Goal: Task Accomplishment & Management: Use online tool/utility

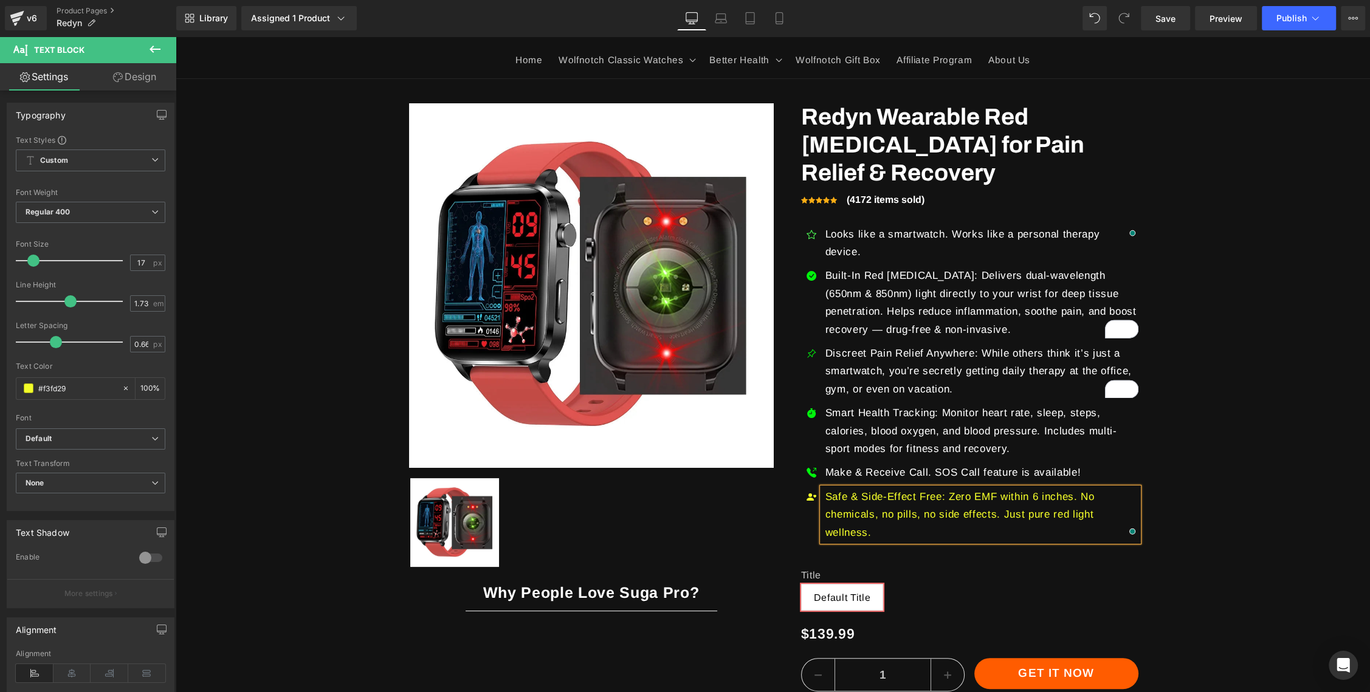
click at [941, 488] on p "Safe & Side-Effect Free: Zero EMF within 6 inches. No chemicals, no pills, no s…" at bounding box center [981, 514] width 313 height 53
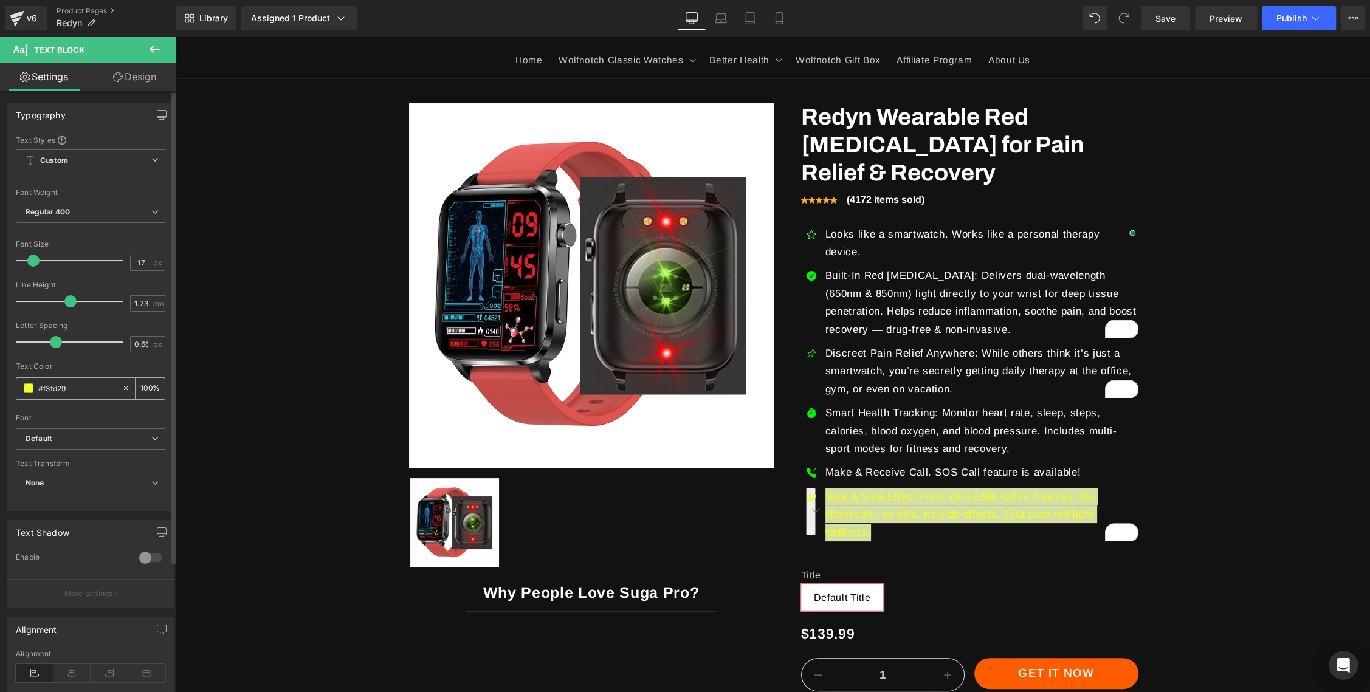
click at [31, 392] on span at bounding box center [29, 388] width 10 height 10
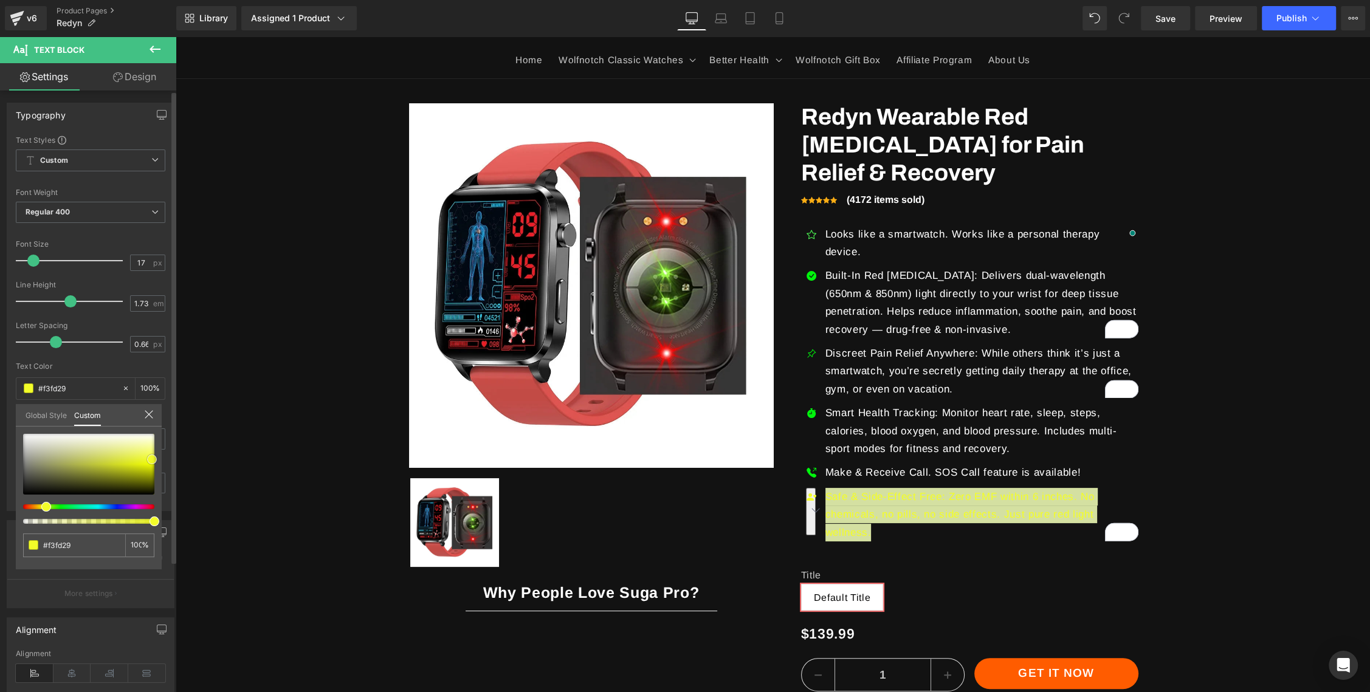
type input "#4b4b3d"
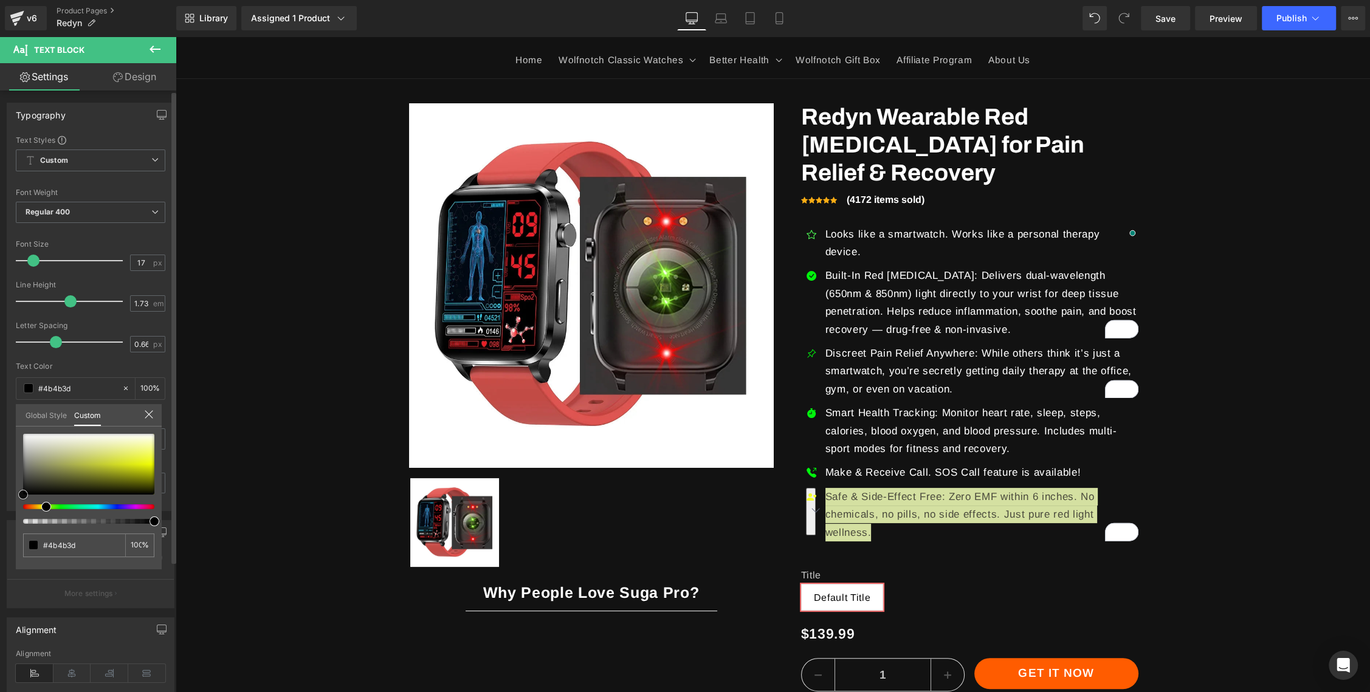
type input "#000000"
type input "#111111"
type input "#7f7f7f"
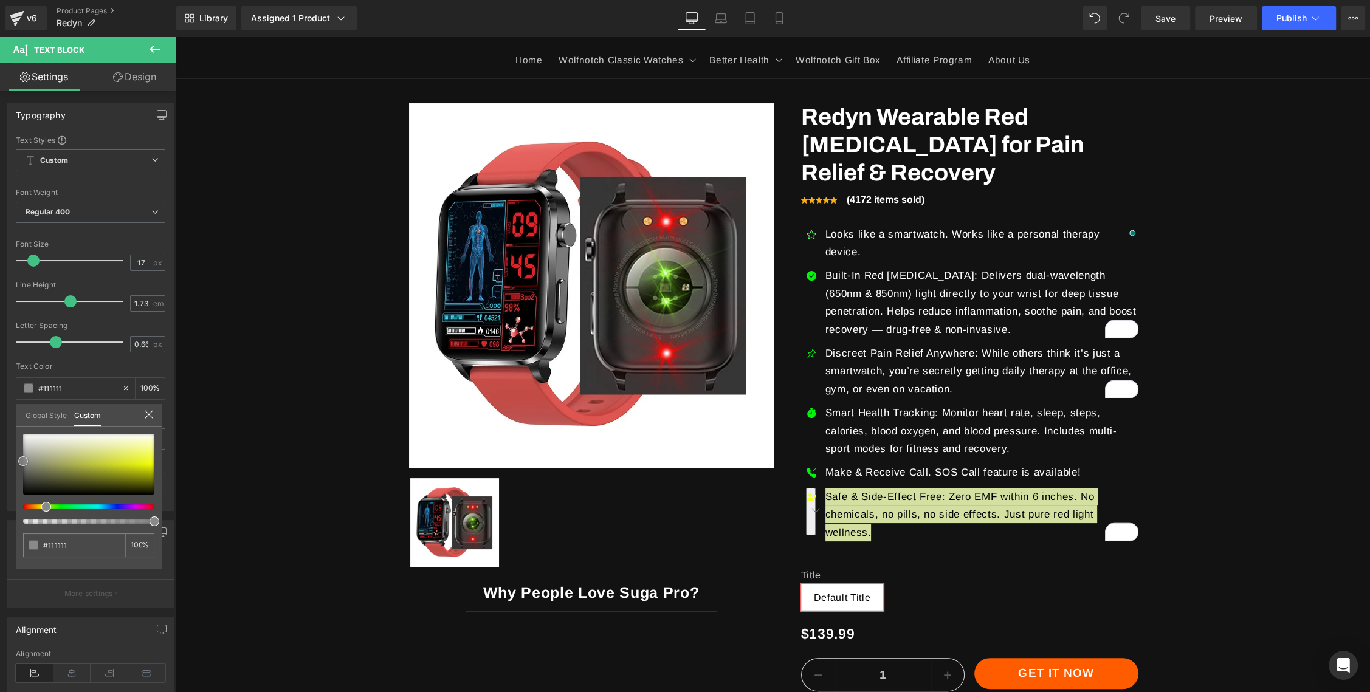
type input "#7f7f7f"
type input "#cccccc"
type input "#ffffff"
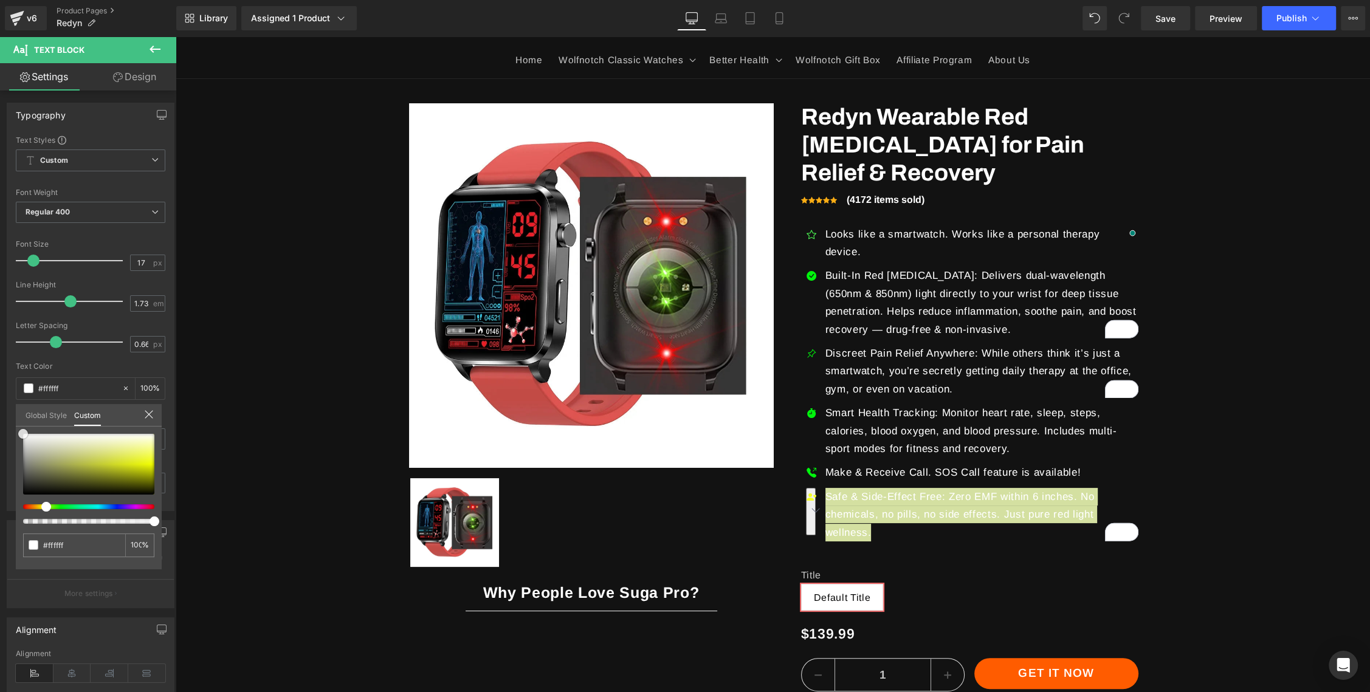
drag, startPoint x: 36, startPoint y: 478, endPoint x: -4, endPoint y: 389, distance: 97.4
click at [0, 389] on html "Text Block You are previewing how the will restyle your page. You can not edit …" at bounding box center [685, 346] width 1370 height 692
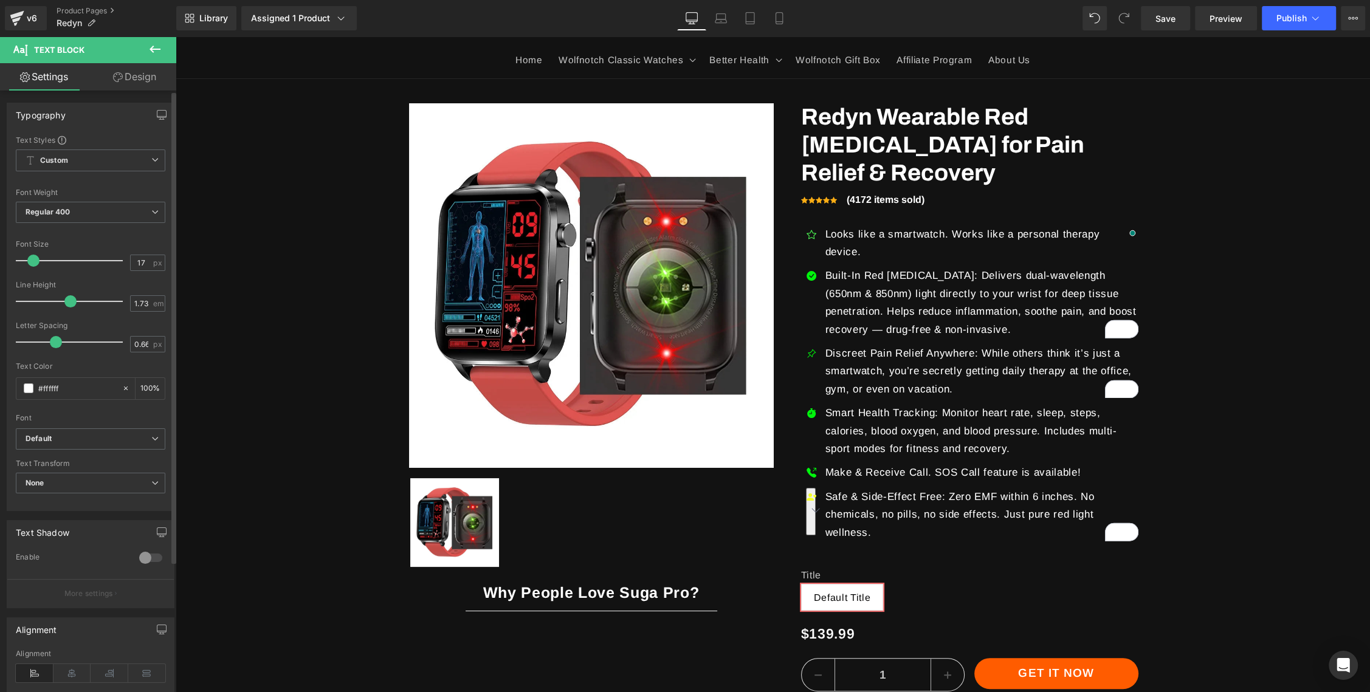
click at [962, 218] on span "Icon List" at bounding box center [969, 222] width 43 height 18
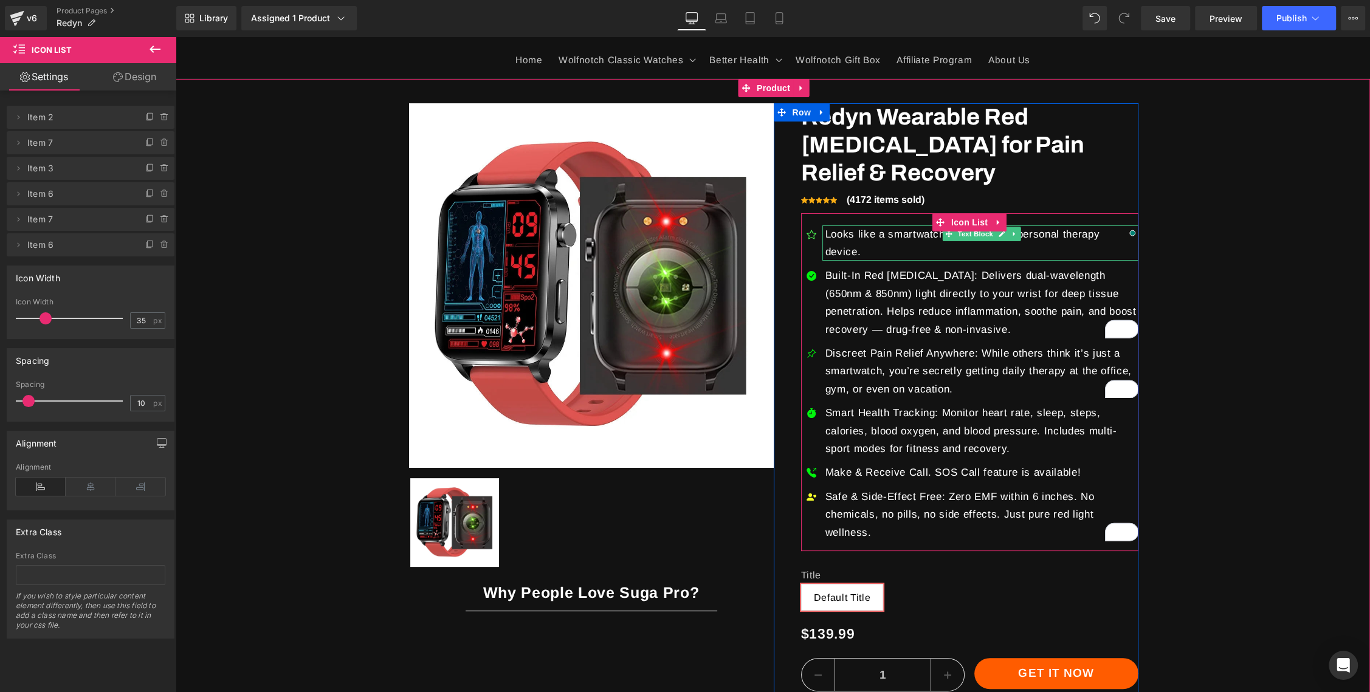
click at [889, 234] on p "Looks like a smartwatch. Works like a personal therapy device." at bounding box center [981, 243] width 313 height 36
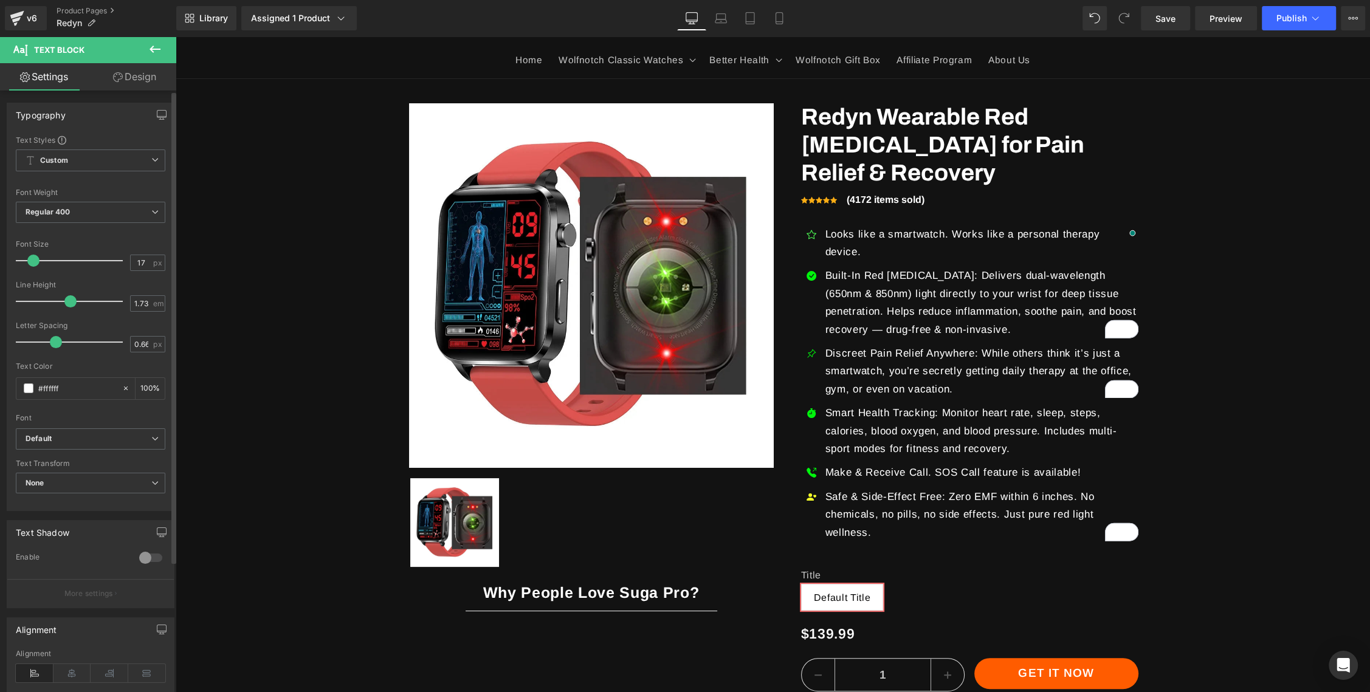
type input "18"
click at [35, 258] on span at bounding box center [35, 261] width 12 height 12
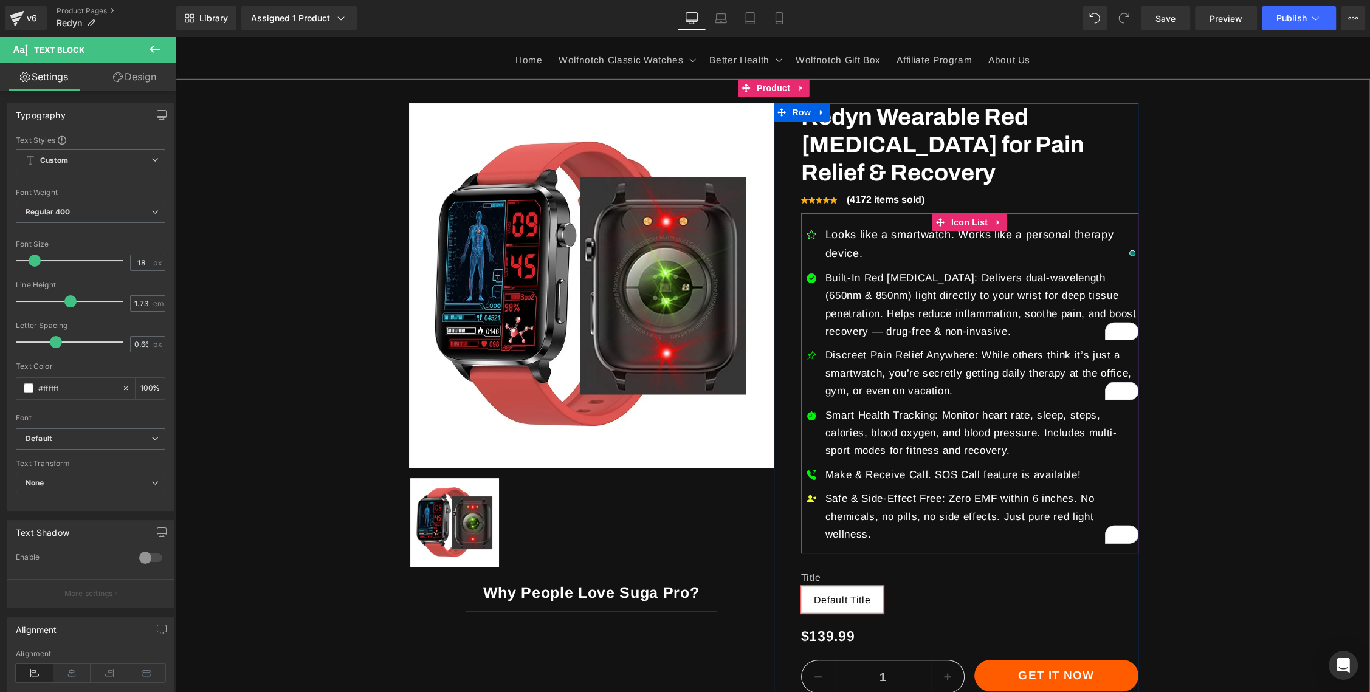
click at [867, 296] on p "Built-In Red [MEDICAL_DATA]: Delivers dual-wavelength (650nm & 850nm) light dir…" at bounding box center [981, 305] width 313 height 72
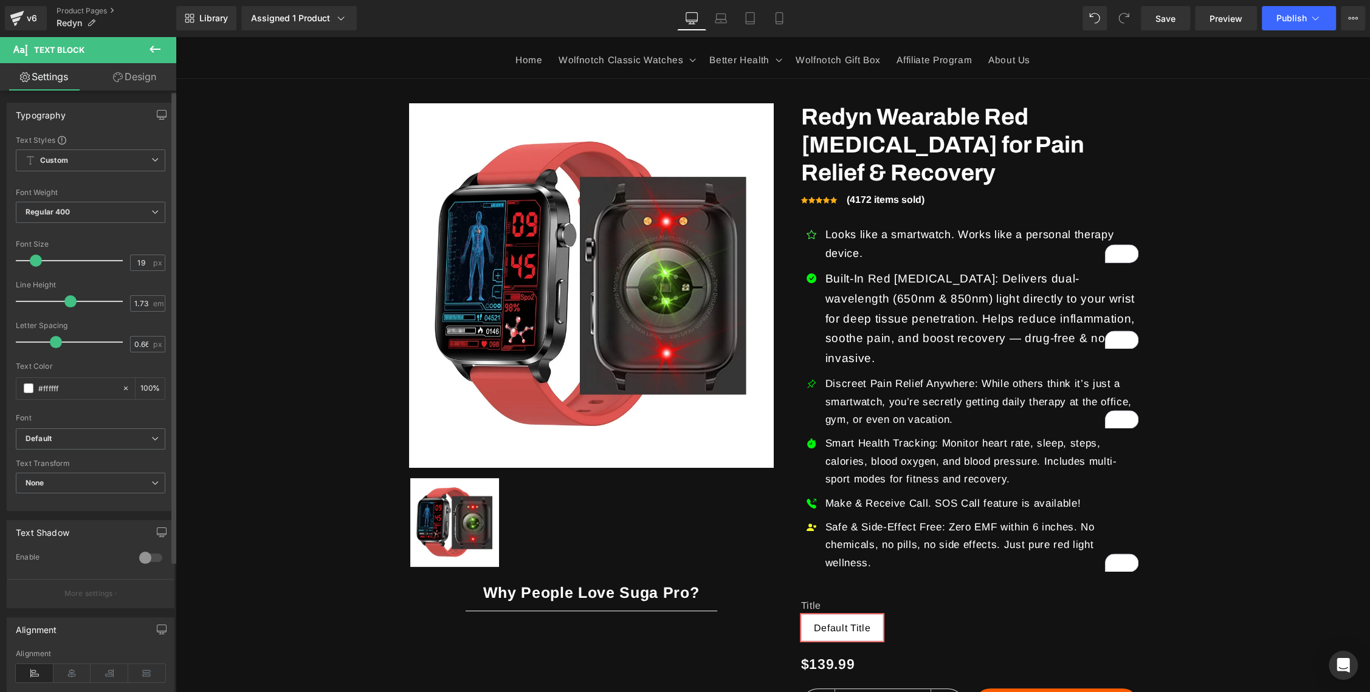
type input "18"
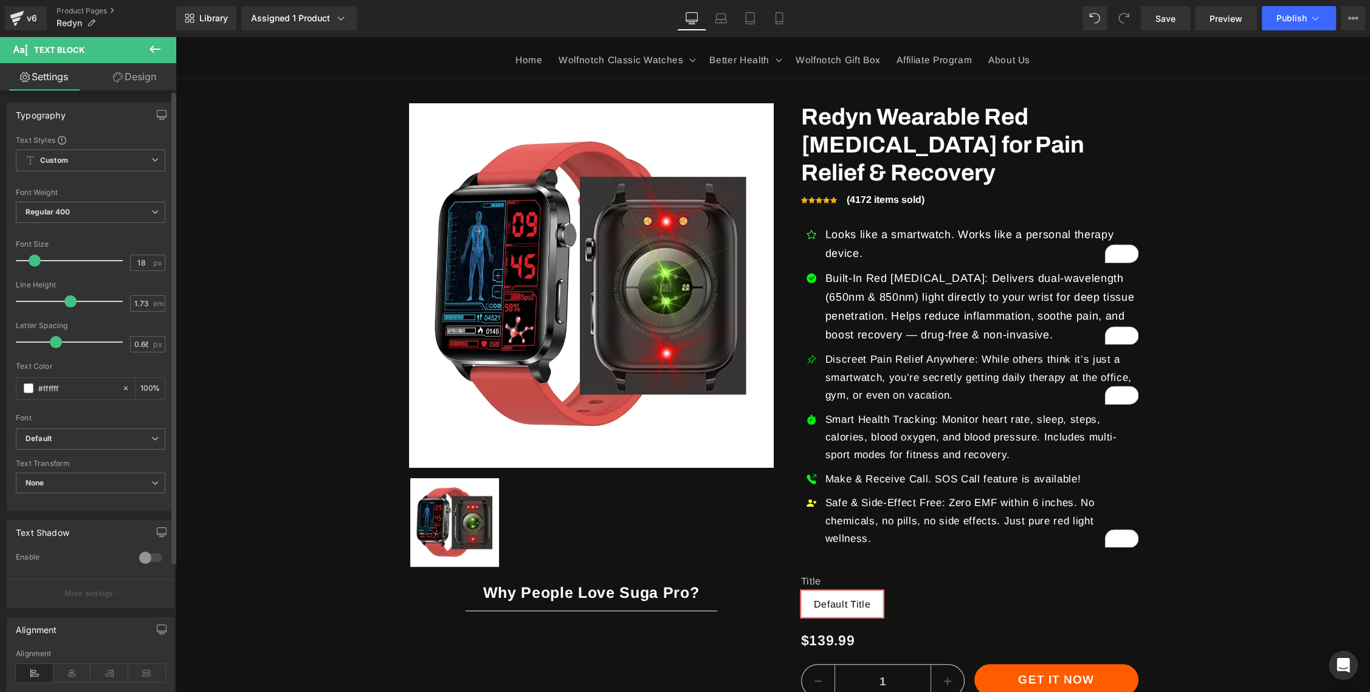
click at [33, 261] on span at bounding box center [35, 261] width 12 height 12
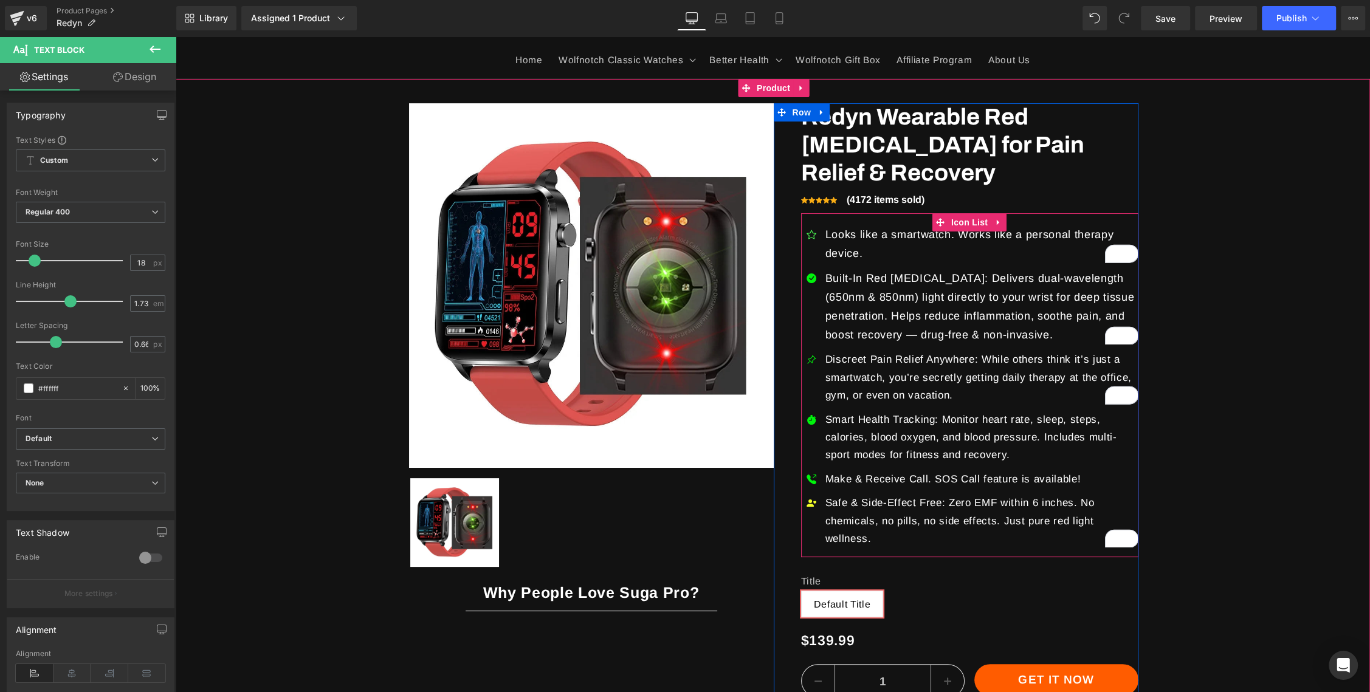
click at [892, 385] on p "Discreet Pain Relief Anywhere: While others think it’s just a smartwatch, you’r…" at bounding box center [981, 377] width 313 height 53
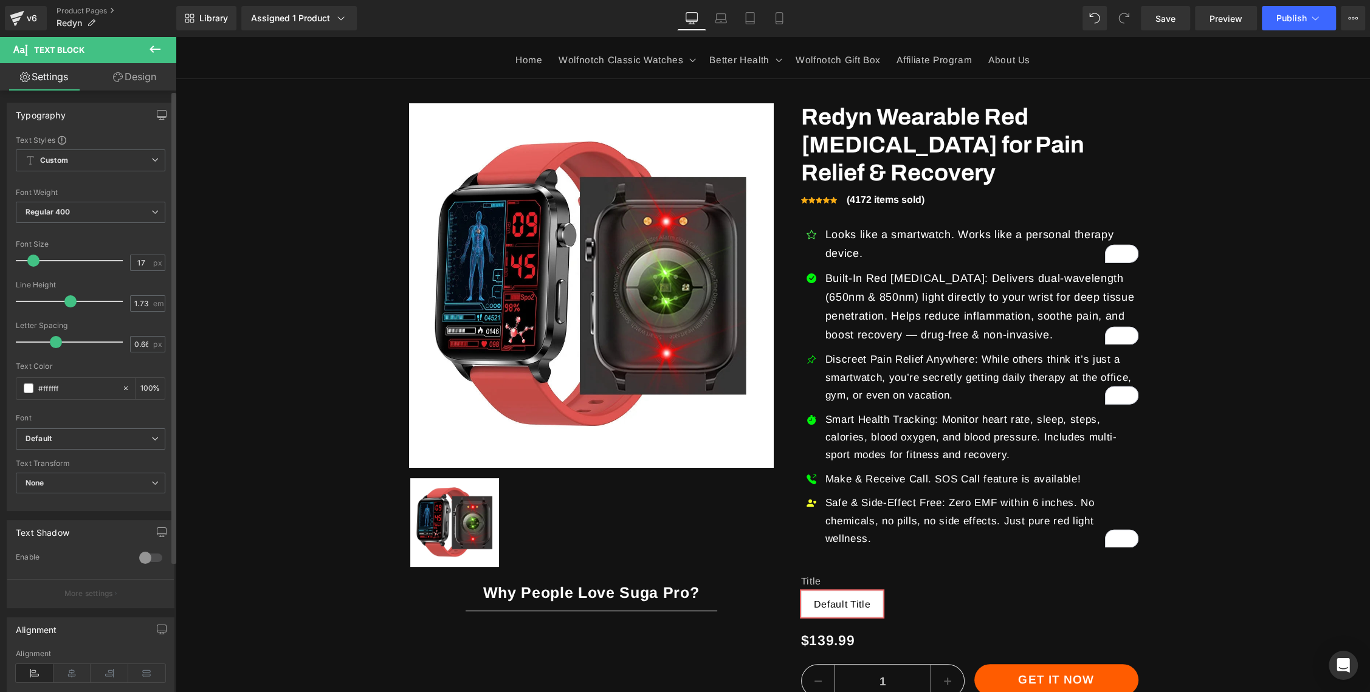
type input "18"
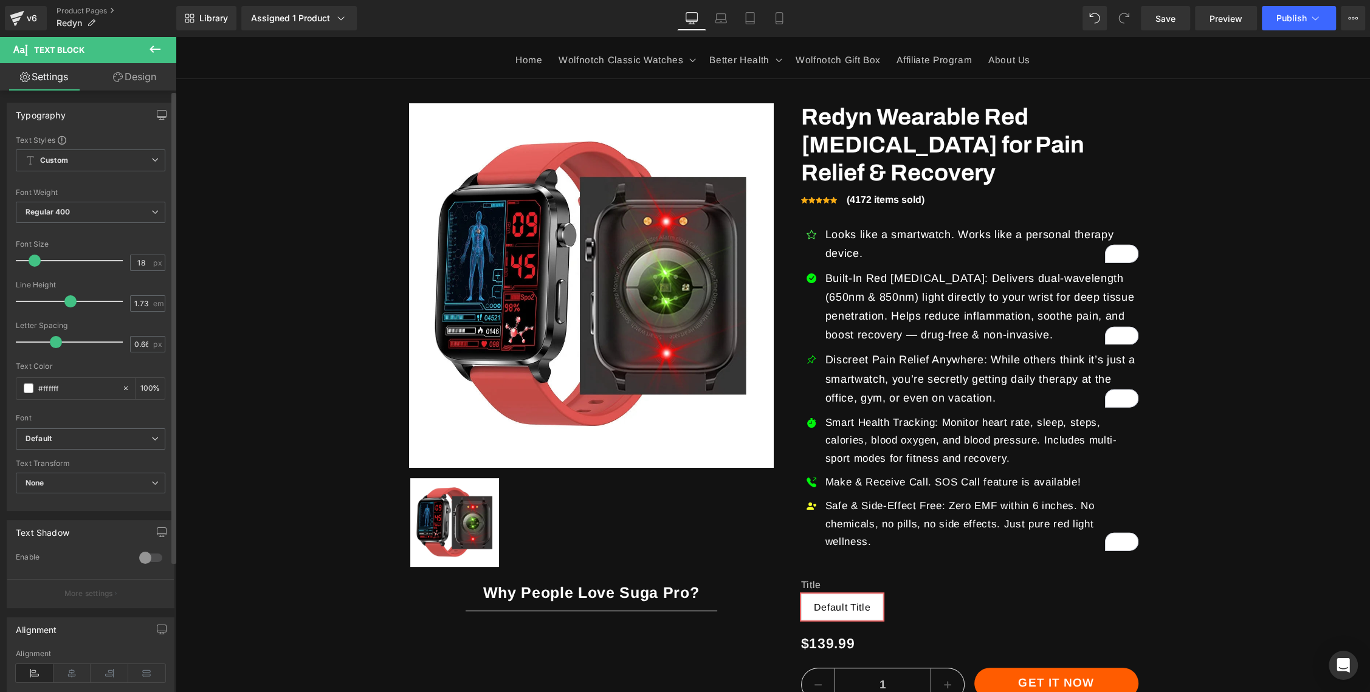
click at [32, 258] on span at bounding box center [35, 261] width 12 height 12
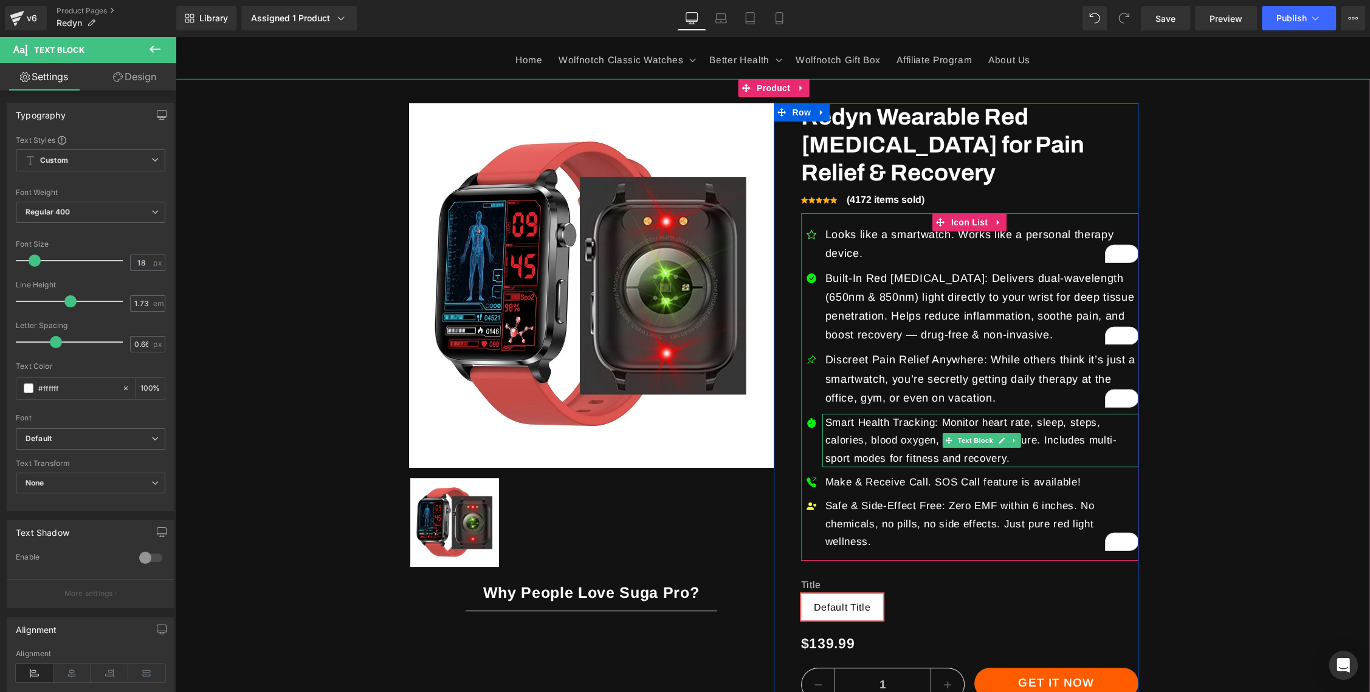
click at [913, 437] on p "Smart Health Tracking: Monitor heart rate, sleep, steps, calories, blood oxygen…" at bounding box center [981, 440] width 313 height 53
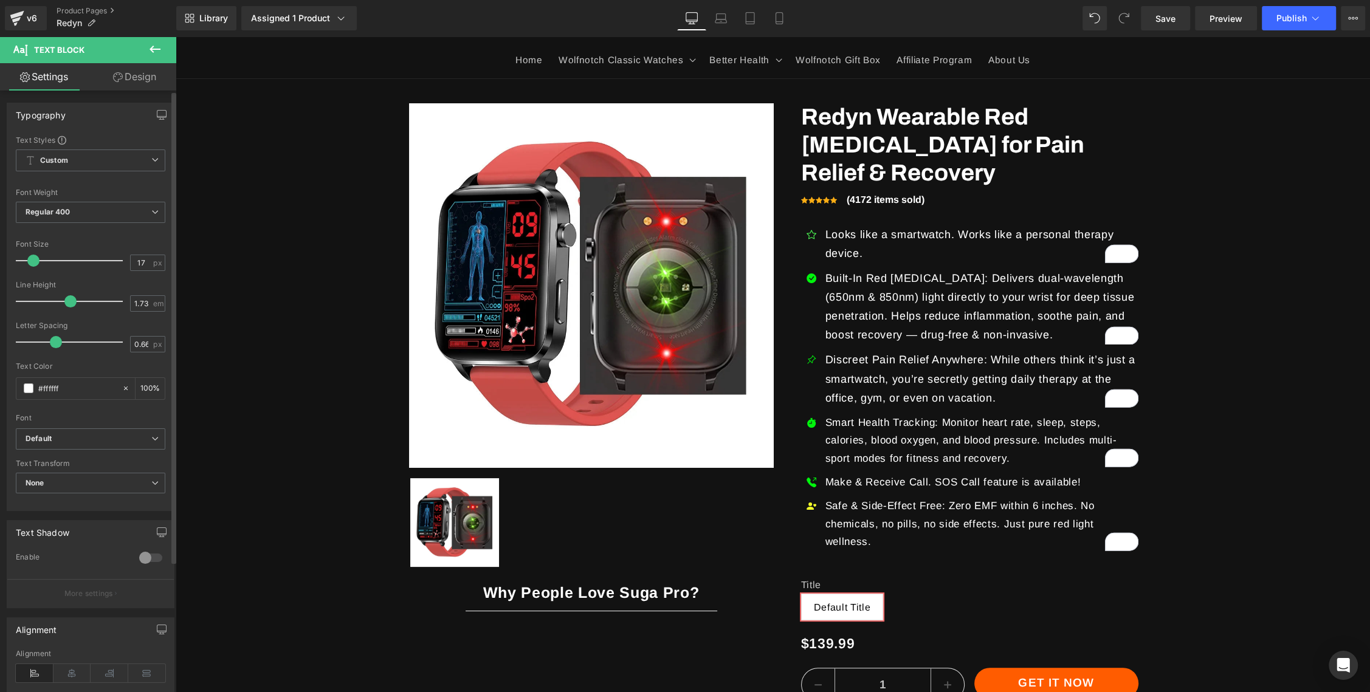
type input "18"
click at [34, 258] on span at bounding box center [35, 261] width 12 height 12
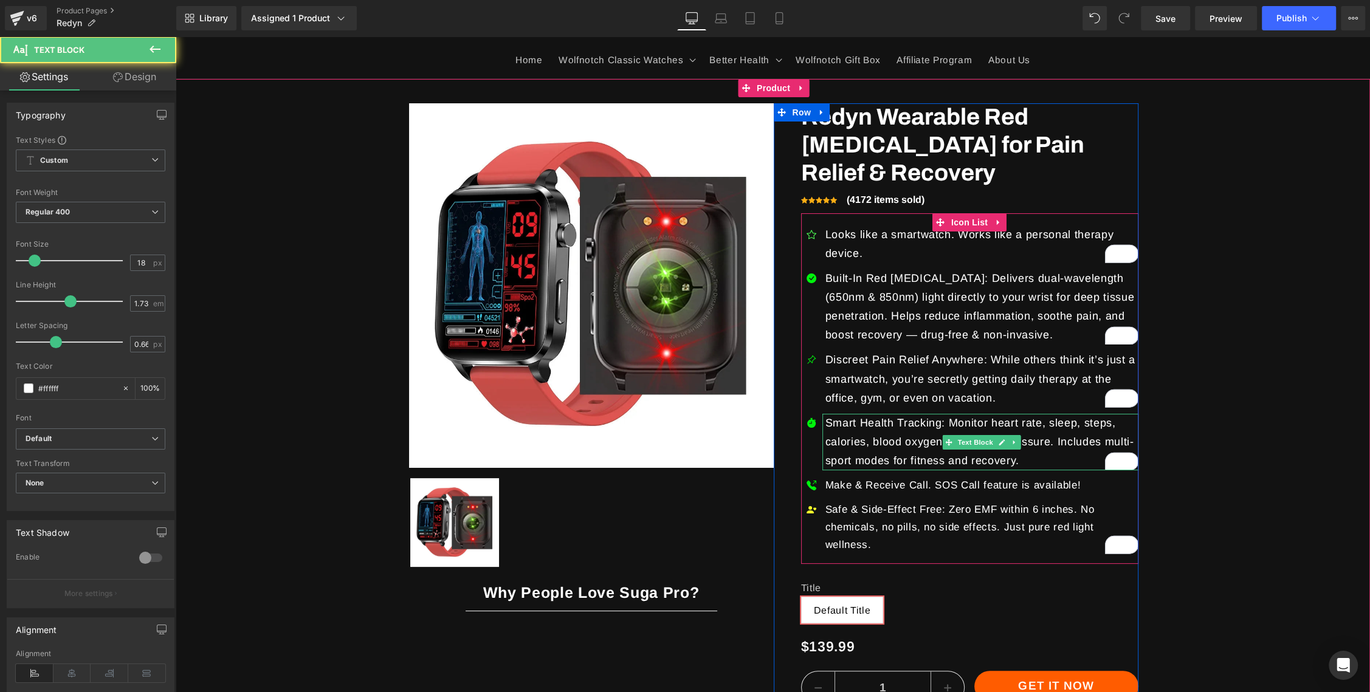
click at [858, 436] on p "Smart Health Tracking: Monitor heart rate, sleep, steps, calories, blood oxygen…" at bounding box center [981, 442] width 313 height 57
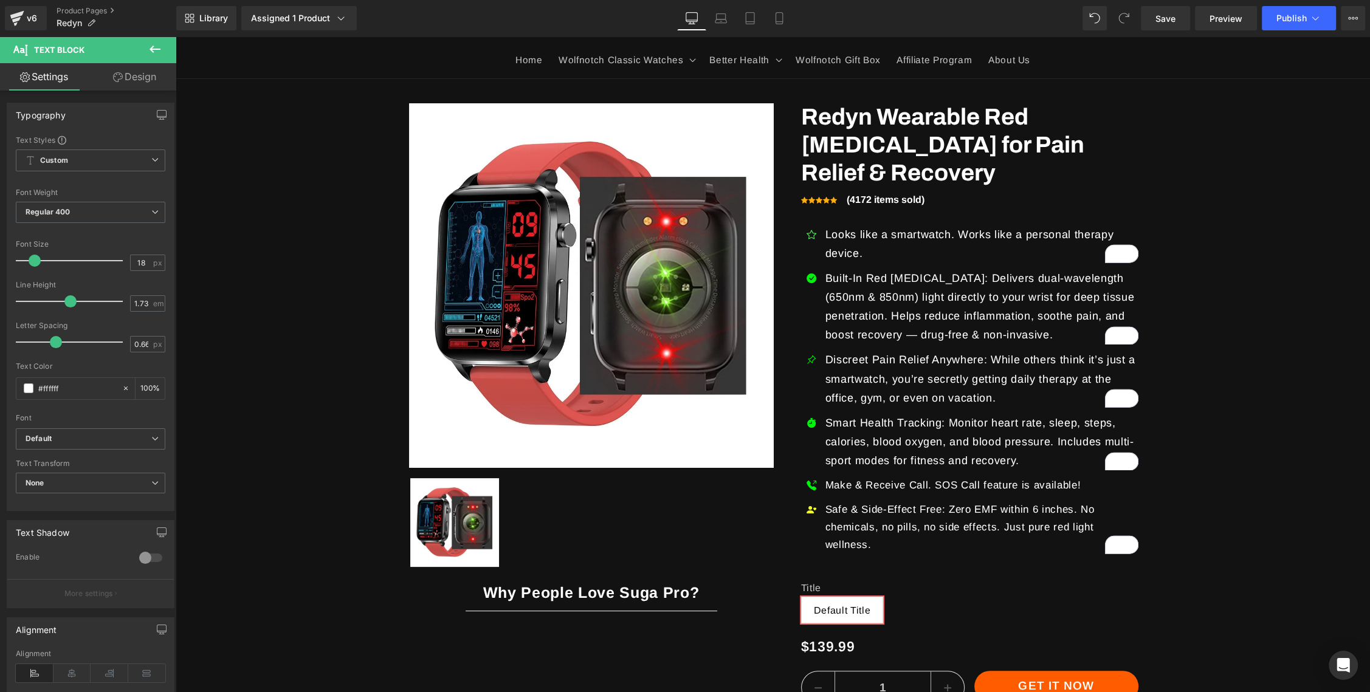
click at [856, 484] on p "Make & Receive Call. SOS Call feature is available!" at bounding box center [981, 485] width 313 height 18
type input "18"
drag, startPoint x: 31, startPoint y: 259, endPoint x: 140, endPoint y: 273, distance: 110.4
click at [32, 258] on span at bounding box center [35, 261] width 12 height 12
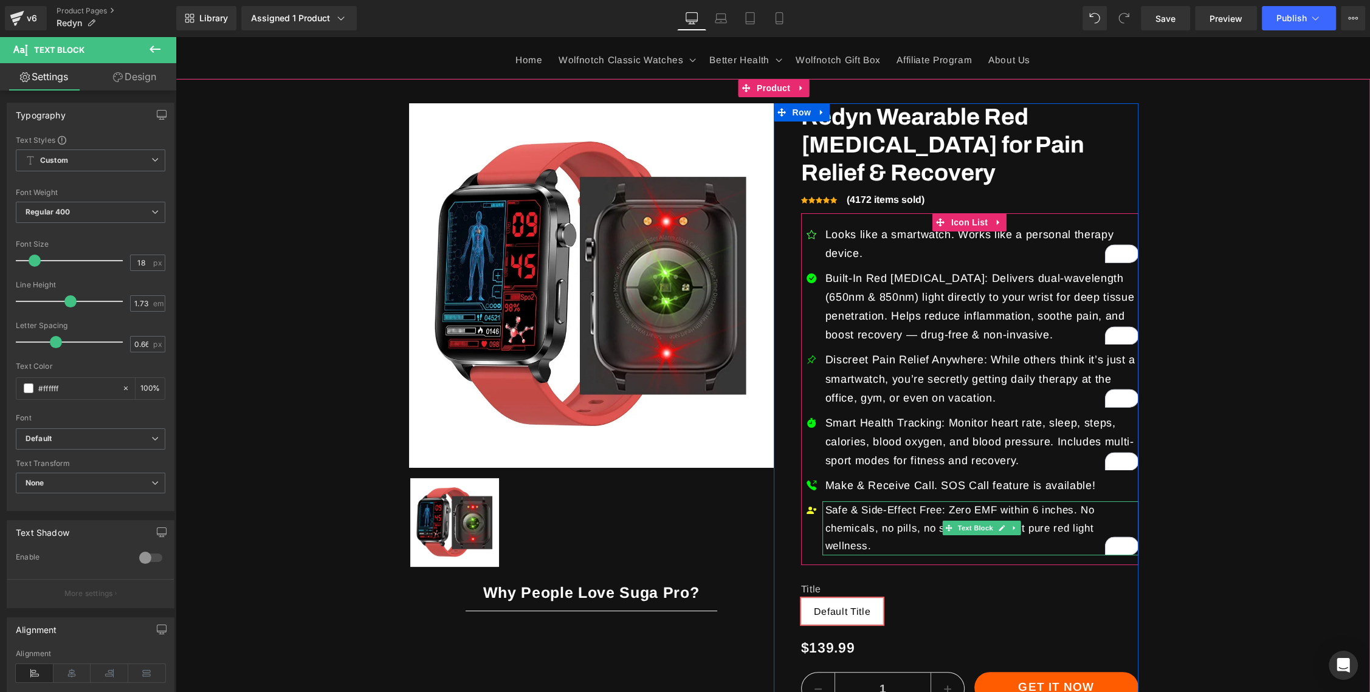
click at [892, 521] on p "Safe & Side-Effect Free: Zero EMF within 6 inches. No chemicals, no pills, no s…" at bounding box center [981, 527] width 313 height 53
type input "18"
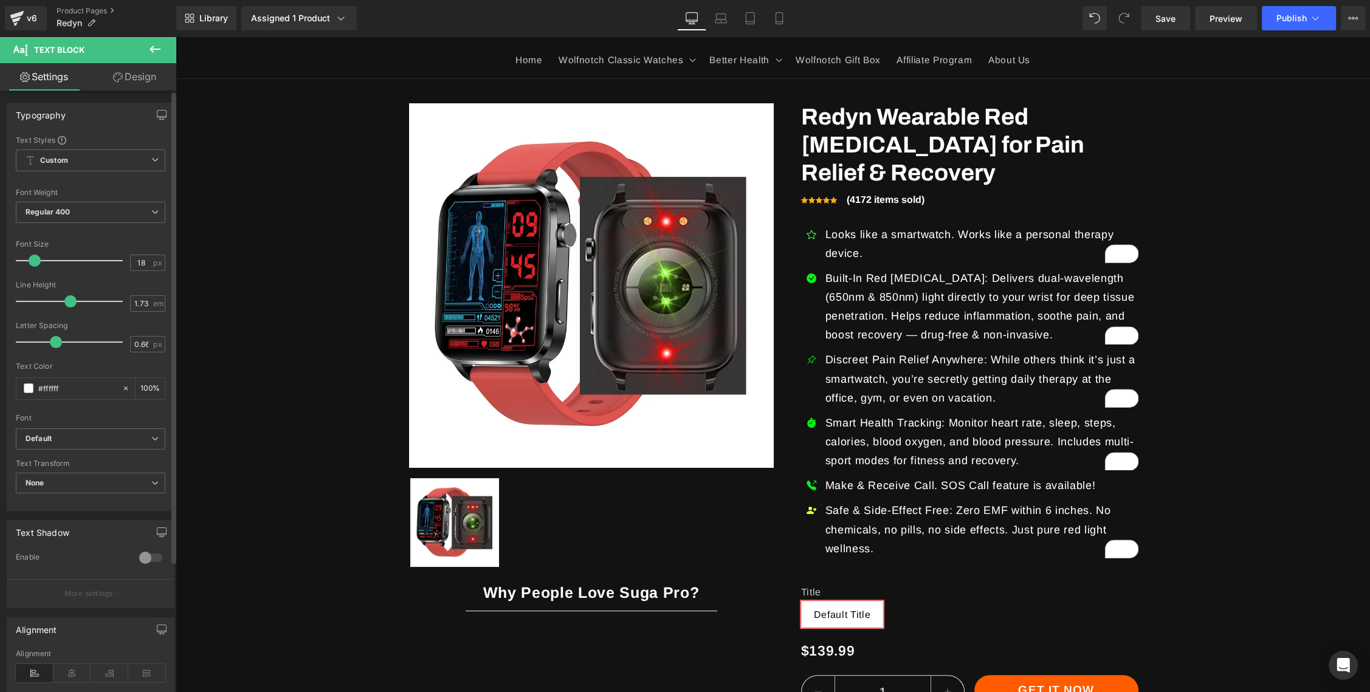
click at [36, 258] on span at bounding box center [35, 261] width 12 height 12
click at [811, 512] on span "Icon" at bounding box center [811, 512] width 19 height 15
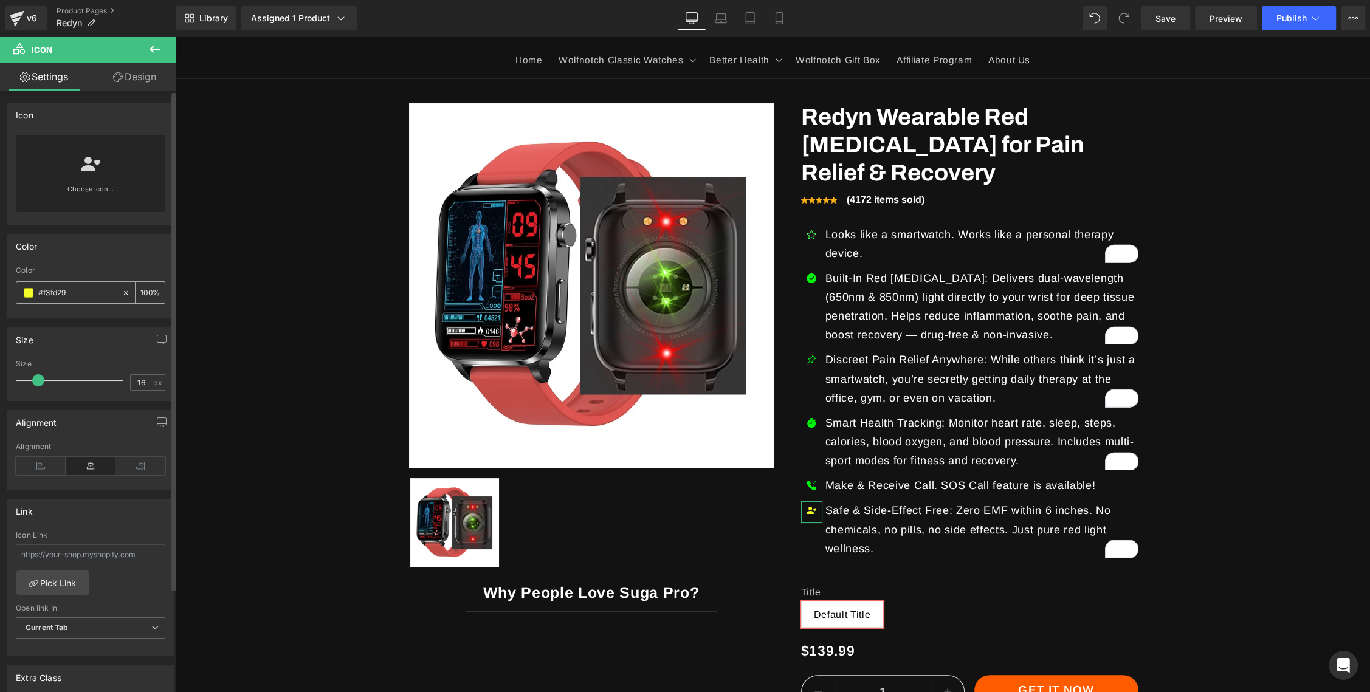
click at [24, 292] on span at bounding box center [29, 293] width 10 height 10
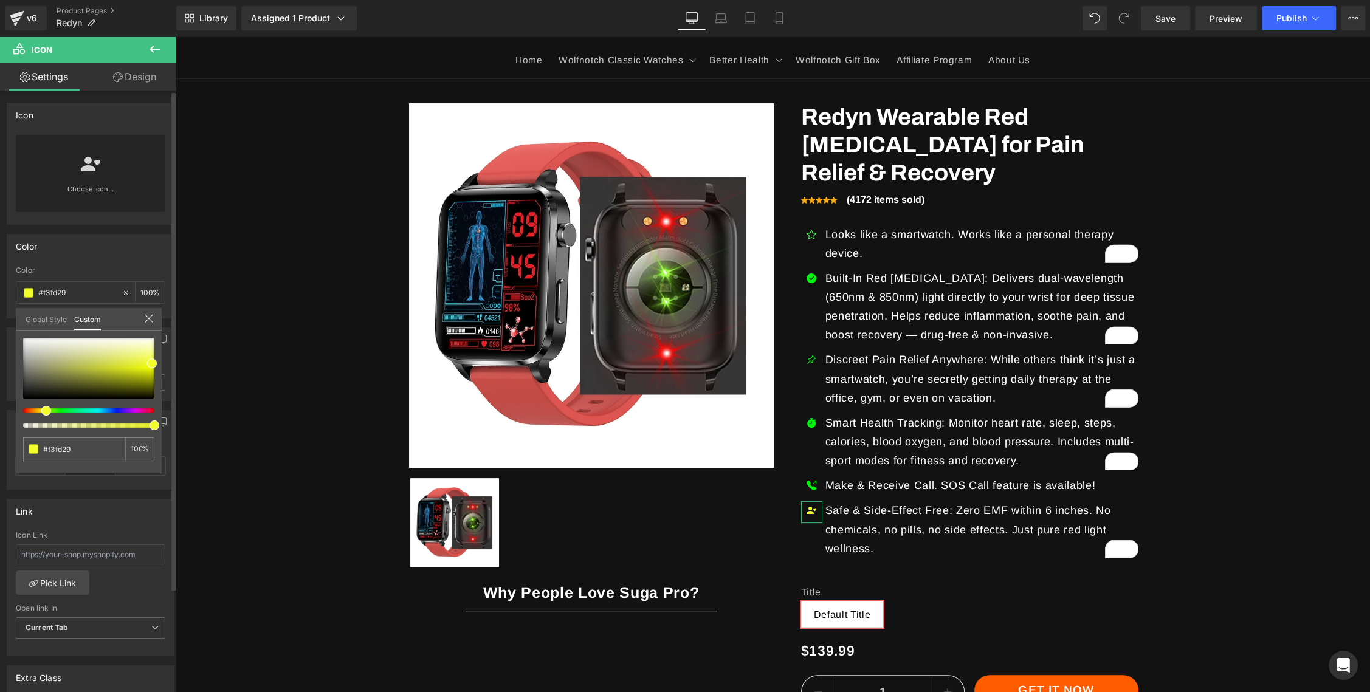
type input "#4dfc2a"
click at [58, 410] on div at bounding box center [83, 410] width 131 height 5
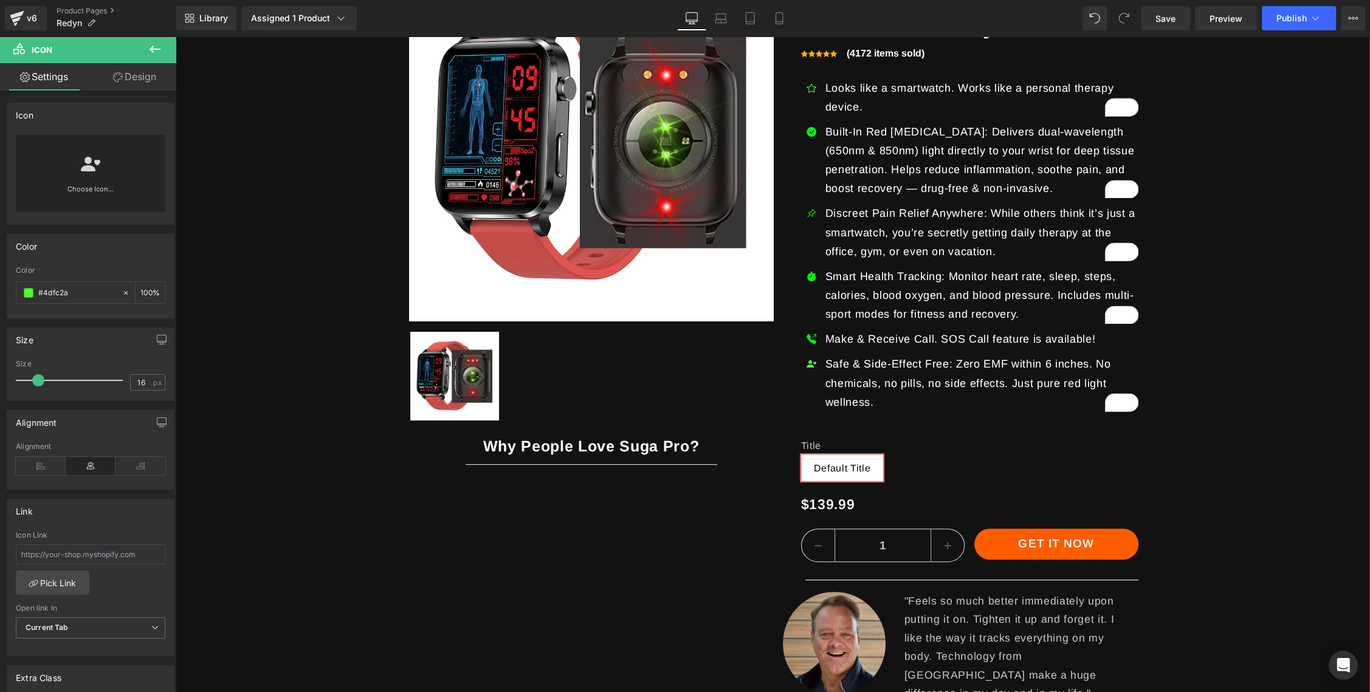
scroll to position [301, 0]
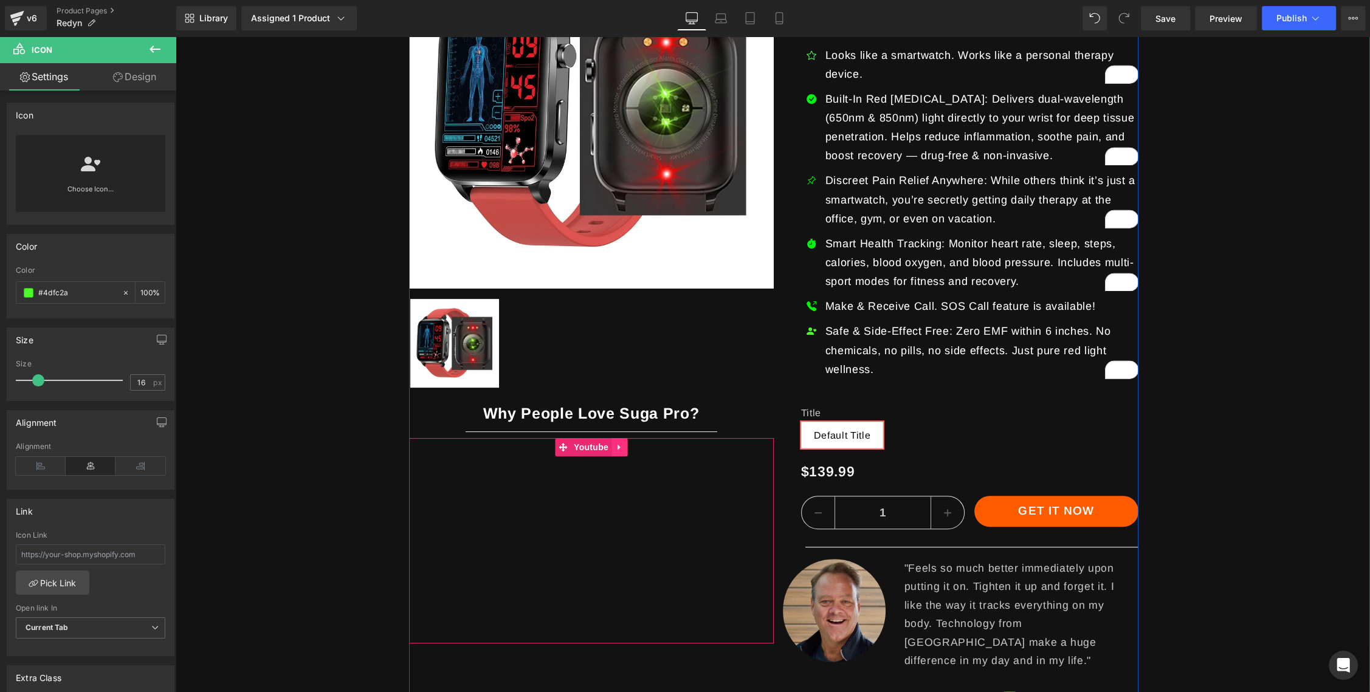
click at [622, 445] on icon at bounding box center [619, 447] width 9 height 9
click at [627, 446] on icon at bounding box center [627, 447] width 9 height 9
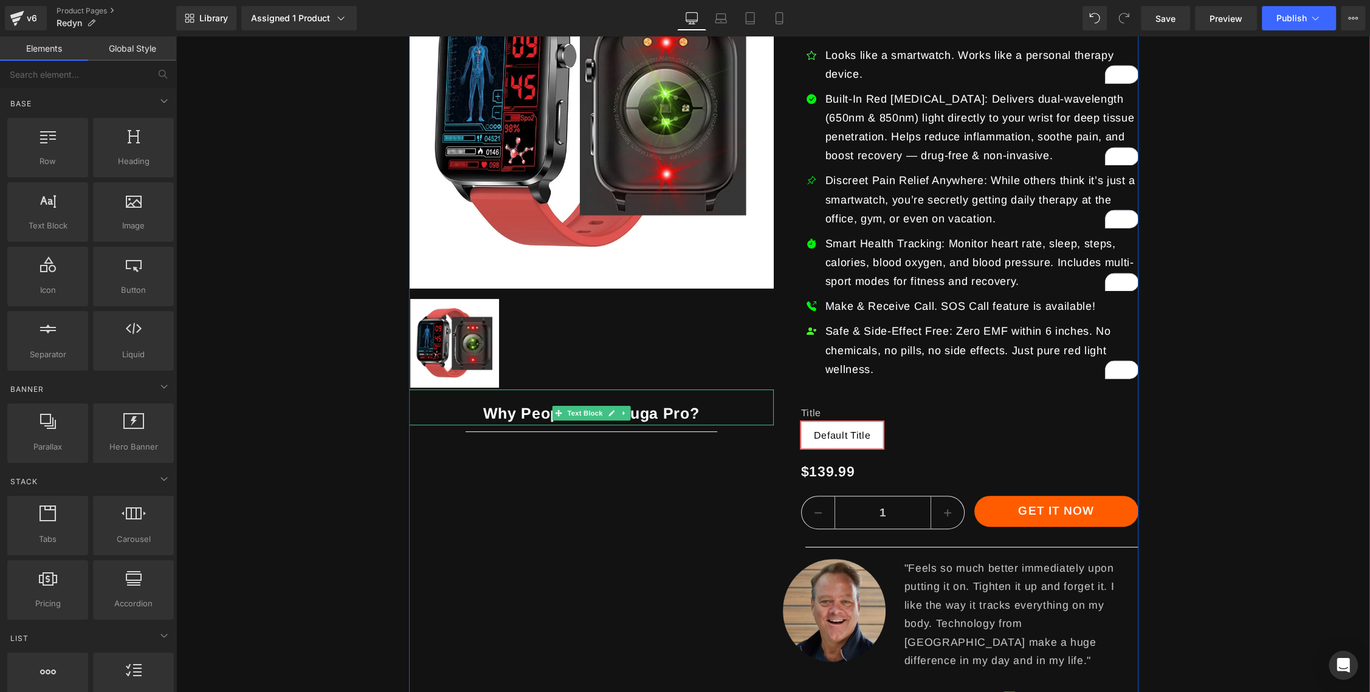
click at [713, 413] on div "Why People Love Suga Pro?" at bounding box center [591, 408] width 365 height 36
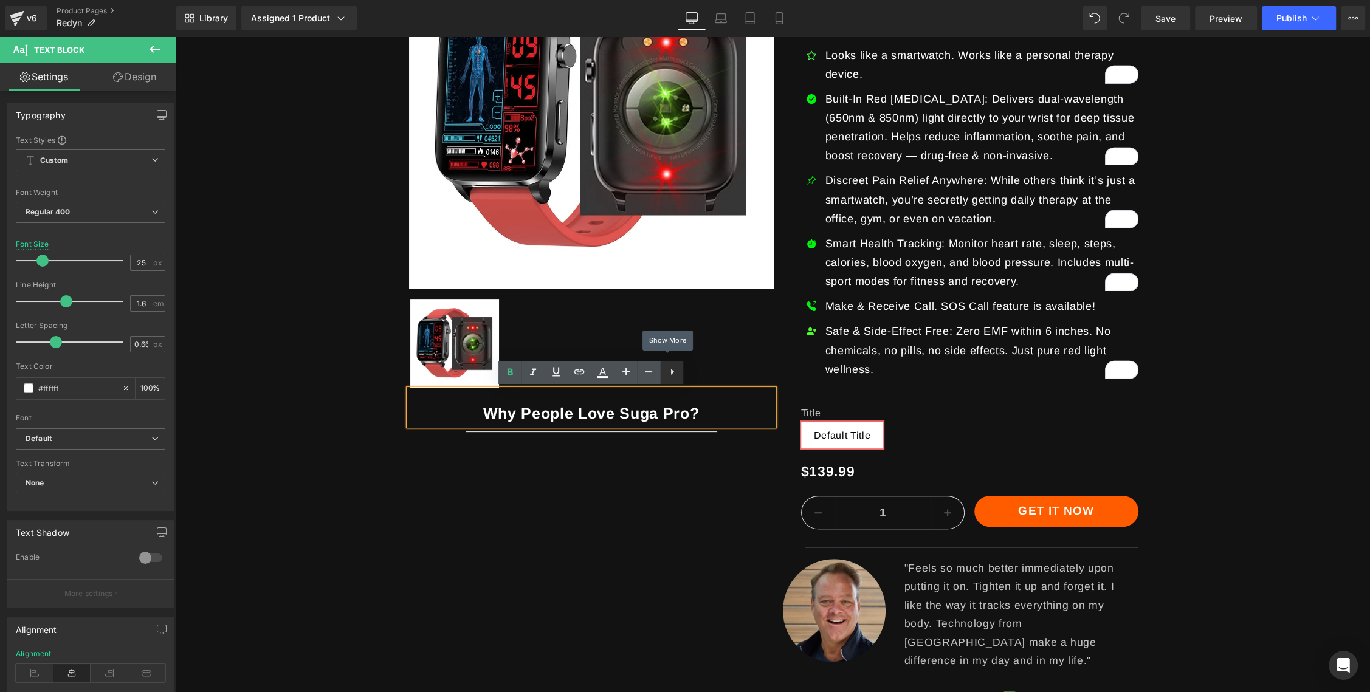
click at [679, 377] on link at bounding box center [671, 372] width 23 height 23
click at [651, 476] on div "Sale Off (P) Image Row ‹ › (P) Image List Why People Love Suga Pro? Text Block …" at bounding box center [773, 328] width 729 height 809
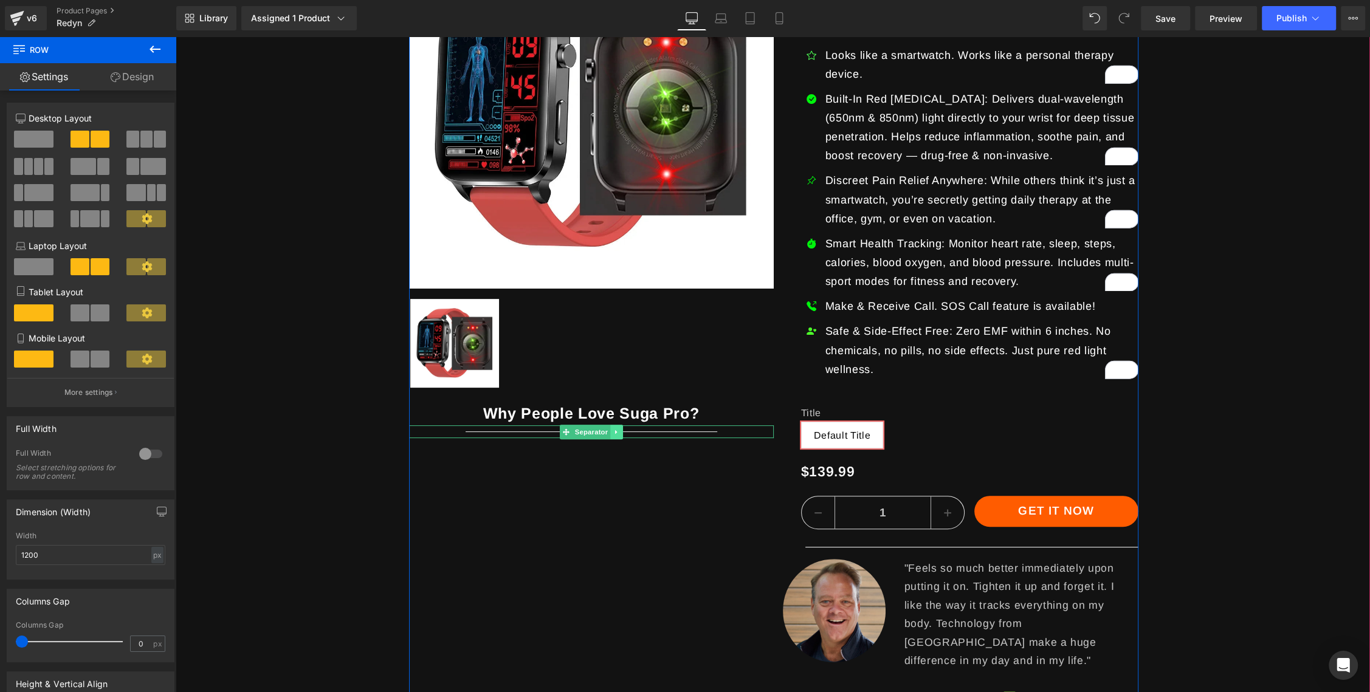
click at [618, 433] on icon at bounding box center [616, 431] width 7 height 7
click at [625, 433] on icon at bounding box center [622, 431] width 7 height 7
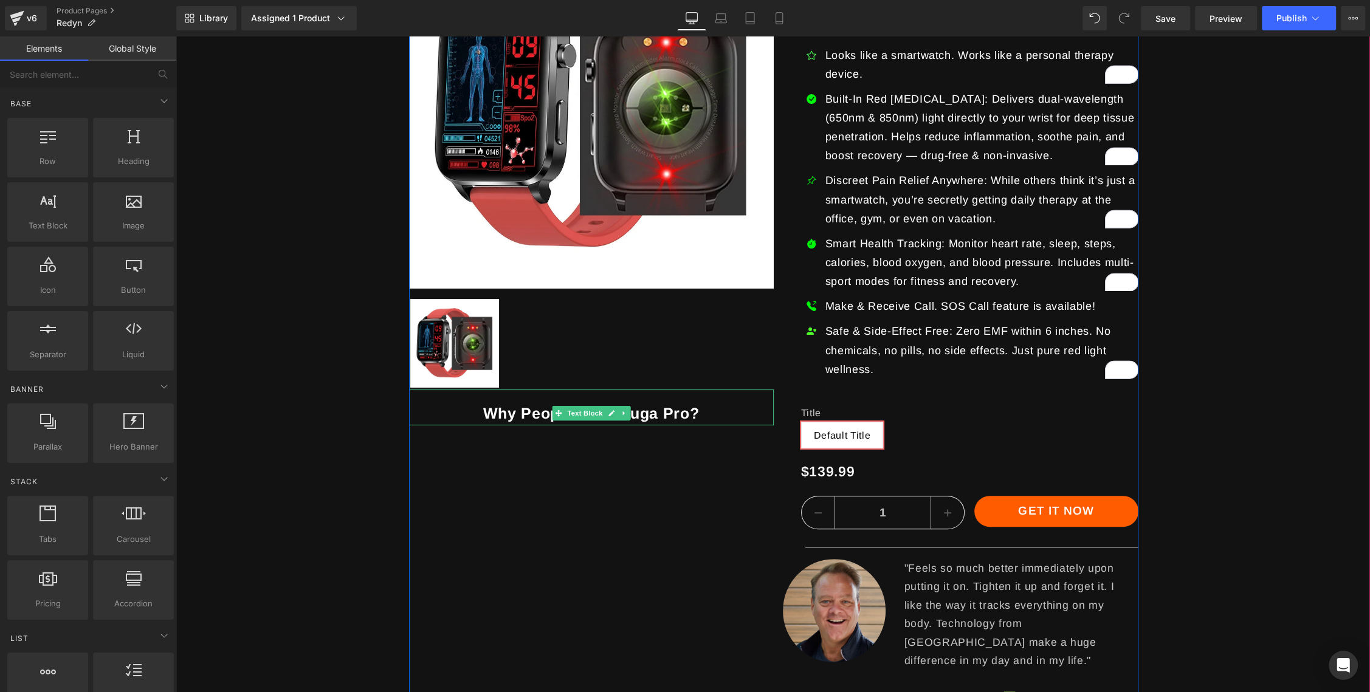
click at [657, 416] on b "Why People Love Suga Pro?" at bounding box center [591, 413] width 216 height 17
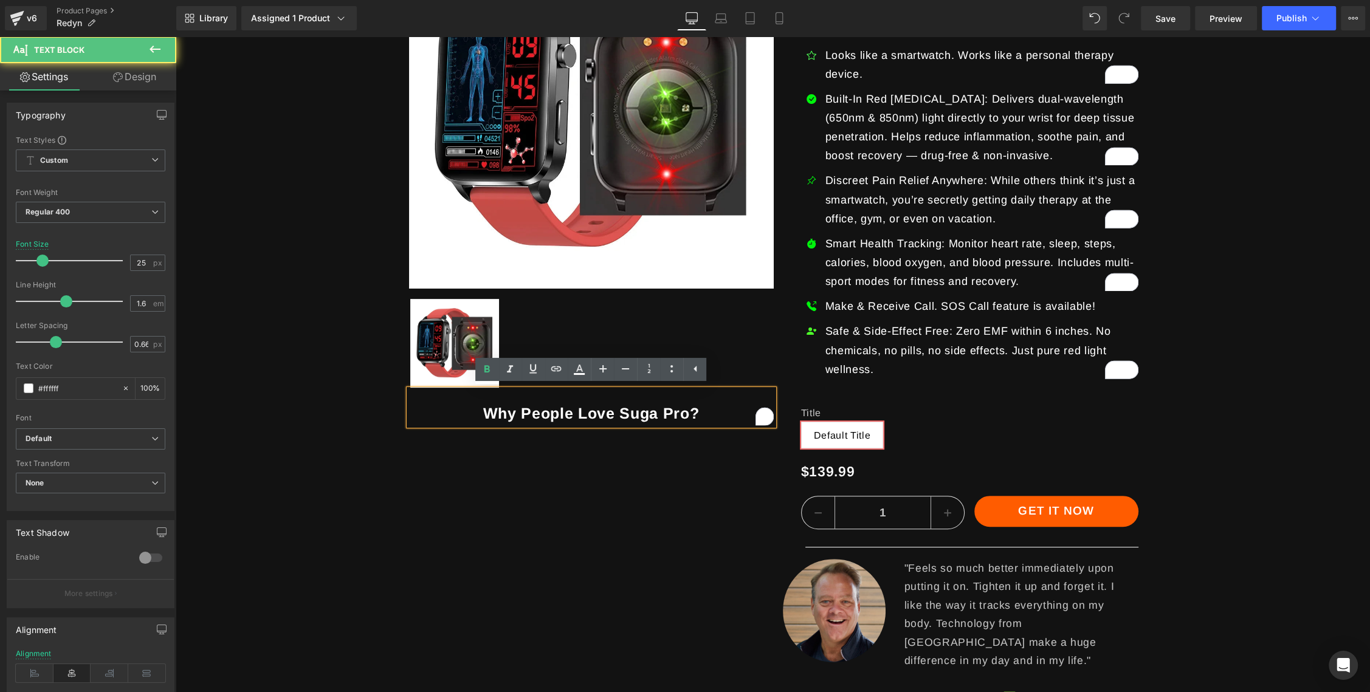
click at [671, 471] on div "Sale Off (P) Image Row ‹ › (P) Image List Why People Love Suga Pro? Text Block …" at bounding box center [773, 328] width 729 height 809
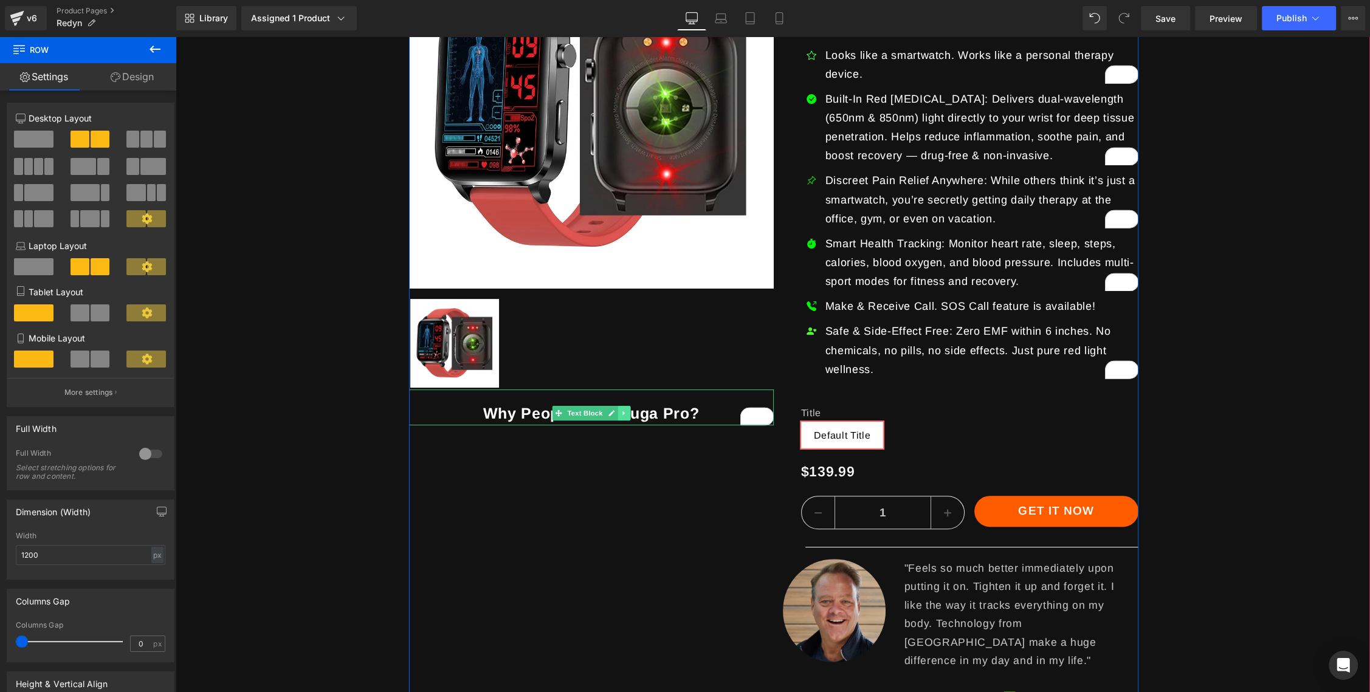
click at [628, 413] on link at bounding box center [623, 413] width 13 height 15
click at [631, 413] on icon at bounding box center [630, 413] width 7 height 7
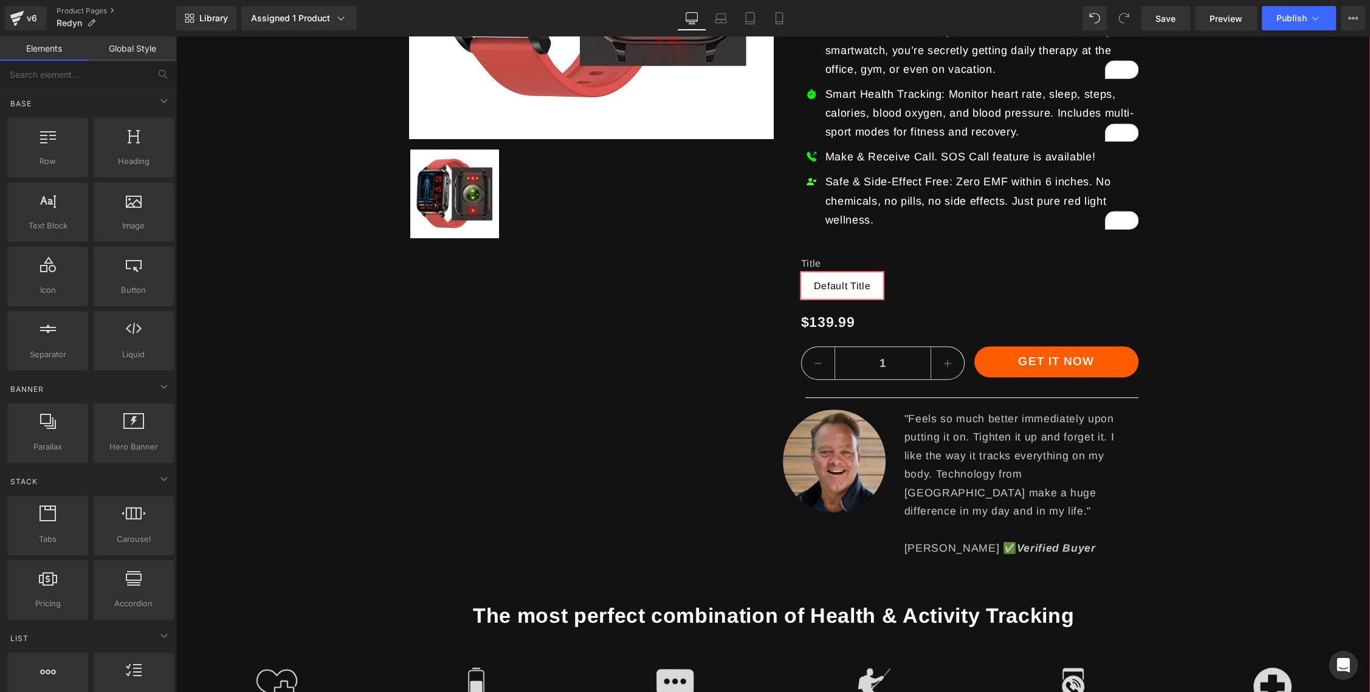
scroll to position [459, 0]
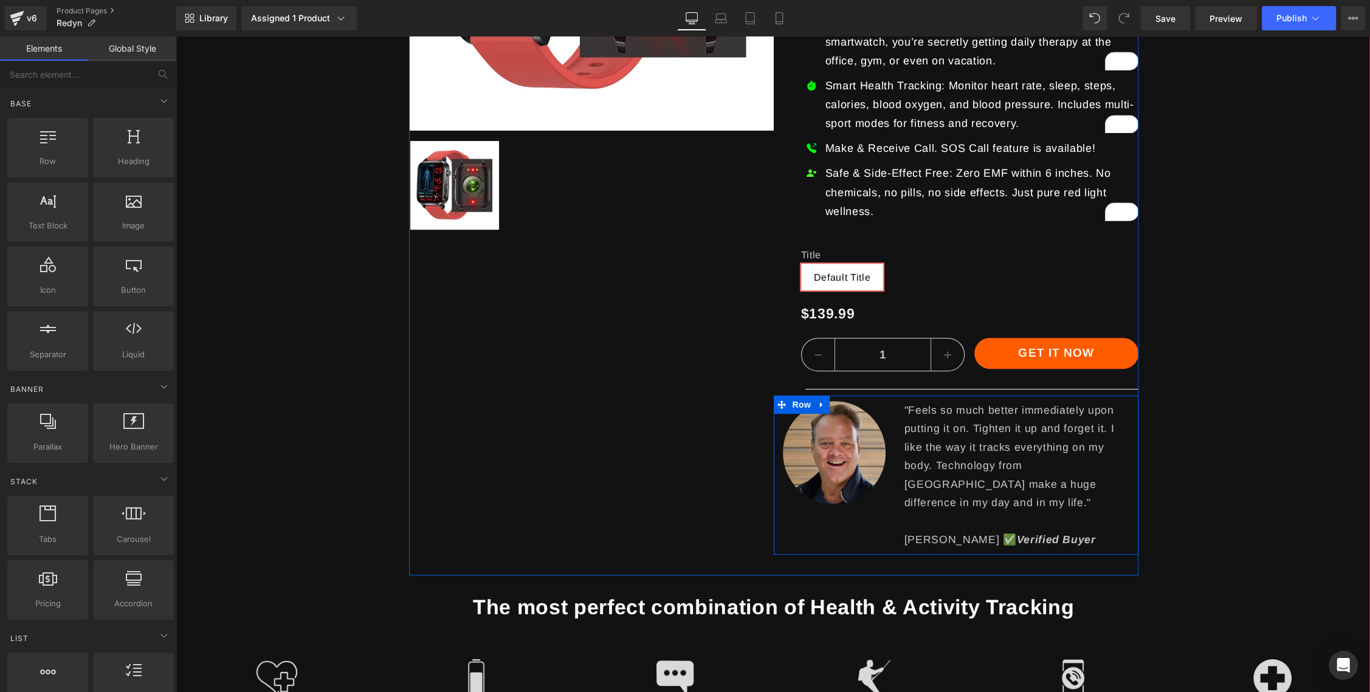
click at [888, 402] on div "Image" at bounding box center [835, 452] width 122 height 103
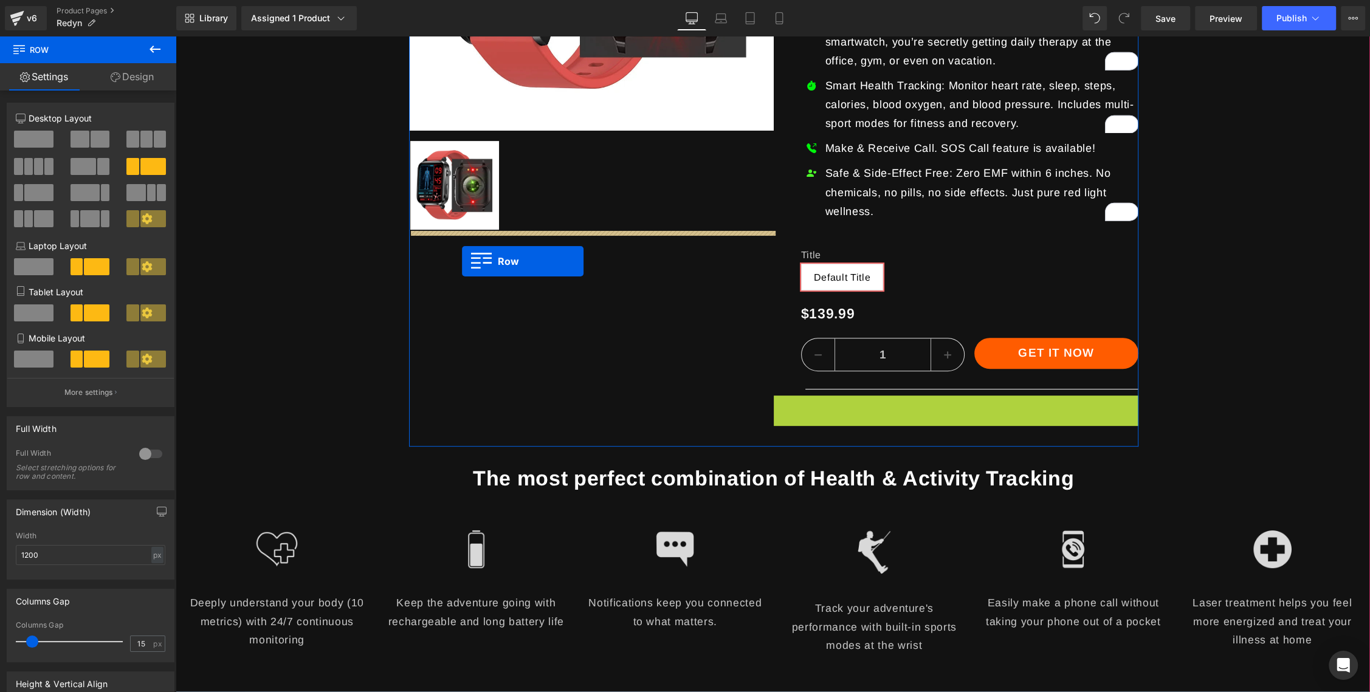
drag, startPoint x: 784, startPoint y: 406, endPoint x: 462, endPoint y: 261, distance: 353.3
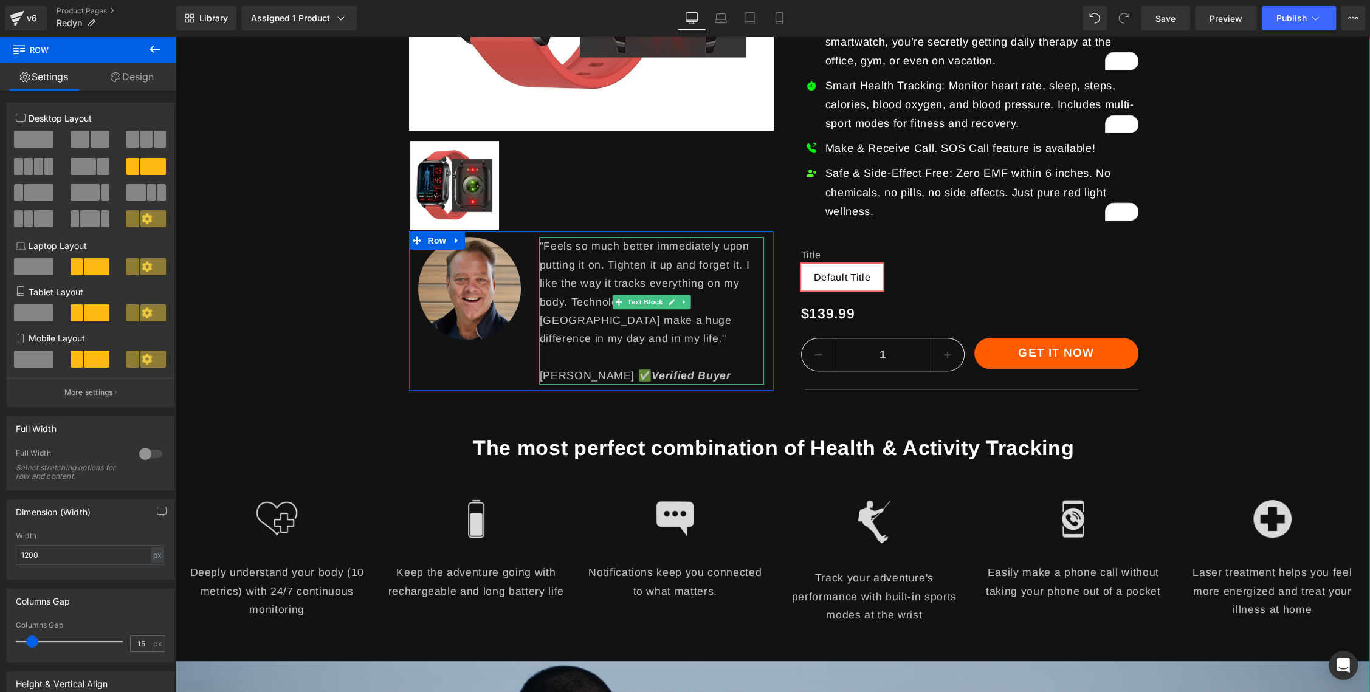
click at [598, 278] on p ""Feels so much better immediately upon putting it on. Tighten it up and forget …" at bounding box center [651, 292] width 225 height 111
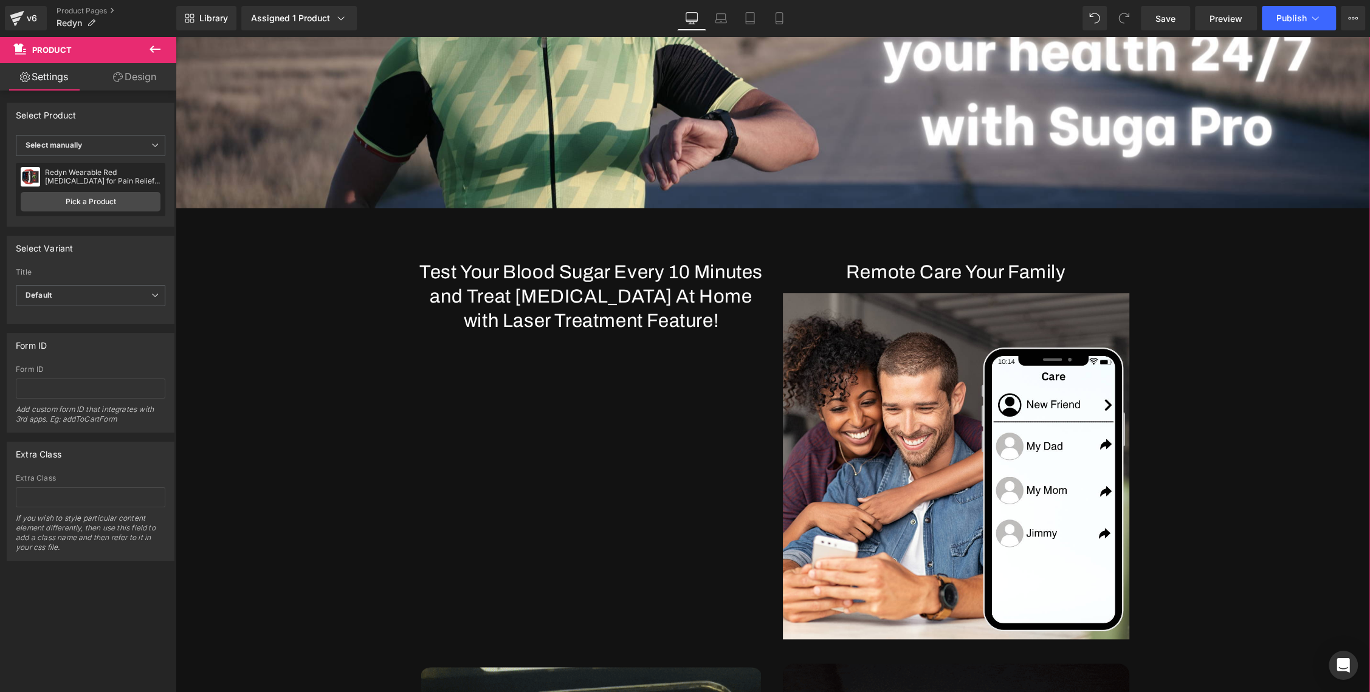
scroll to position [1293, 0]
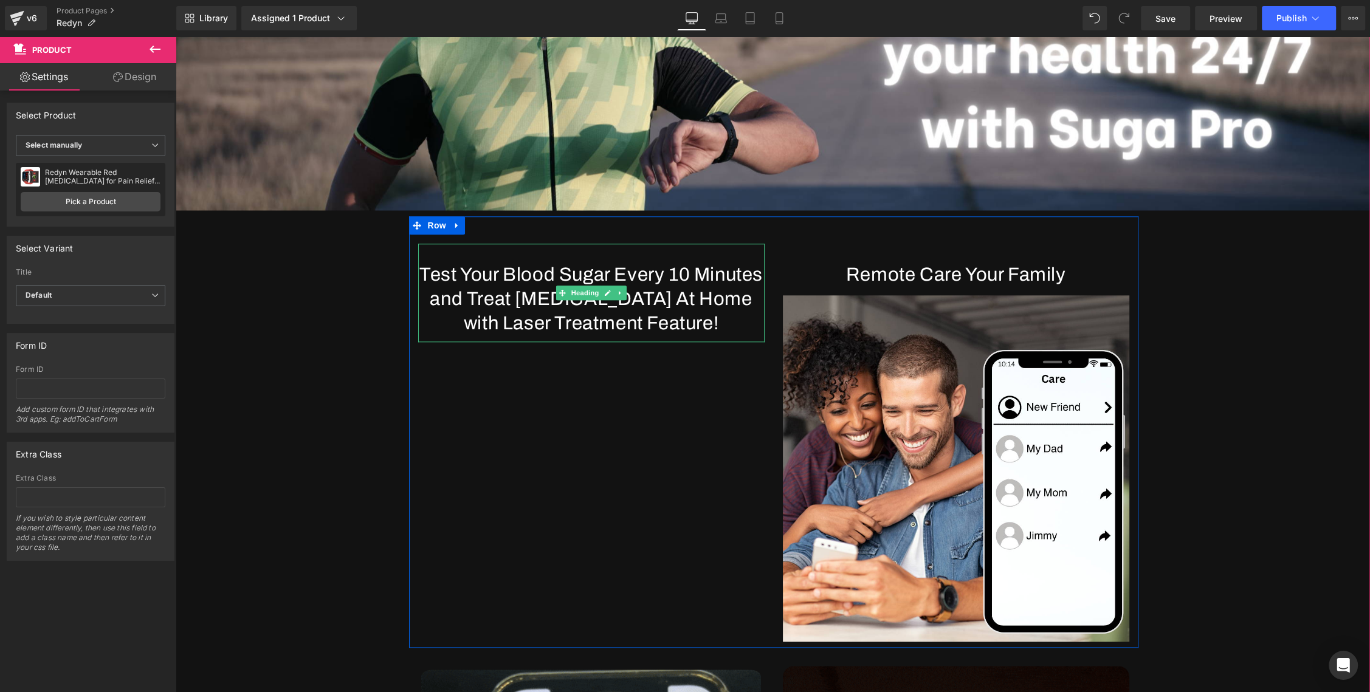
click at [677, 293] on h1 "Test Your Blood Sugar Every 10 Minutes and Treat Diabetes At Home with Laser Tr…" at bounding box center [591, 300] width 346 height 74
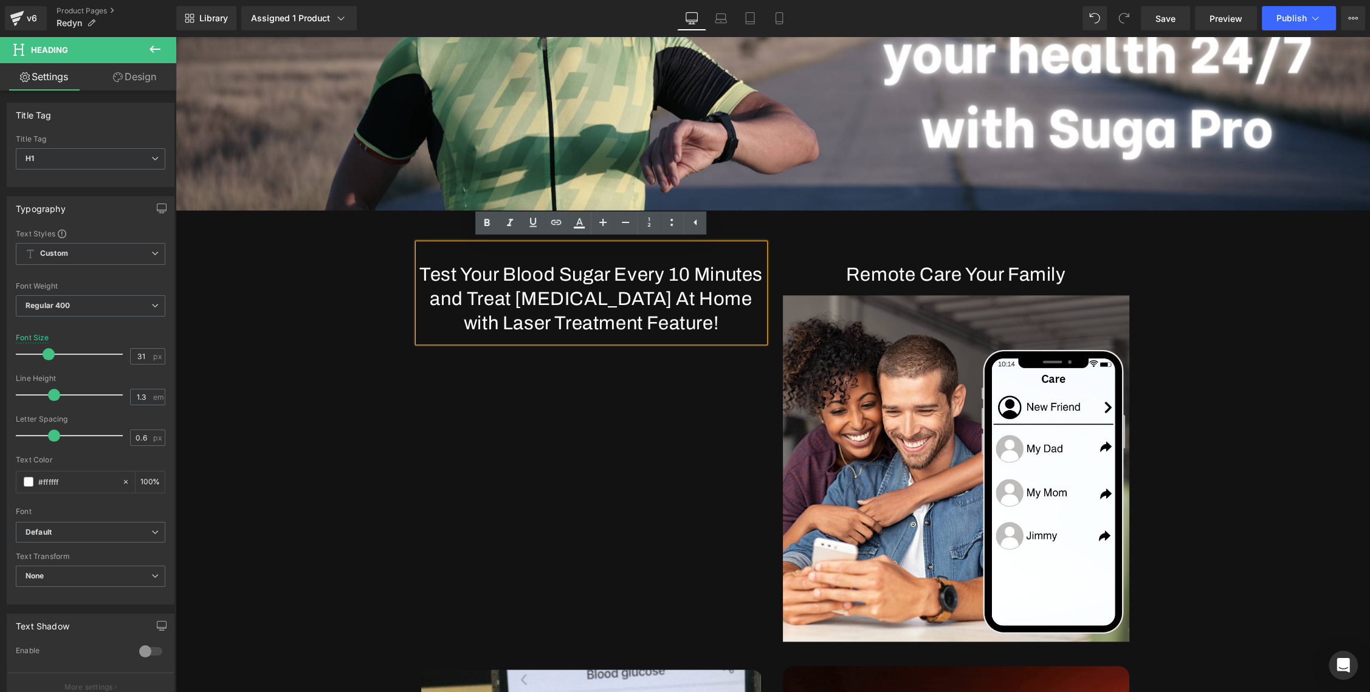
click at [348, 320] on div "Sale Off (P) Image Row ‹ › (P) Image List Image "Feels so much better immediate…" at bounding box center [773, 607] width 1193 height 3349
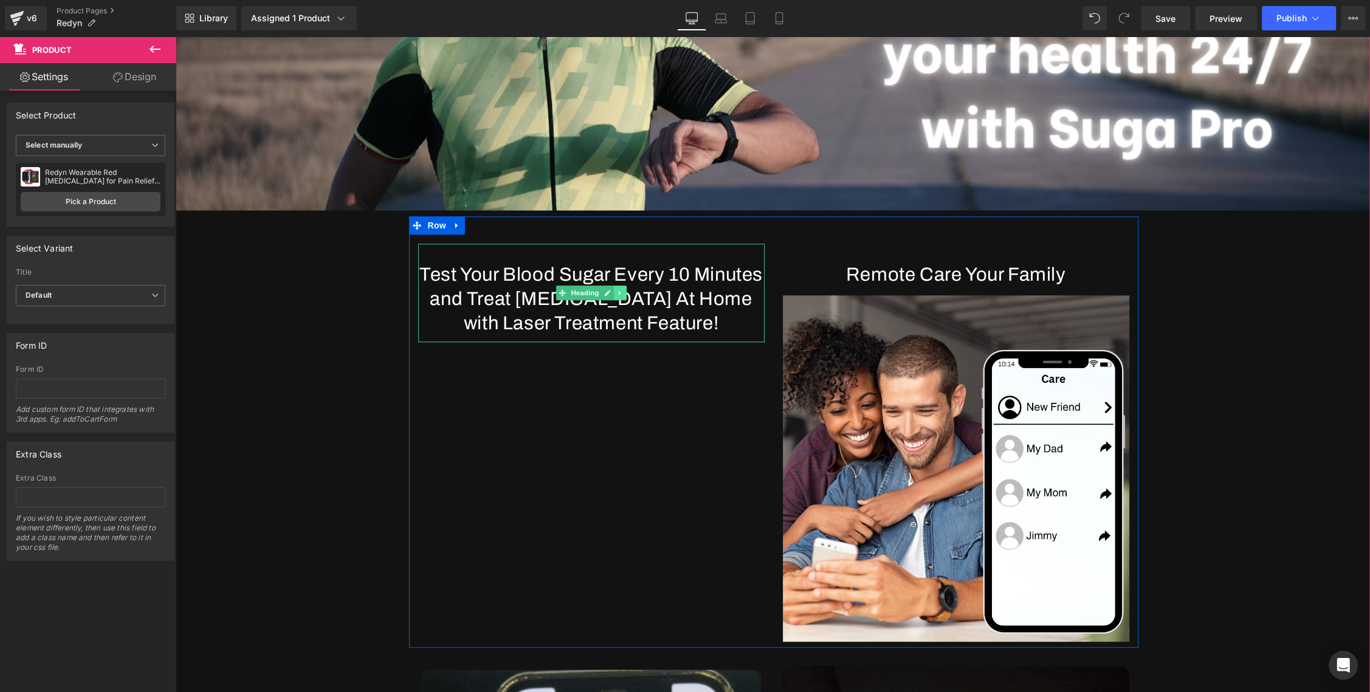
click at [617, 291] on icon at bounding box center [620, 292] width 7 height 7
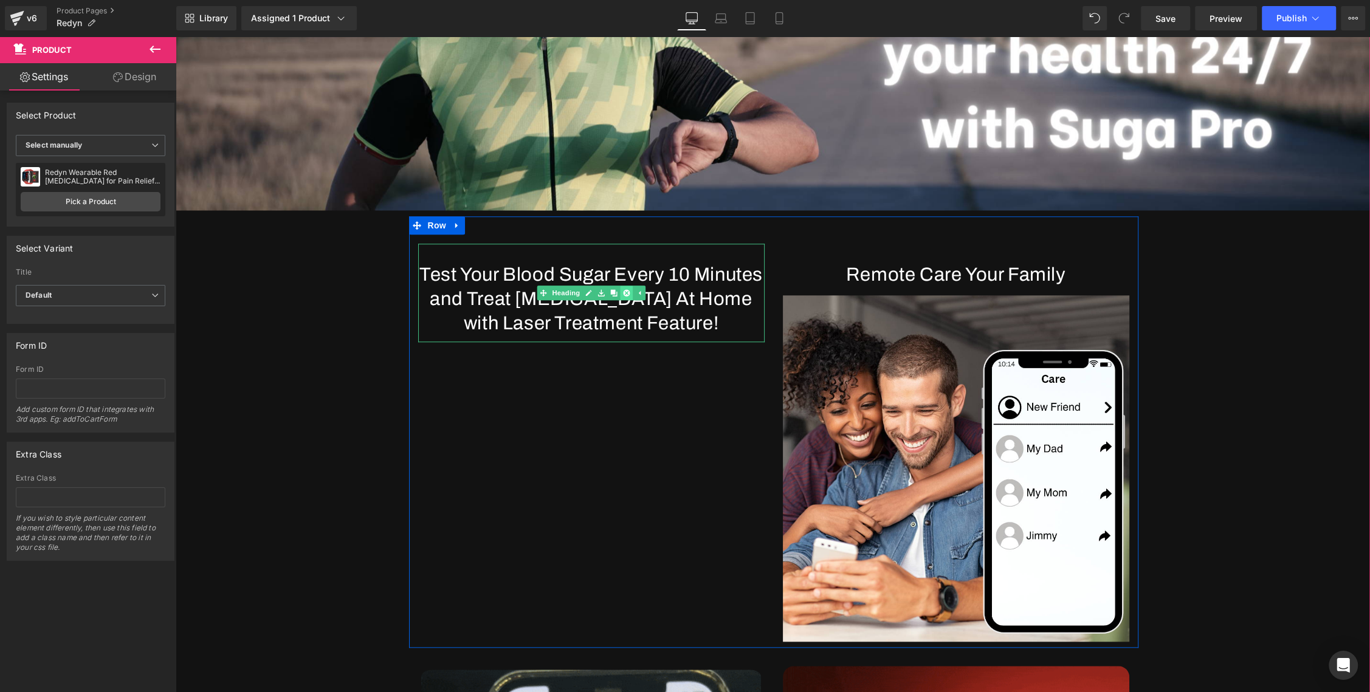
click at [624, 292] on icon at bounding box center [626, 292] width 7 height 7
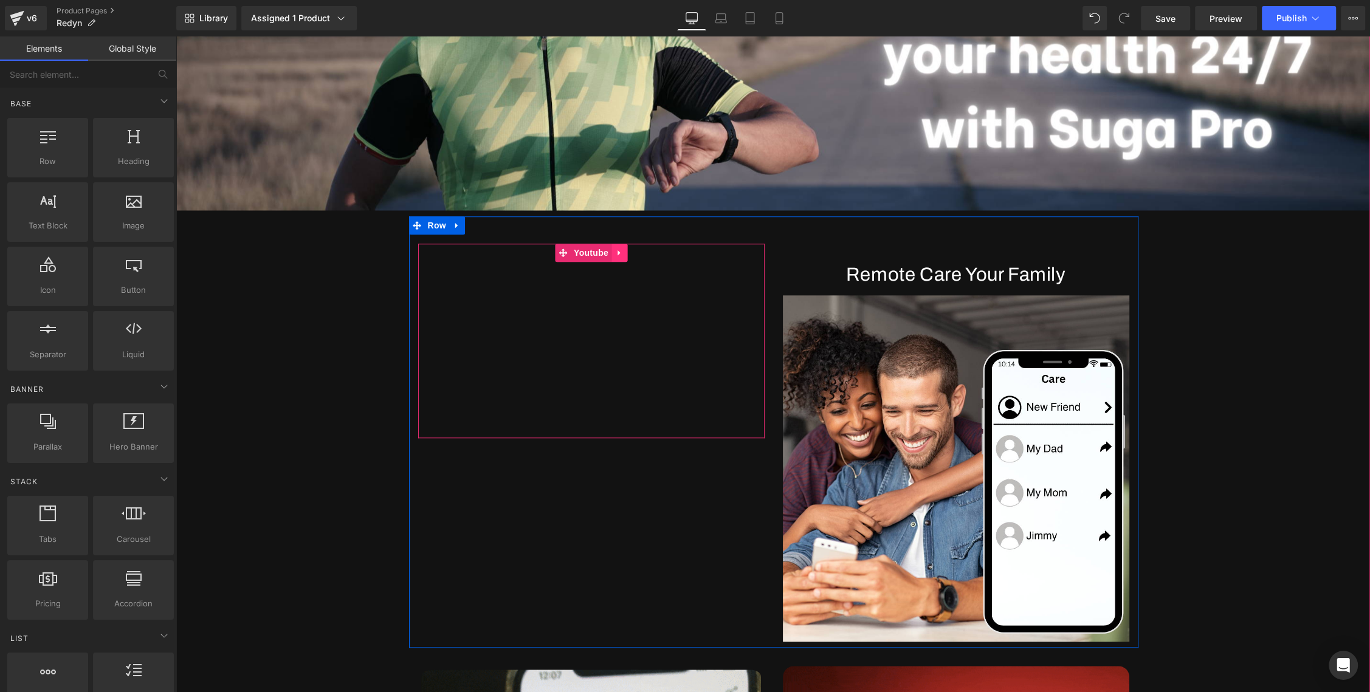
click at [619, 255] on icon at bounding box center [619, 252] width 9 height 9
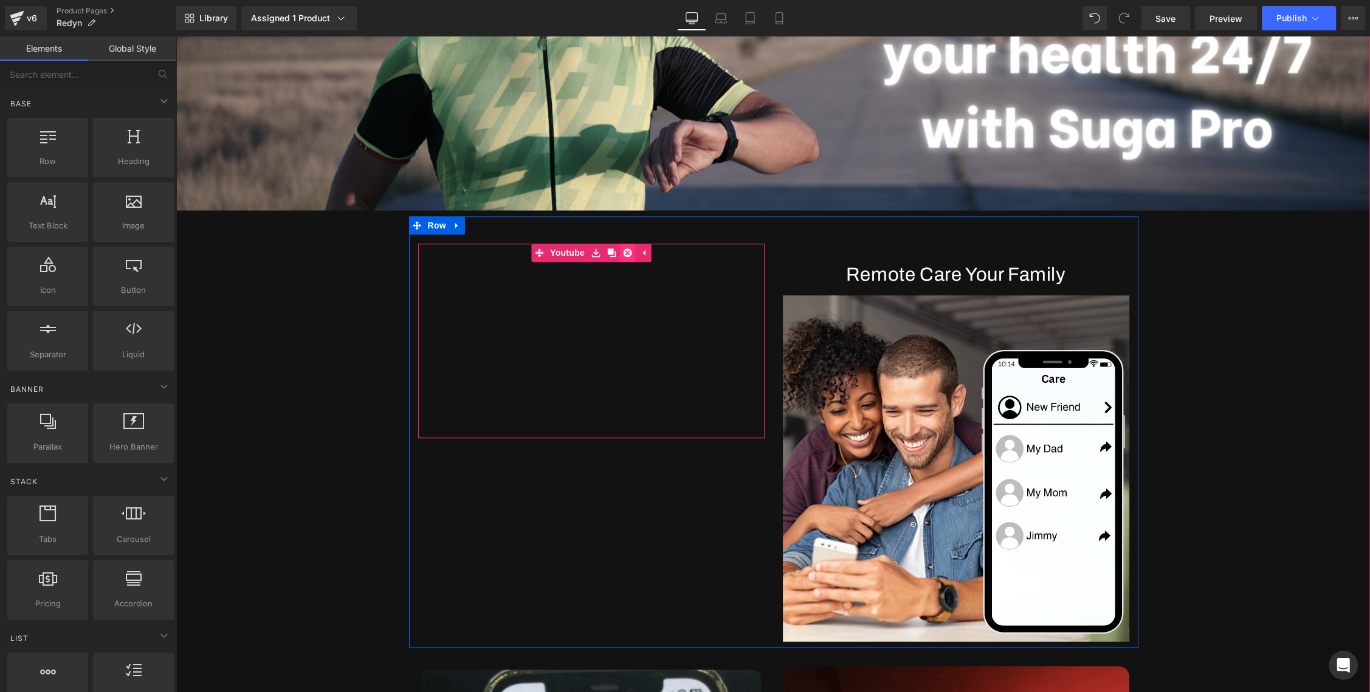
click at [628, 252] on icon at bounding box center [627, 252] width 9 height 9
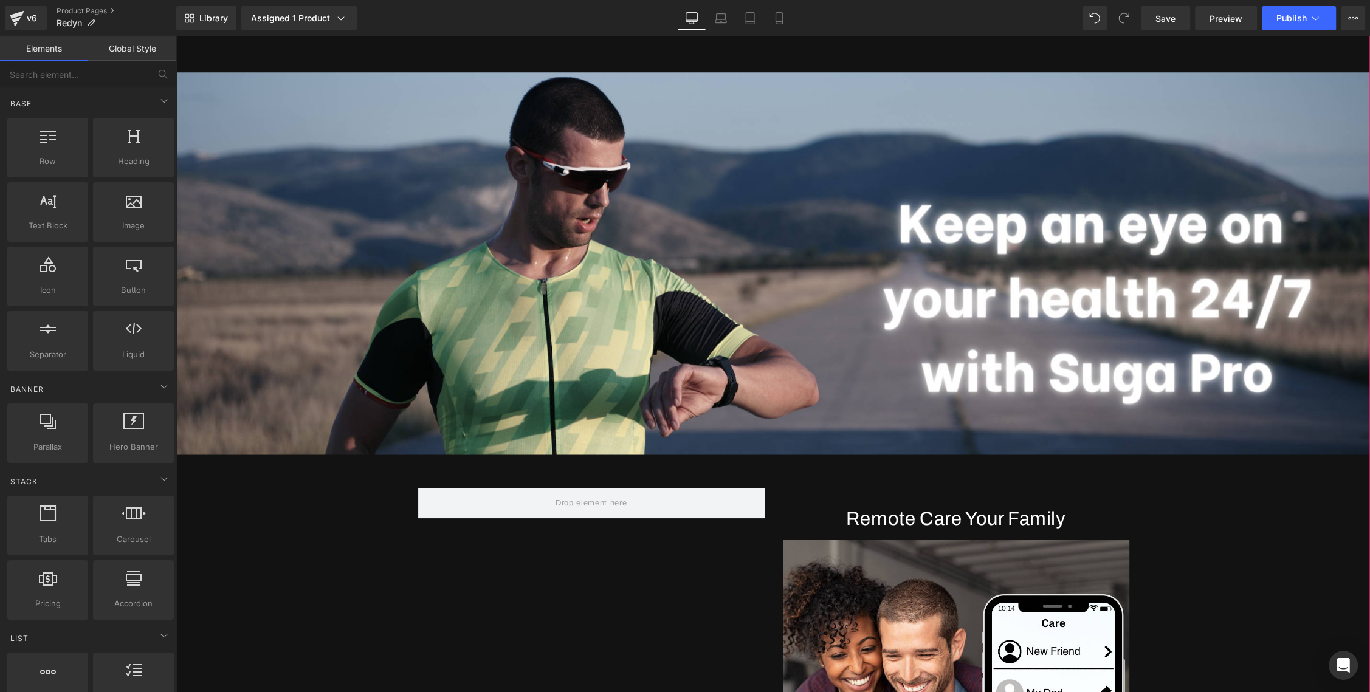
scroll to position [1023, 0]
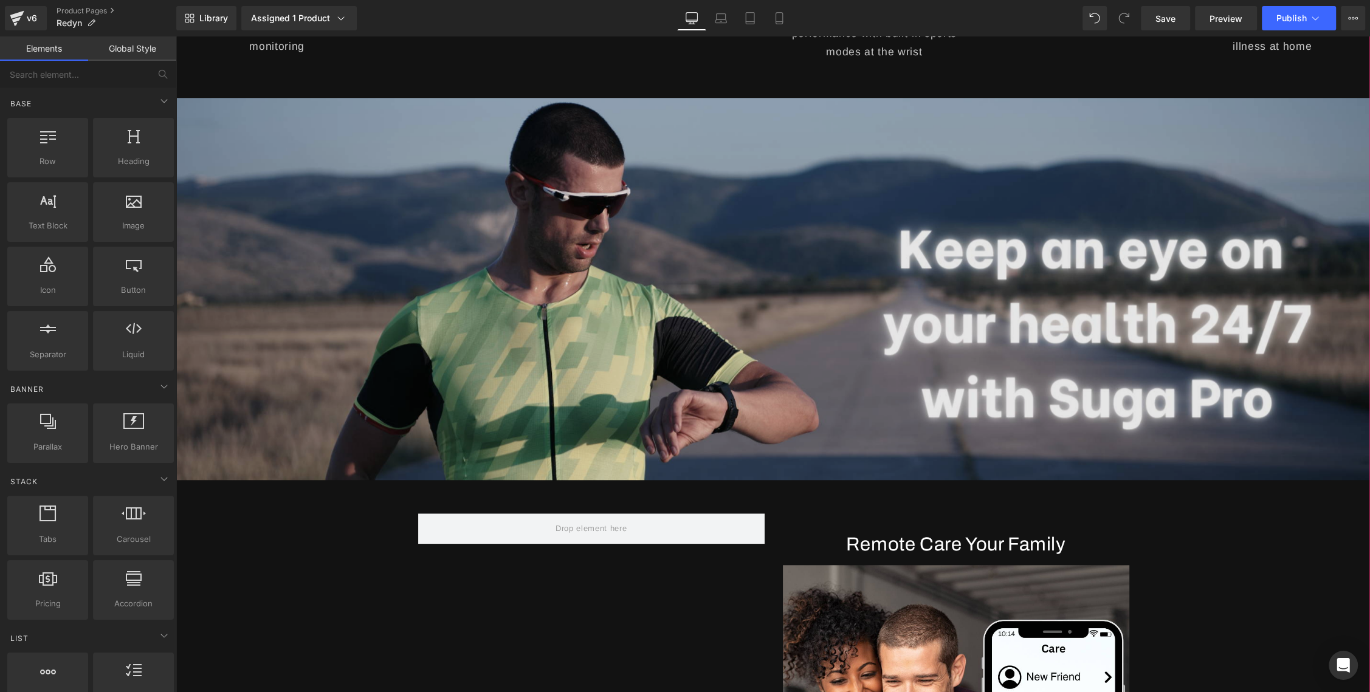
click at [777, 249] on img at bounding box center [773, 289] width 1194 height 382
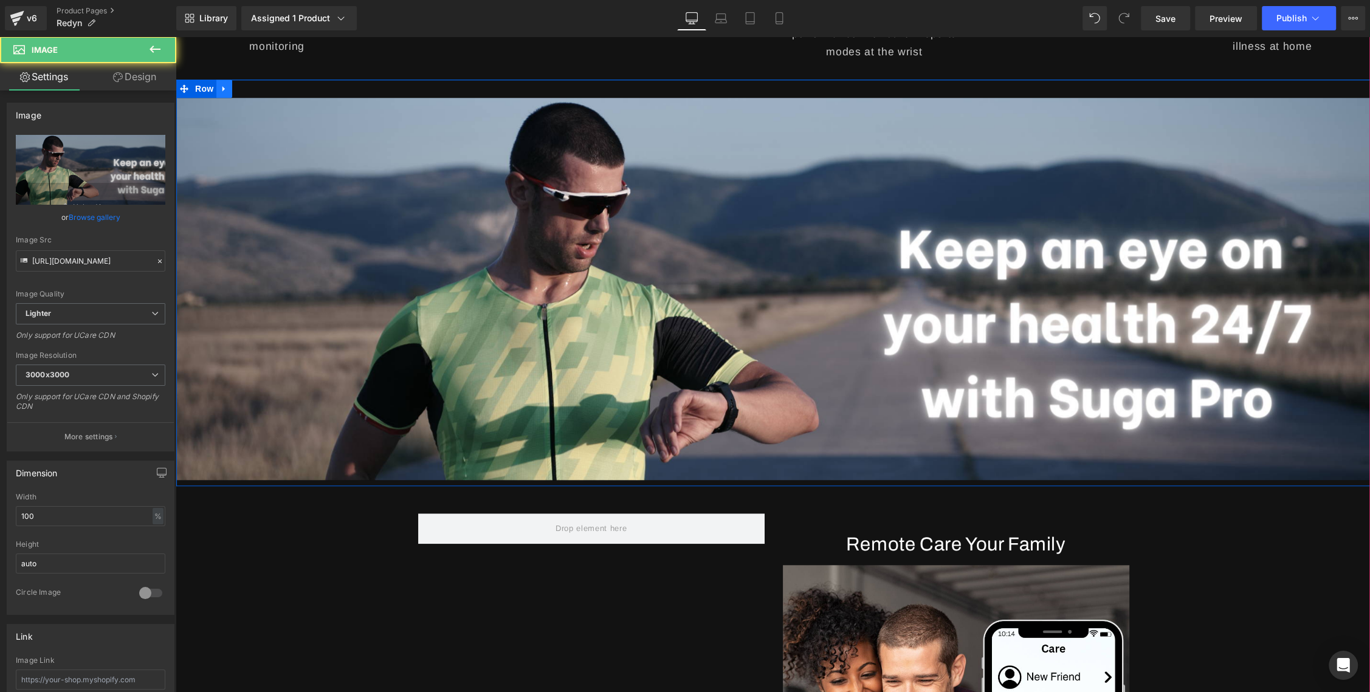
click at [225, 84] on icon at bounding box center [224, 88] width 9 height 9
click at [252, 88] on icon at bounding box center [256, 88] width 9 height 9
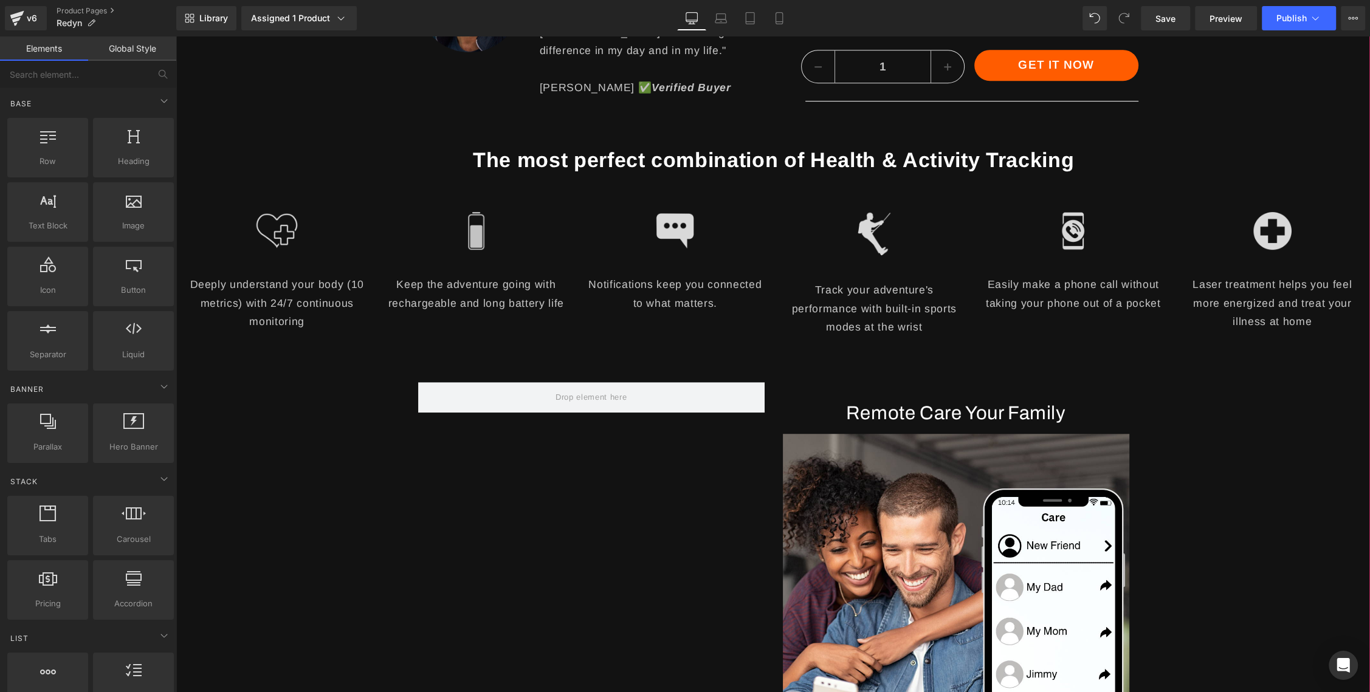
scroll to position [746, 0]
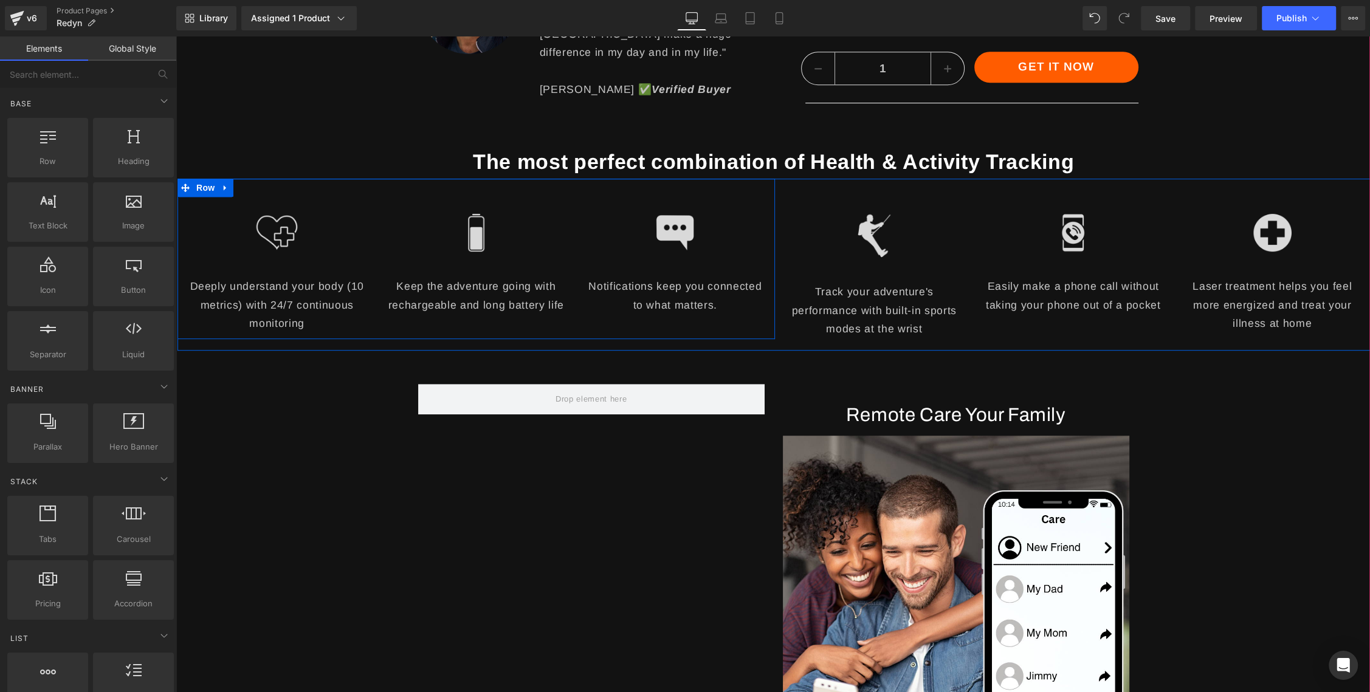
click at [656, 188] on div "Image Deeply understand your body (10 metrics) with 24/7 continuous monitoring …" at bounding box center [475, 259] width 597 height 160
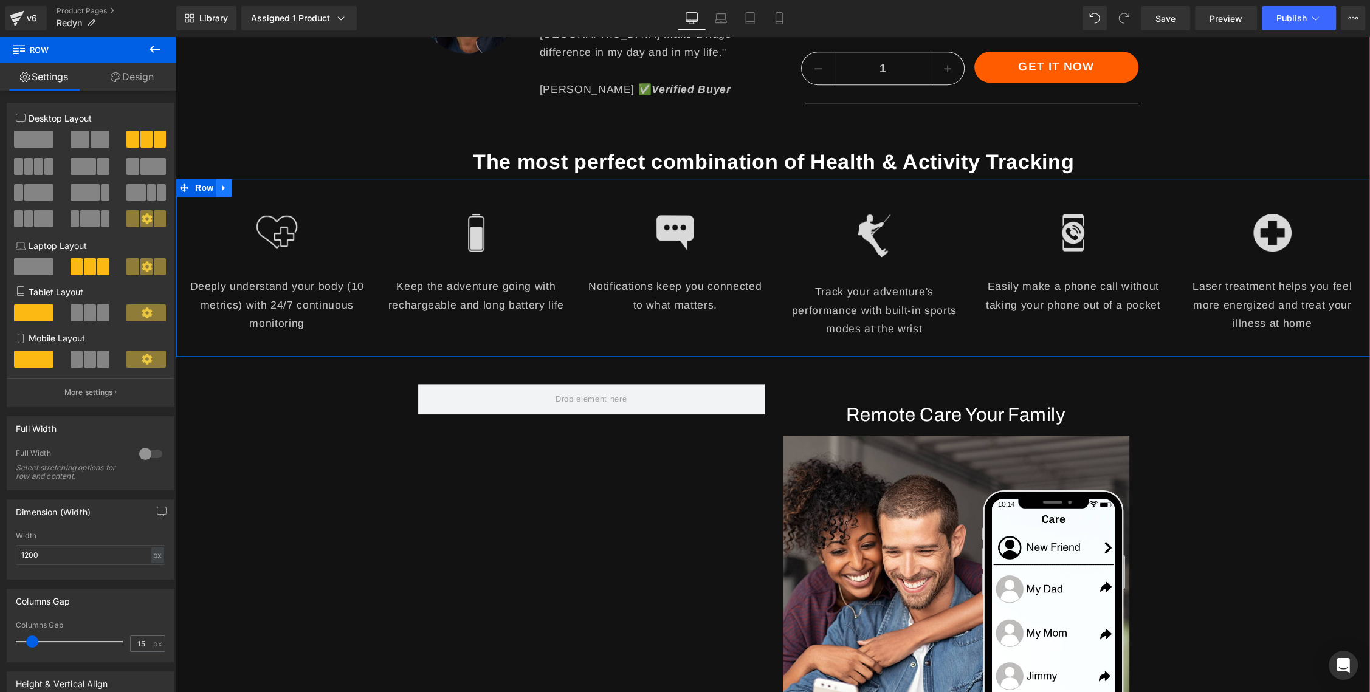
click at [227, 184] on icon at bounding box center [224, 187] width 9 height 9
click at [255, 185] on icon at bounding box center [256, 188] width 9 height 9
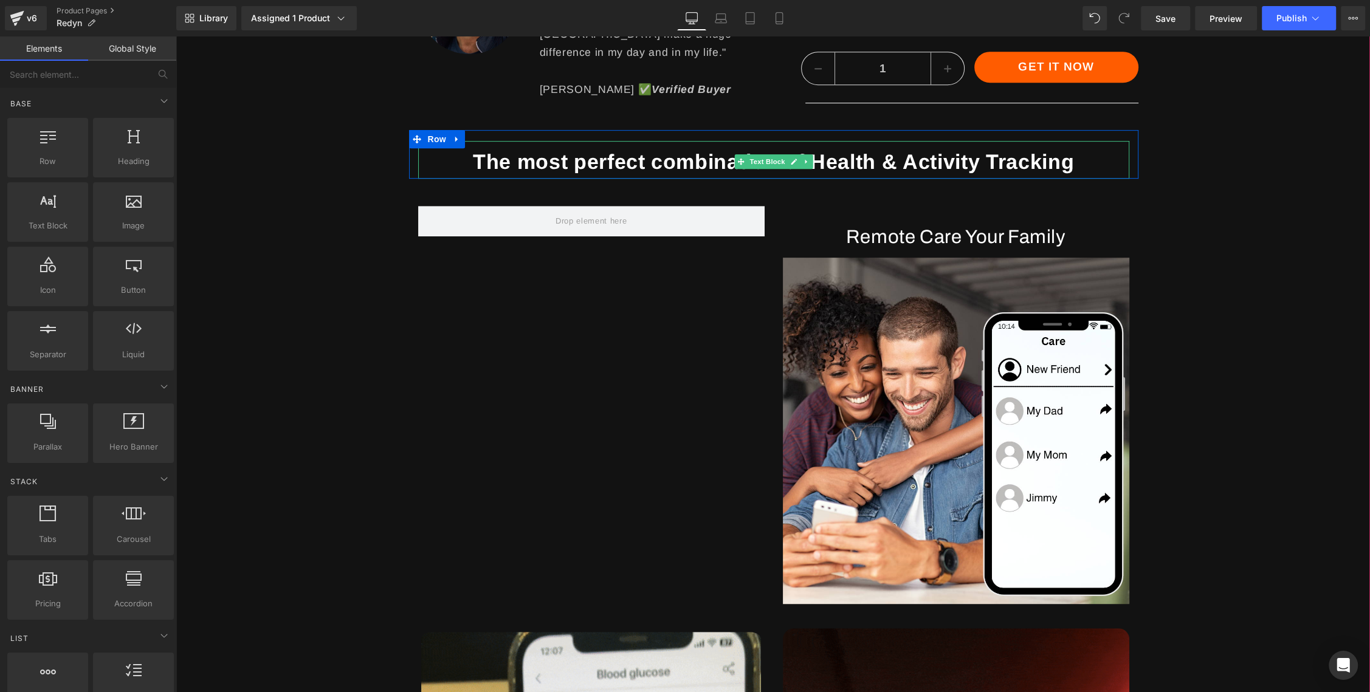
click at [594, 168] on b "The most perfect combination of Health & Activity Tracking" at bounding box center [773, 161] width 601 height 23
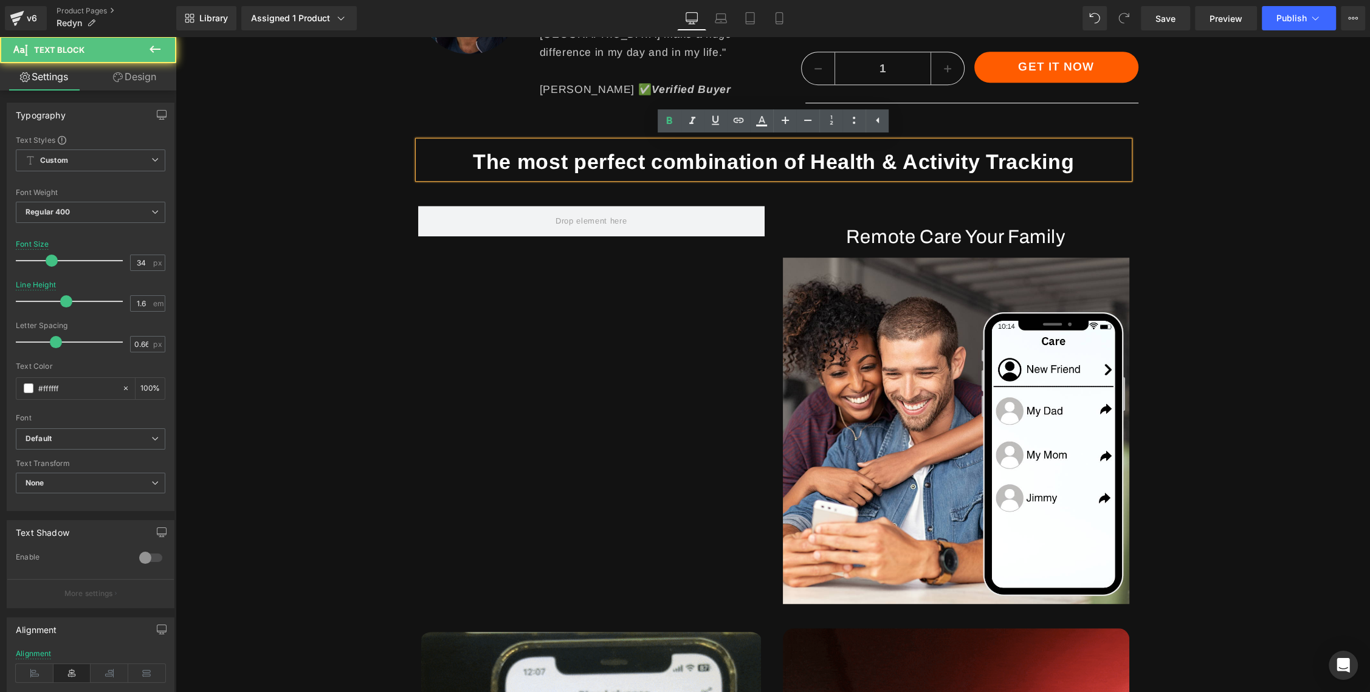
click at [462, 130] on div "The most perfect combination of Health & Activity Tracking Text Block Row" at bounding box center [773, 154] width 729 height 48
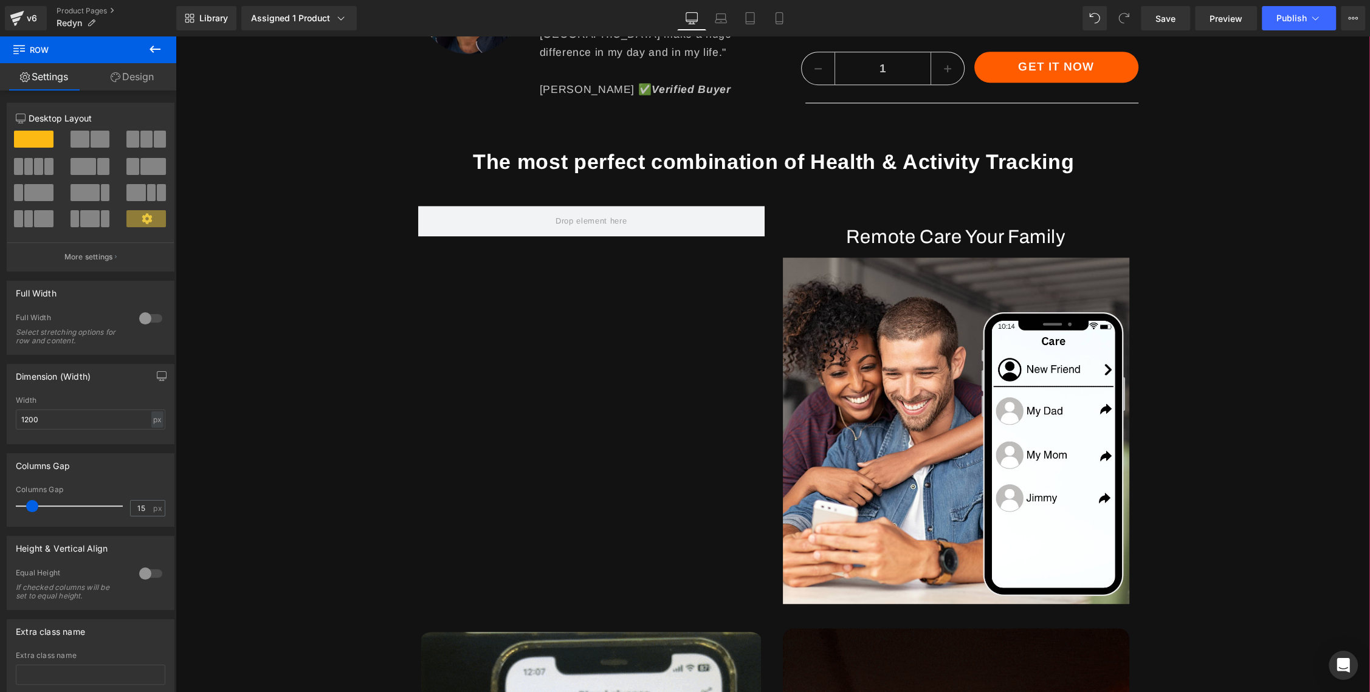
click at [418, 141] on icon at bounding box center [421, 139] width 7 height 7
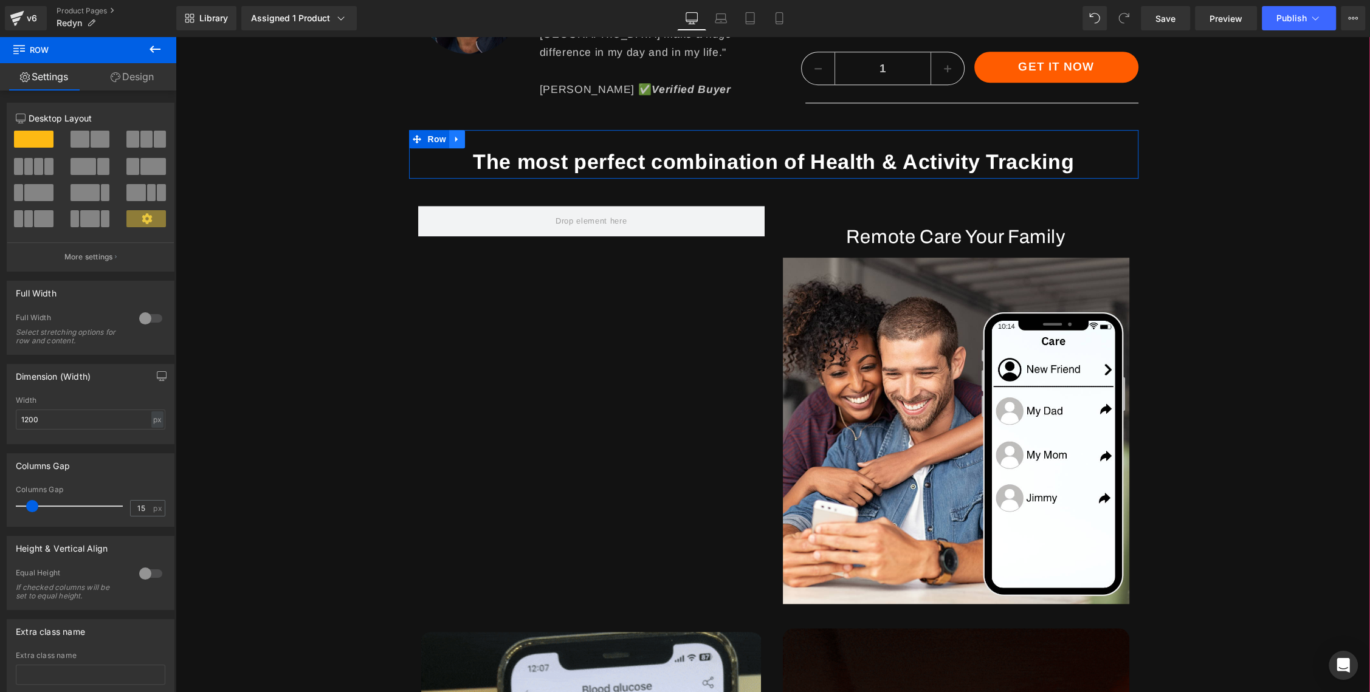
click at [458, 139] on icon at bounding box center [457, 139] width 9 height 9
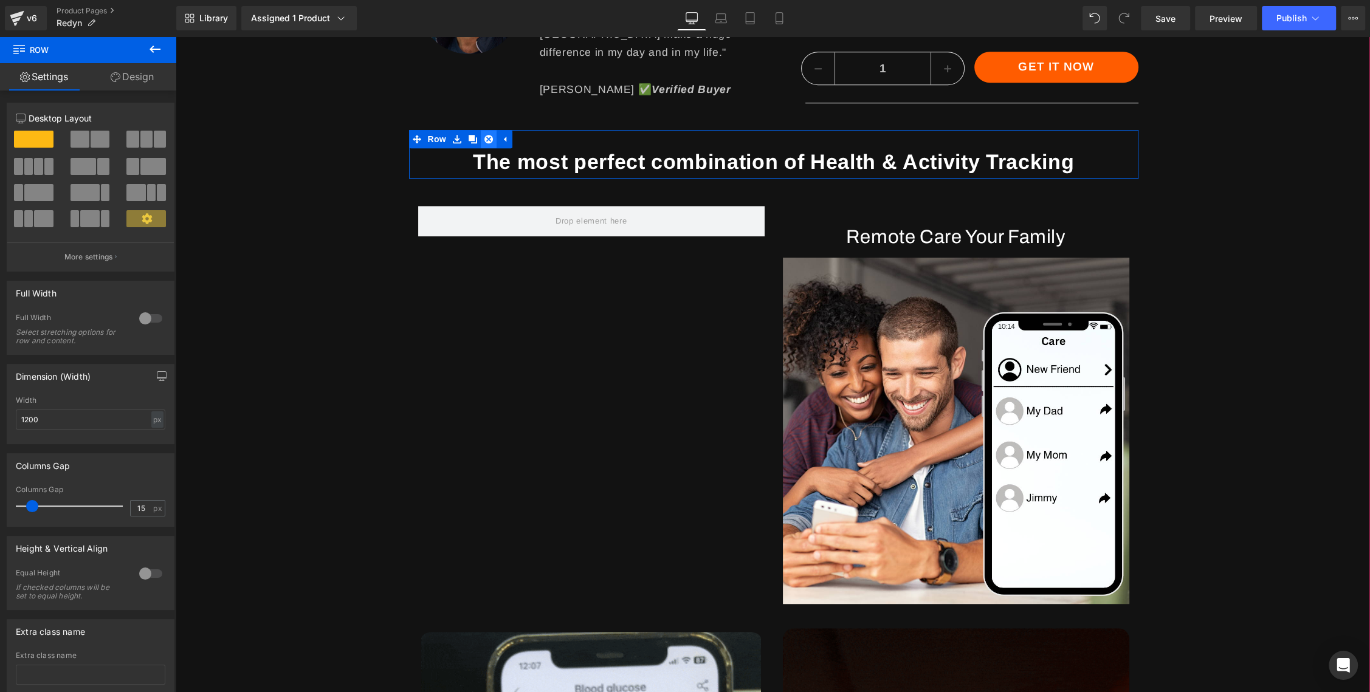
click at [491, 142] on icon at bounding box center [488, 139] width 9 height 9
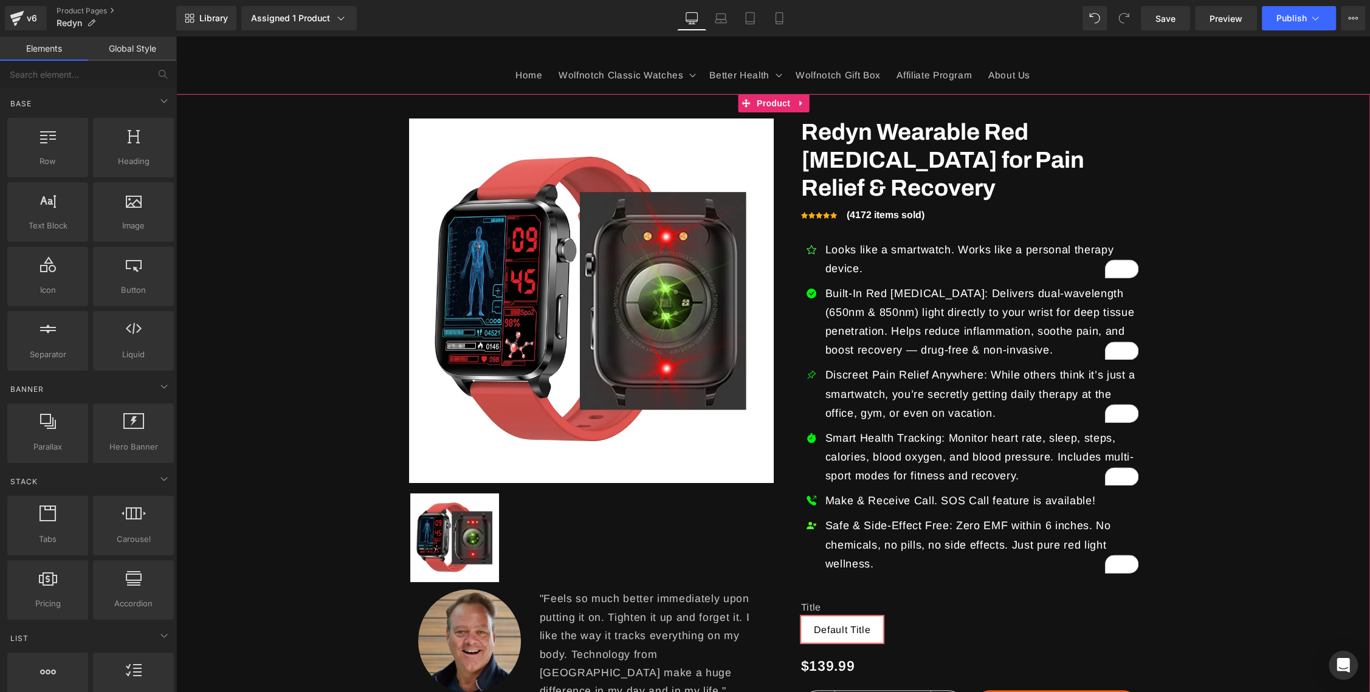
scroll to position [468, 0]
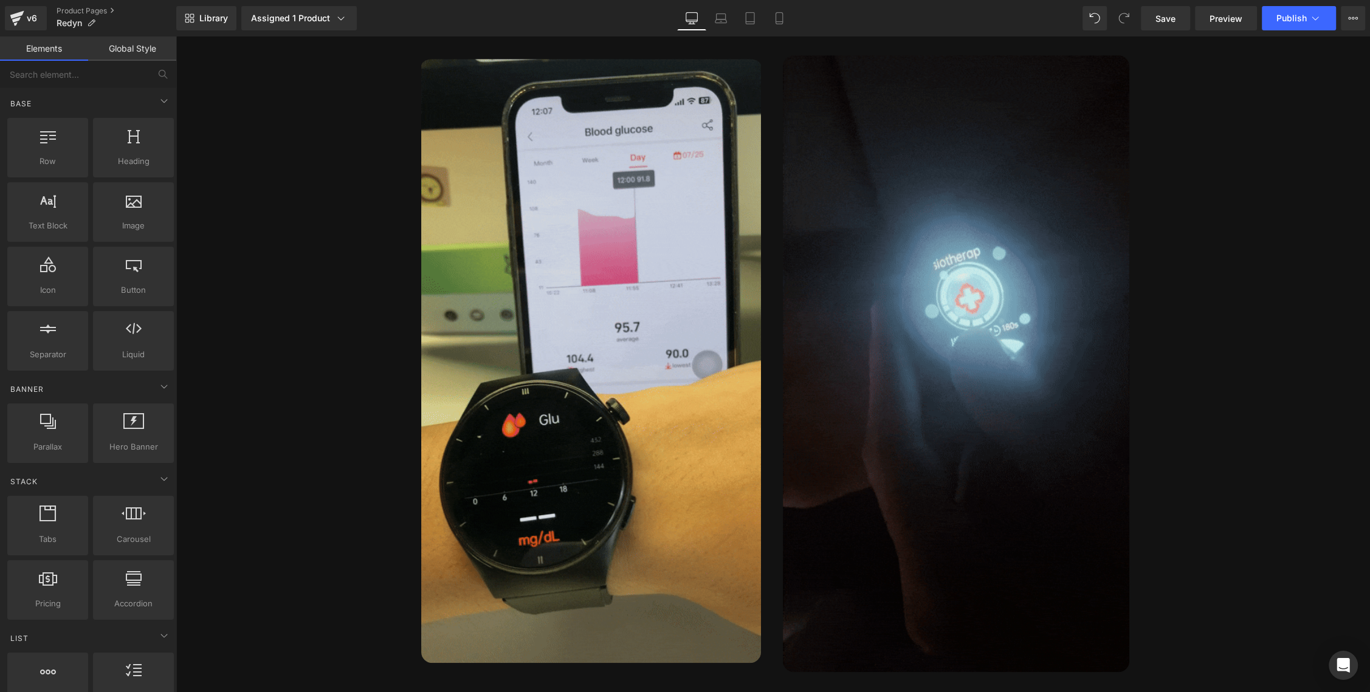
scroll to position [1282, 0]
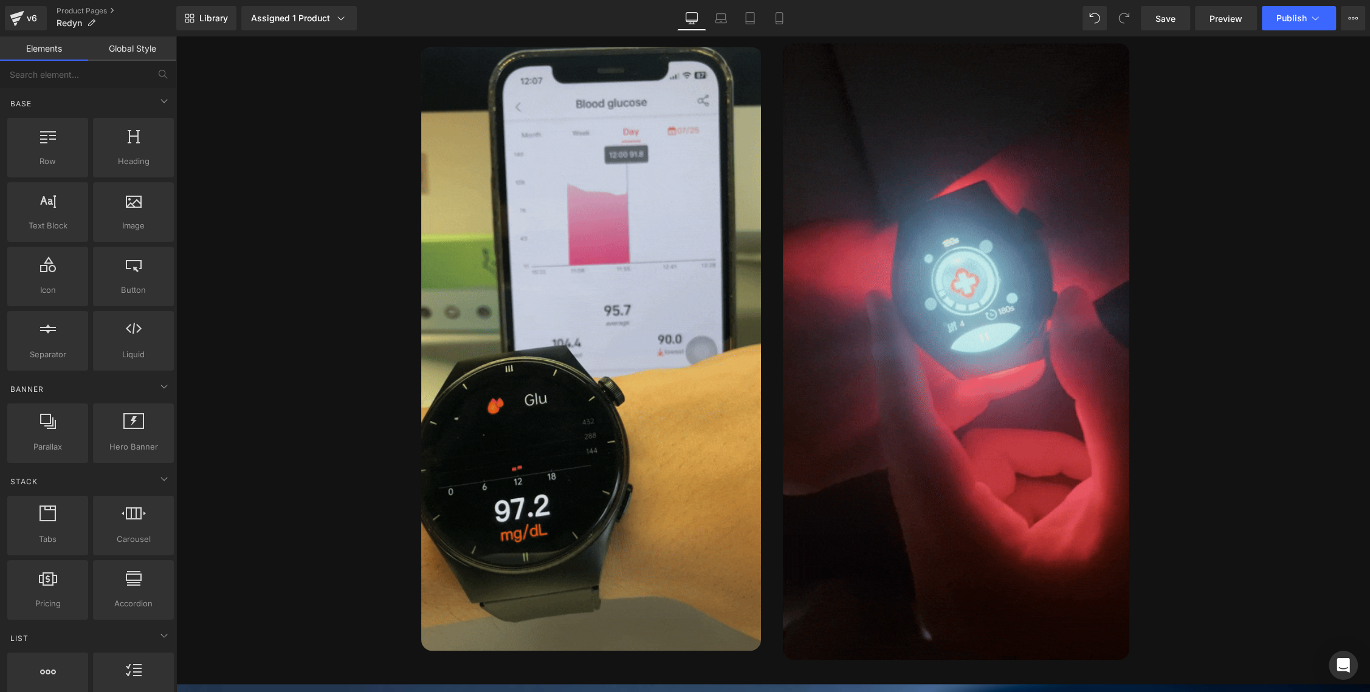
click at [609, 249] on img at bounding box center [591, 347] width 340 height 608
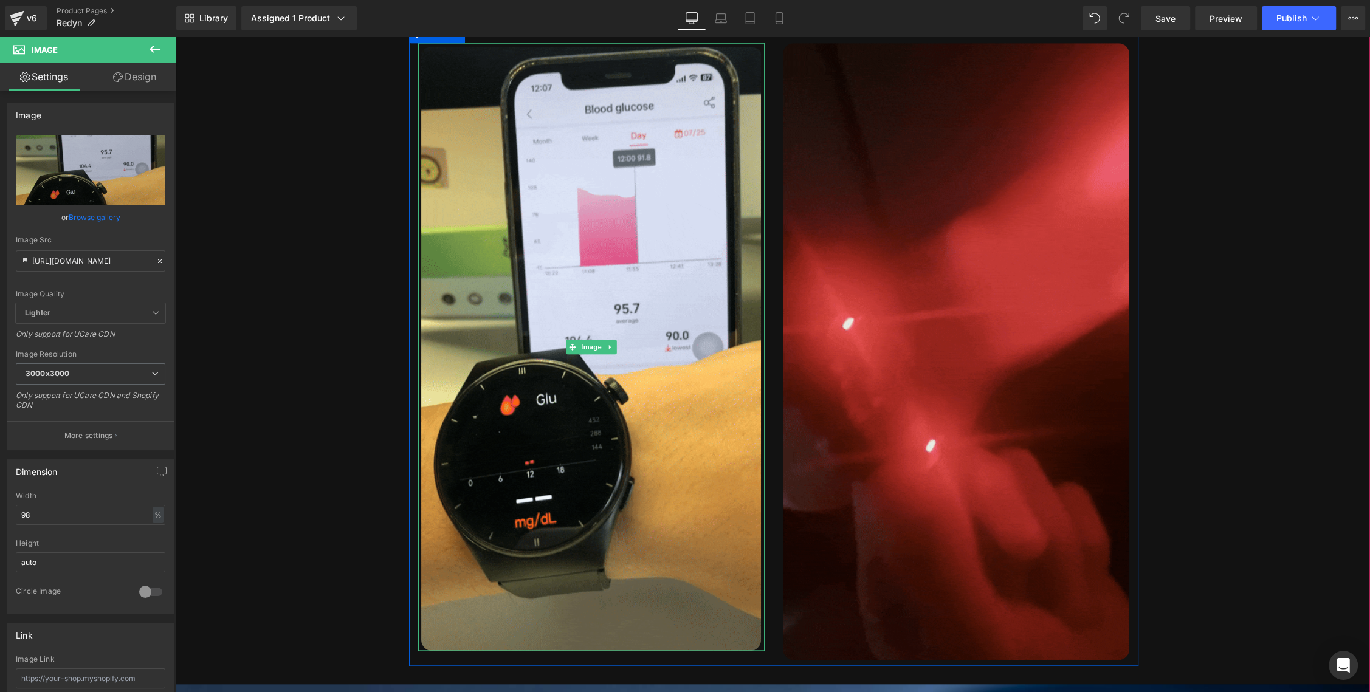
scroll to position [1120, 0]
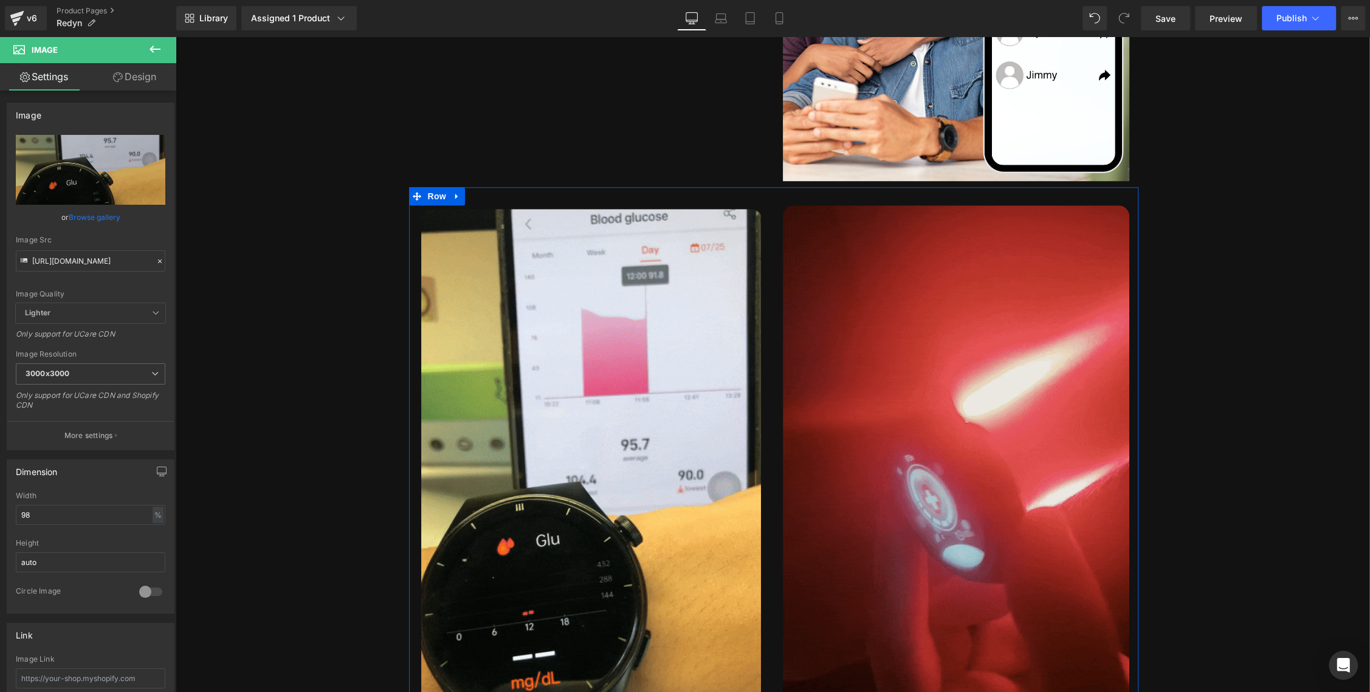
click at [741, 201] on div "Image Image Row" at bounding box center [773, 507] width 729 height 641
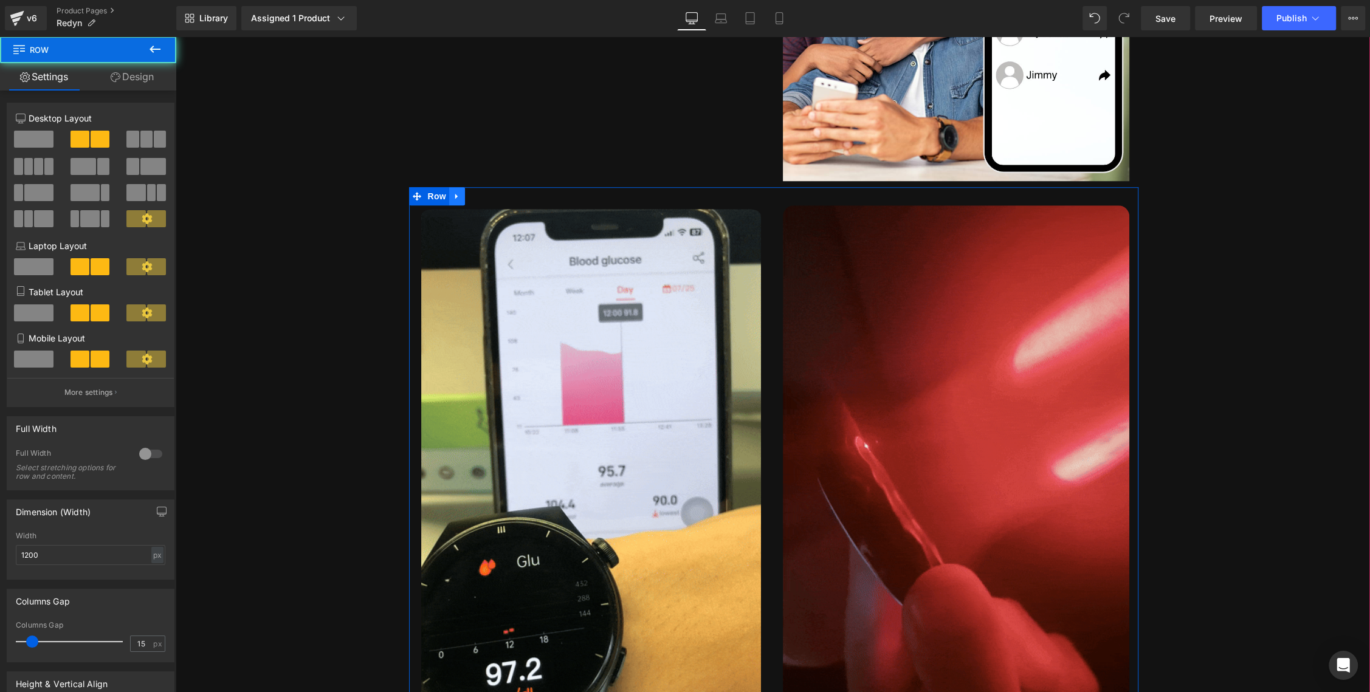
click at [459, 198] on icon at bounding box center [457, 196] width 9 height 9
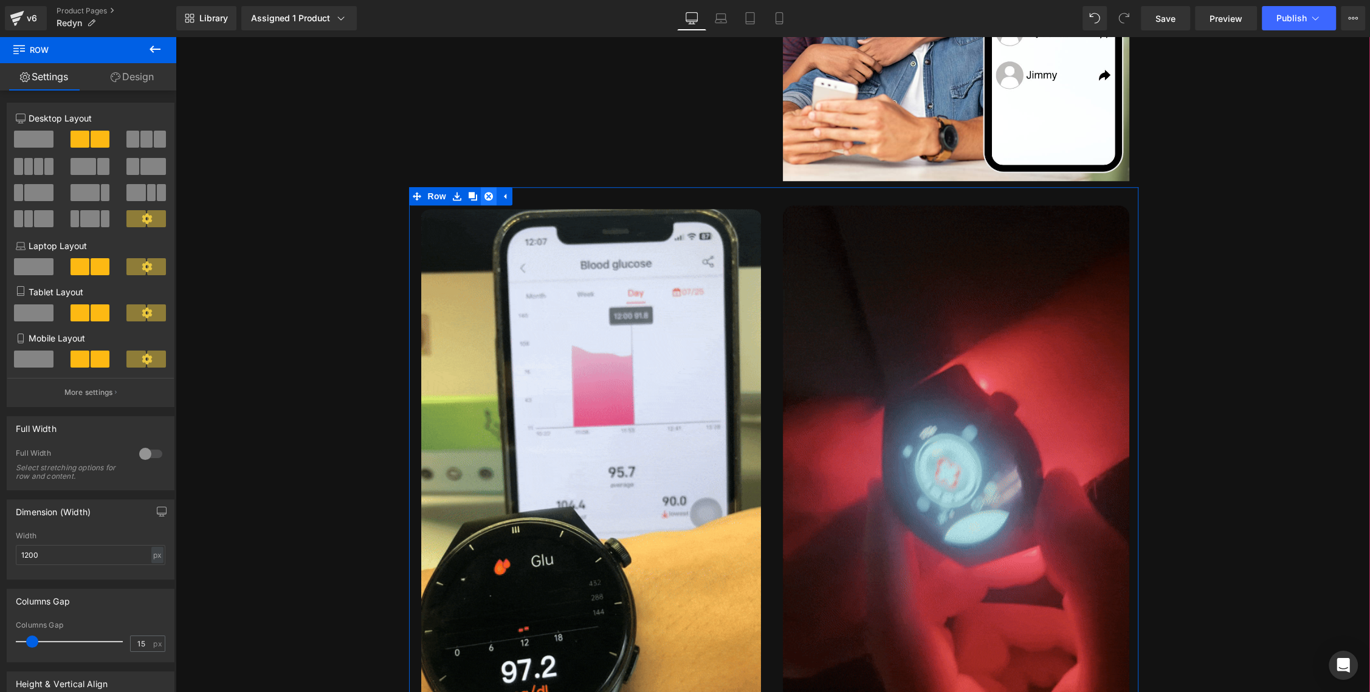
click at [484, 196] on icon at bounding box center [488, 196] width 9 height 9
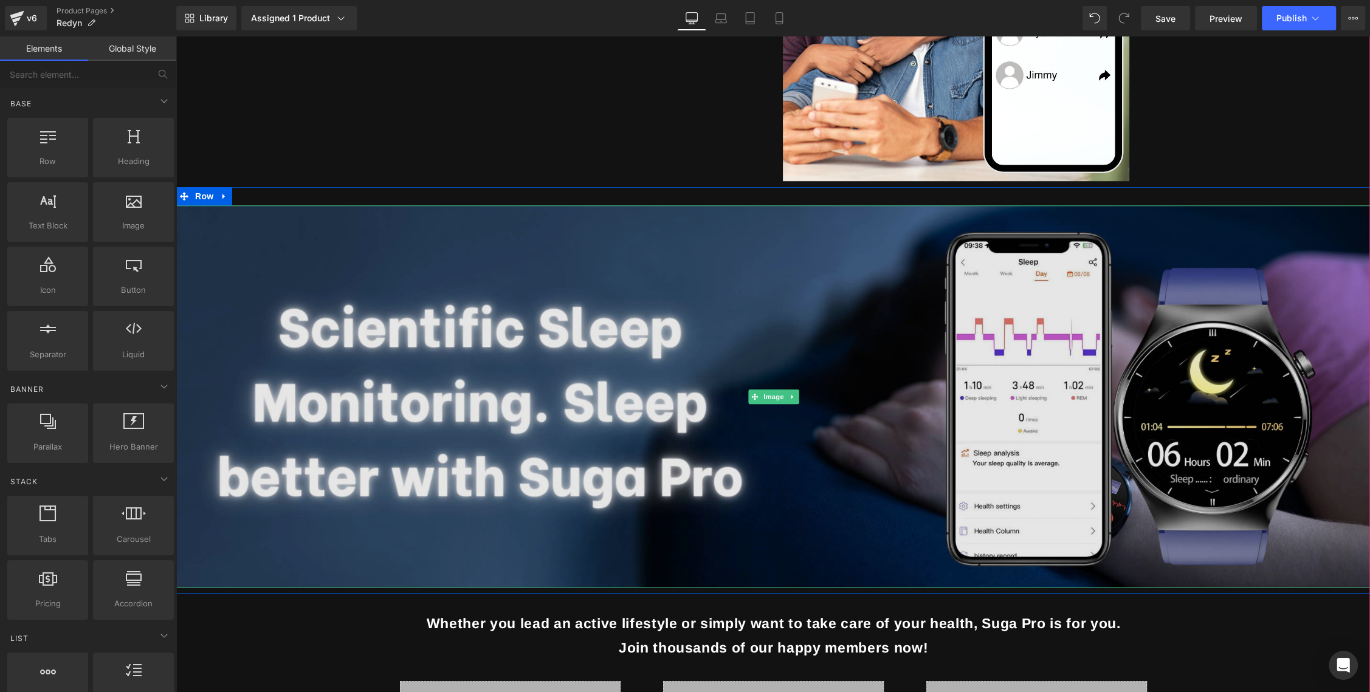
click at [590, 253] on img at bounding box center [773, 396] width 1194 height 382
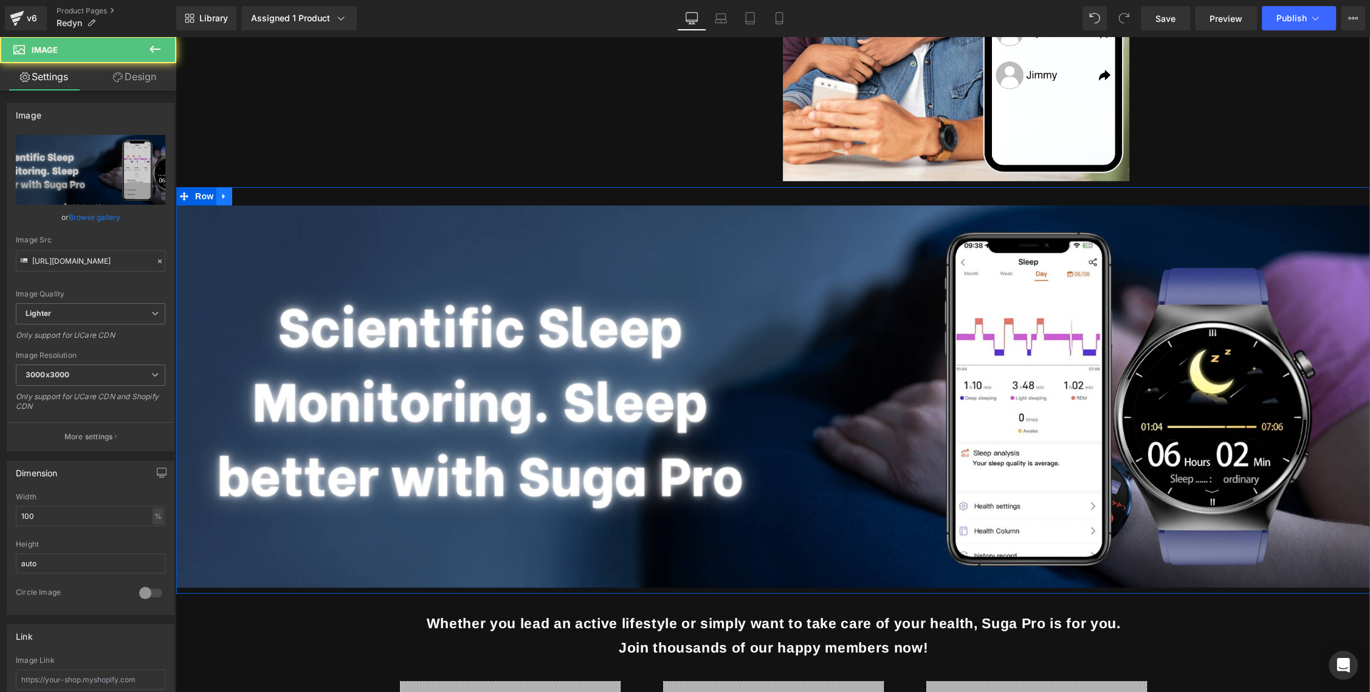
click at [226, 193] on icon at bounding box center [224, 196] width 9 height 9
click at [257, 199] on icon at bounding box center [256, 196] width 9 height 9
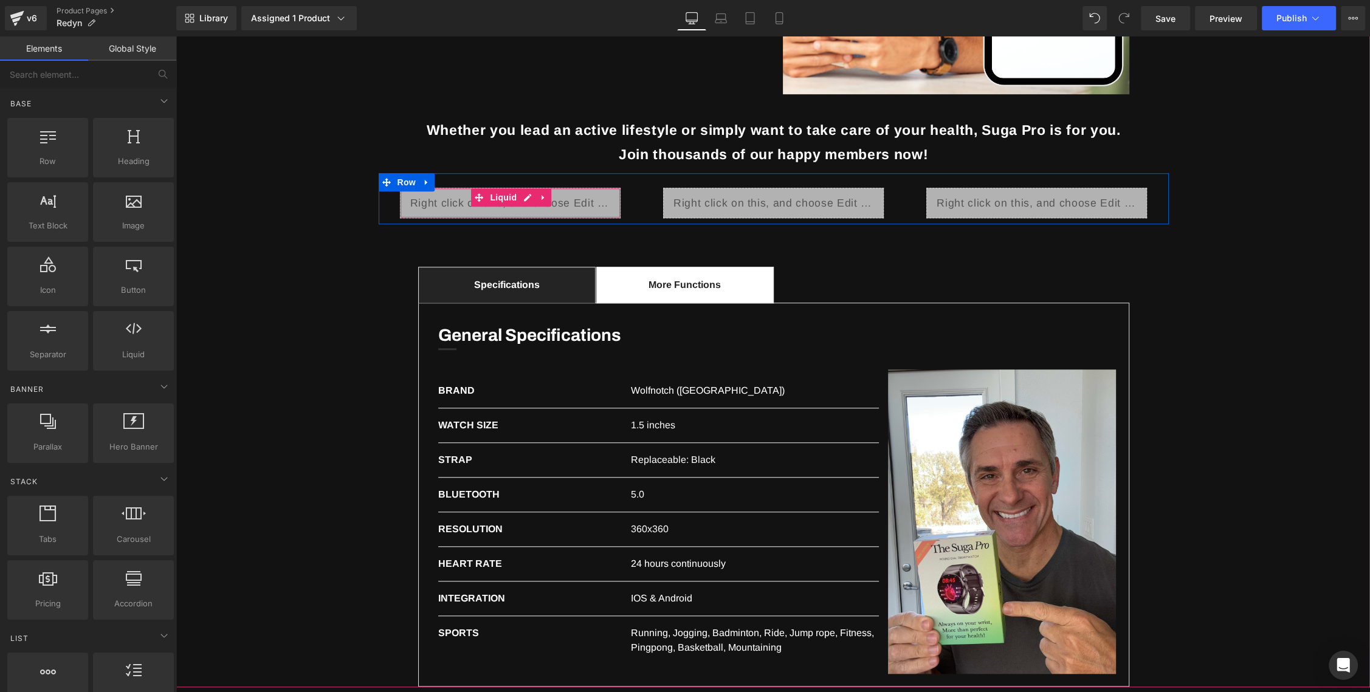
scroll to position [1226, 0]
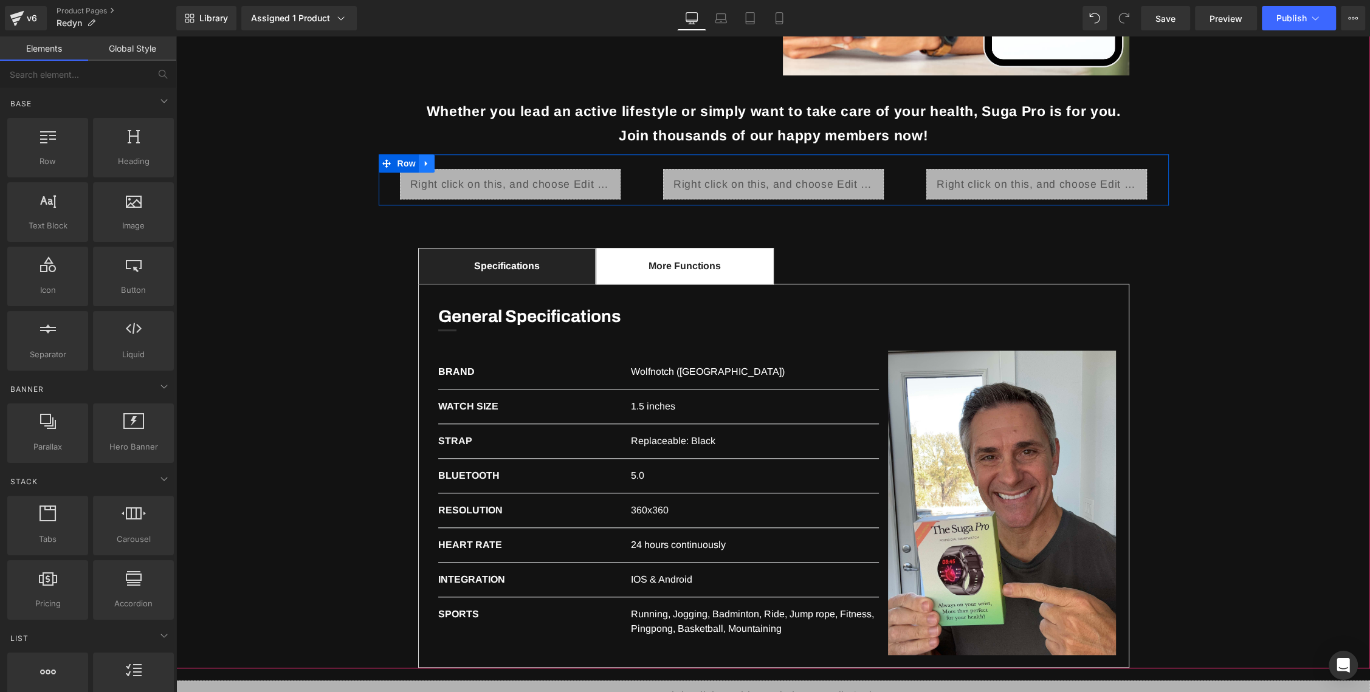
click at [428, 160] on icon at bounding box center [426, 163] width 9 height 9
click at [454, 164] on icon at bounding box center [458, 163] width 9 height 9
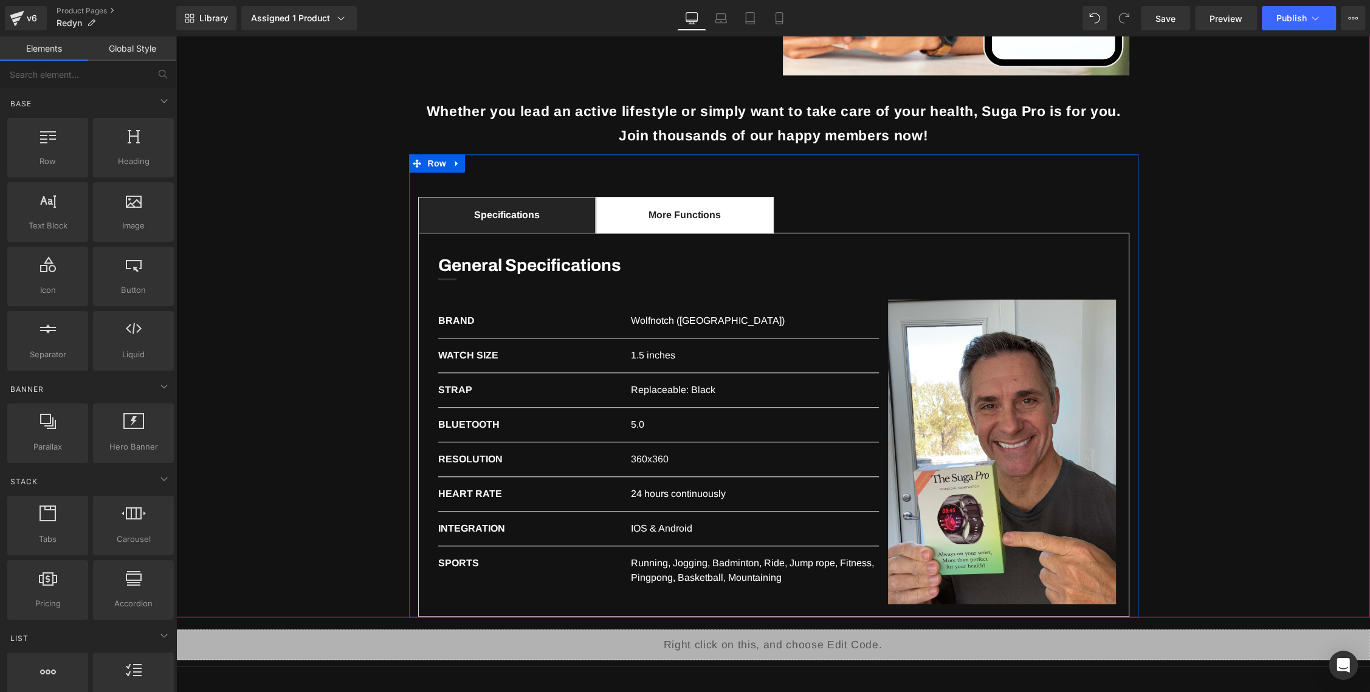
click at [800, 186] on div "Specifications Text Block More Functions Text Block General Specifications Head…" at bounding box center [773, 385] width 729 height 463
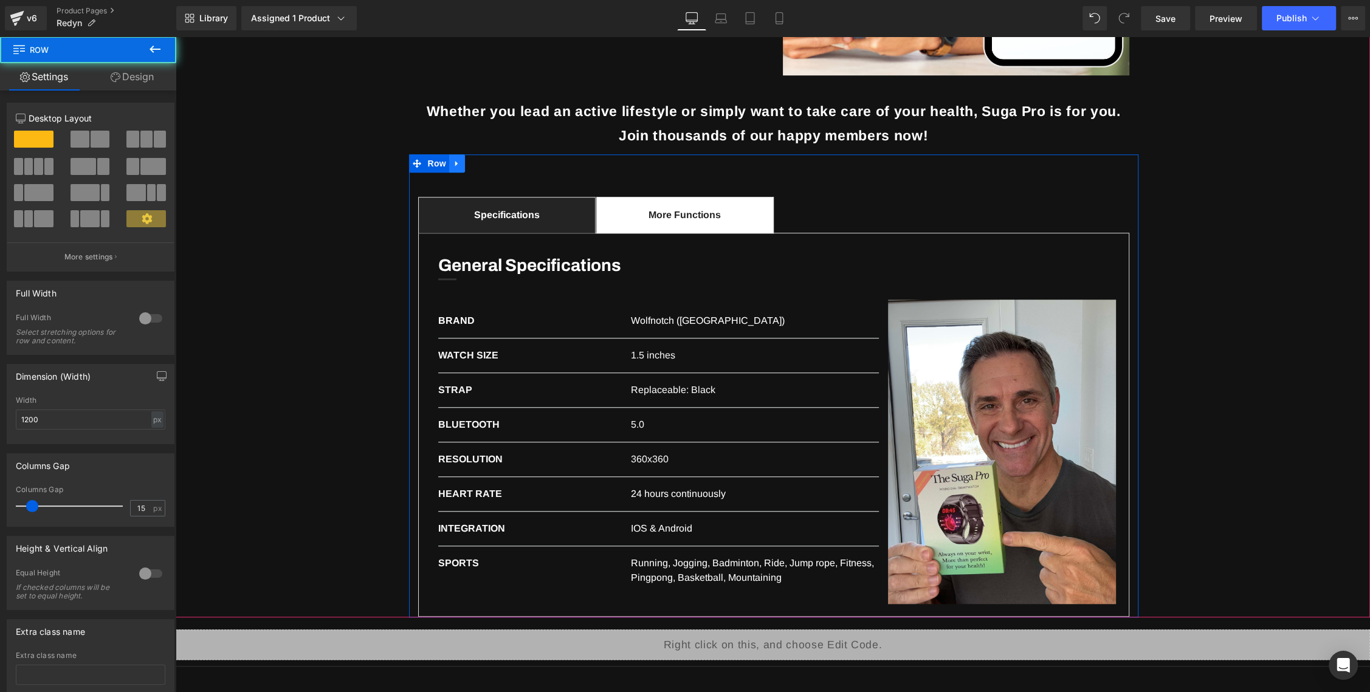
click at [453, 165] on icon at bounding box center [457, 163] width 9 height 9
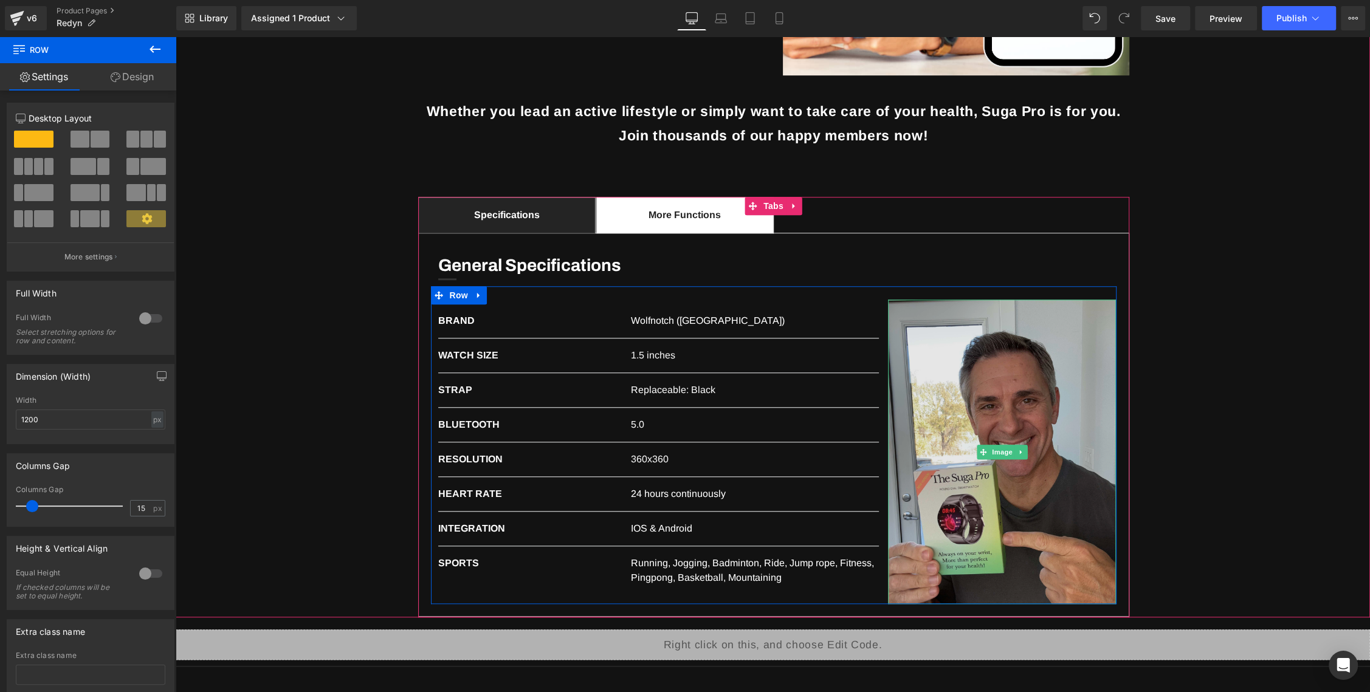
click at [1034, 399] on img at bounding box center [1002, 452] width 229 height 304
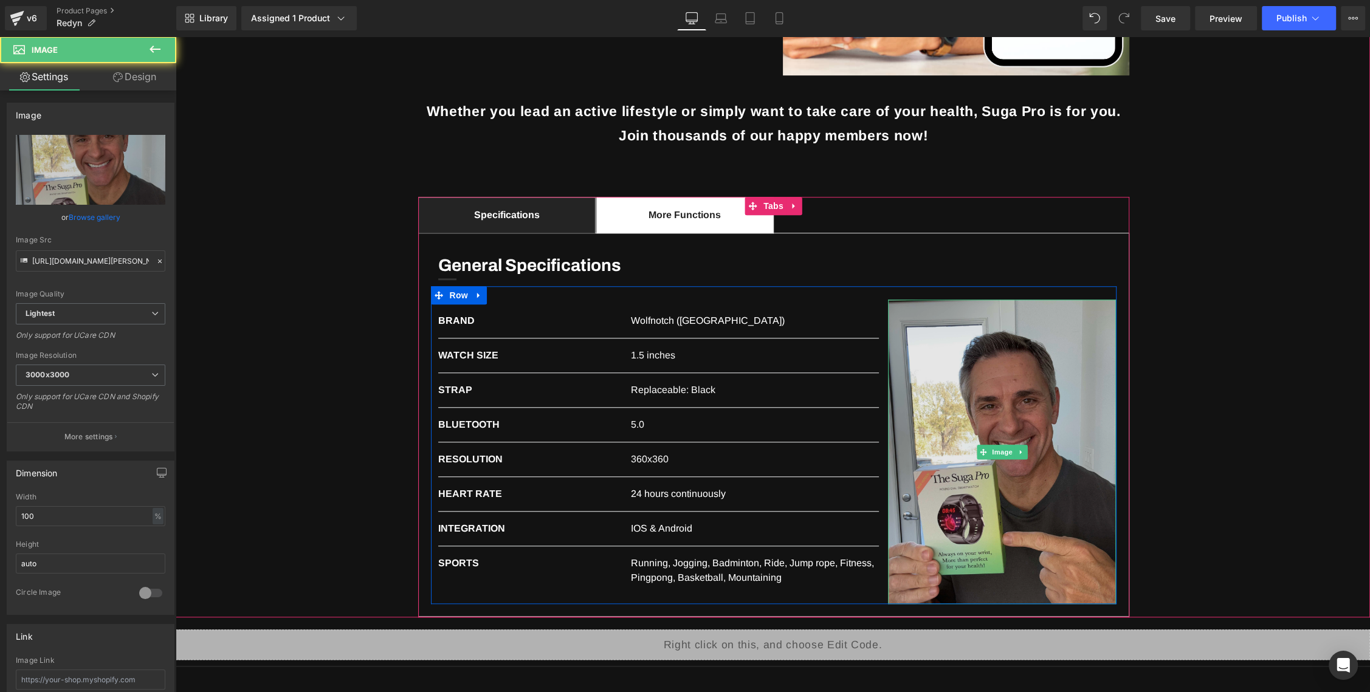
click at [981, 401] on img at bounding box center [1002, 452] width 229 height 304
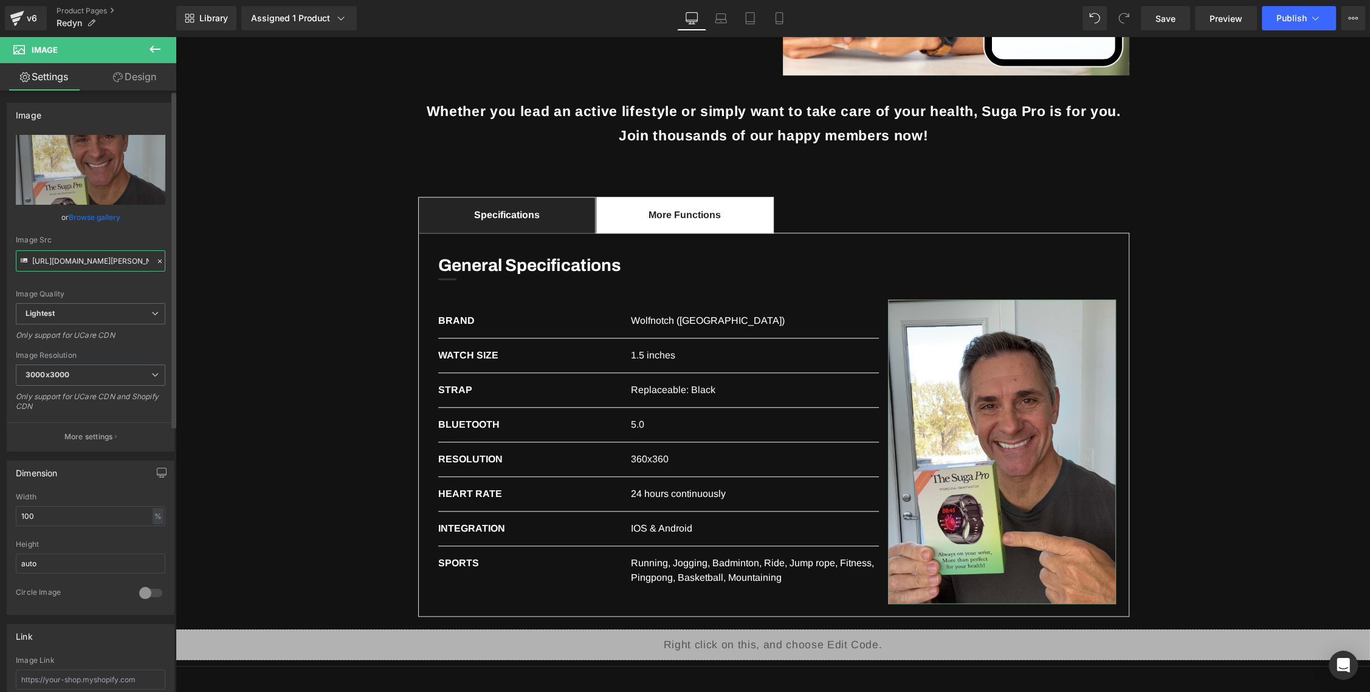
click at [74, 259] on input "[URL][DOMAIN_NAME][PERSON_NAME]" at bounding box center [91, 260] width 150 height 21
type input "https://ucarehttps://media.dinomarket.com/docs/imgTD/2023-07/_SMine_16901882703…"
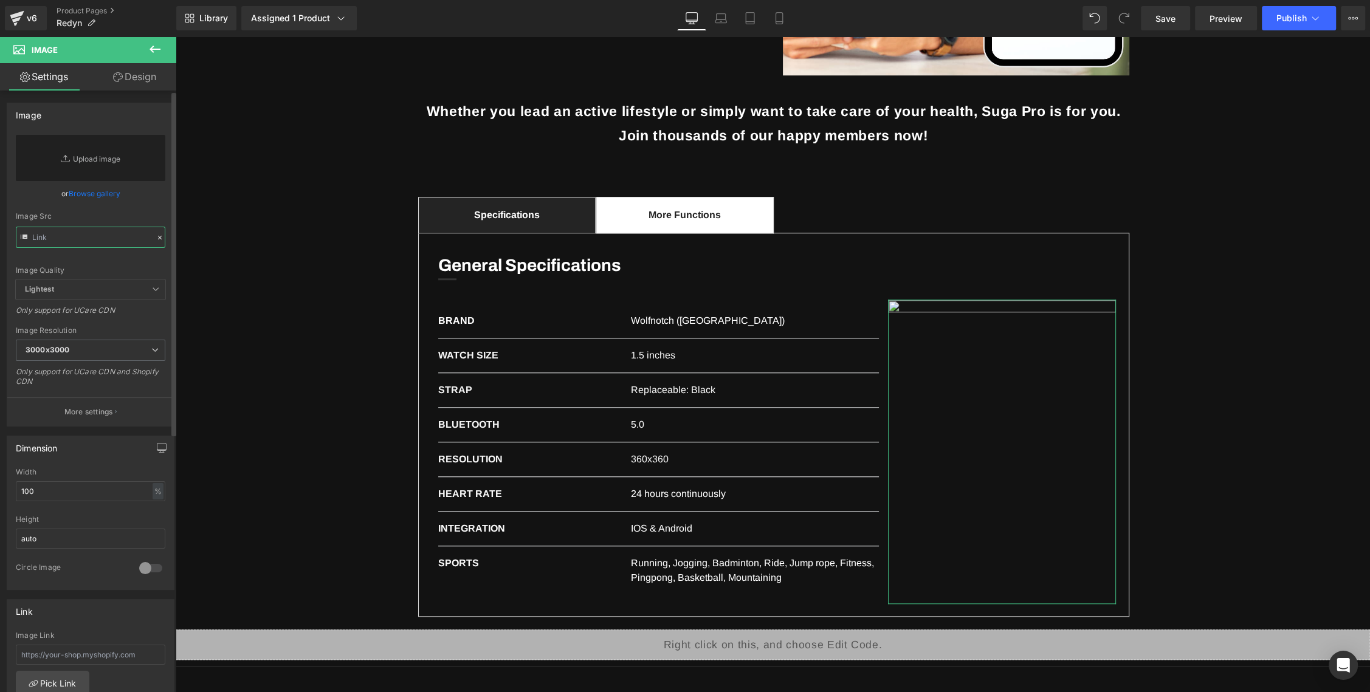
click at [96, 233] on input "text" at bounding box center [91, 237] width 150 height 21
type input "https://media.dinomarket.com/docs/imgTD/2023-07/_SMine_1690188270319_2407231507…"
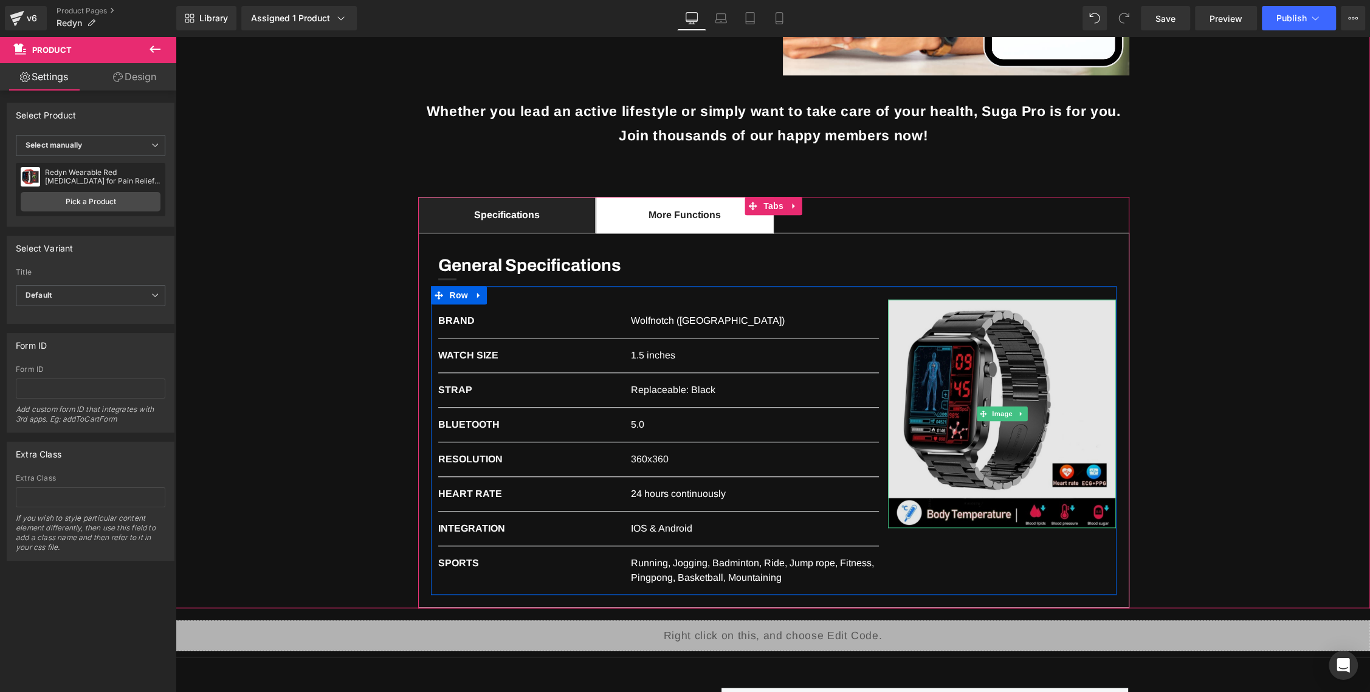
click at [1030, 359] on img at bounding box center [1002, 414] width 229 height 229
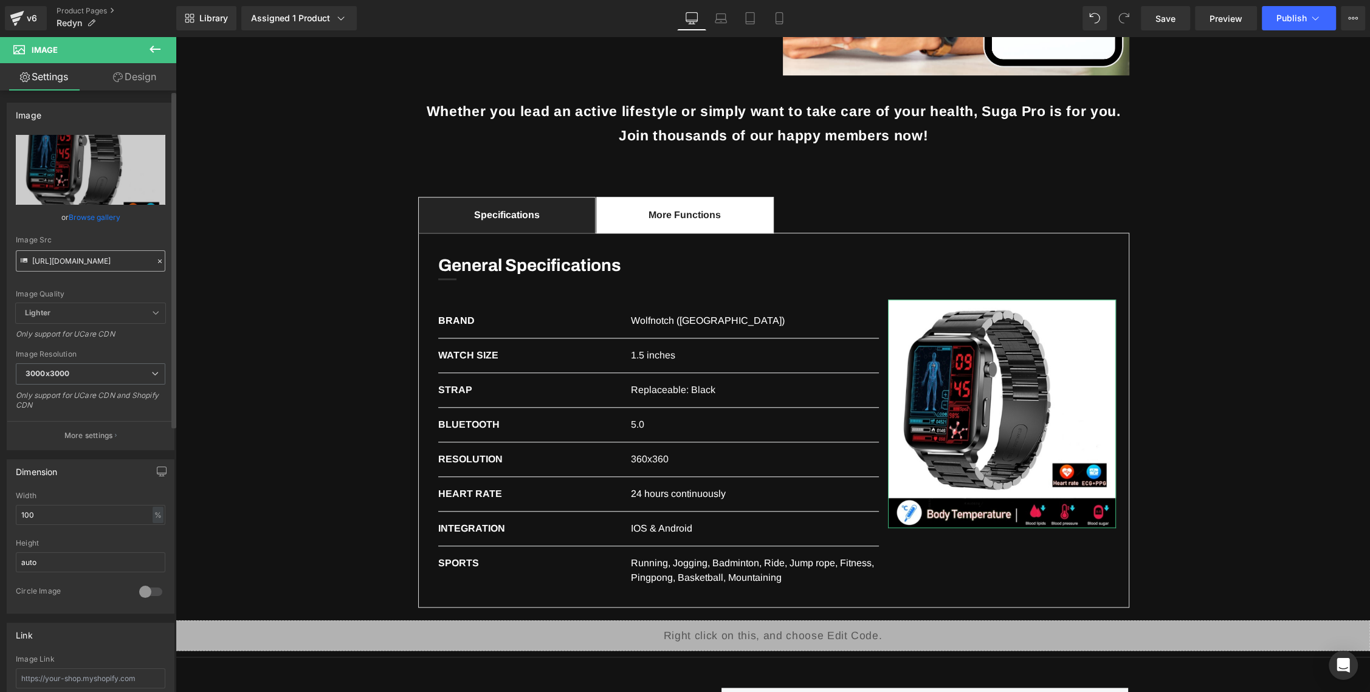
click at [64, 256] on input "https://media.dinomarket.com/docs/imgTD/2023-07/_SMine_1690188270319_2407231507…" at bounding box center [91, 260] width 150 height 21
type input "https://static-01.daraz.com.bd/p/c27918f65508eb159b18586049a4b551.jpg"
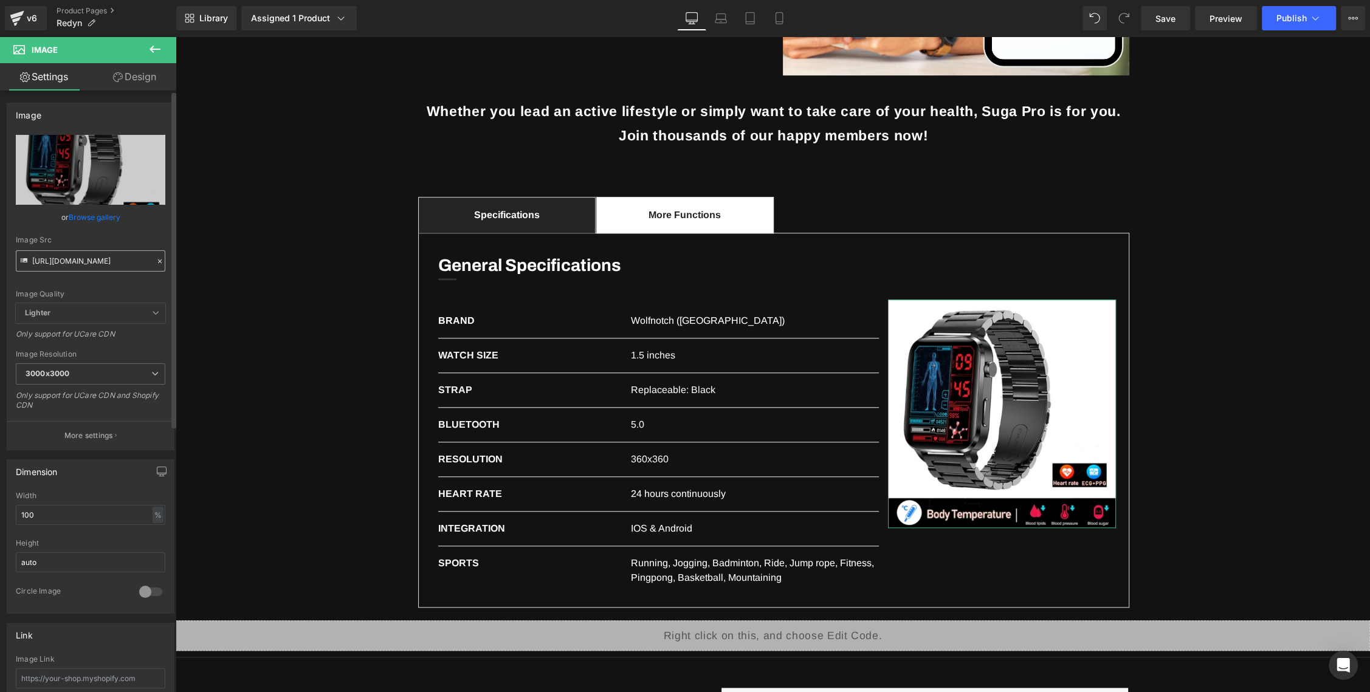
scroll to position [0, 146]
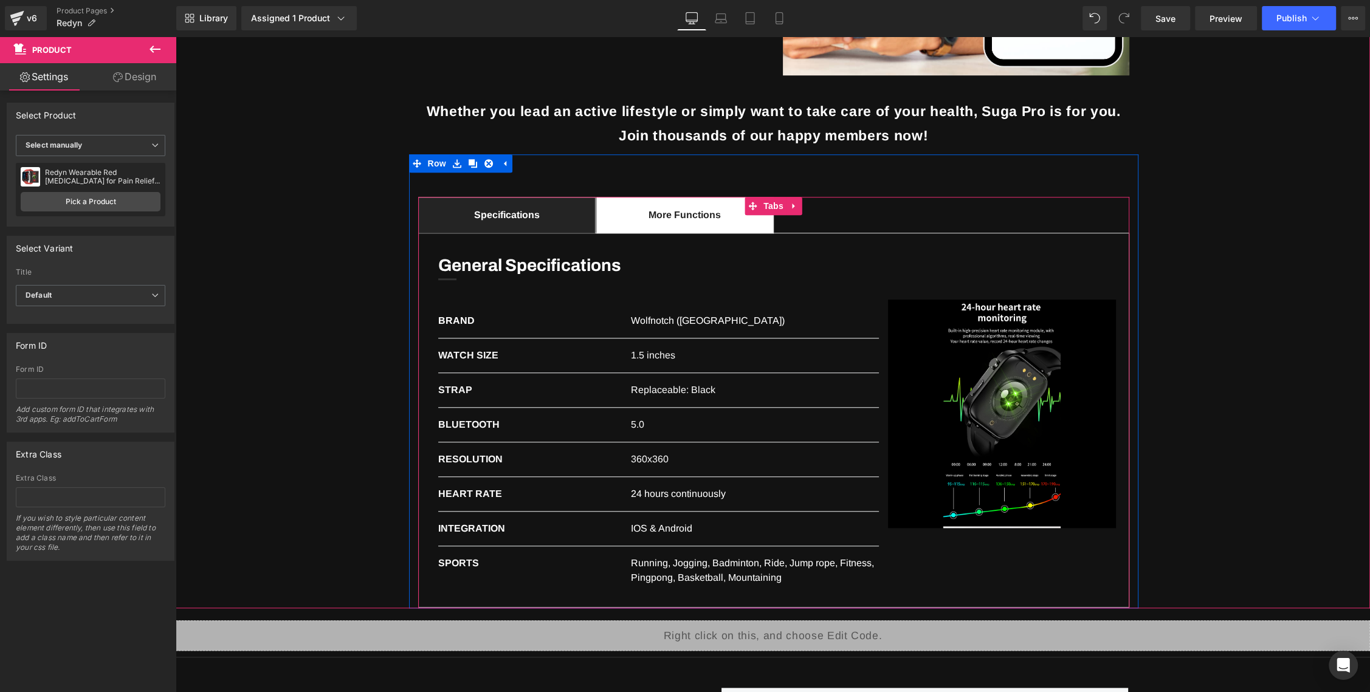
click at [946, 240] on div "General Specifications Heading Separator Row BRAND Text Block Wolfnotch (USA) T…" at bounding box center [773, 420] width 711 height 375
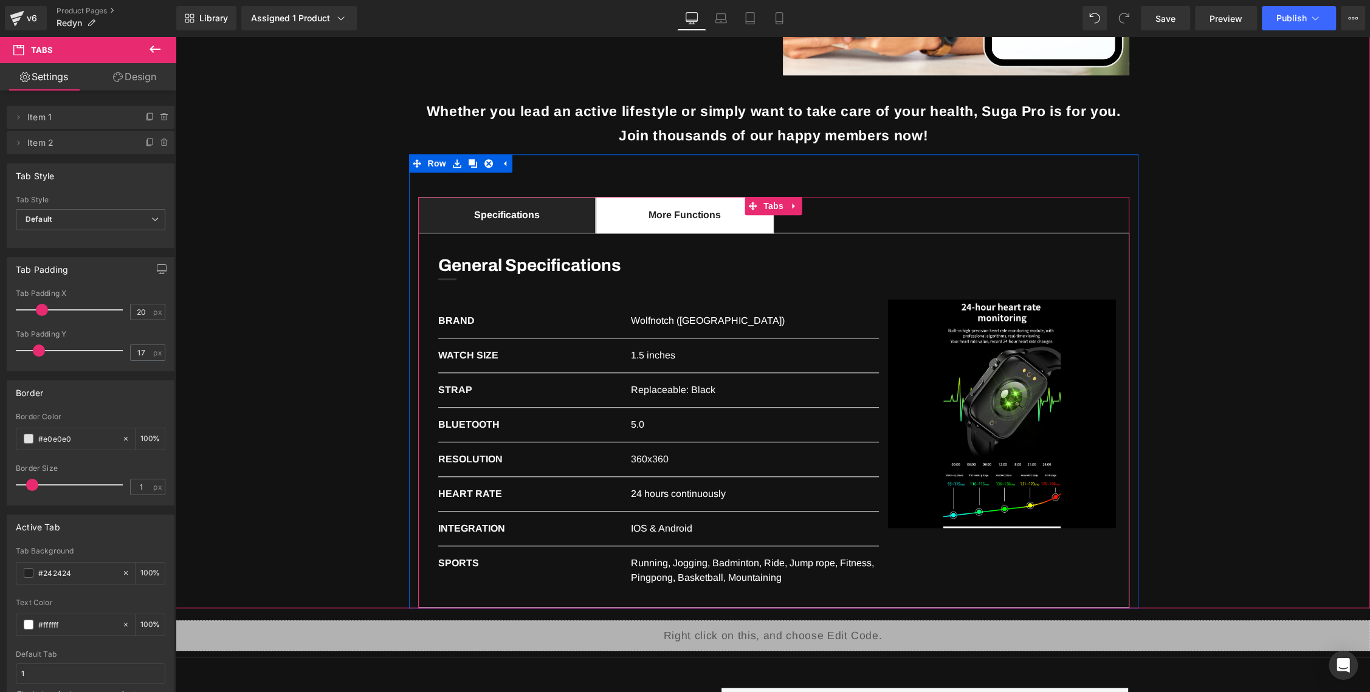
click at [906, 208] on ul "Specifications Text Block More Functions Text Block" at bounding box center [773, 215] width 711 height 36
click at [30, 569] on span at bounding box center [29, 573] width 10 height 10
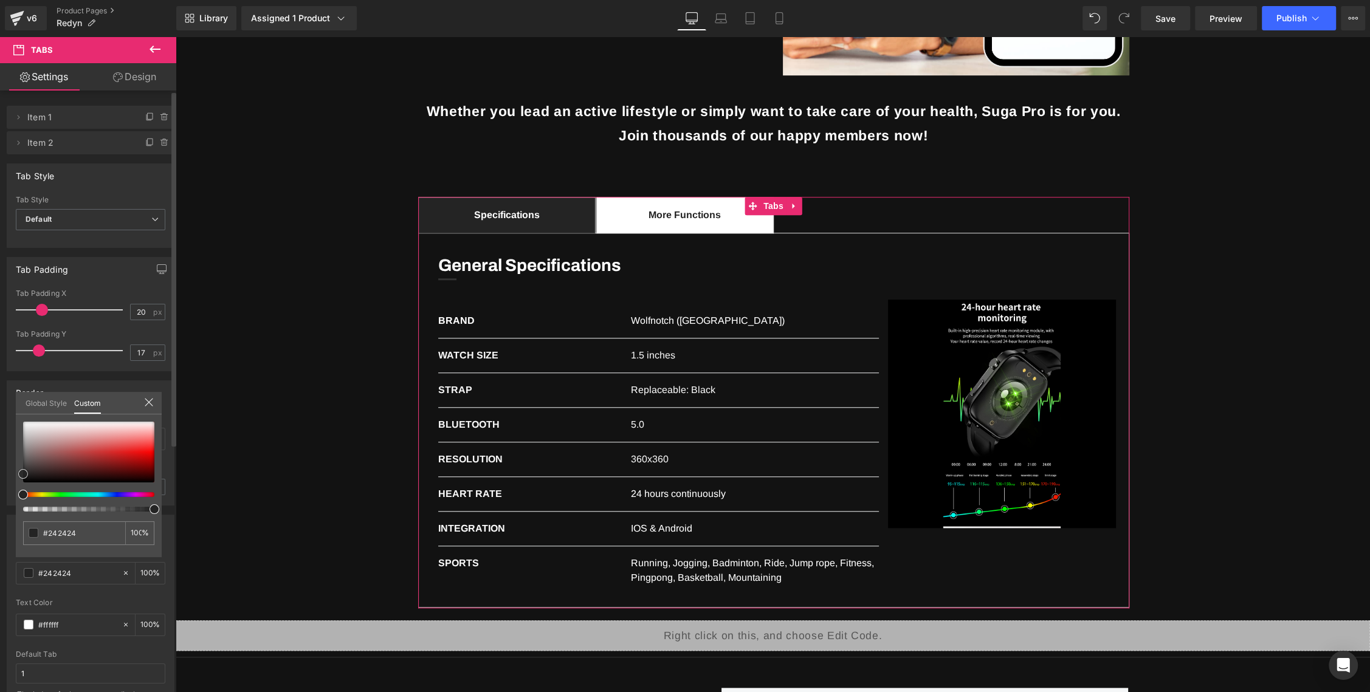
type input "#1e1e1e"
type input "#020202"
drag, startPoint x: 21, startPoint y: 472, endPoint x: 14, endPoint y: 483, distance: 12.8
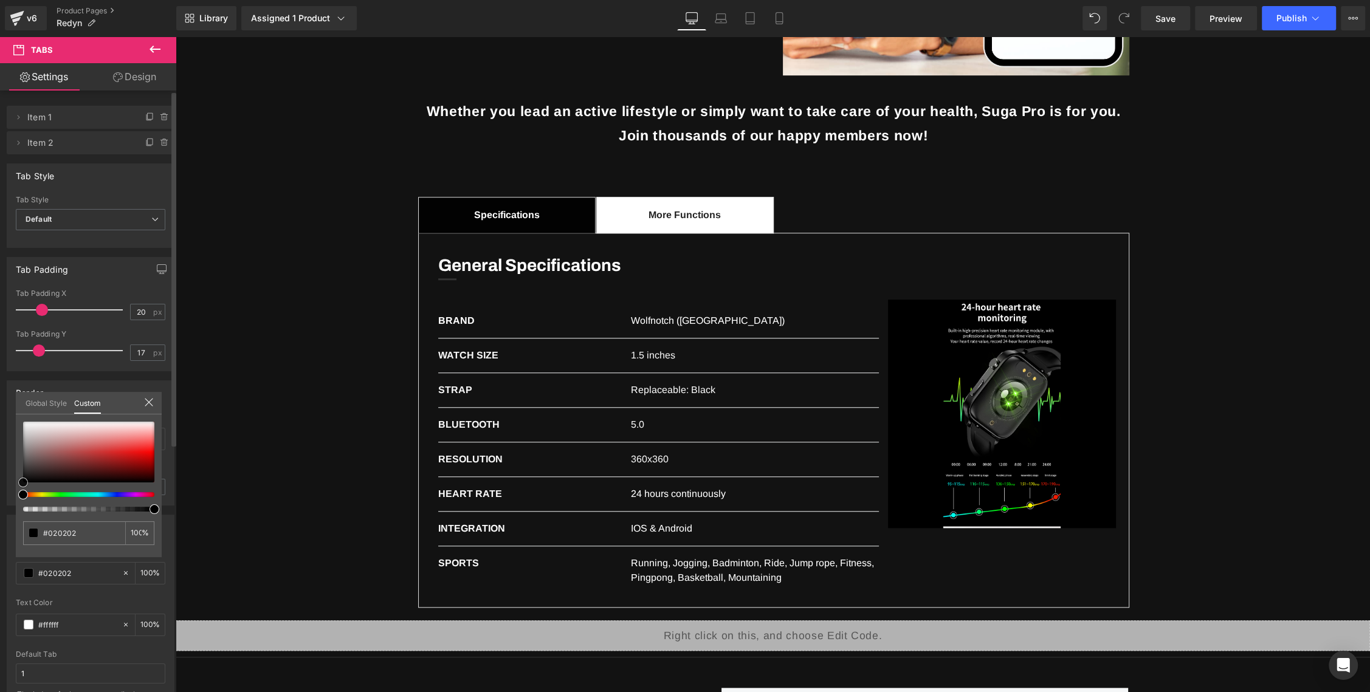
click at [14, 506] on div "Active Tab rgba(2, 2, 2, 1) Tab Background #020202 100 % #ffffff Text Color #ff…" at bounding box center [91, 612] width 182 height 212
type input "#000000"
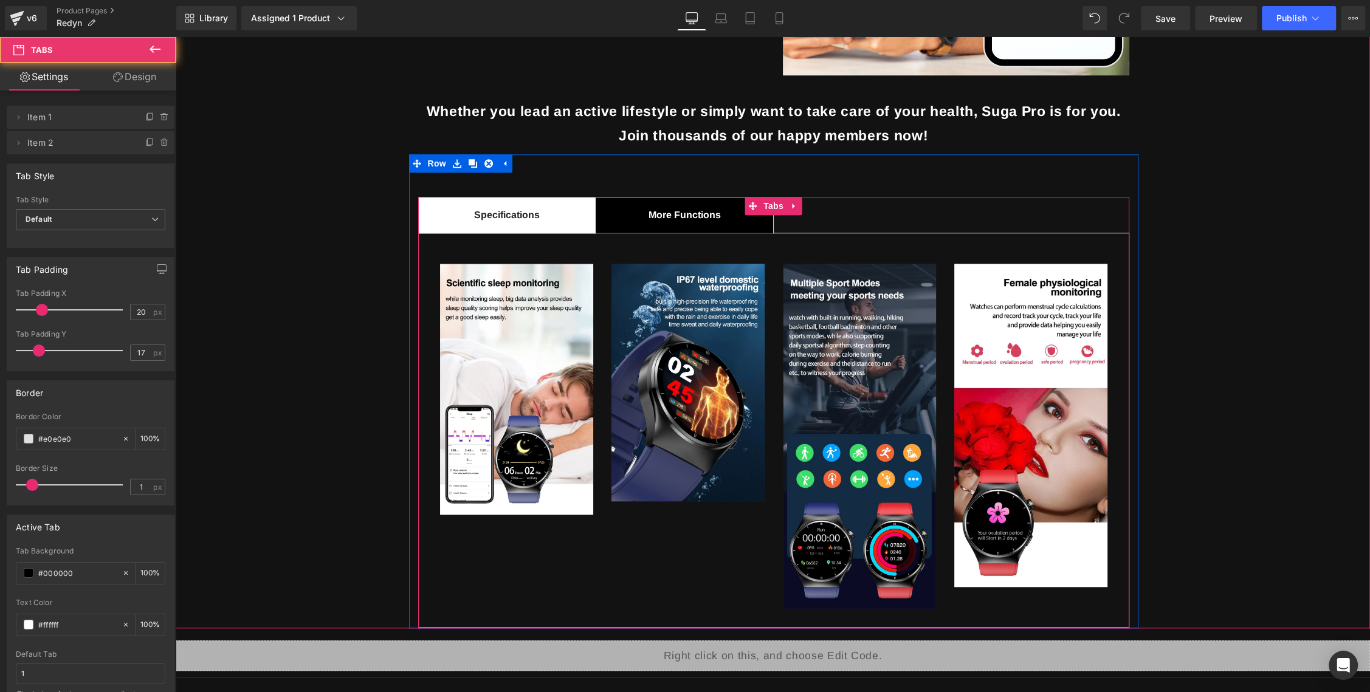
click at [712, 205] on span "More Functions Text Block" at bounding box center [684, 215] width 177 height 35
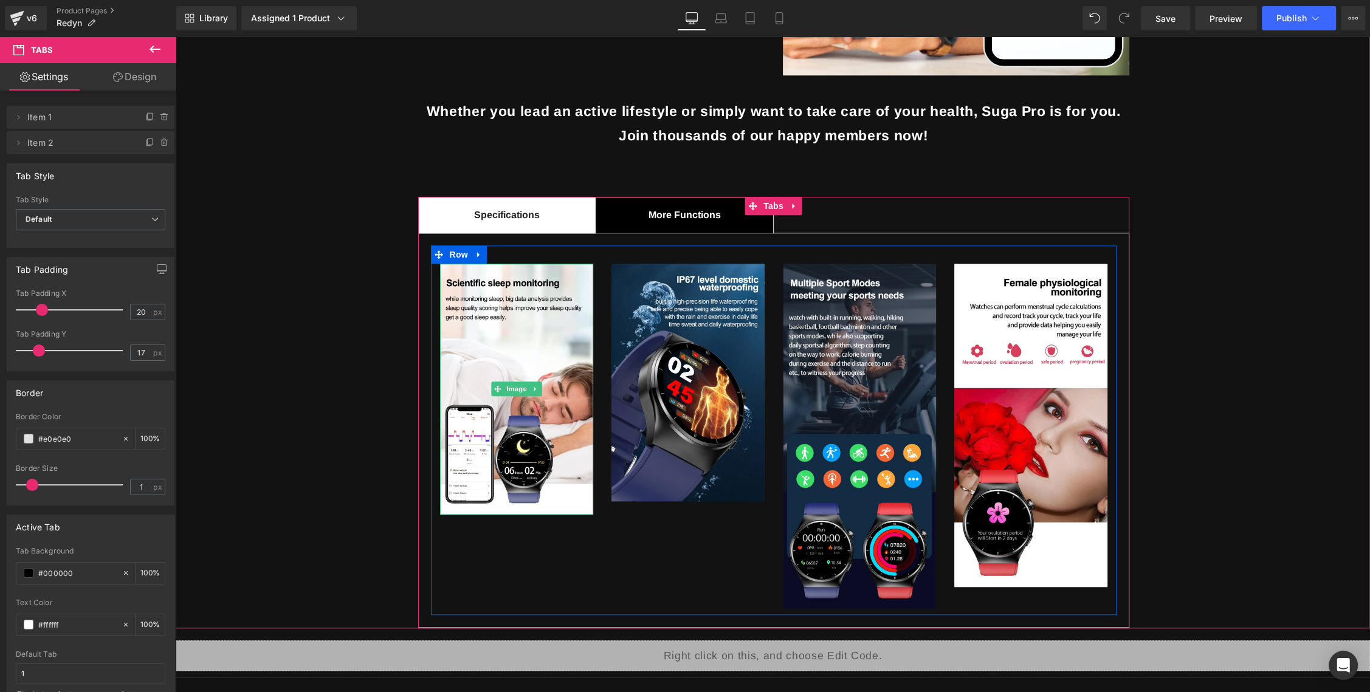
click at [531, 376] on img at bounding box center [516, 389] width 153 height 251
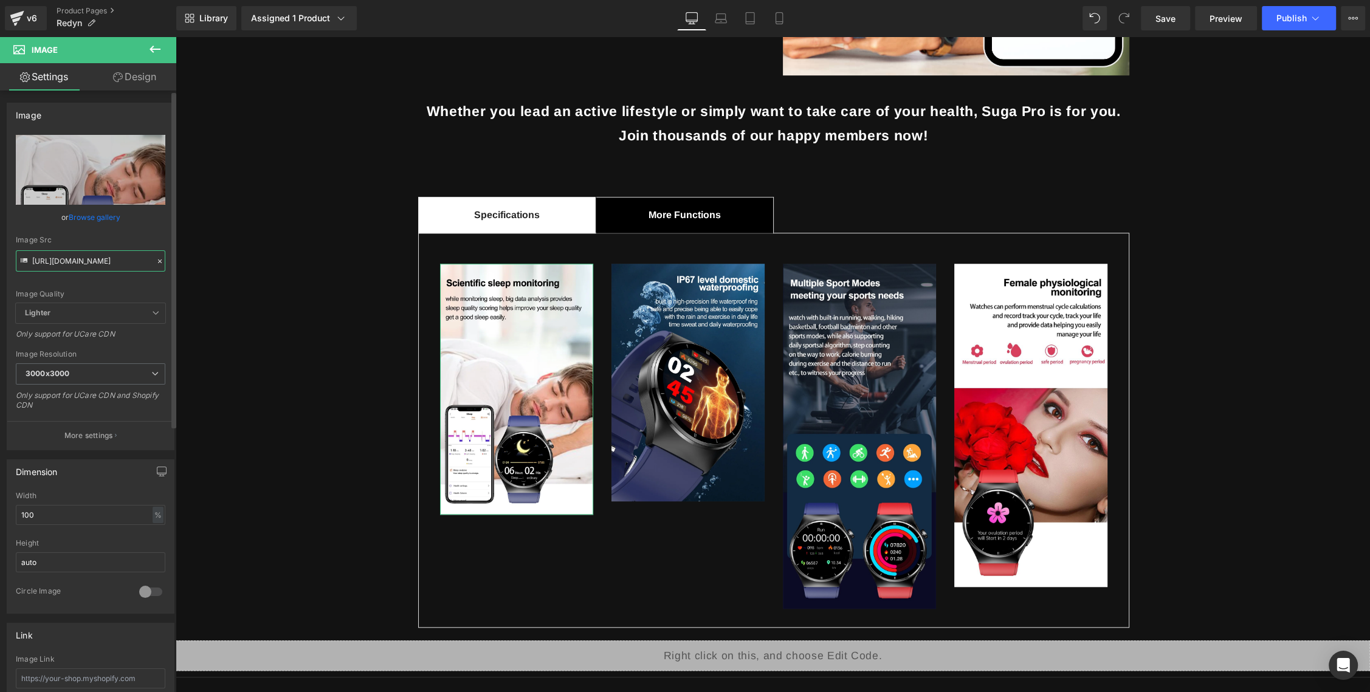
click at [81, 256] on input "https://sc04.alicdn.com/kf/Hcd5c0e90f0b544c1be1492e7e267bc26Y/202036865/Hcd5c0e…" at bounding box center [91, 260] width 150 height 21
paste input "encrypted-tbn0.gstatic.com/images?q=tbn:ANd9GcS1cazS4qipfD-n3Aie02hpGjnOdt9Rdsq…"
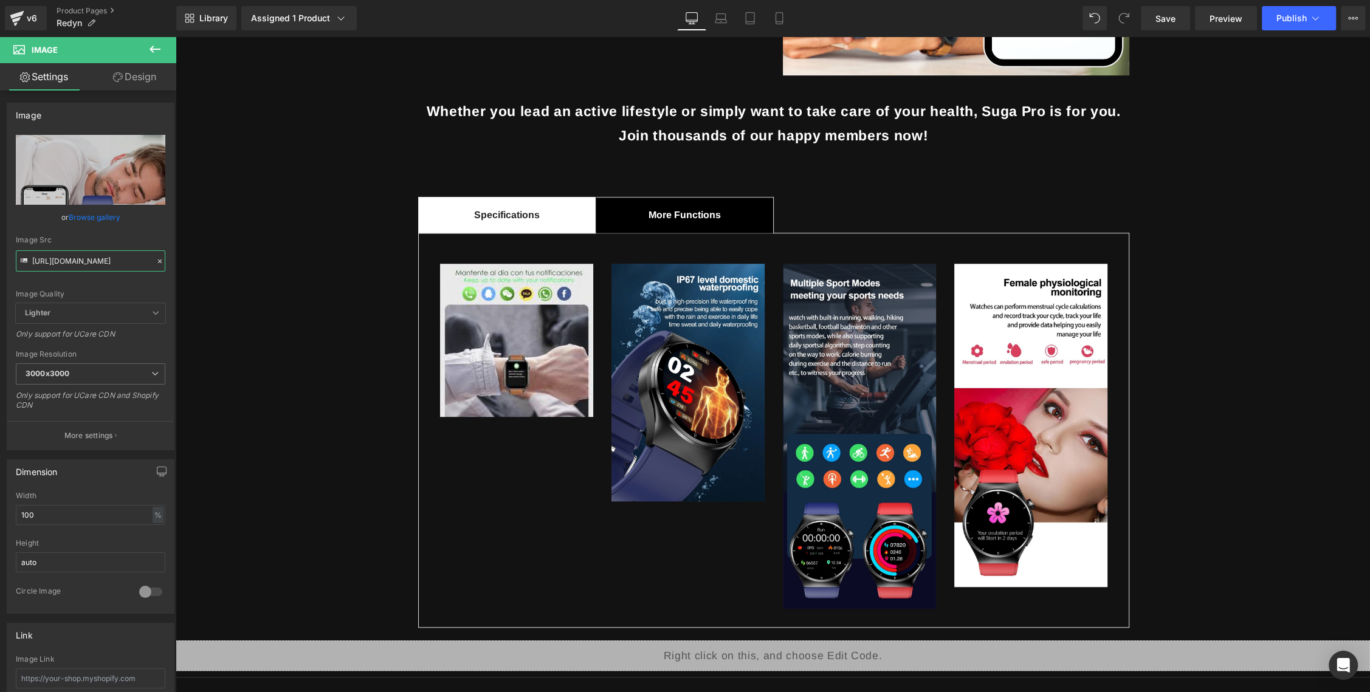
type input "https://encrypted-tbn0.gstatic.com/images?q=tbn:ANd9GcS1cazS4qipfD-n3Aie02hpGjn…"
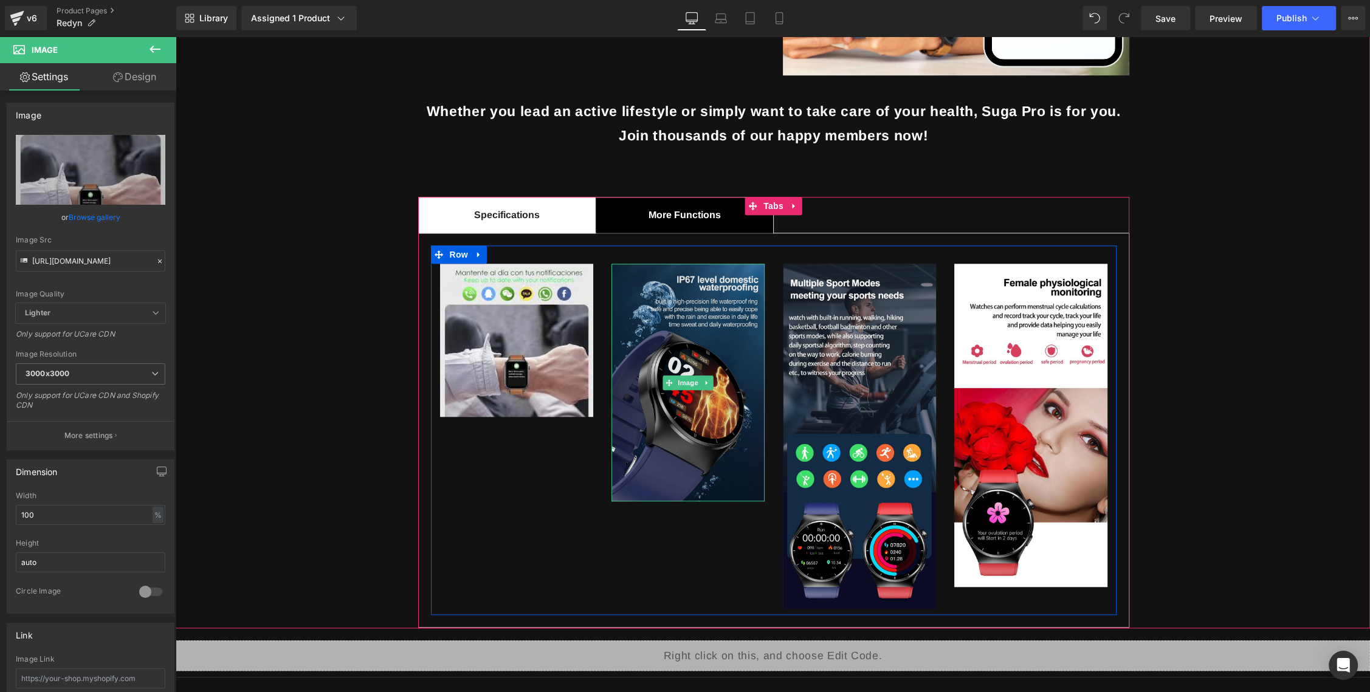
click at [653, 310] on img at bounding box center [687, 383] width 153 height 238
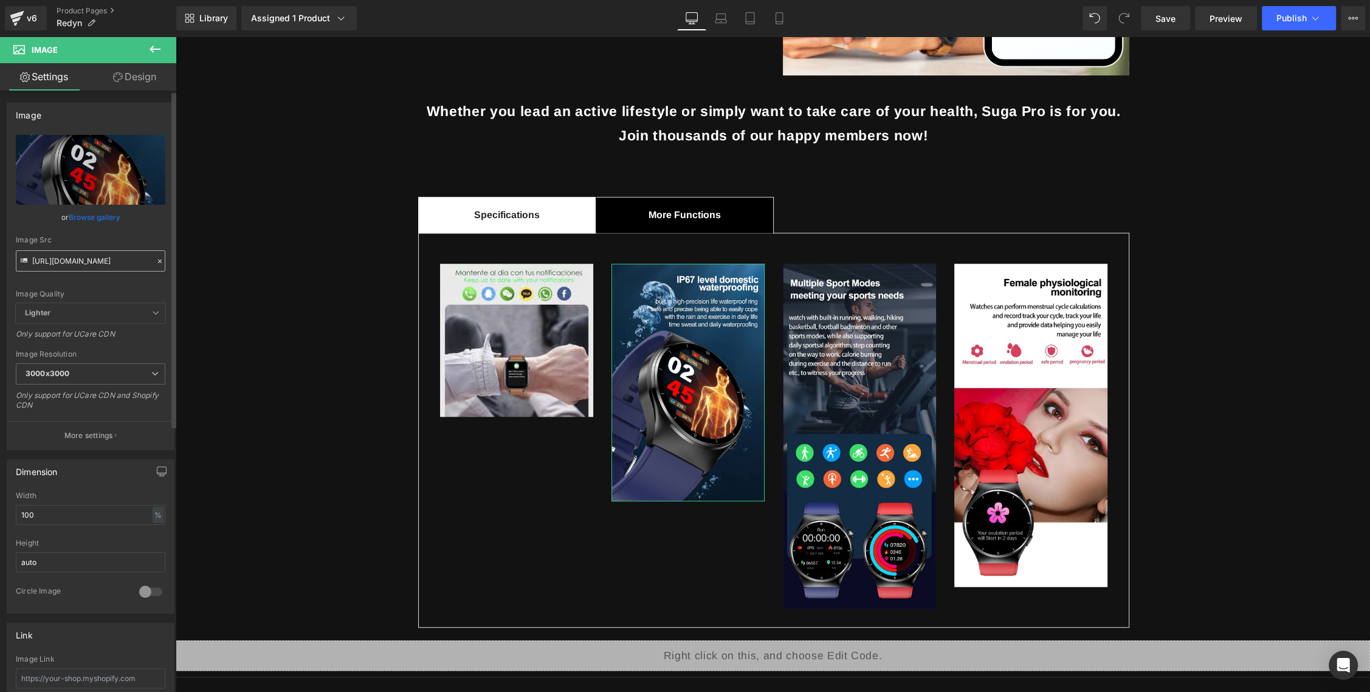
scroll to position [1223, 0]
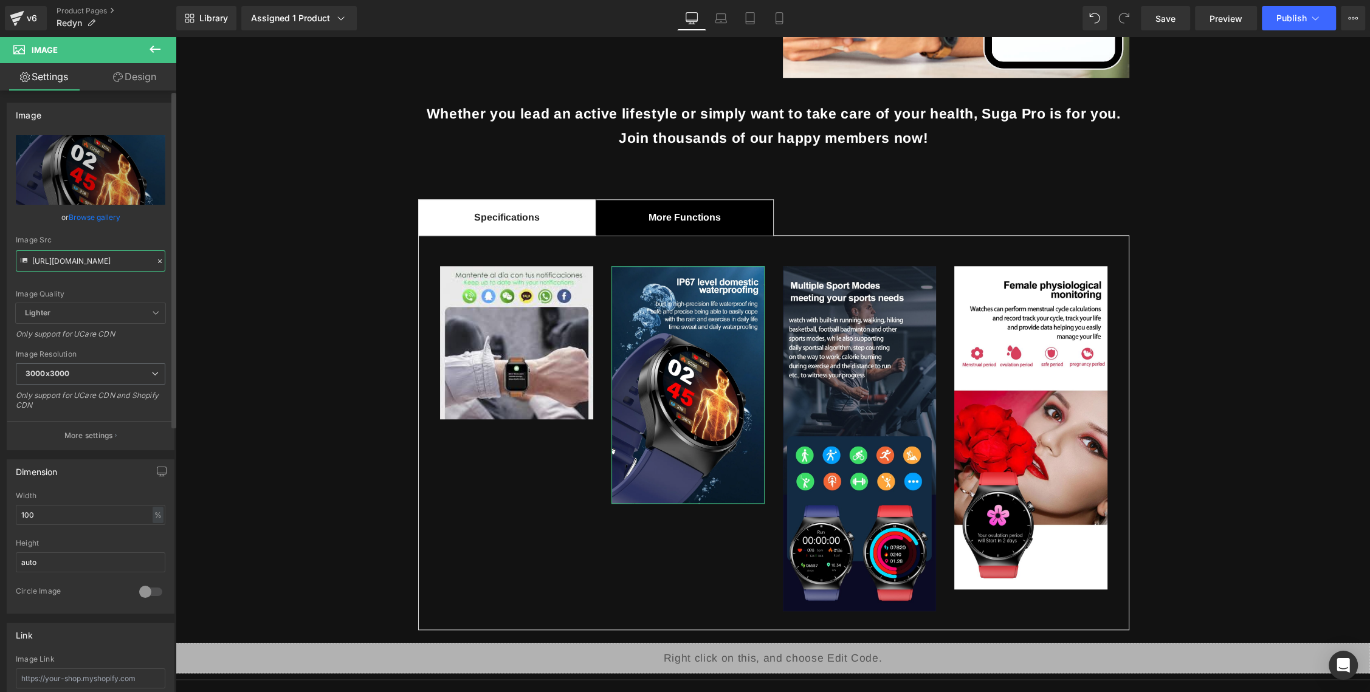
click at [90, 261] on input "https://sc04.alicdn.com/kf/H43f1401d4e9747cbaf753069bd84d5eaH/202036865/H43f140…" at bounding box center [91, 260] width 150 height 21
click at [103, 261] on input "https://sc04.alicdn.com/kf/H43f1401d4e9747cbaf753069bd84d5eaH/202036865/H43f140…" at bounding box center [91, 260] width 150 height 21
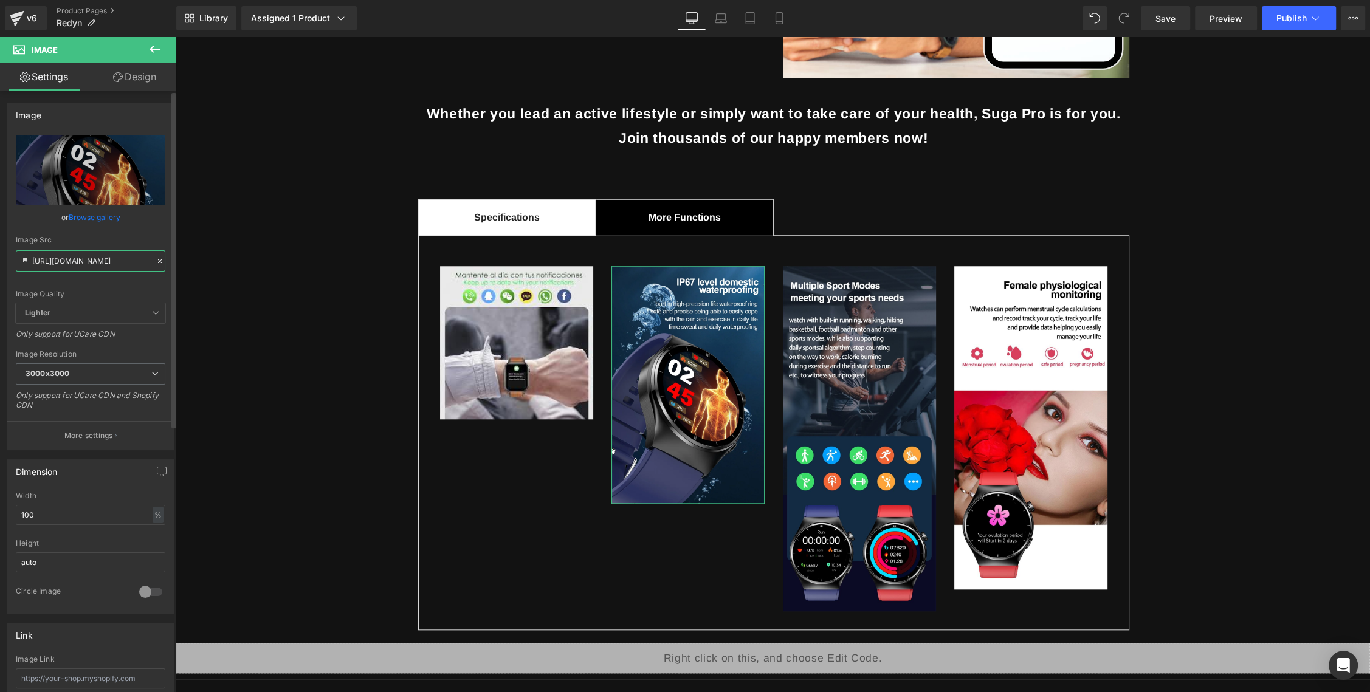
click at [103, 261] on input "https://sc04.alicdn.com/kf/H43f1401d4e9747cbaf753069bd84d5eaH/202036865/H43f140…" at bounding box center [91, 260] width 150 height 21
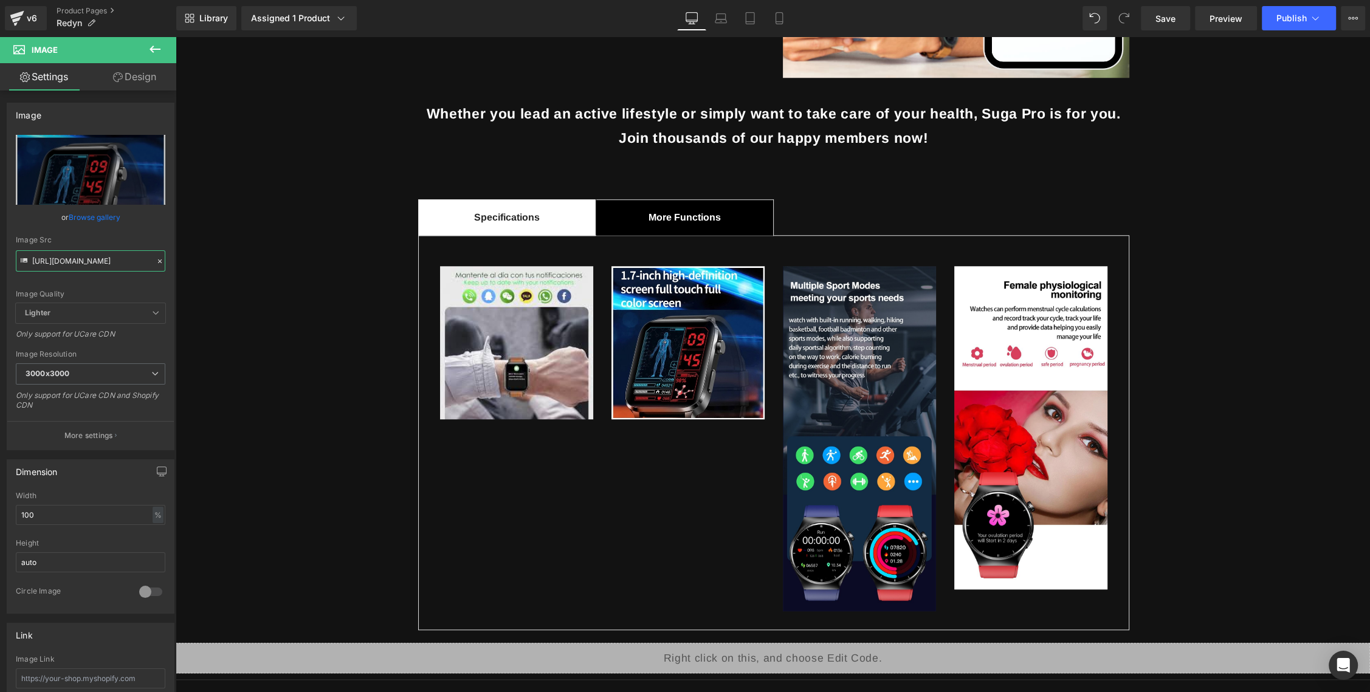
type input "https://media.dinomarket.com/docs/imgTD/2023-07/_SMine_1690188198953_2407231507…"
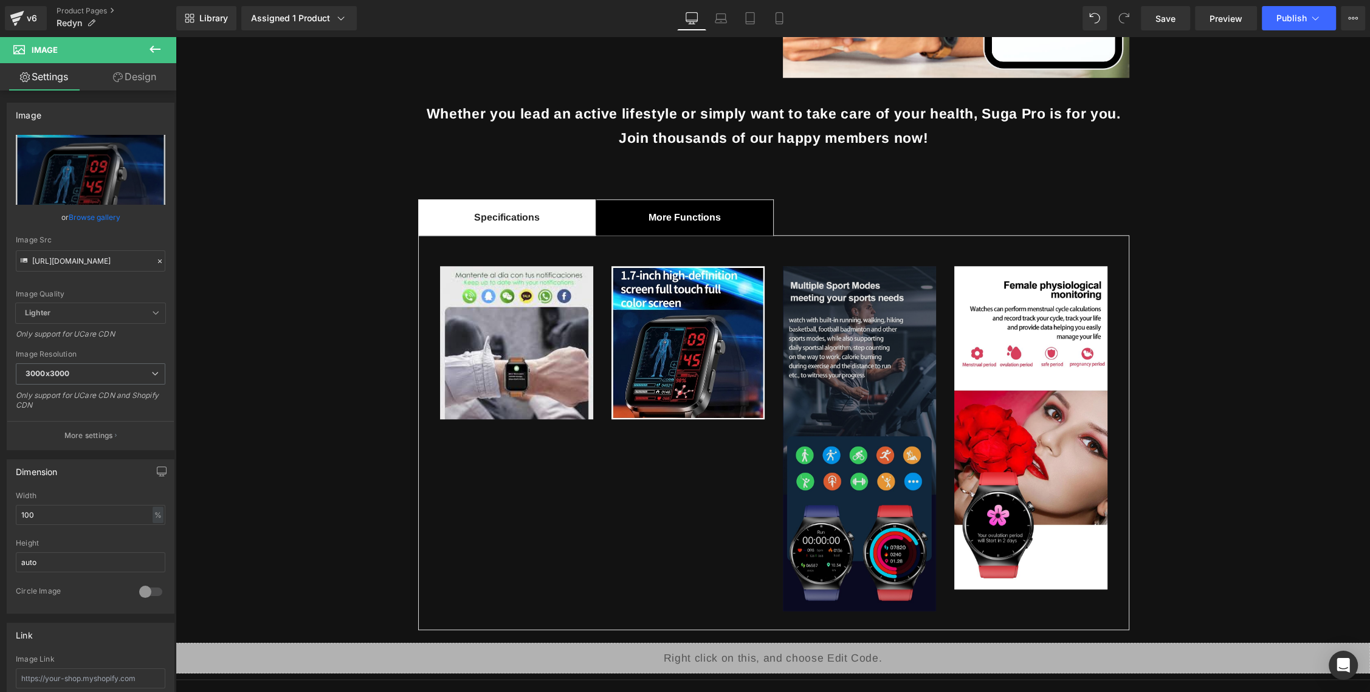
click at [822, 282] on img at bounding box center [859, 438] width 153 height 345
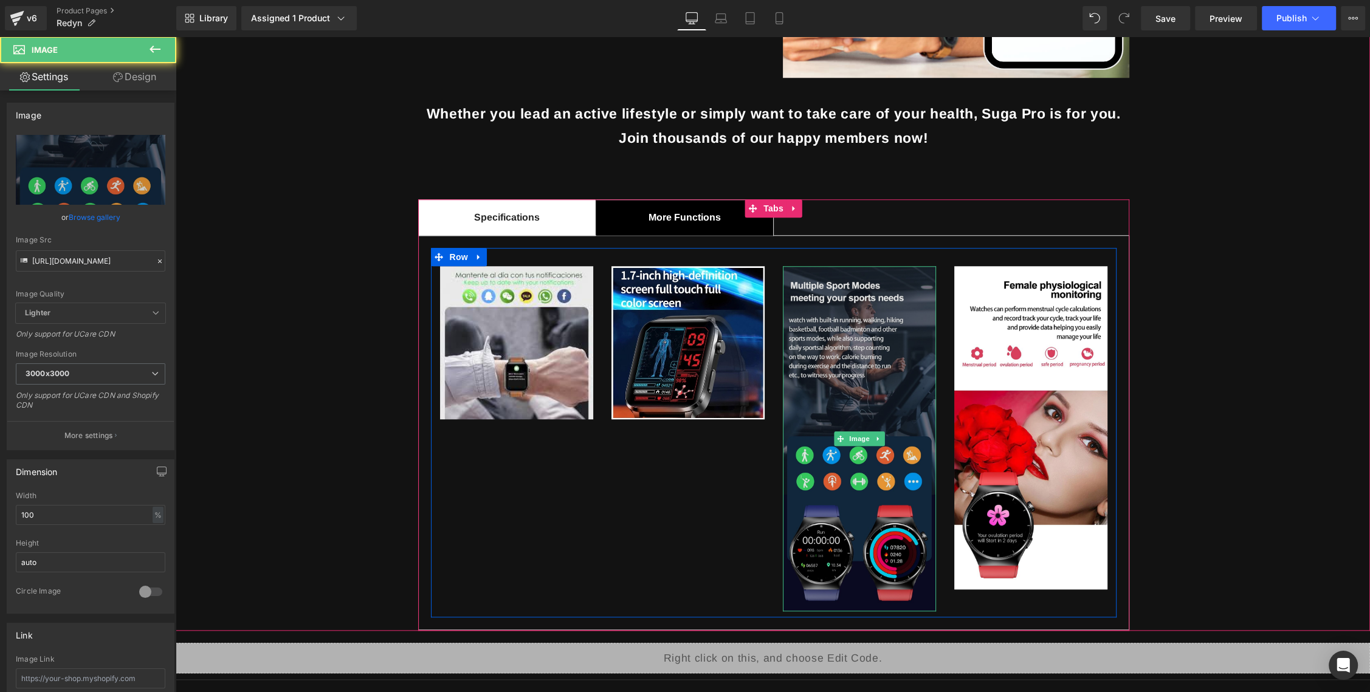
click at [816, 299] on img at bounding box center [859, 438] width 153 height 345
click at [86, 255] on input "https://www.valdus.com/wp-content/uploads/2023/10/20231012034950f6dd7fba504b863…" at bounding box center [91, 260] width 150 height 21
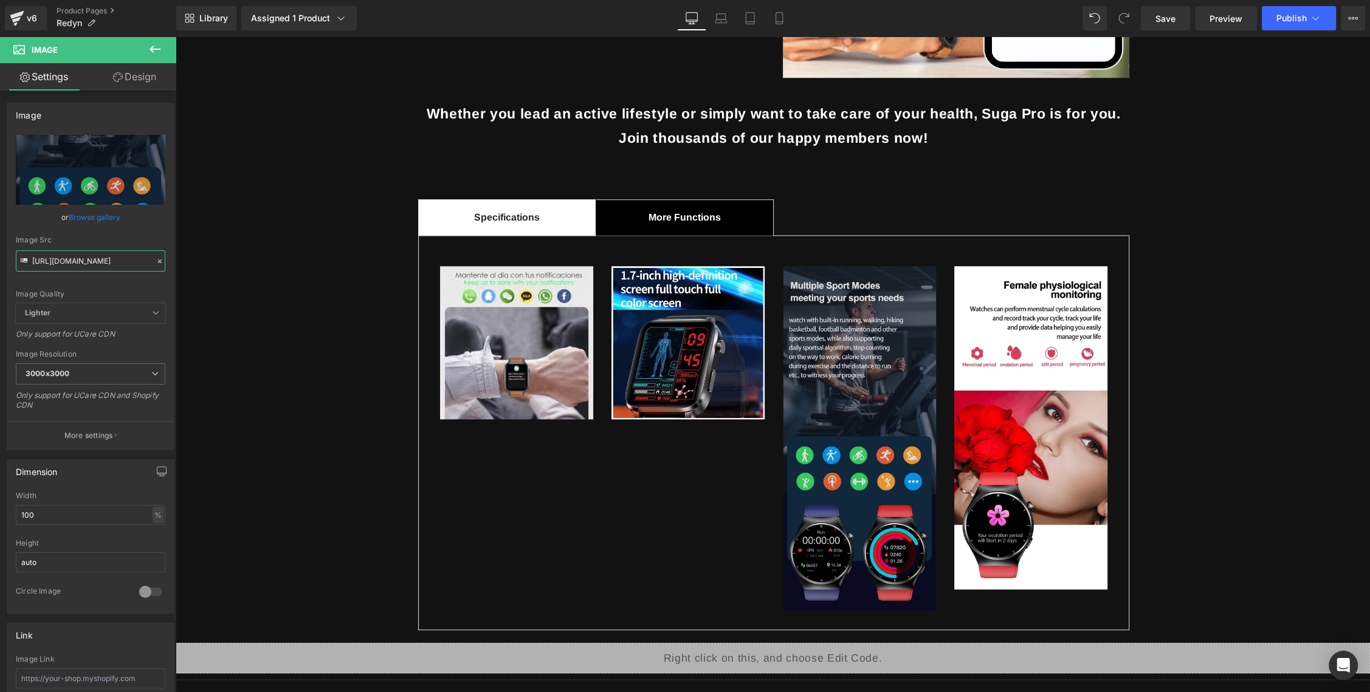
click at [86, 255] on input "https://www.valdus.com/wp-content/uploads/2023/10/20231012034950f6dd7fba504b863…" at bounding box center [91, 260] width 150 height 21
paste input "encrypted-tbn0.gstatic.com/images?q=tbn:ANd9GcQQcQnHccc8Mqv95ItTNERamhbpi9_XimQ…"
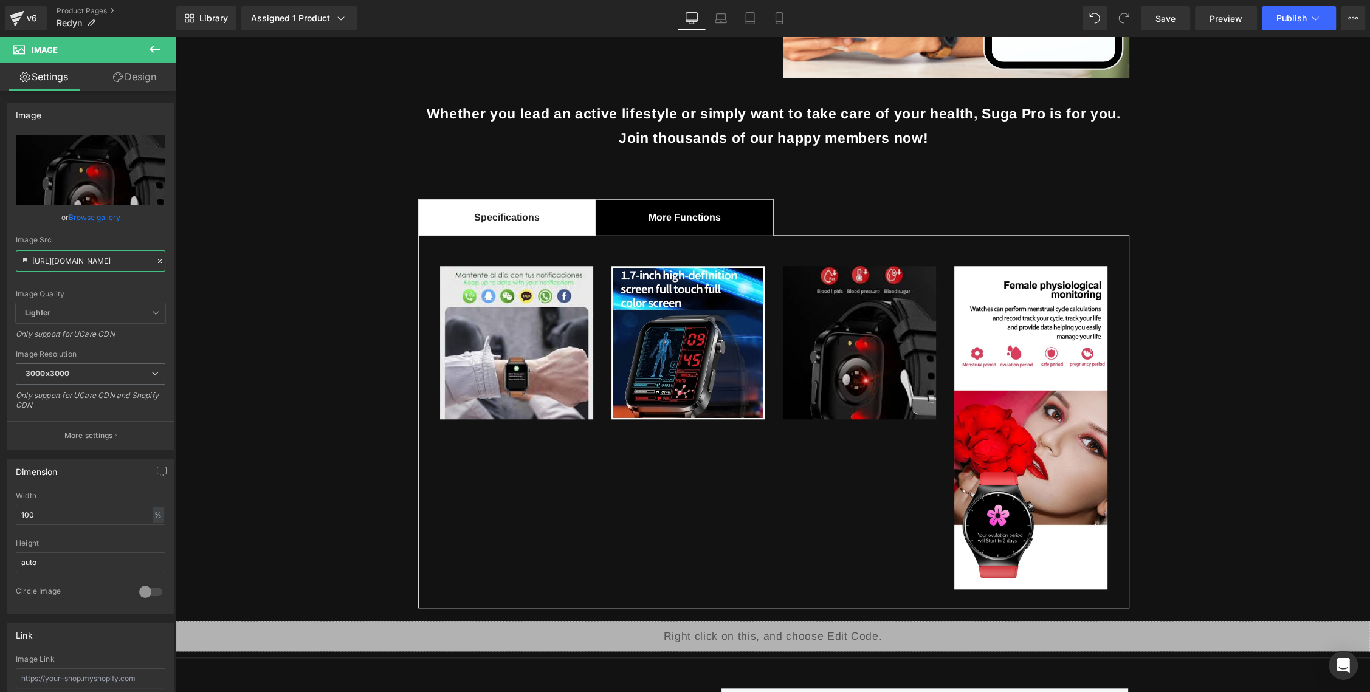
type input "https://encrypted-tbn0.gstatic.com/images?q=tbn:ANd9GcQQcQnHccc8Mqv95ItTNERamhb…"
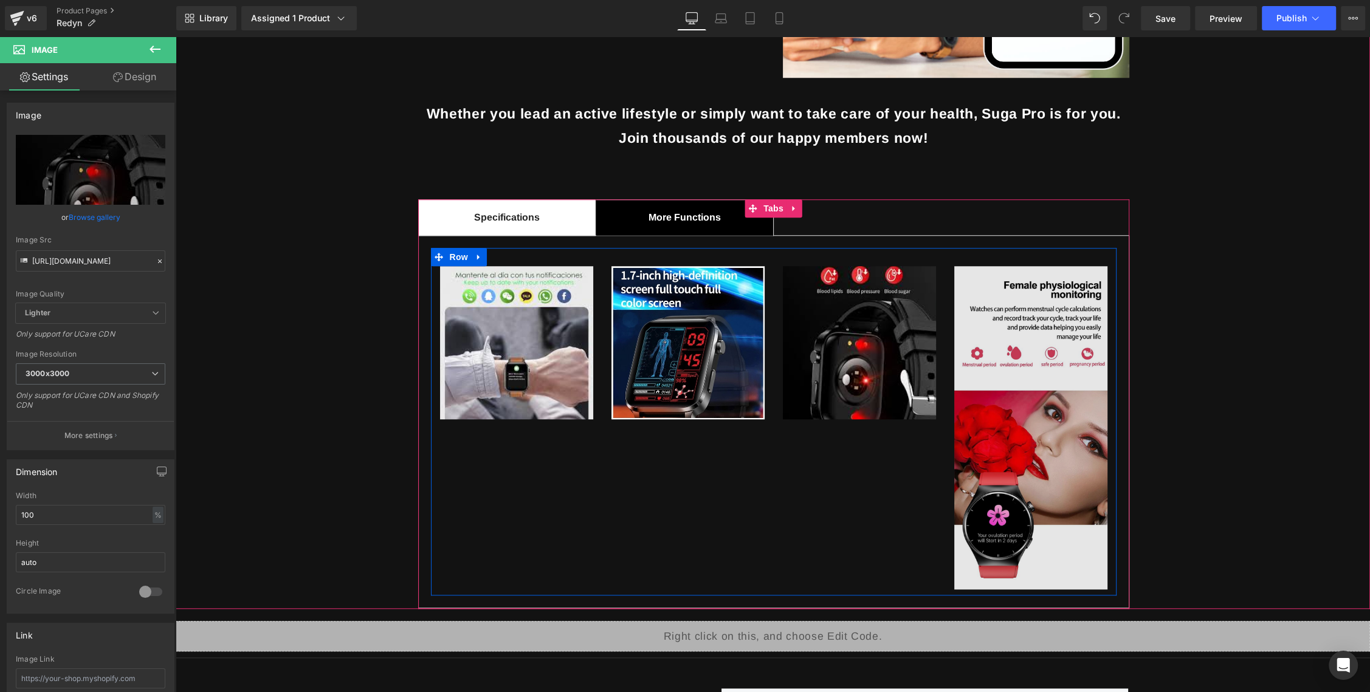
click at [1017, 331] on img at bounding box center [1030, 427] width 153 height 323
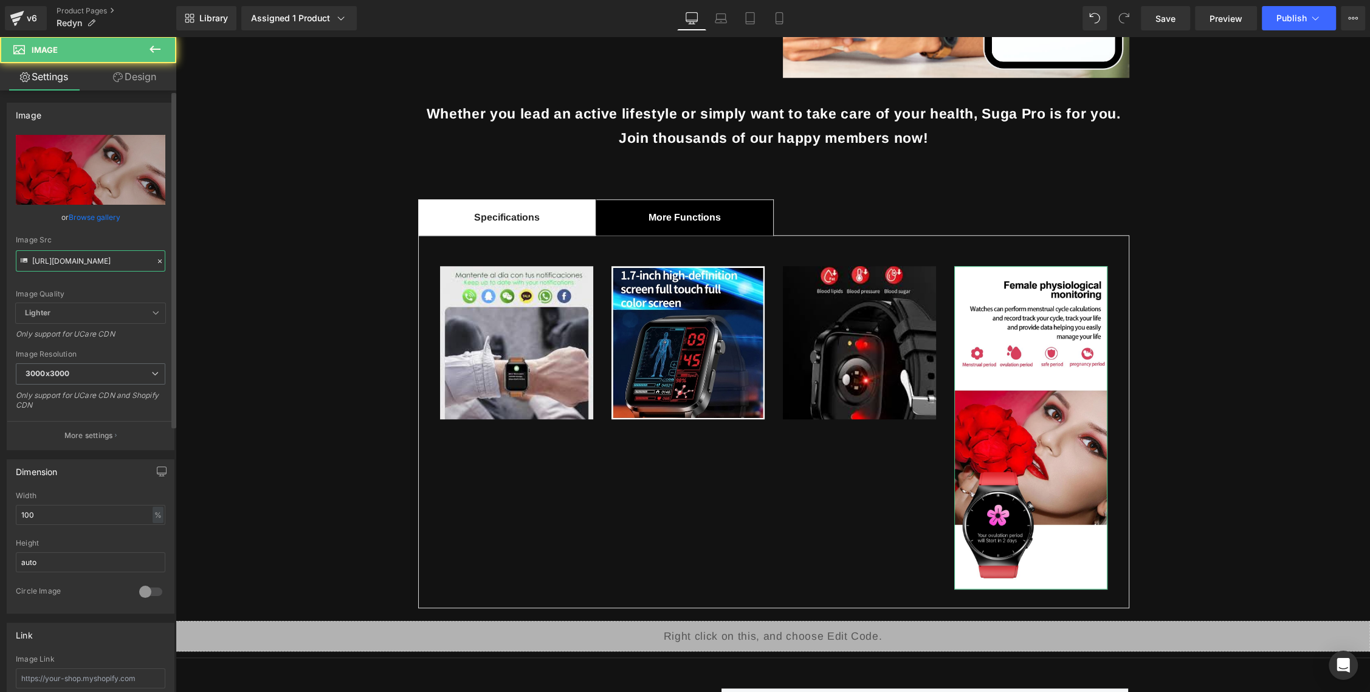
click at [101, 256] on input "https://www.valdus.com/wp-content/uploads/2023/10/20231012034946485ec3eed9775d4…" at bounding box center [91, 260] width 150 height 21
paste input "2/12/202212050743296769c60532d5ec71"
type input "https://www.valdus.com/wp-content/uploads/2022/12/202212050743296769c60532d5ec7…"
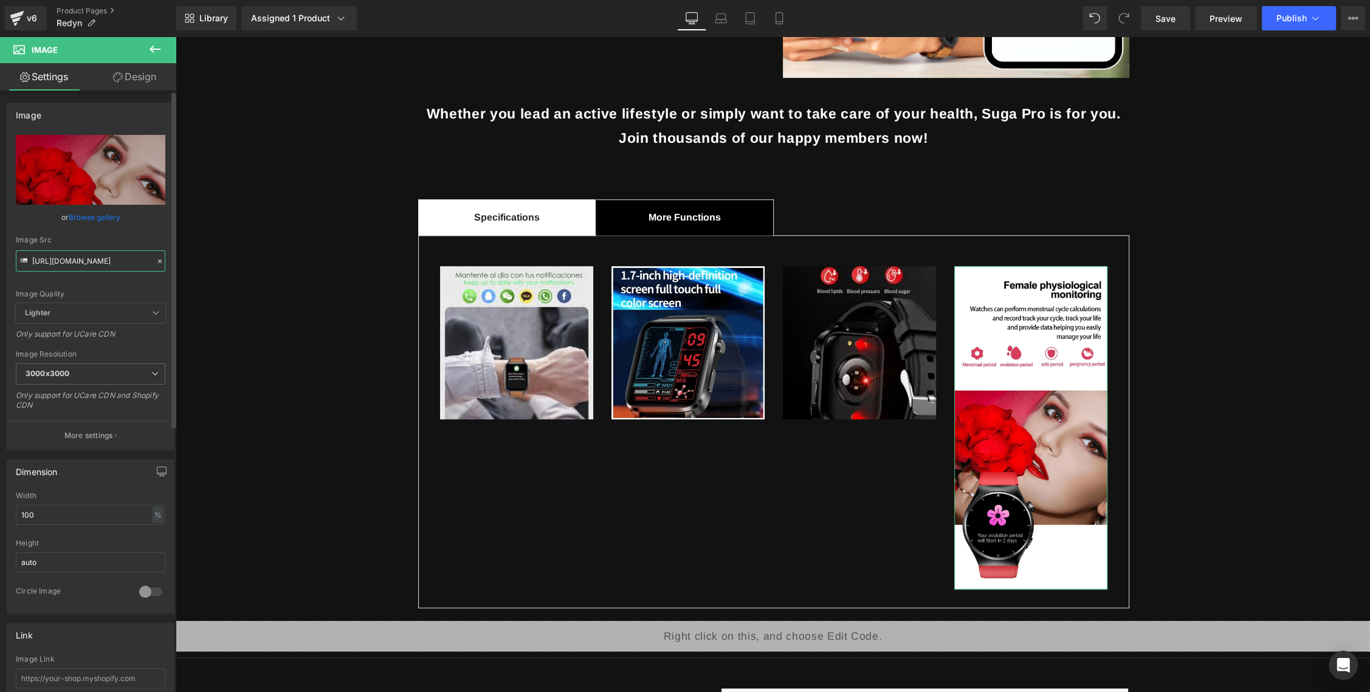
scroll to position [0, 219]
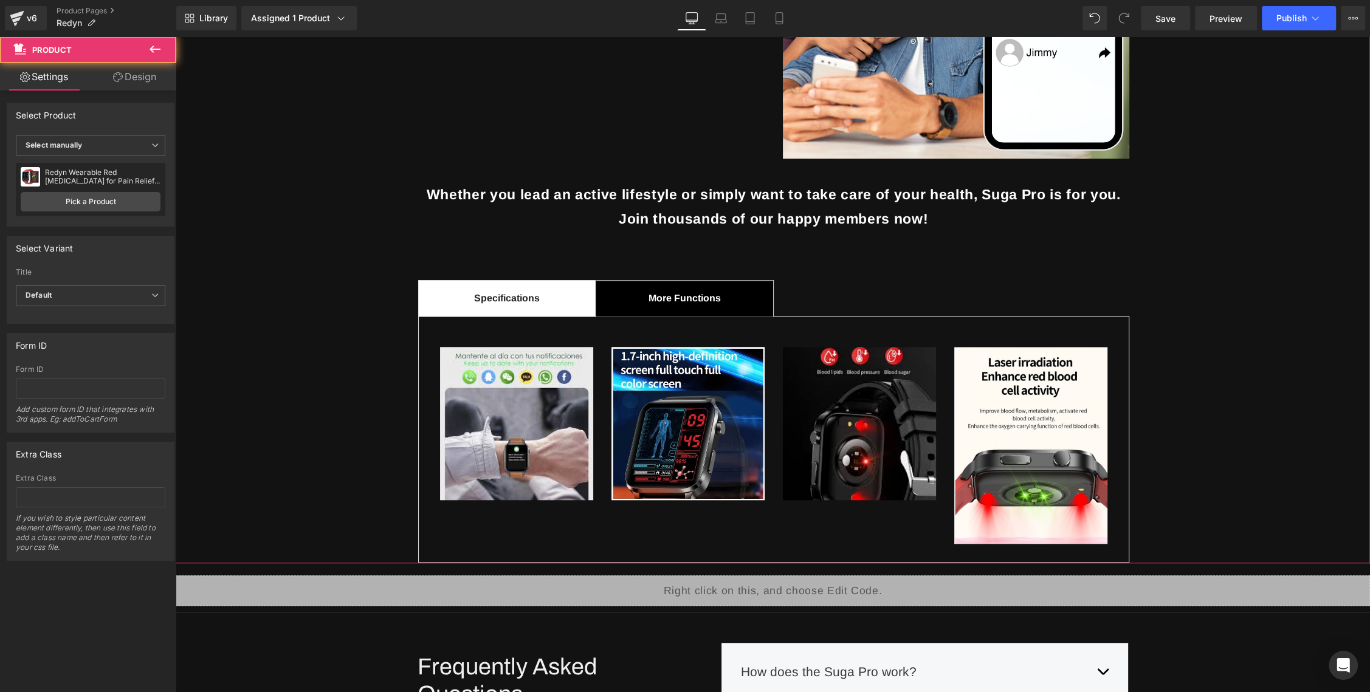
scroll to position [1137, 0]
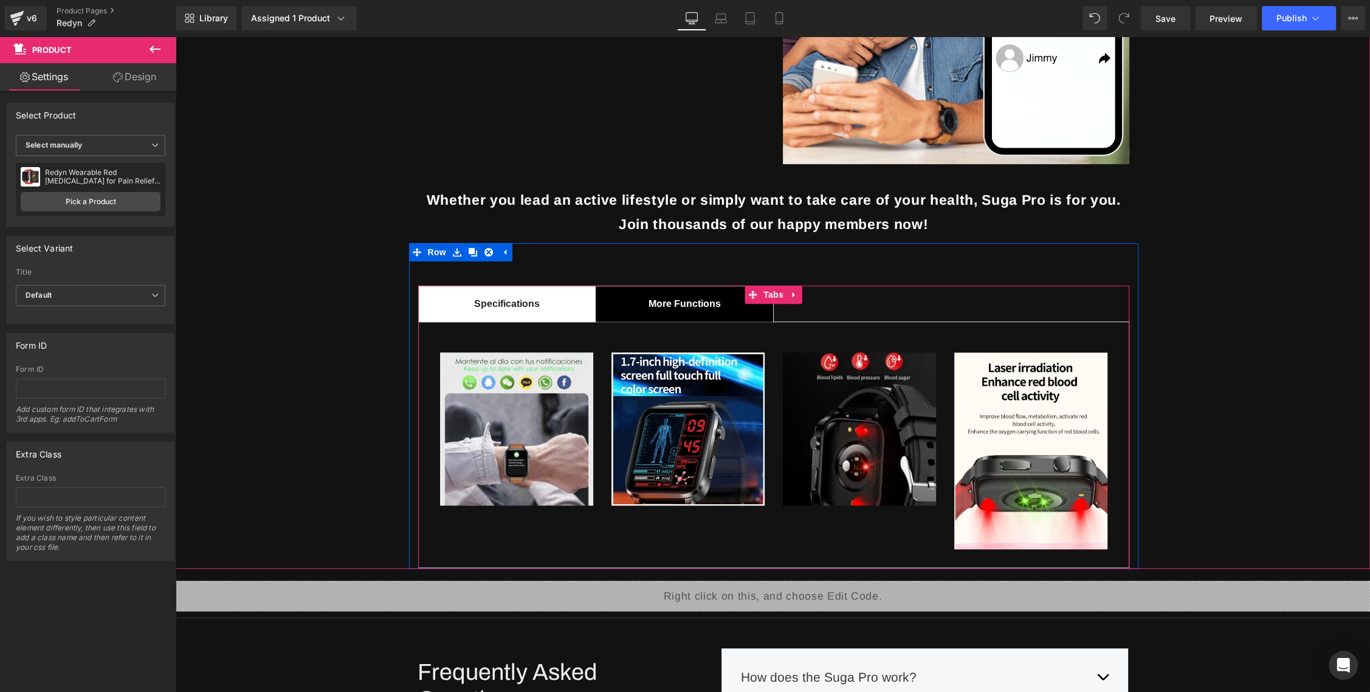
click at [520, 290] on span "Specifications Text Block" at bounding box center [507, 303] width 177 height 35
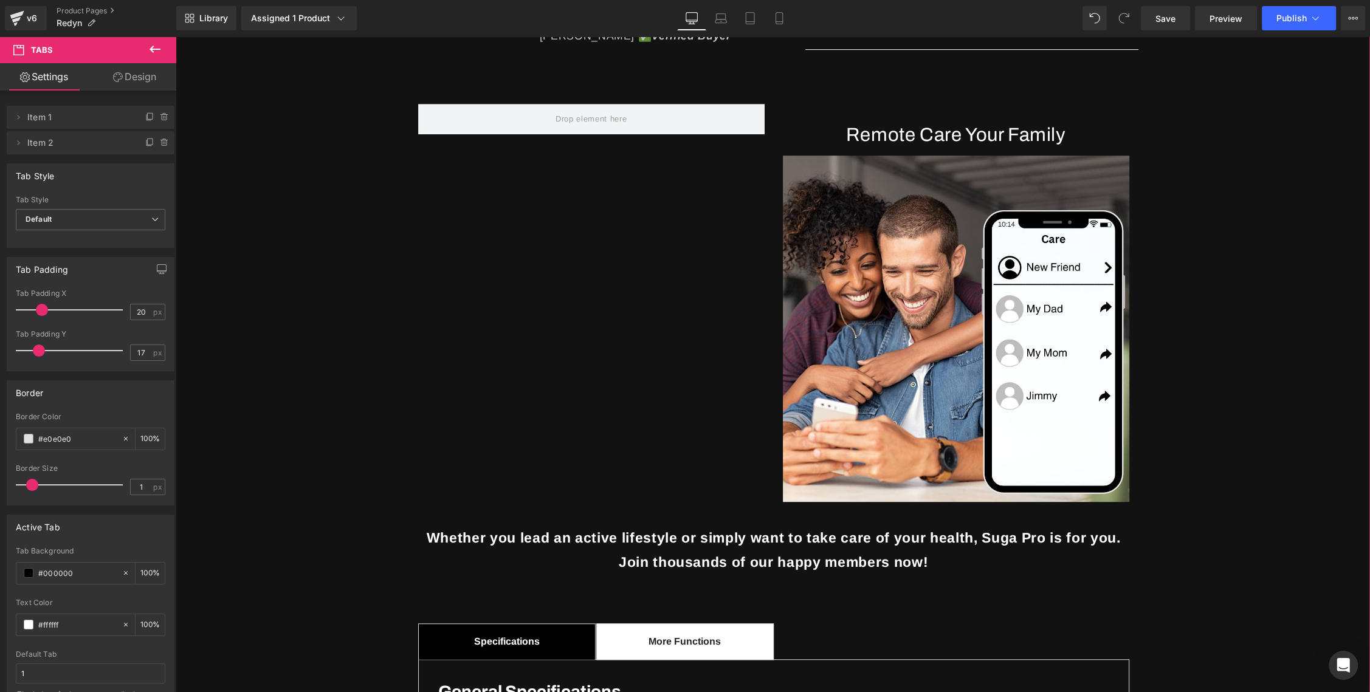
scroll to position [693, 0]
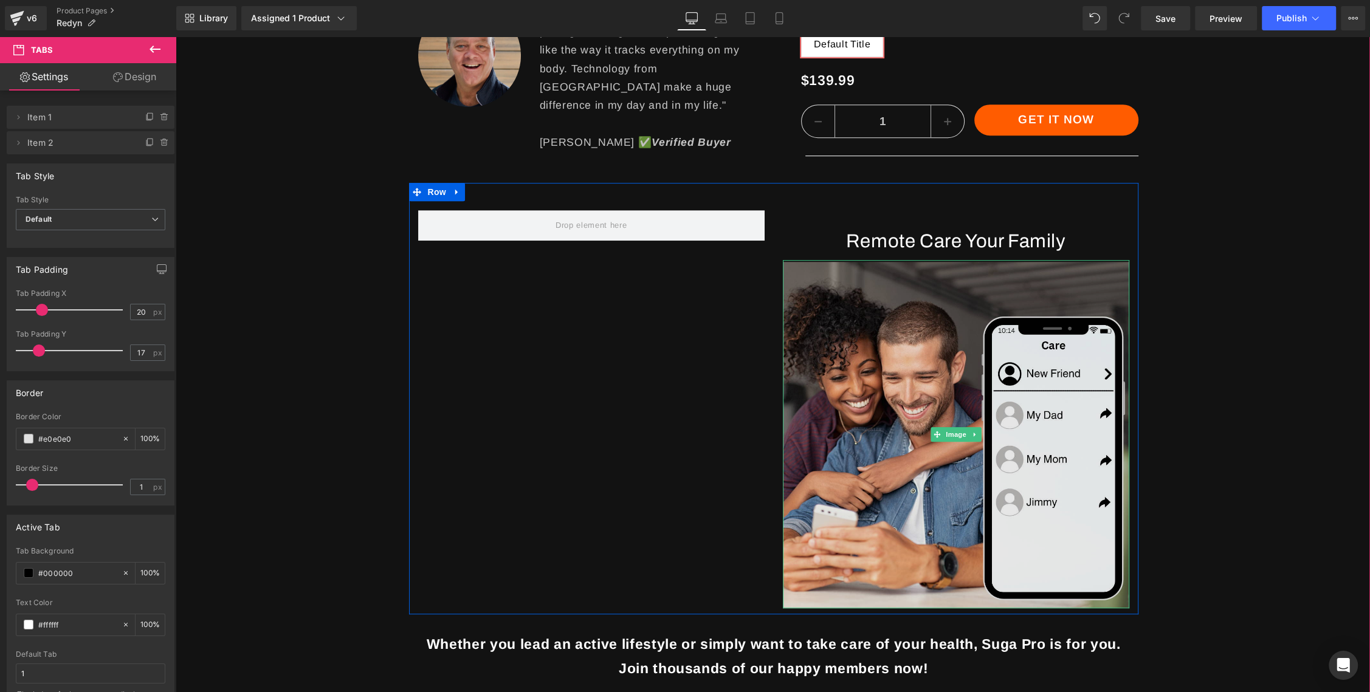
click at [988, 272] on img at bounding box center [956, 434] width 346 height 348
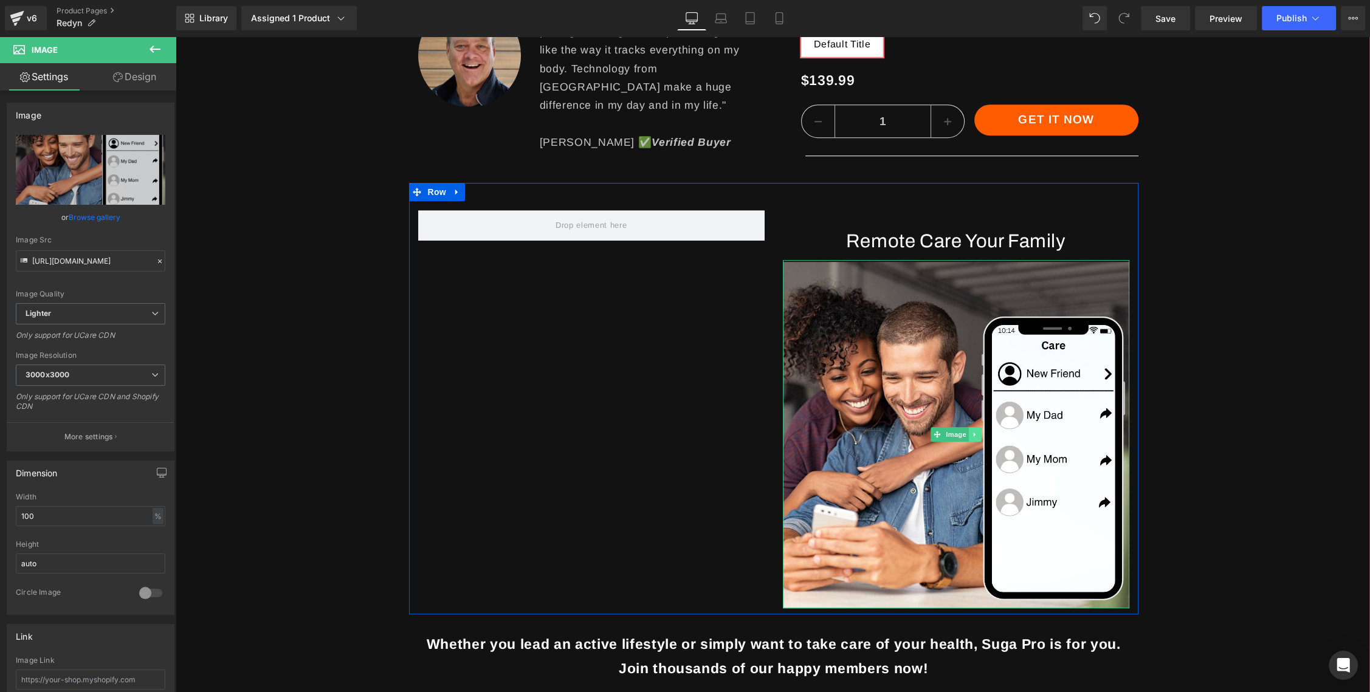
click at [978, 431] on icon at bounding box center [974, 434] width 7 height 7
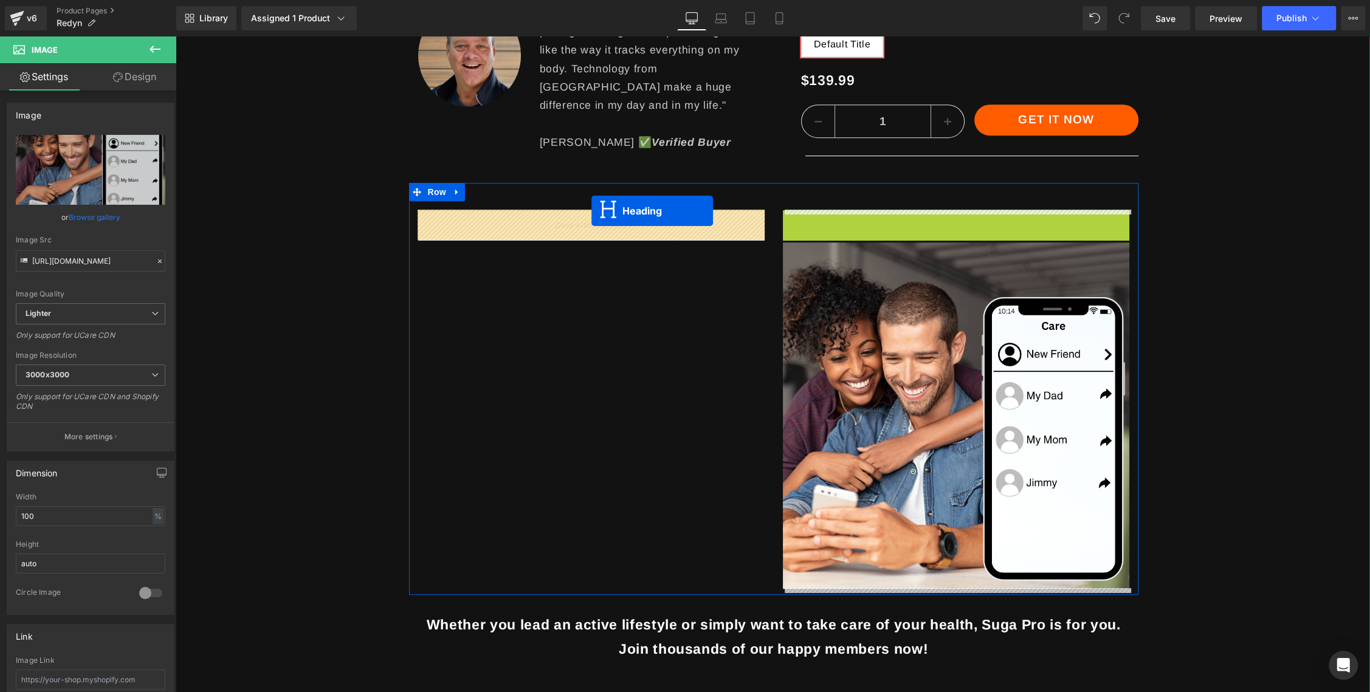
drag, startPoint x: 925, startPoint y: 233, endPoint x: 591, endPoint y: 211, distance: 334.4
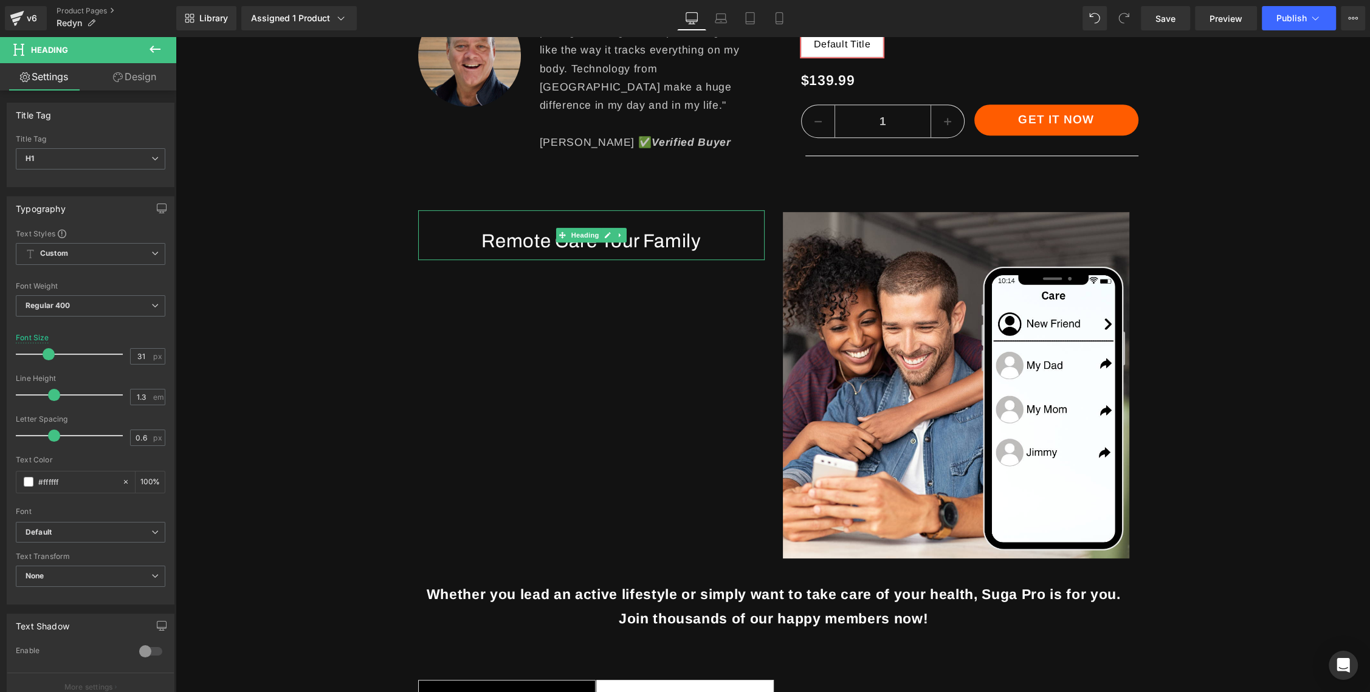
click at [498, 241] on h1 "Remote Care Your Family" at bounding box center [591, 241] width 346 height 24
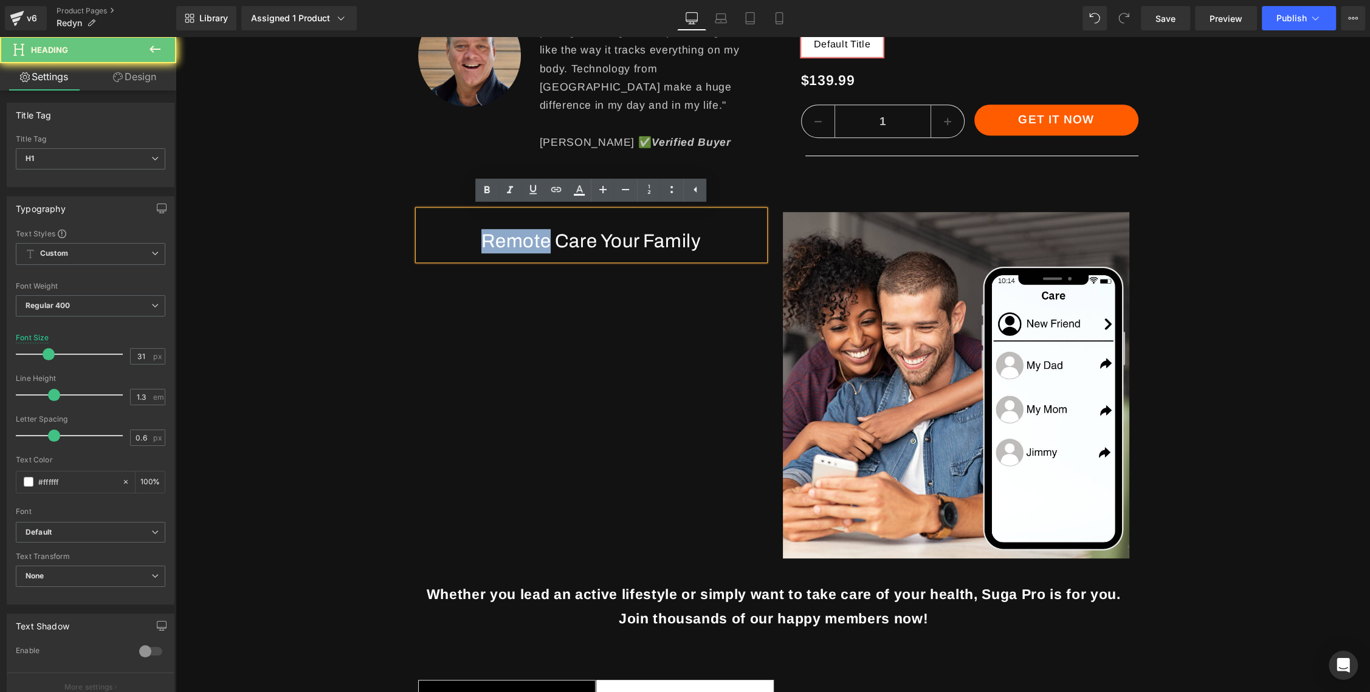
click at [498, 241] on h1 "Remote Care Your Family" at bounding box center [591, 241] width 346 height 24
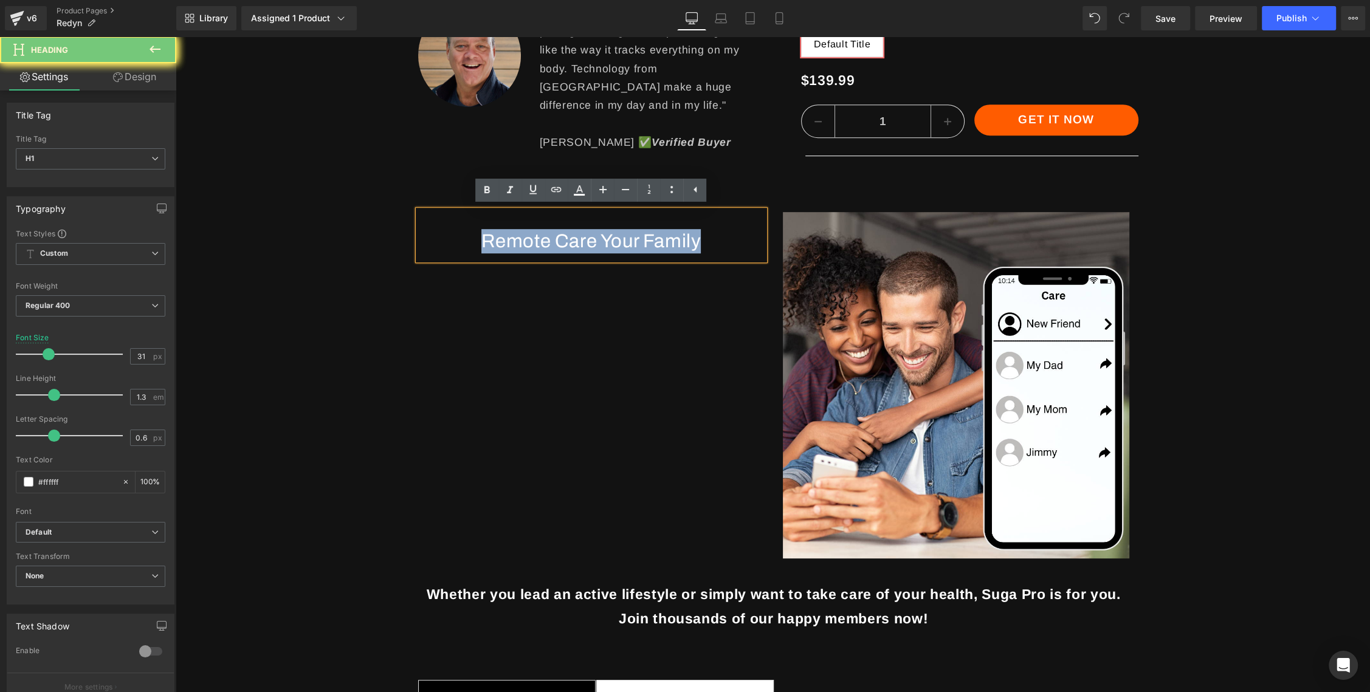
paste div
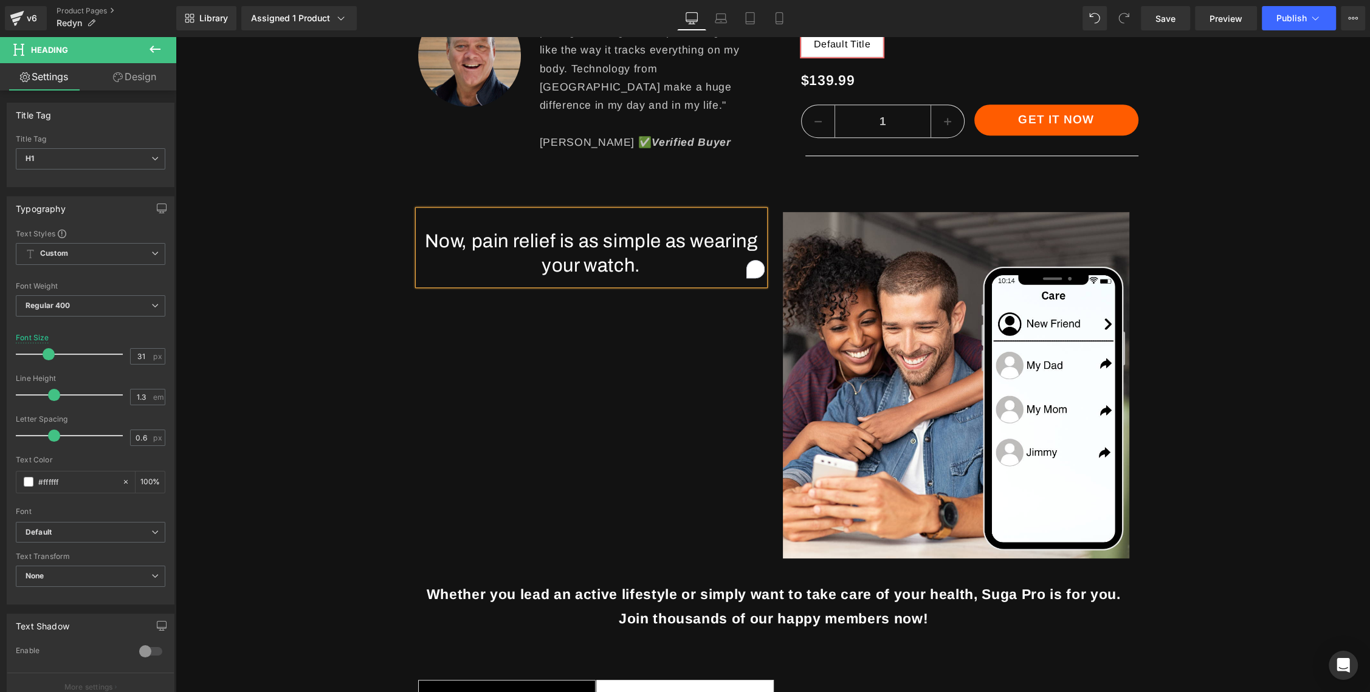
click at [383, 261] on div "Sale Off (P) Image Row ‹ › (P) Image List Image "Feels so much better immediate…" at bounding box center [773, 312] width 1193 height 1558
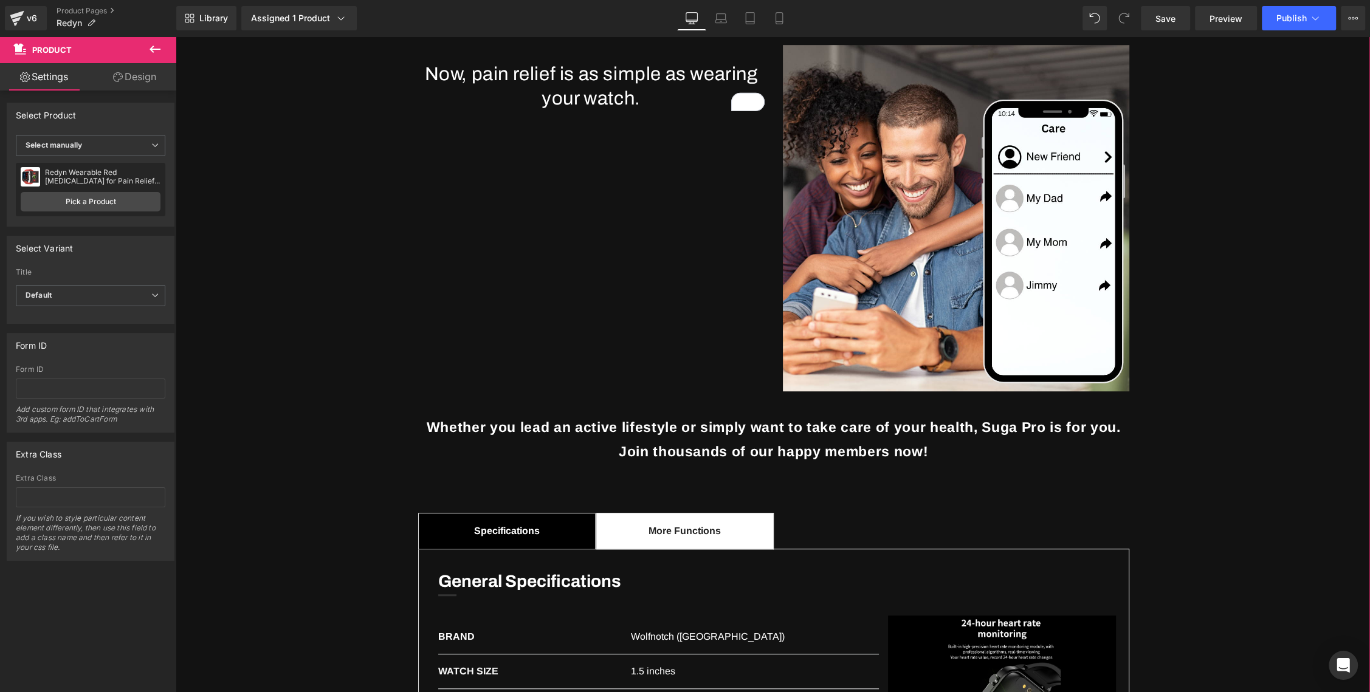
scroll to position [839, 0]
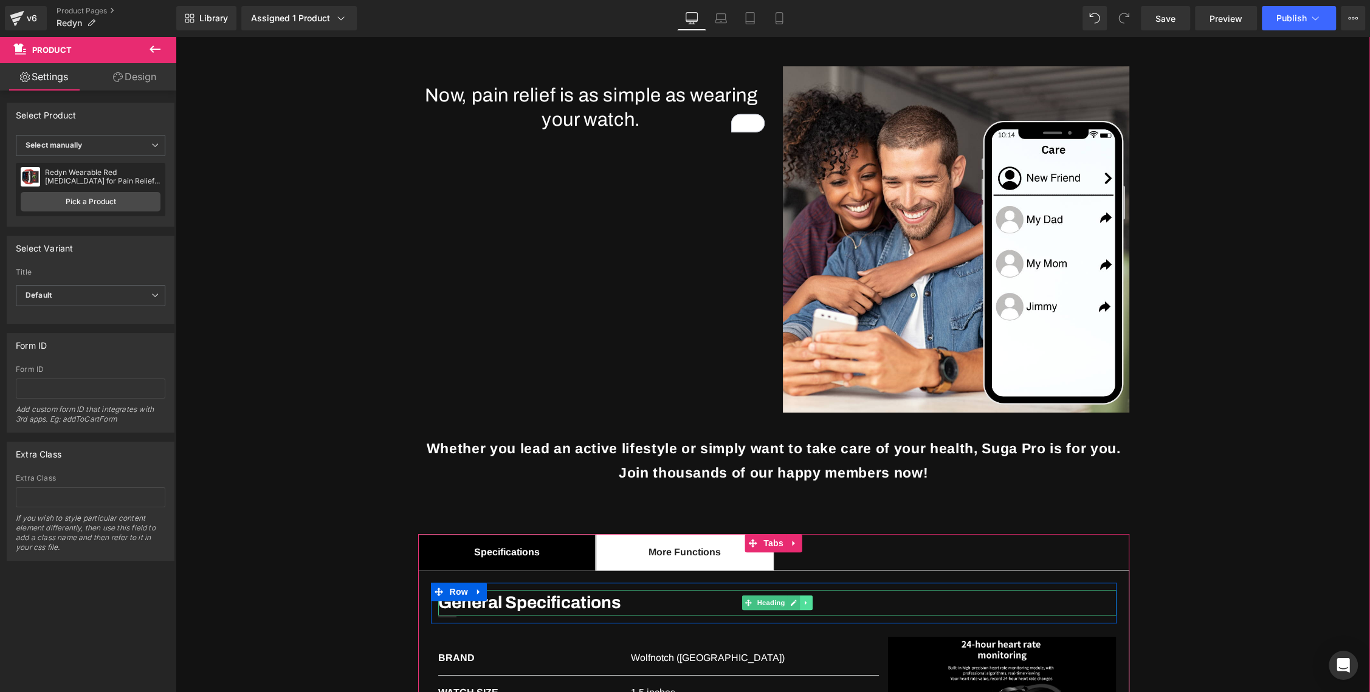
click at [802, 598] on link at bounding box center [806, 603] width 13 height 15
click at [797, 602] on icon at bounding box center [800, 602] width 7 height 7
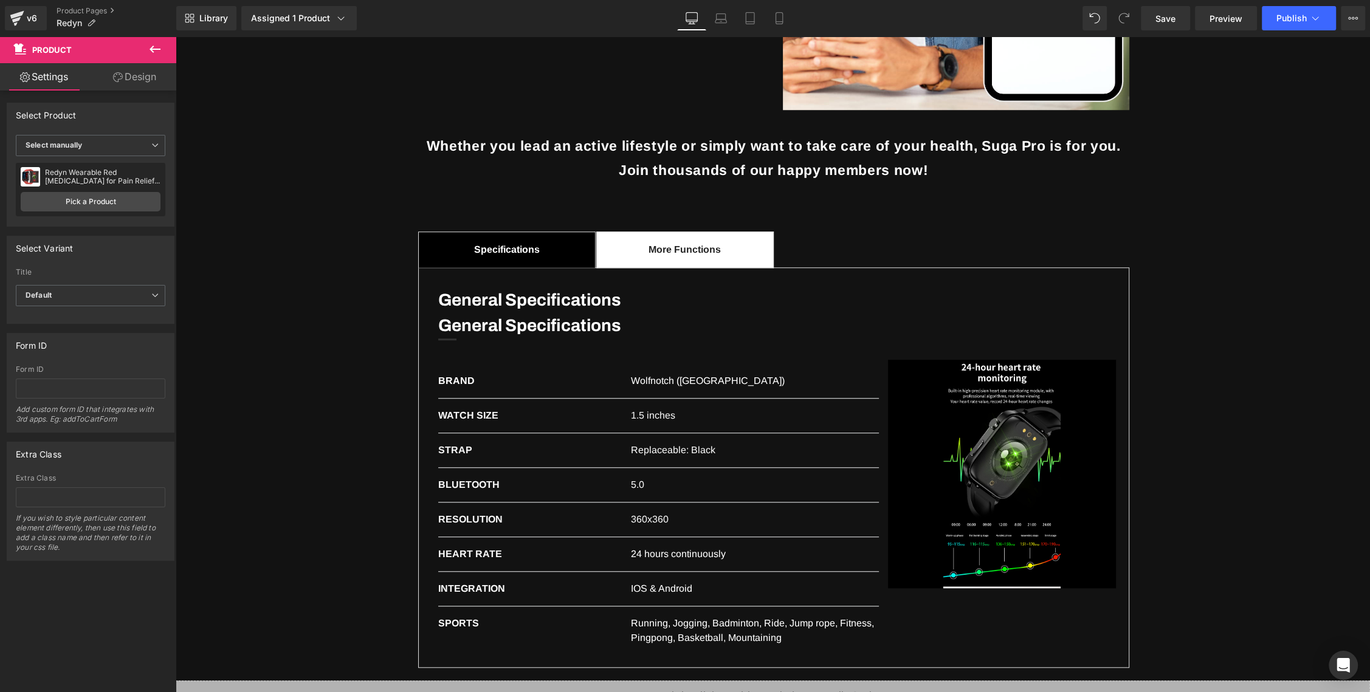
scroll to position [904, 0]
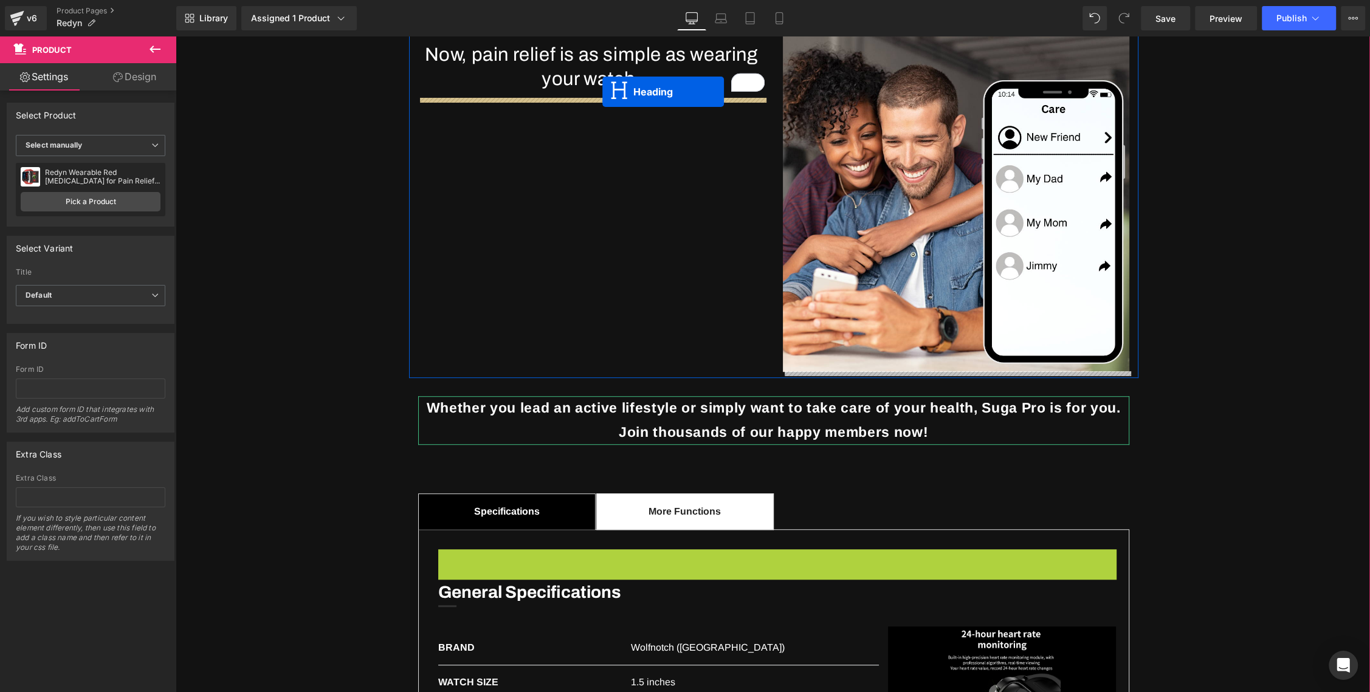
drag, startPoint x: 730, startPoint y: 540, endPoint x: 602, endPoint y: 80, distance: 477.4
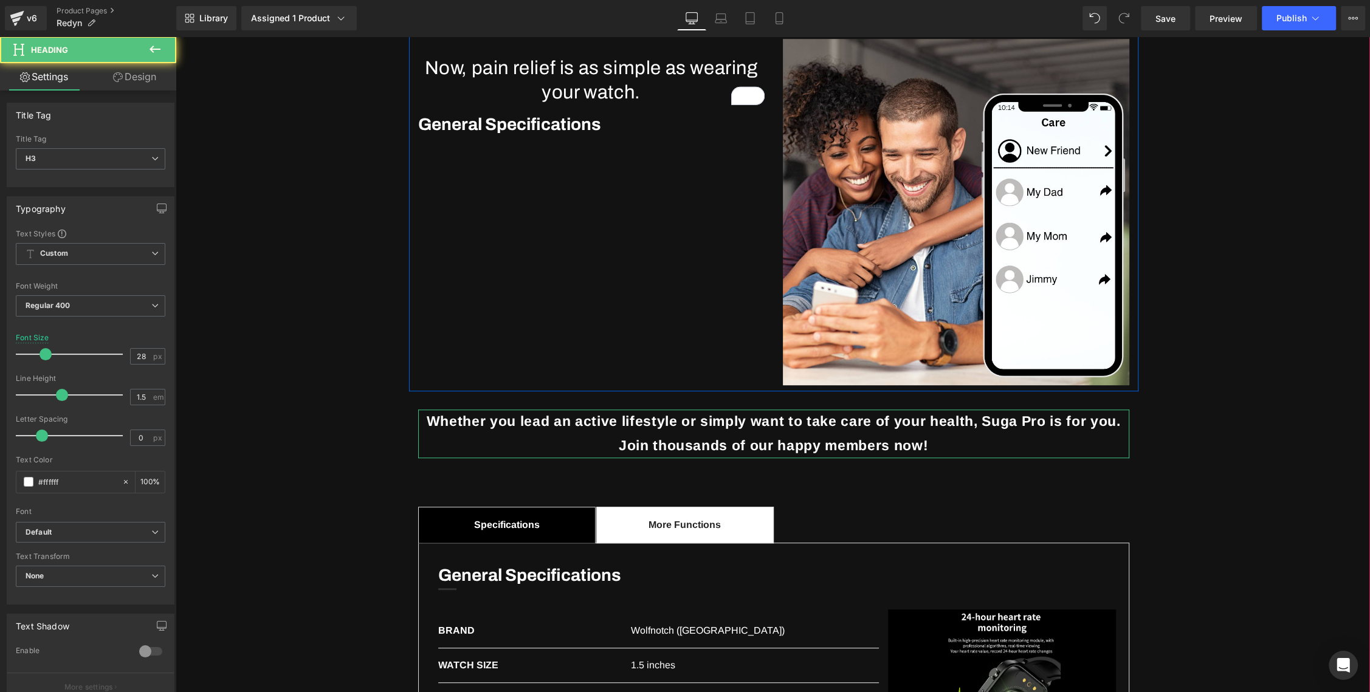
scroll to position [864, 0]
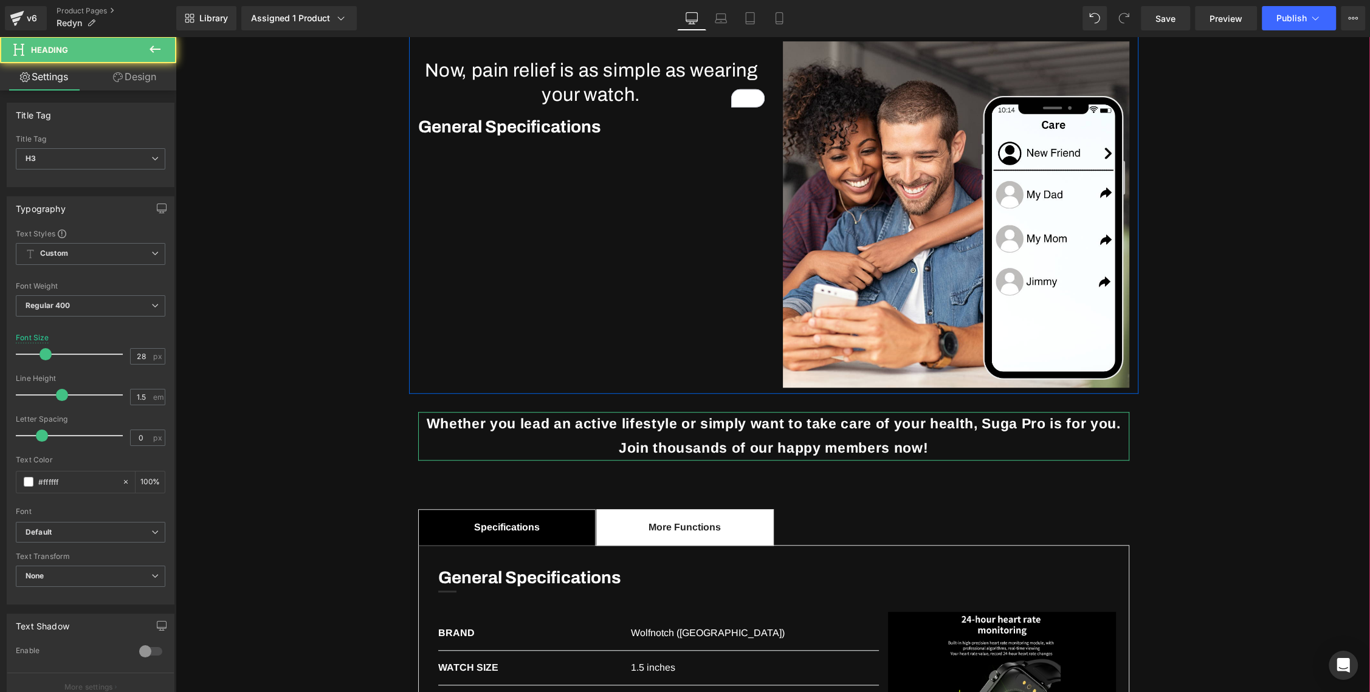
click at [538, 131] on strong "General Specifications" at bounding box center [509, 126] width 183 height 19
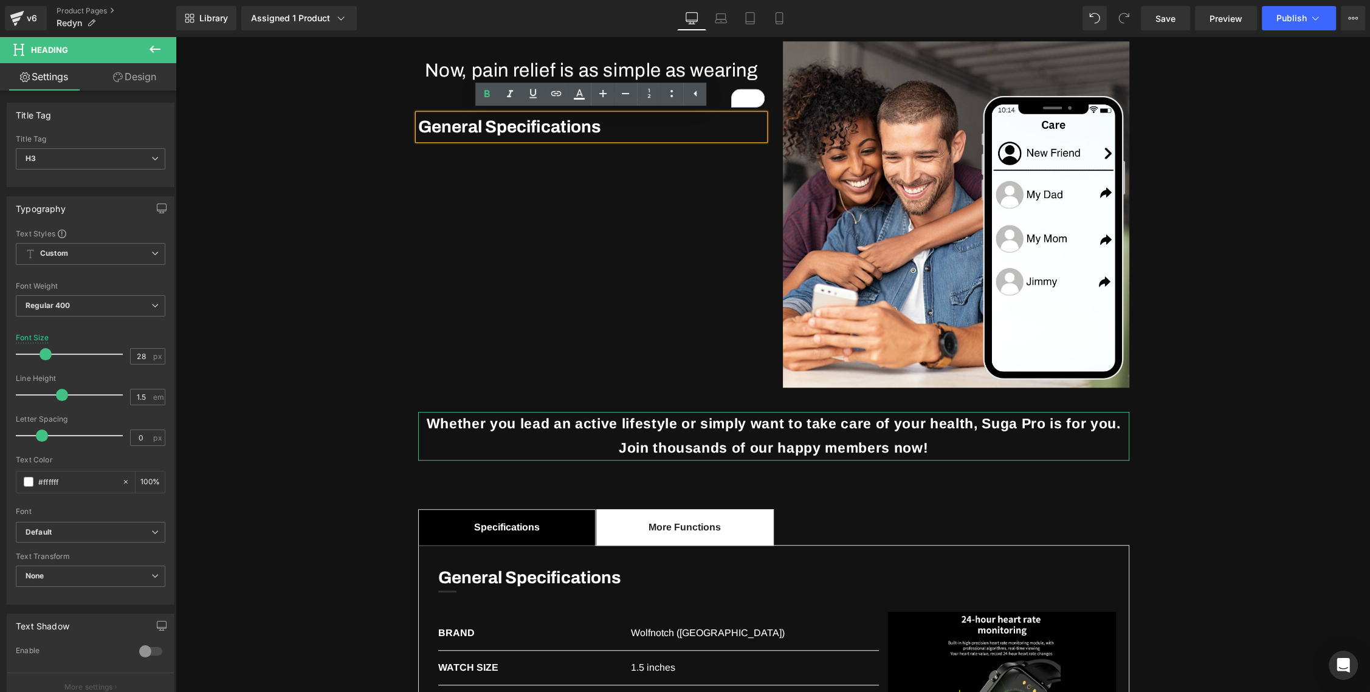
click at [538, 131] on strong "General Specifications" at bounding box center [509, 126] width 183 height 19
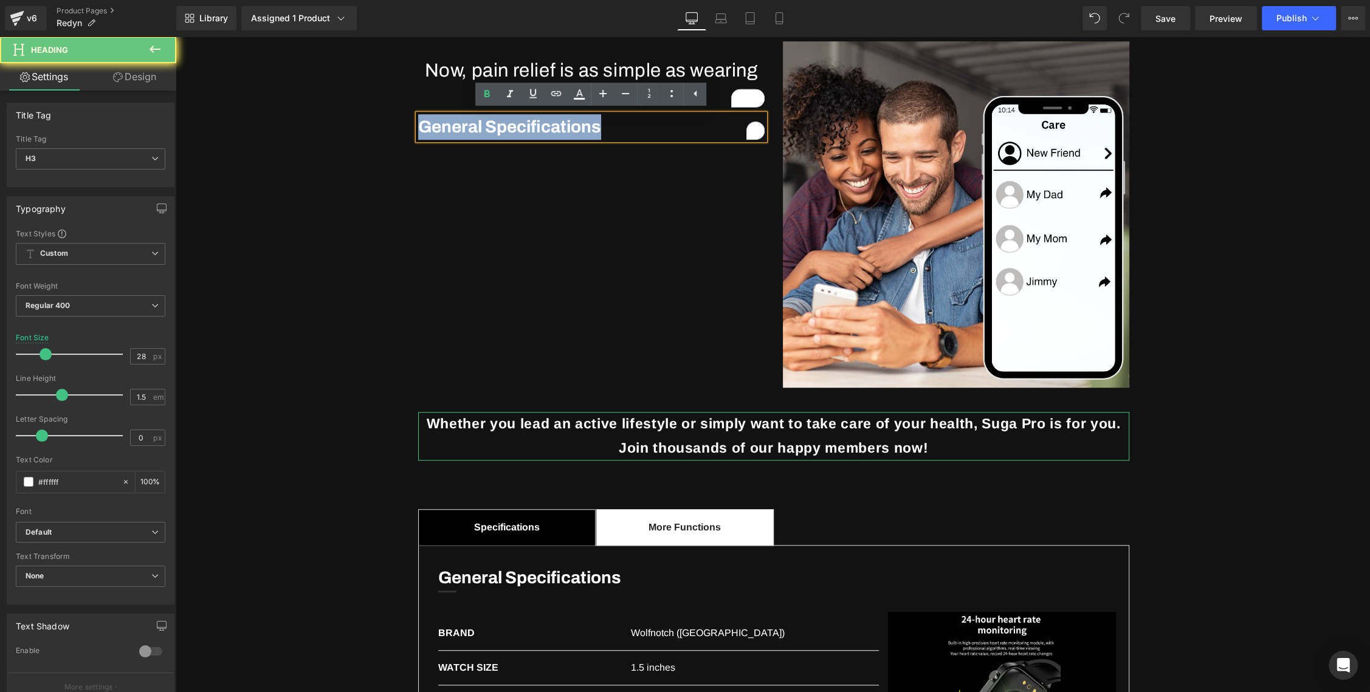
paste div "To enrich screen reader interactions, please activate Accessibility in Grammarl…"
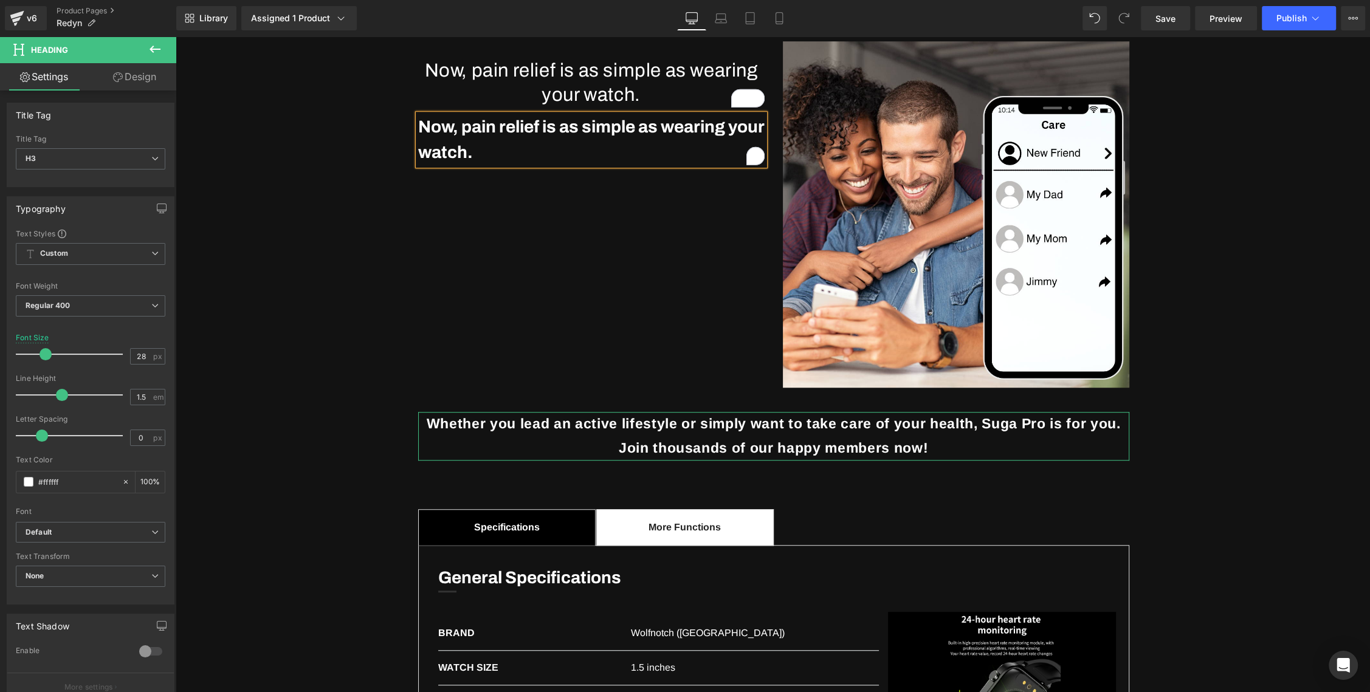
click at [586, 61] on h1 "Now, pain relief is as simple as wearing your watch." at bounding box center [591, 82] width 346 height 49
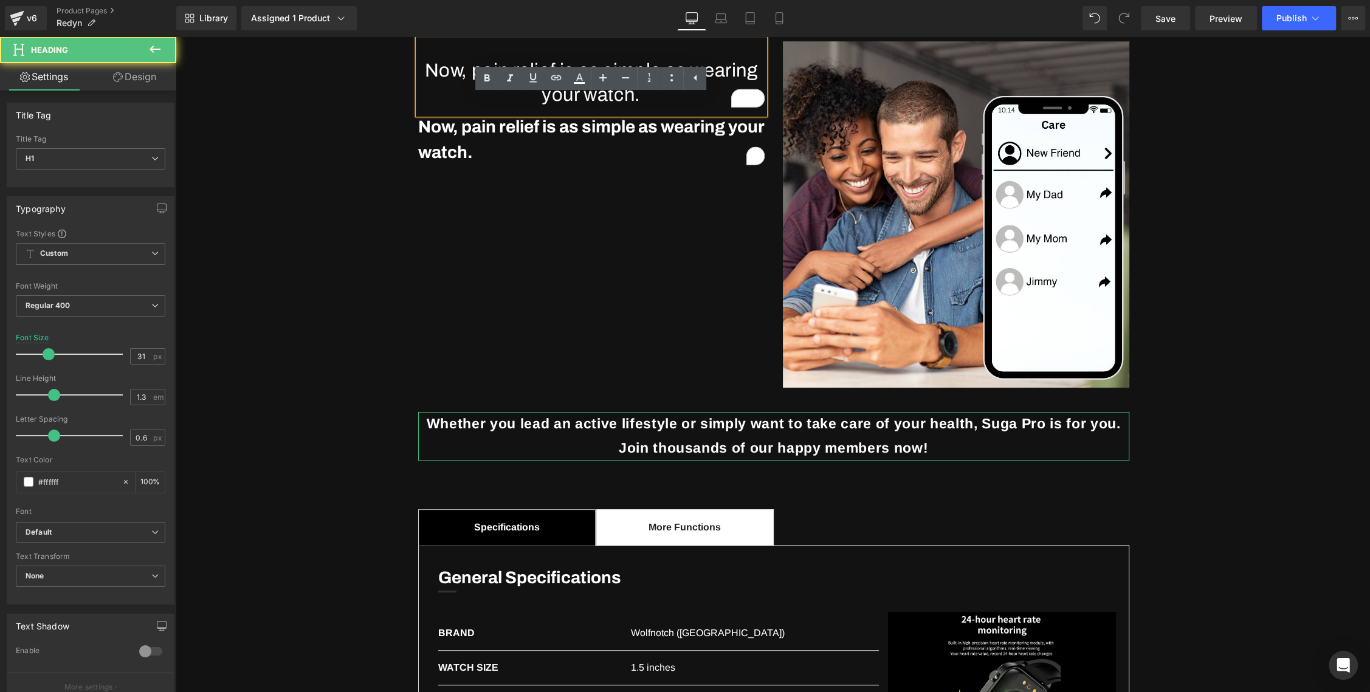
click at [385, 89] on div "Sale Off (P) Image Row ‹ › (P) Image List Image "Feels so much better immediate…" at bounding box center [773, 141] width 1193 height 1558
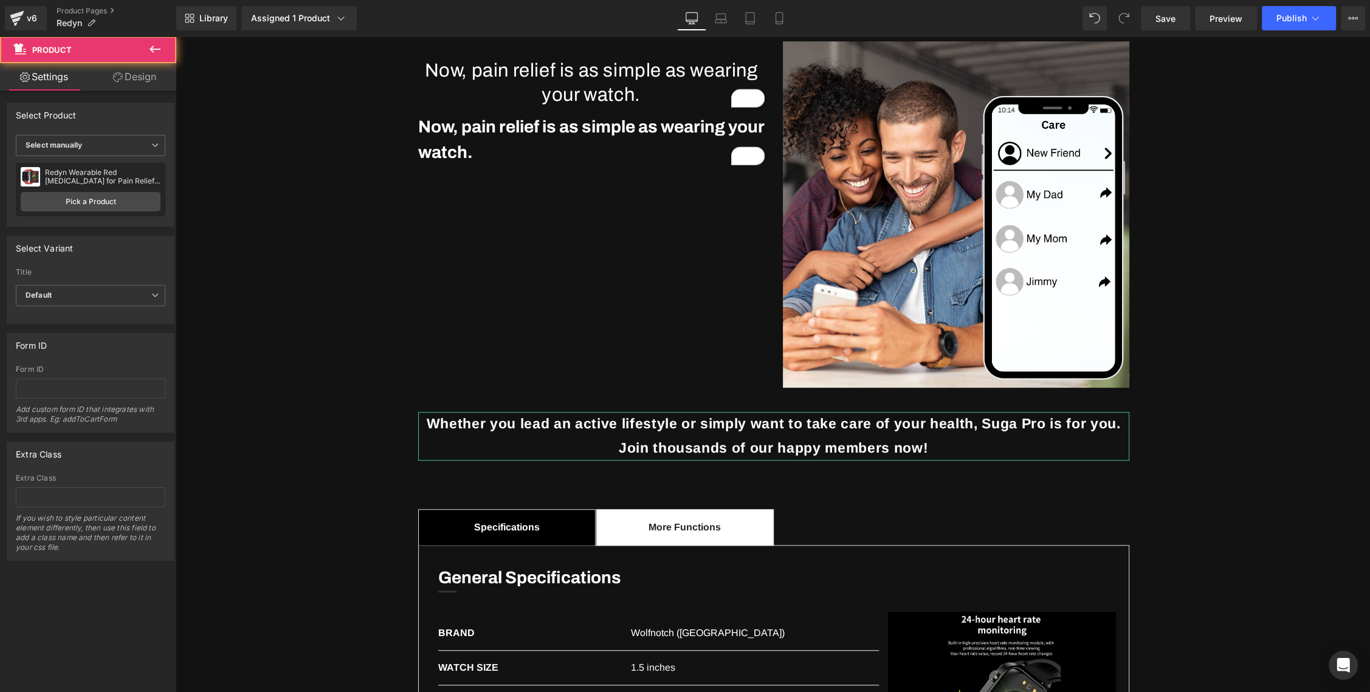
scroll to position [723, 0]
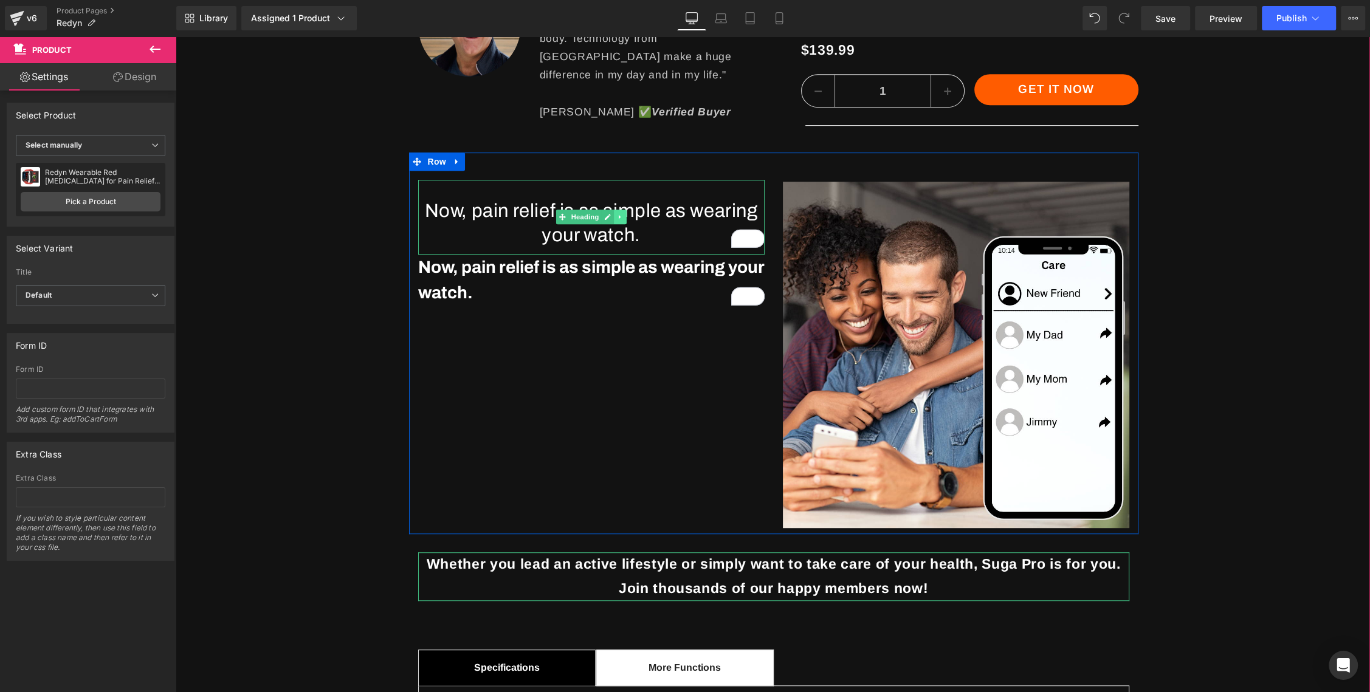
click at [623, 219] on icon at bounding box center [620, 216] width 7 height 7
click at [629, 217] on icon at bounding box center [626, 217] width 7 height 7
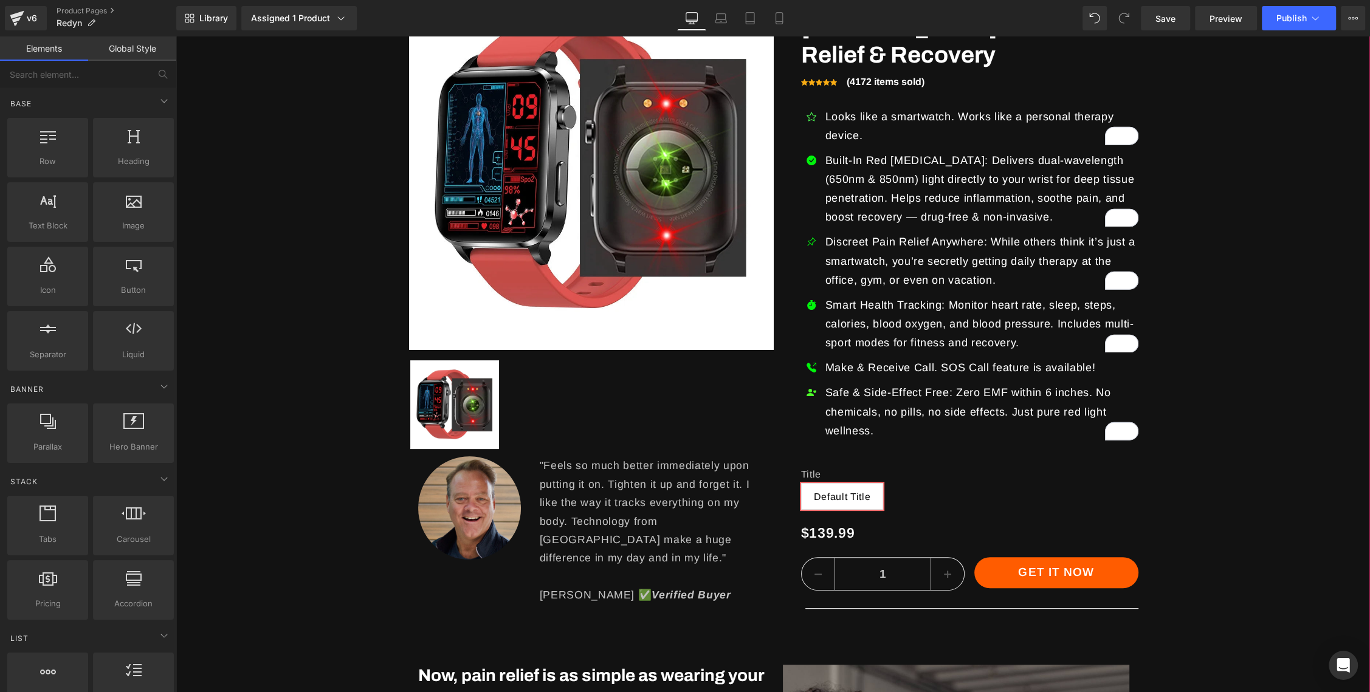
scroll to position [348, 0]
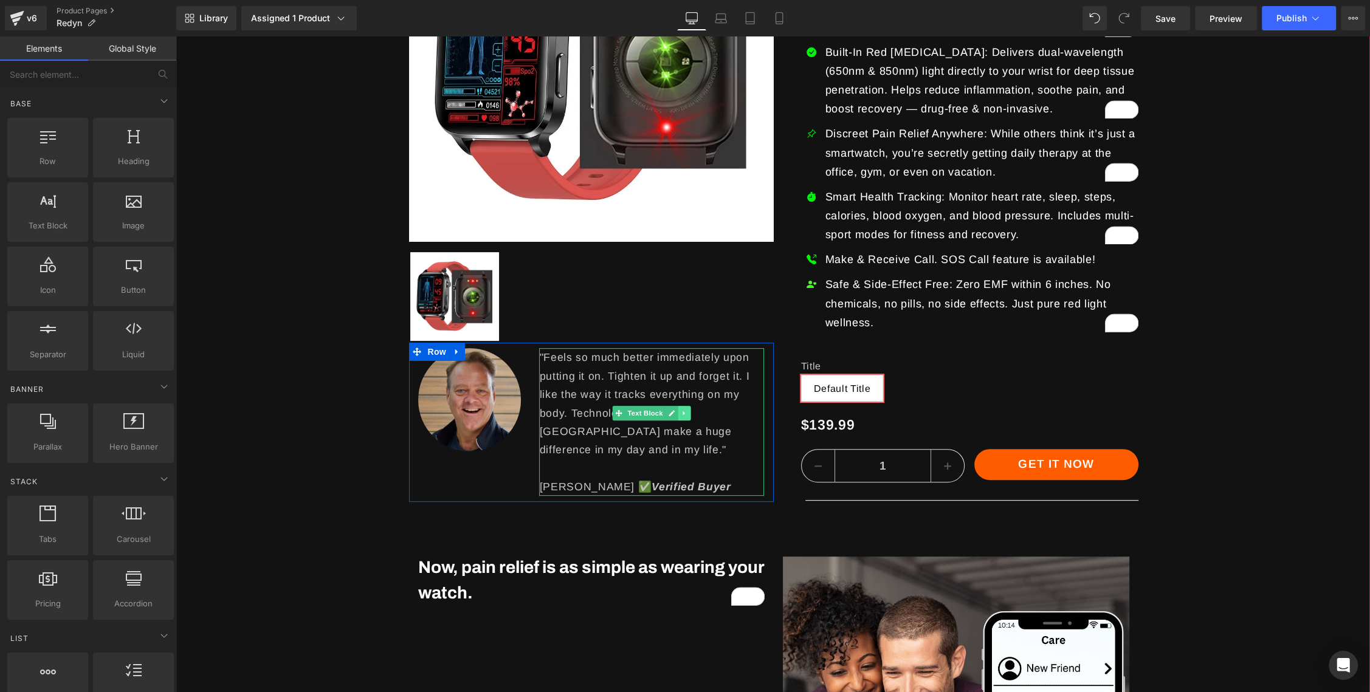
click at [686, 411] on icon at bounding box center [684, 413] width 7 height 7
click at [679, 416] on link at bounding box center [678, 413] width 13 height 15
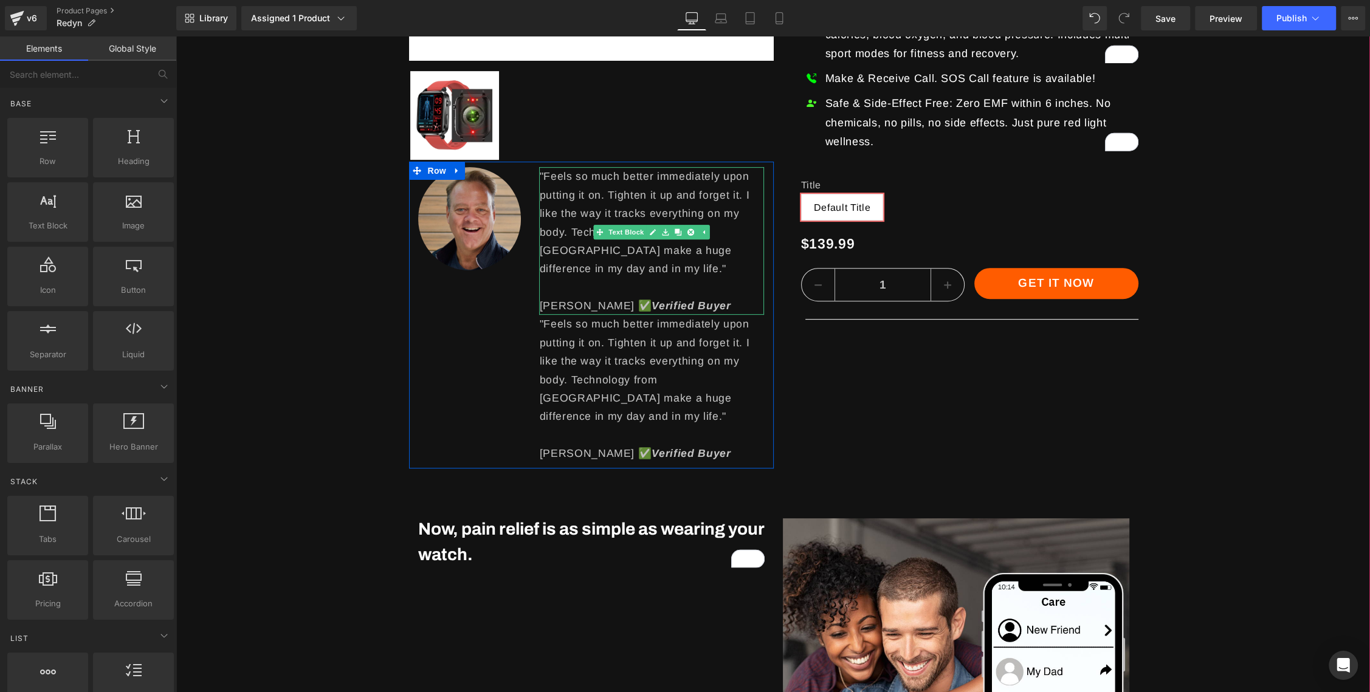
scroll to position [530, 0]
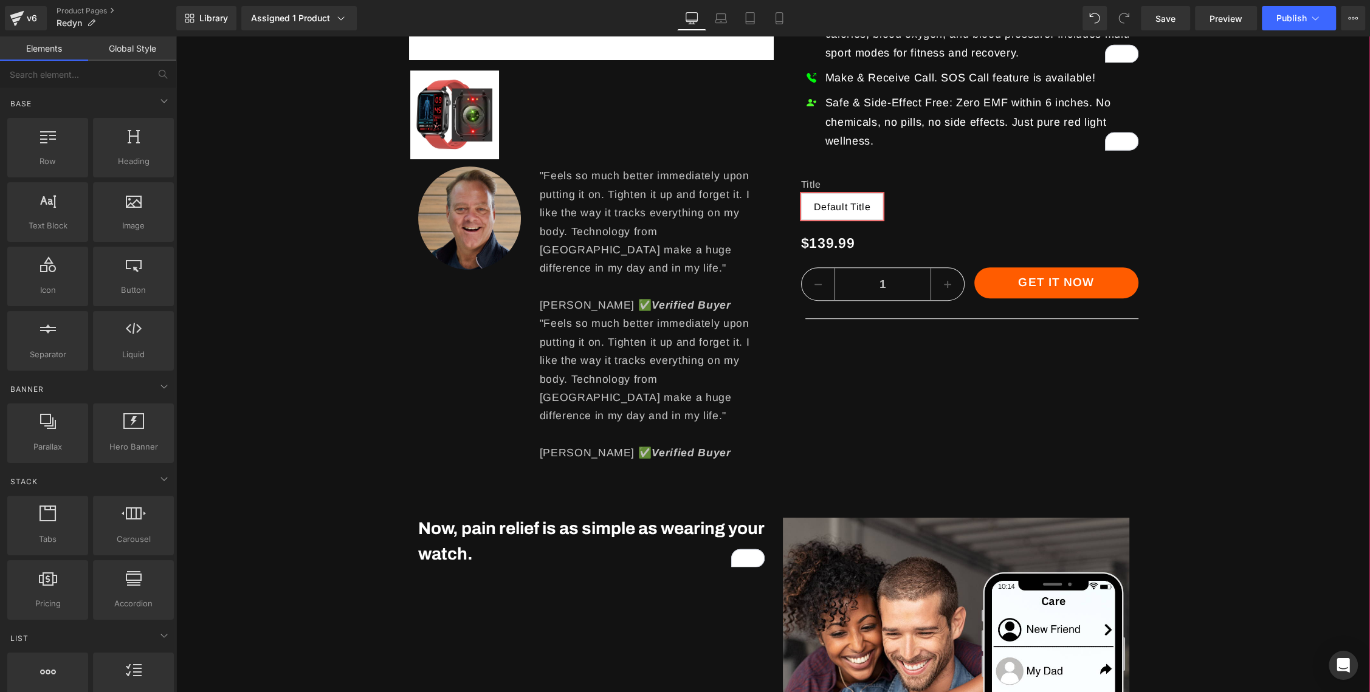
click at [363, 341] on div "Sale Off (P) Image Row ‹ › (P) Image List Image "Feels so much better immediate…" at bounding box center [773, 547] width 1193 height 1702
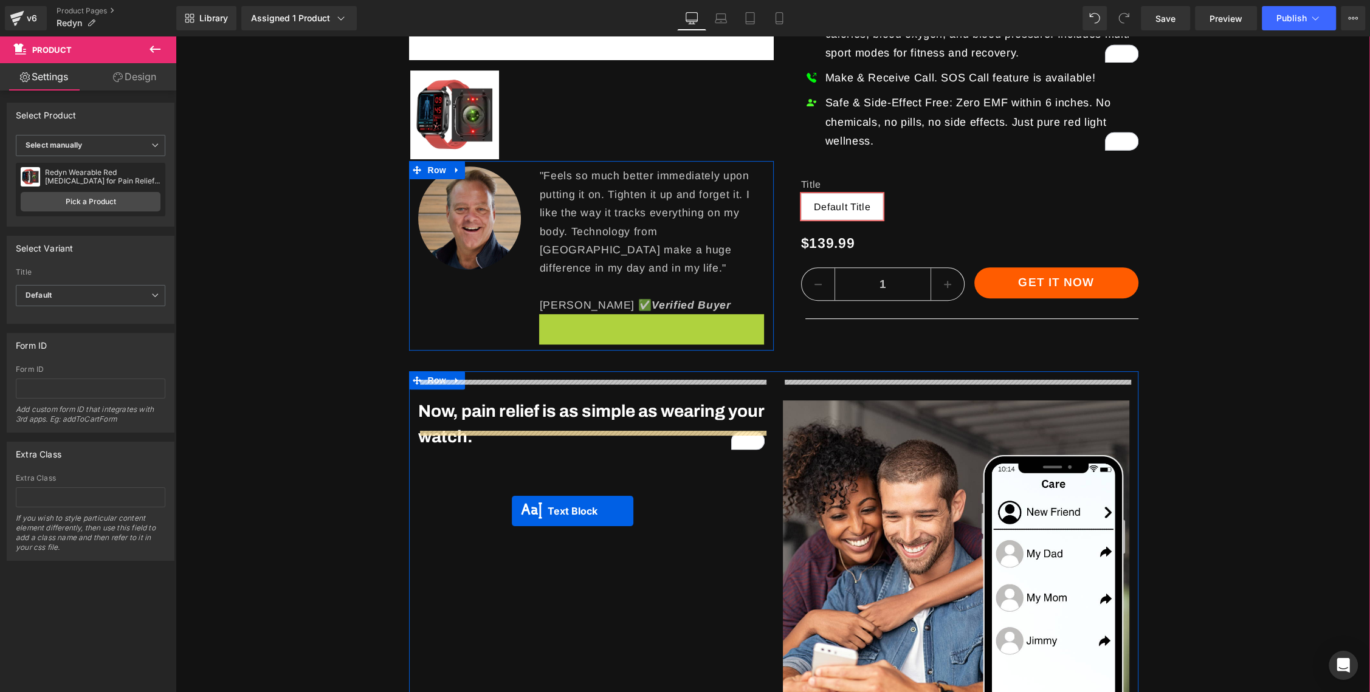
drag, startPoint x: 613, startPoint y: 365, endPoint x: 512, endPoint y: 510, distance: 177.3
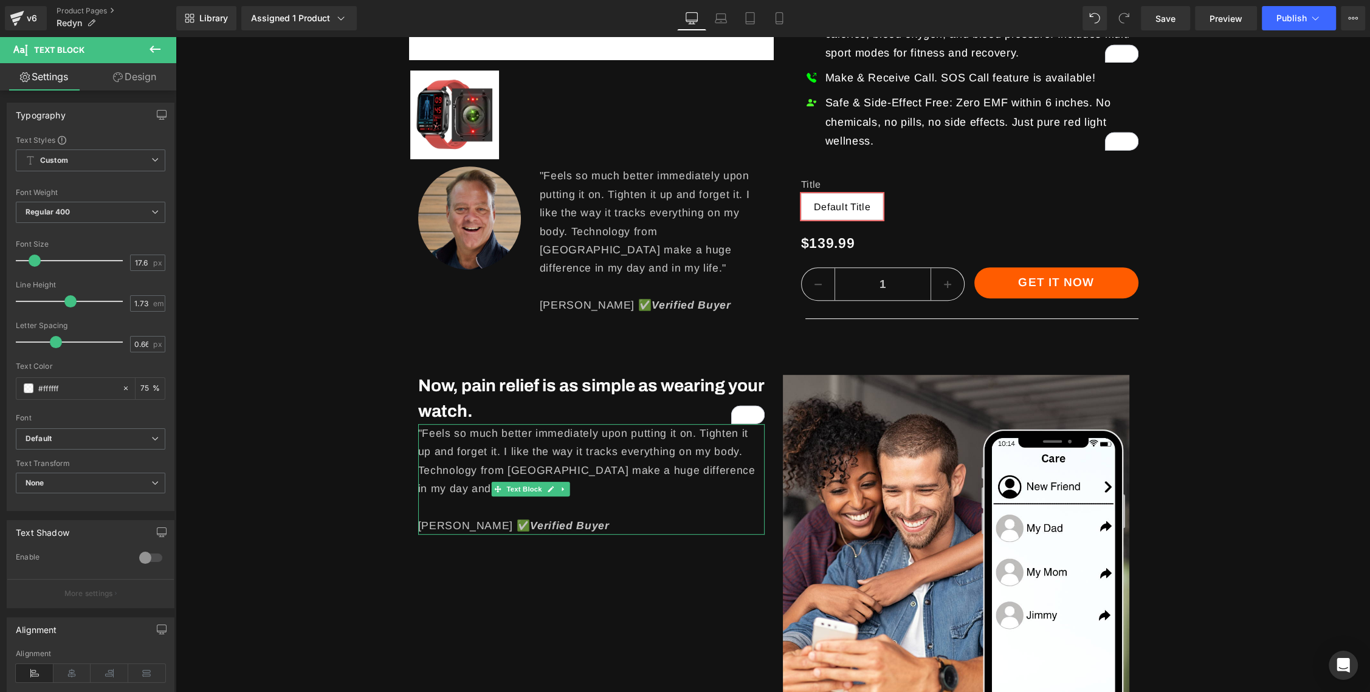
scroll to position [530, 0]
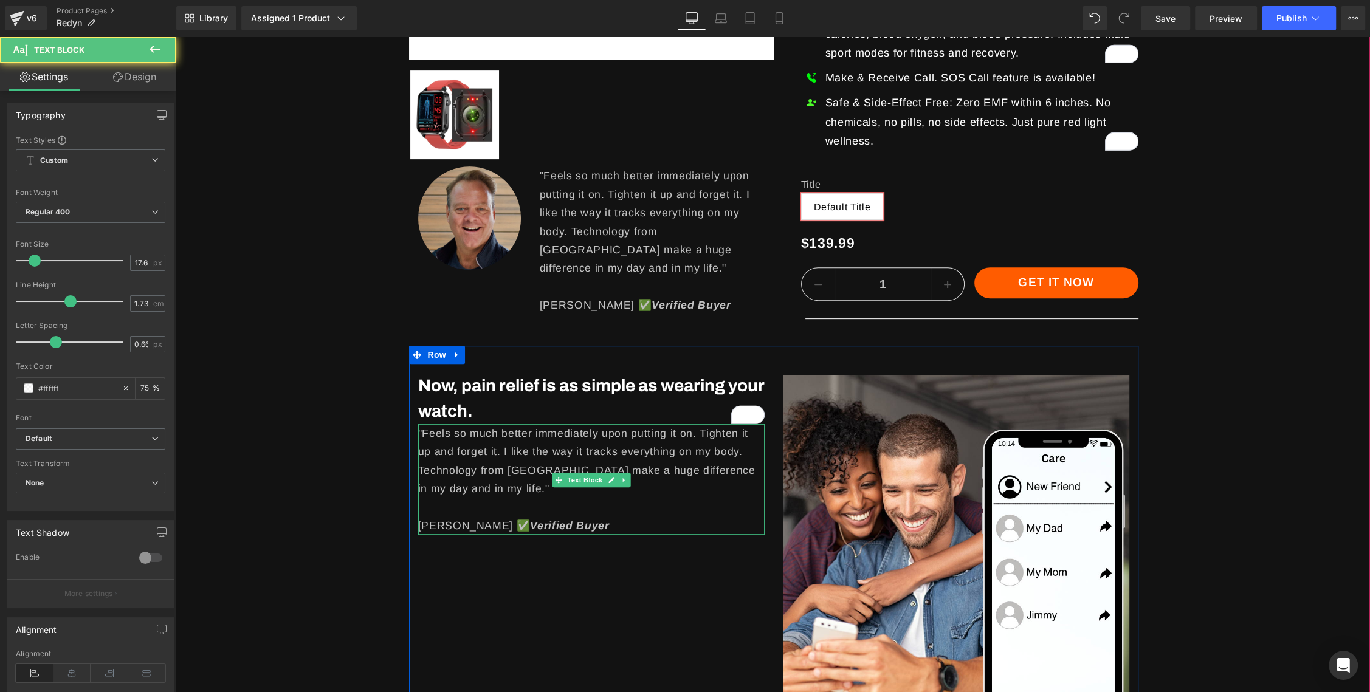
click at [491, 446] on p ""Feels so much better immediately upon putting it on. Tighten it up and forget …" at bounding box center [591, 461] width 346 height 74
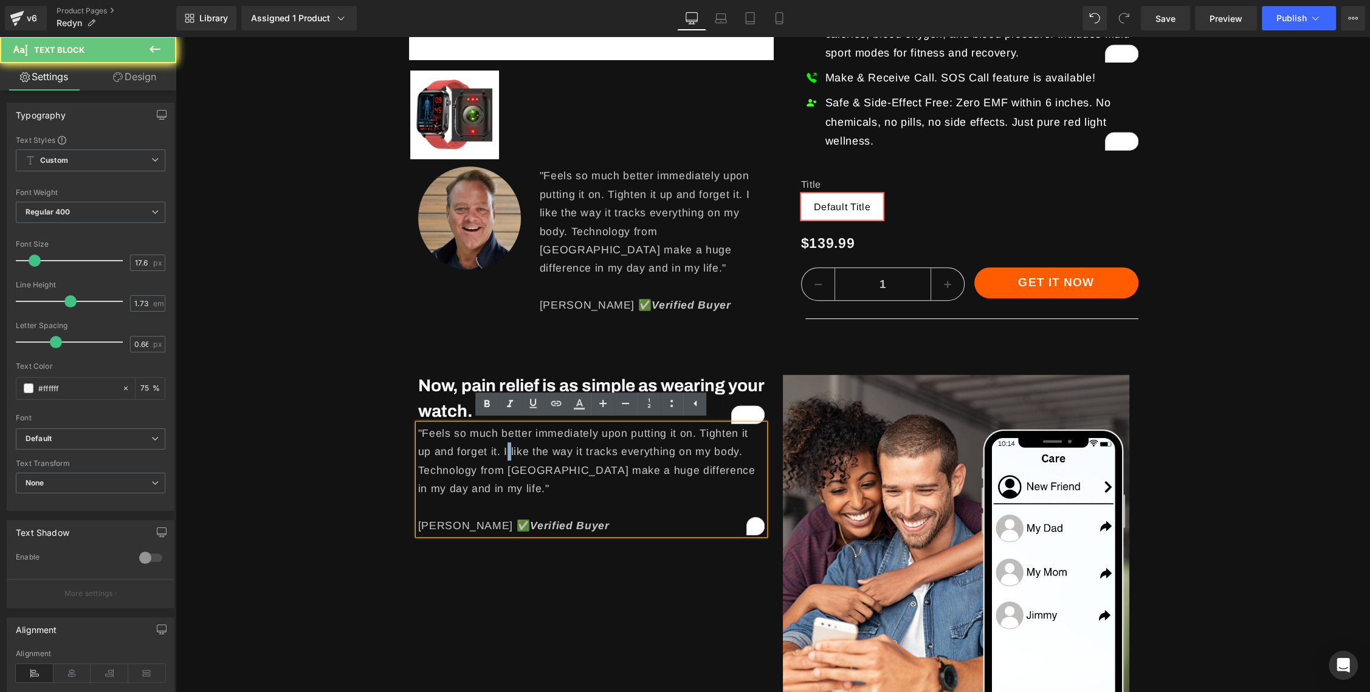
click at [491, 446] on p ""Feels so much better immediately upon putting it on. Tighten it up and forget …" at bounding box center [591, 461] width 346 height 74
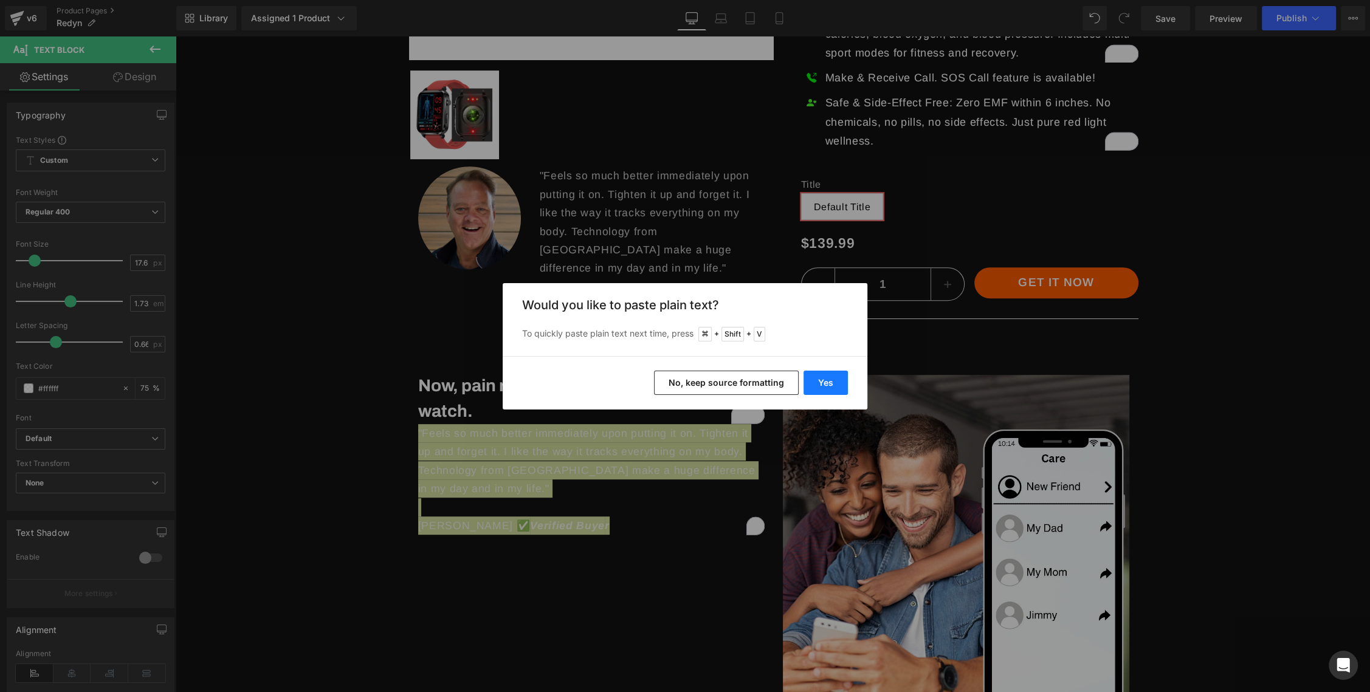
click at [830, 382] on button "Yes" at bounding box center [825, 383] width 44 height 24
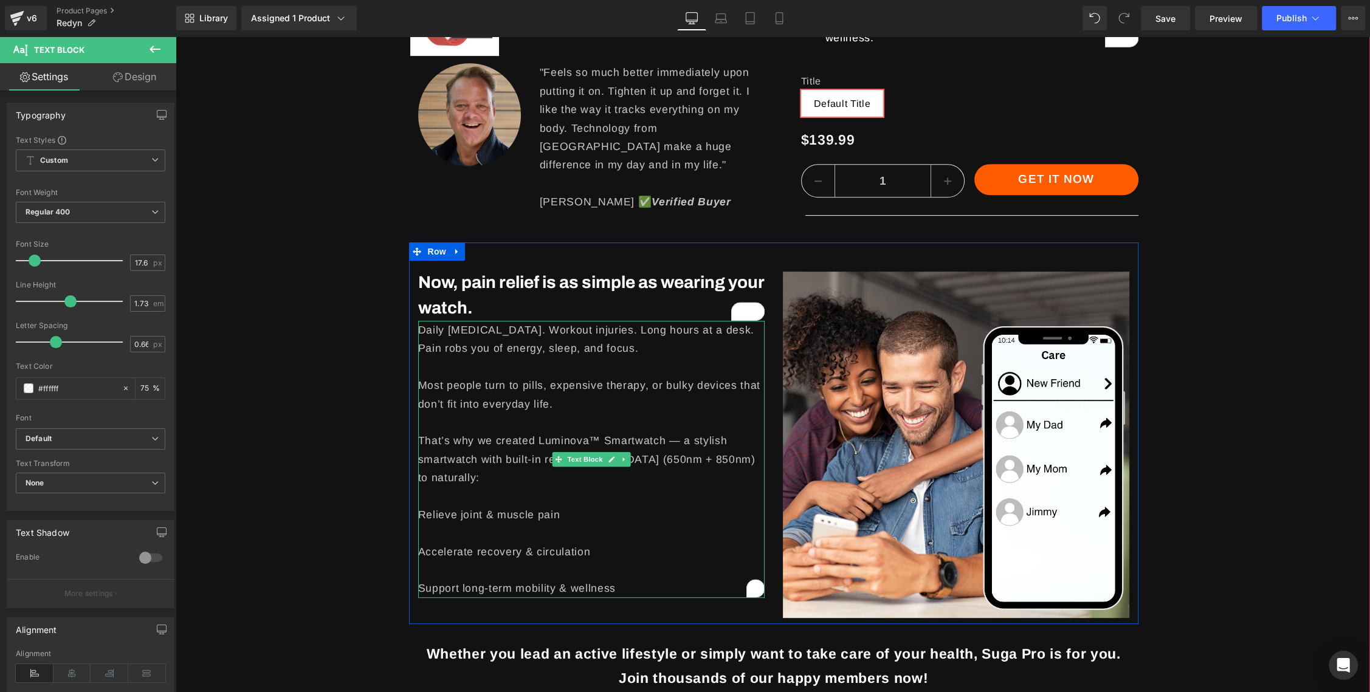
scroll to position [636, 0]
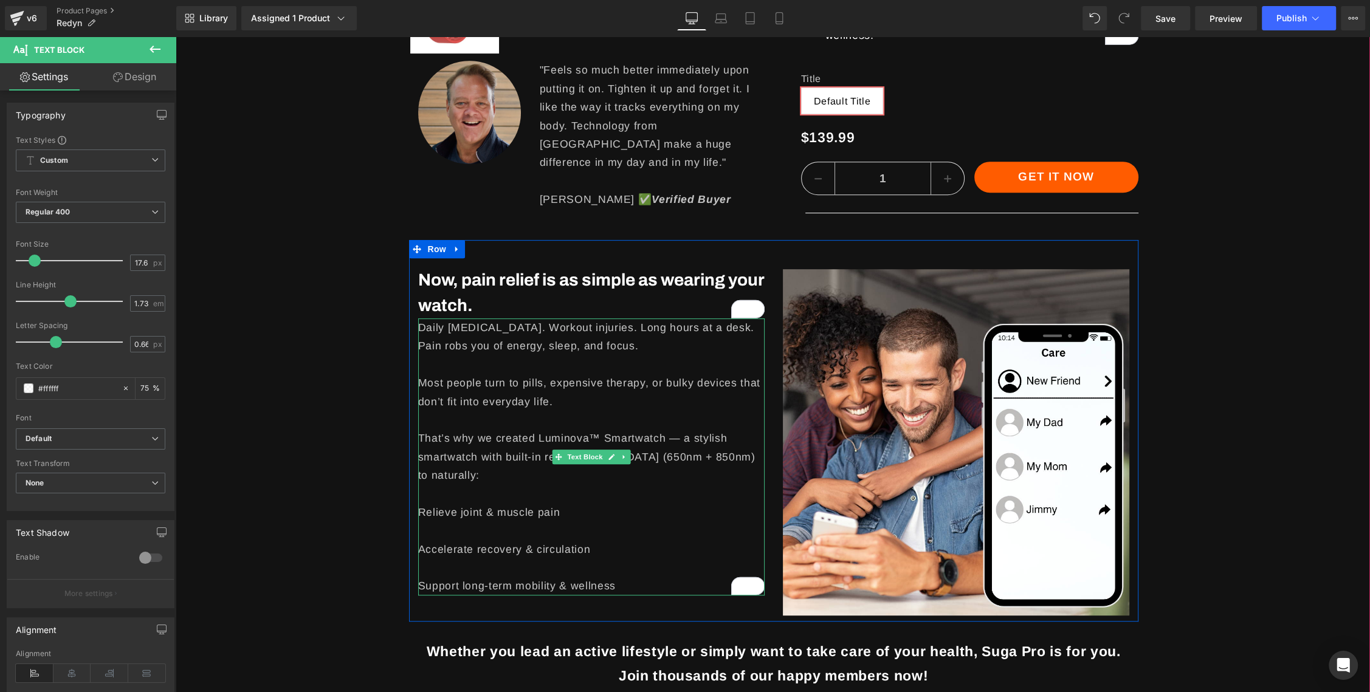
click at [445, 507] on p "Relieve joint & muscle pain" at bounding box center [591, 512] width 346 height 18
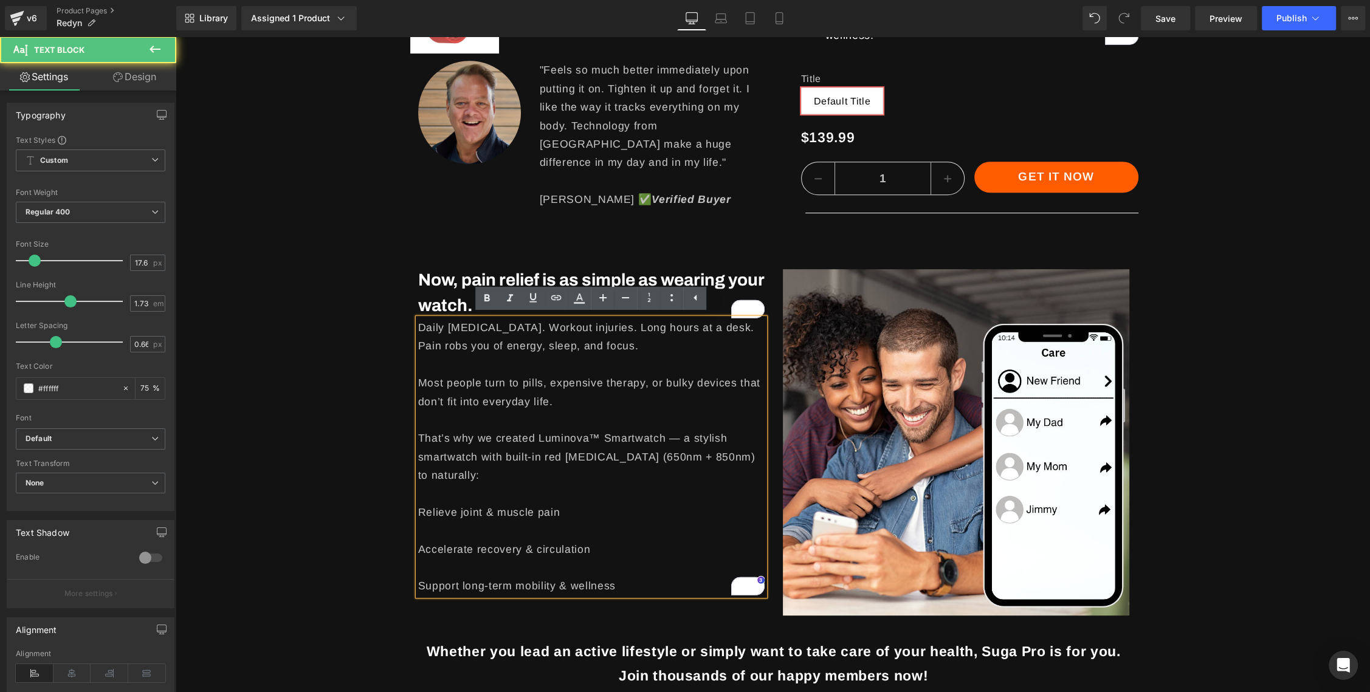
click at [422, 516] on p "Relieve joint & muscle pain" at bounding box center [591, 512] width 346 height 18
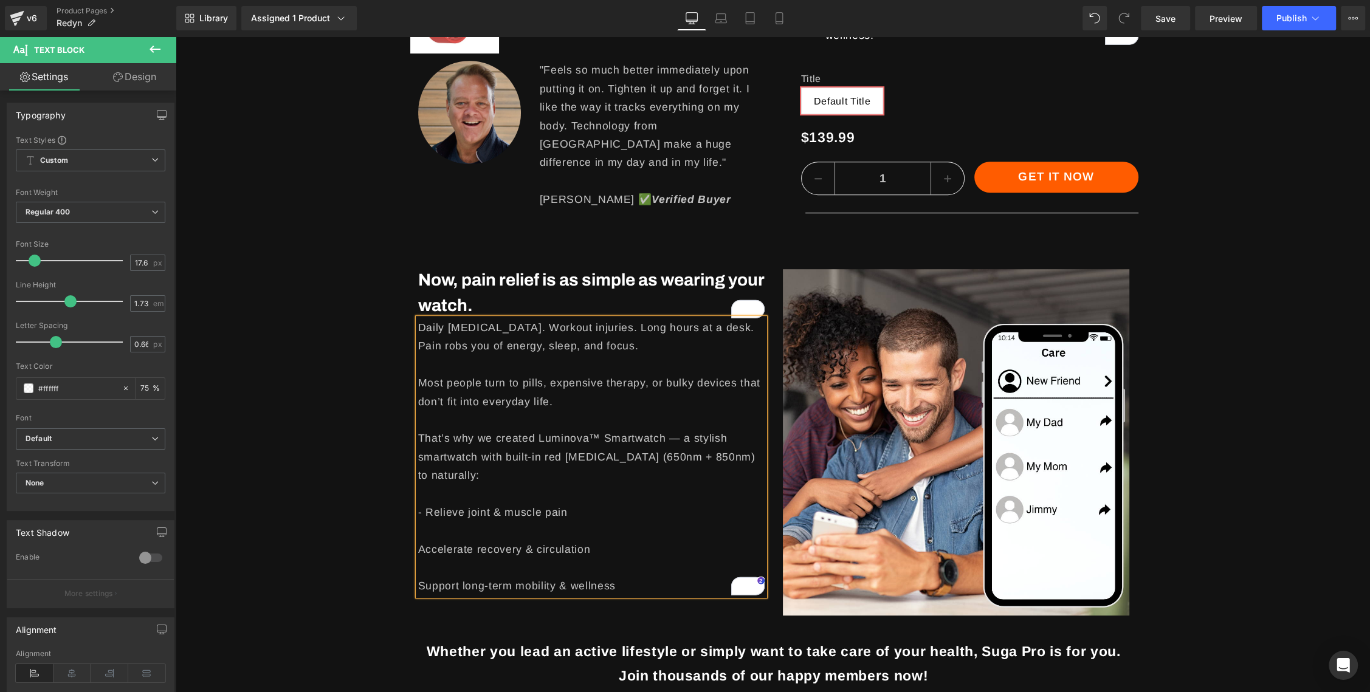
scroll to position [650, 0]
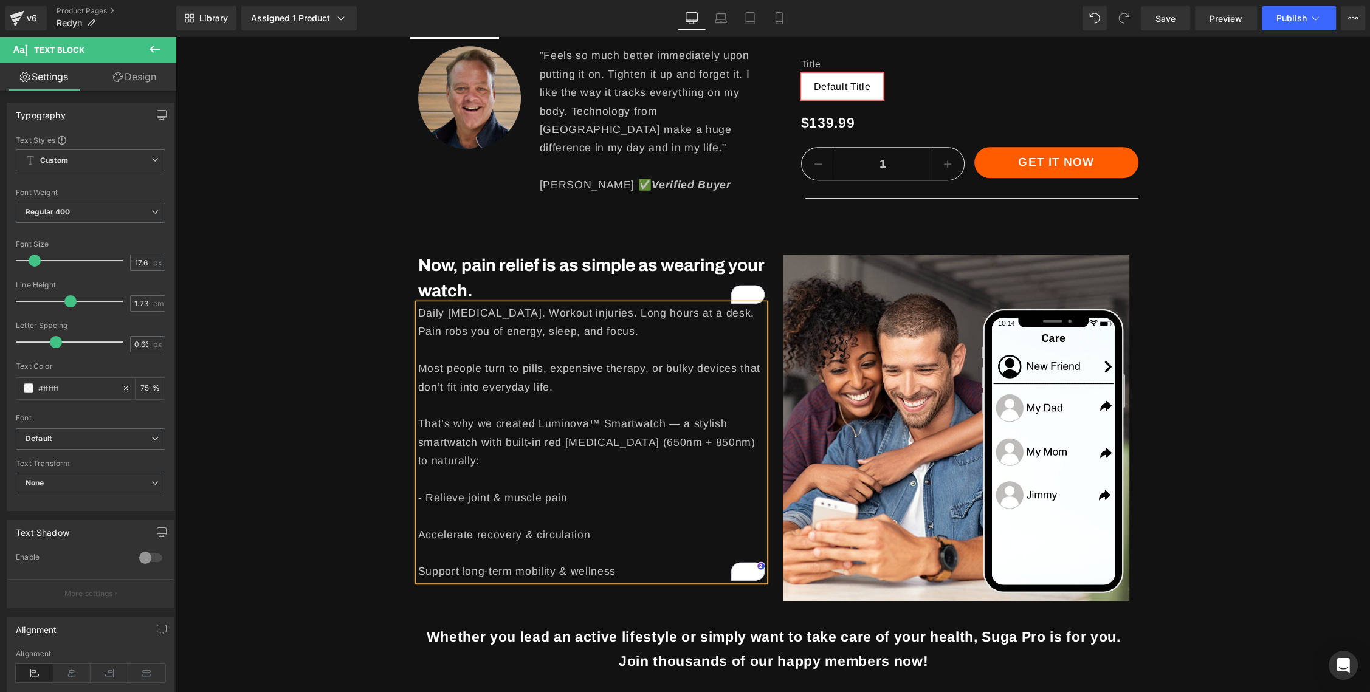
click at [419, 537] on p "Accelerate recovery & circulation" at bounding box center [591, 535] width 346 height 18
click at [352, 514] on div "Sale Off (P) Image Row ‹ › (P) Image List Image "Feels so much better immediate…" at bounding box center [773, 354] width 1193 height 1558
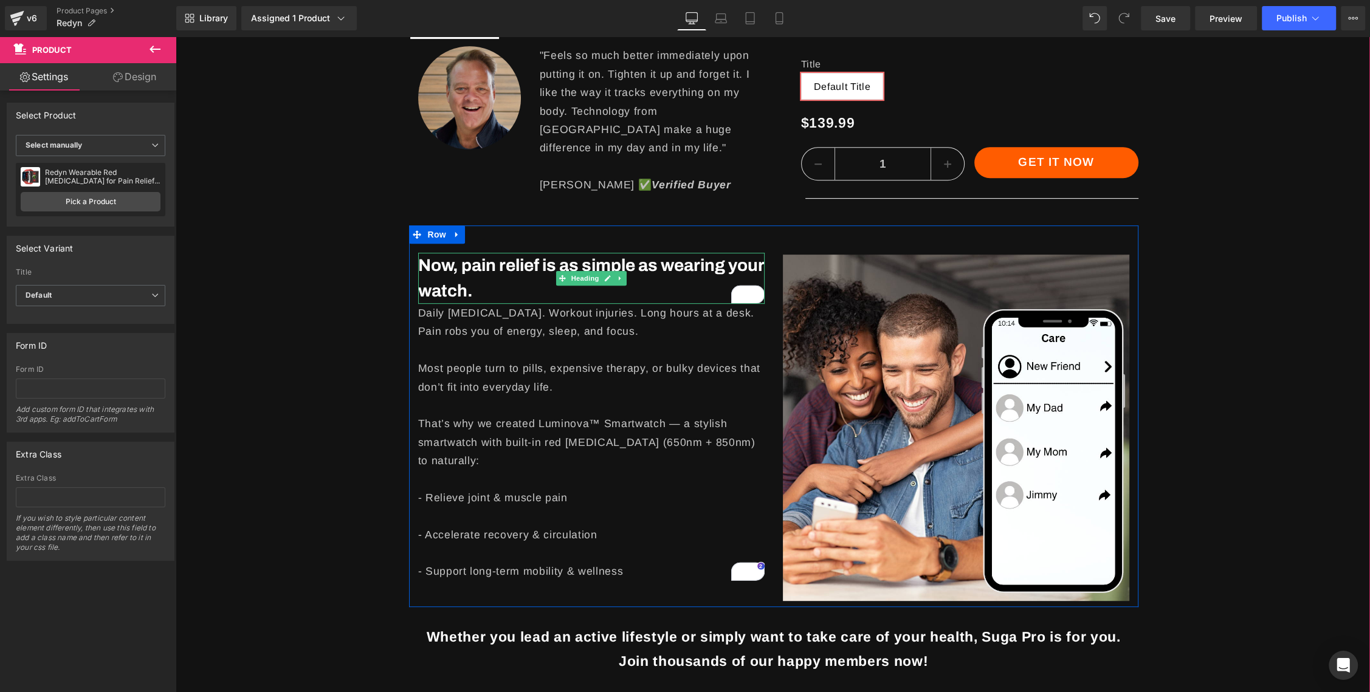
click at [531, 299] on h3 "Now, pain relief is as simple as wearing your watch." at bounding box center [591, 278] width 346 height 51
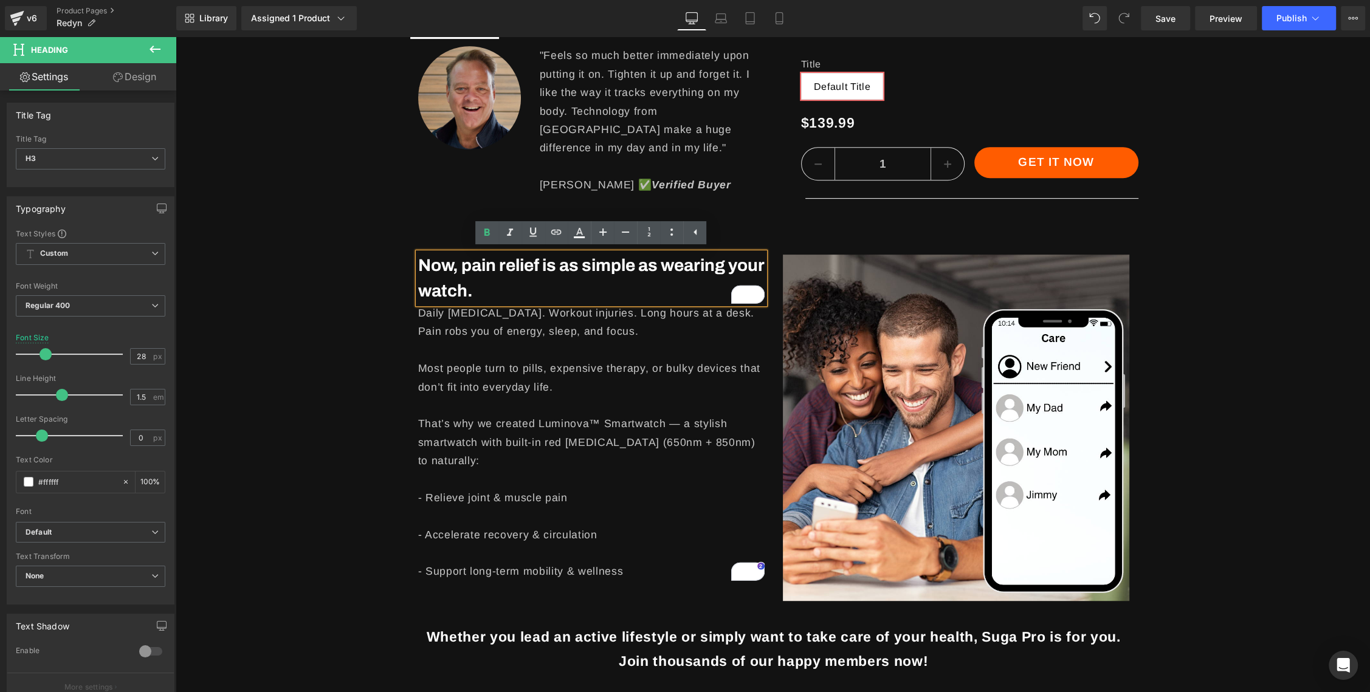
click at [366, 303] on div "Sale Off (P) Image Row ‹ › (P) Image List Image "Feels so much better immediate…" at bounding box center [773, 354] width 1193 height 1558
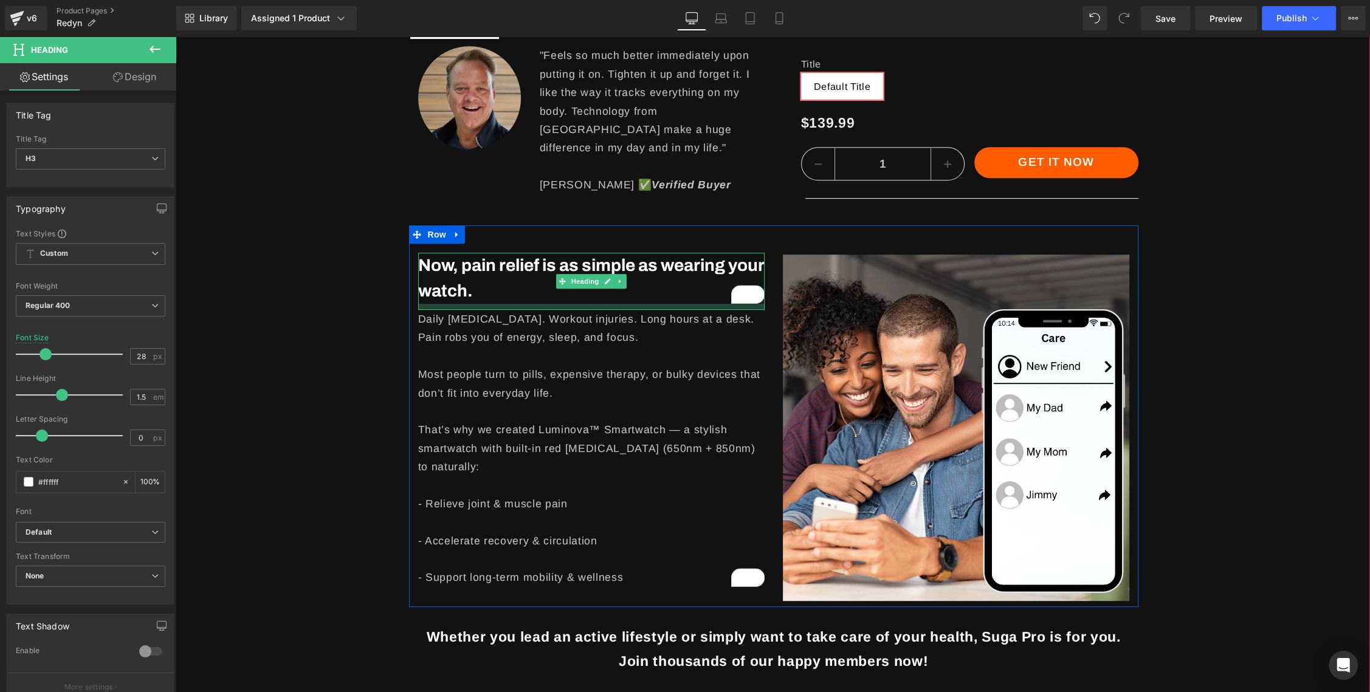
drag, startPoint x: 551, startPoint y: 303, endPoint x: 362, endPoint y: 346, distance: 194.0
click at [551, 309] on div at bounding box center [591, 307] width 346 height 6
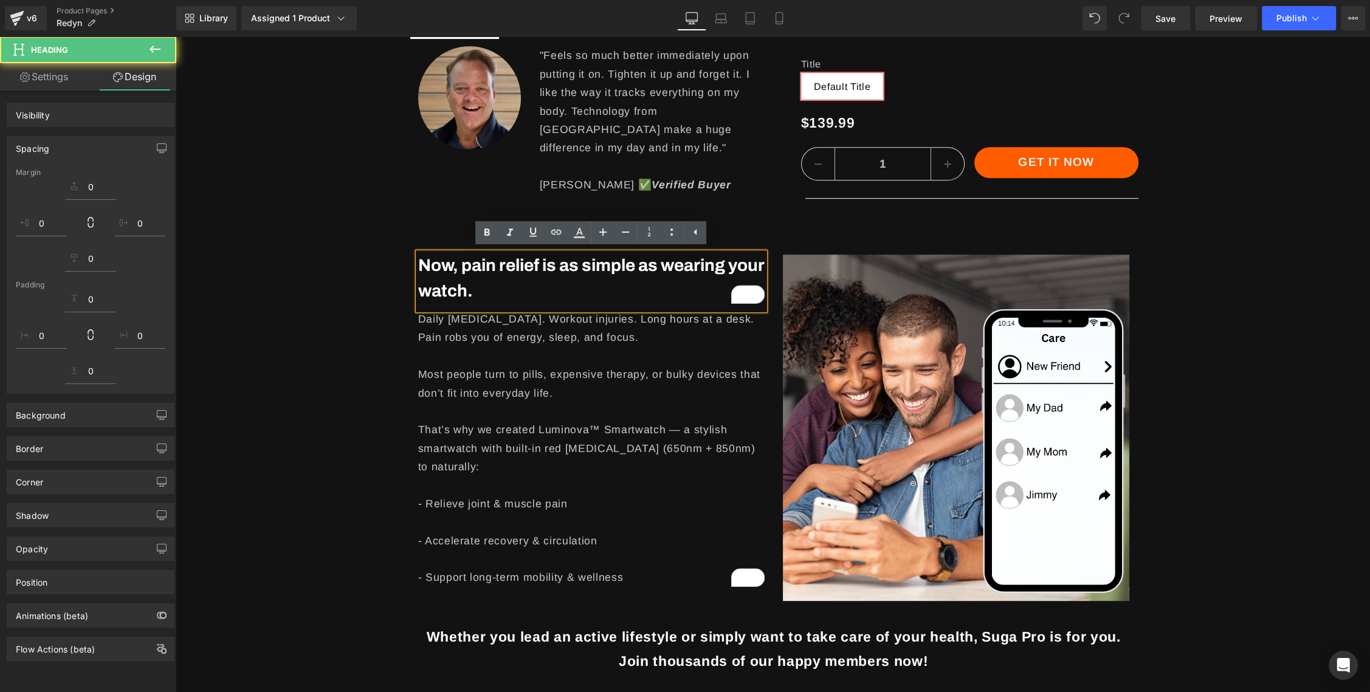
drag, startPoint x: 362, startPoint y: 346, endPoint x: 524, endPoint y: 342, distance: 162.3
click at [362, 346] on div "Sale Off (P) Image Row ‹ › (P) Image List Image "Feels so much better immediate…" at bounding box center [773, 354] width 1193 height 1558
click at [524, 342] on p "Daily joint stiffness. Workout injuries. Long hours at a desk. Pain robs you of…" at bounding box center [591, 328] width 346 height 37
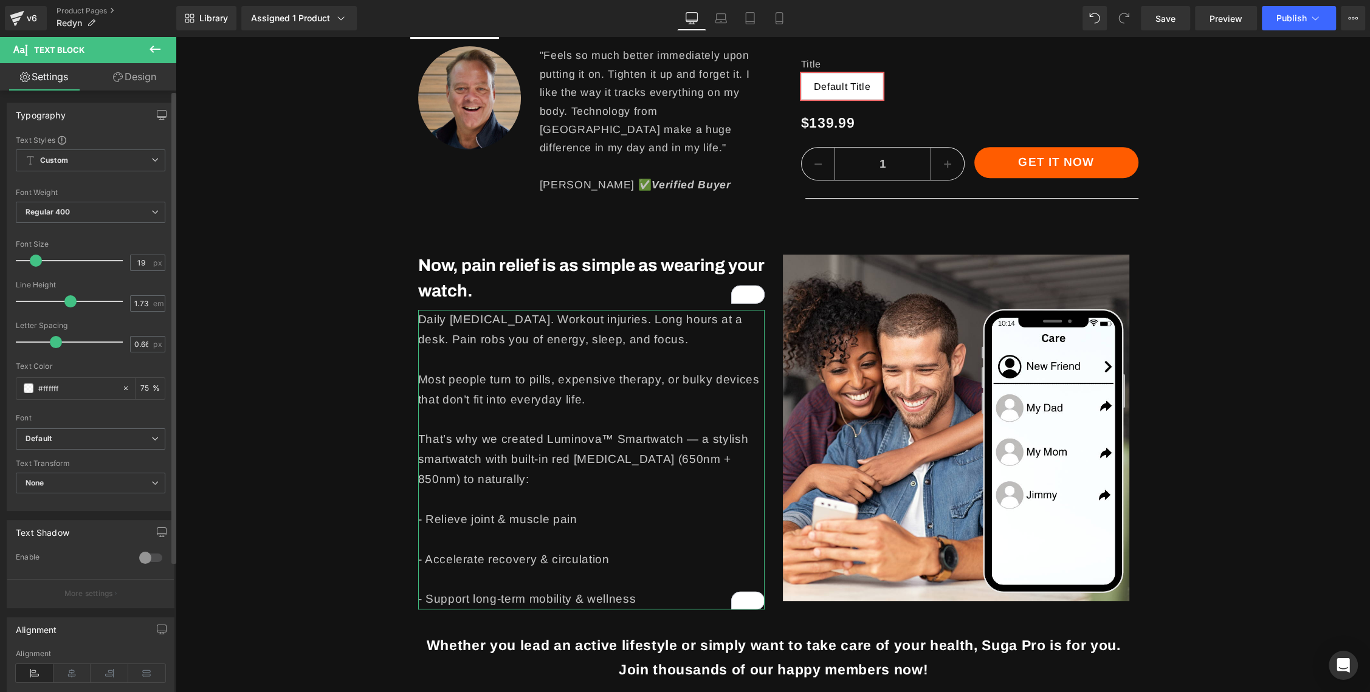
type input "18"
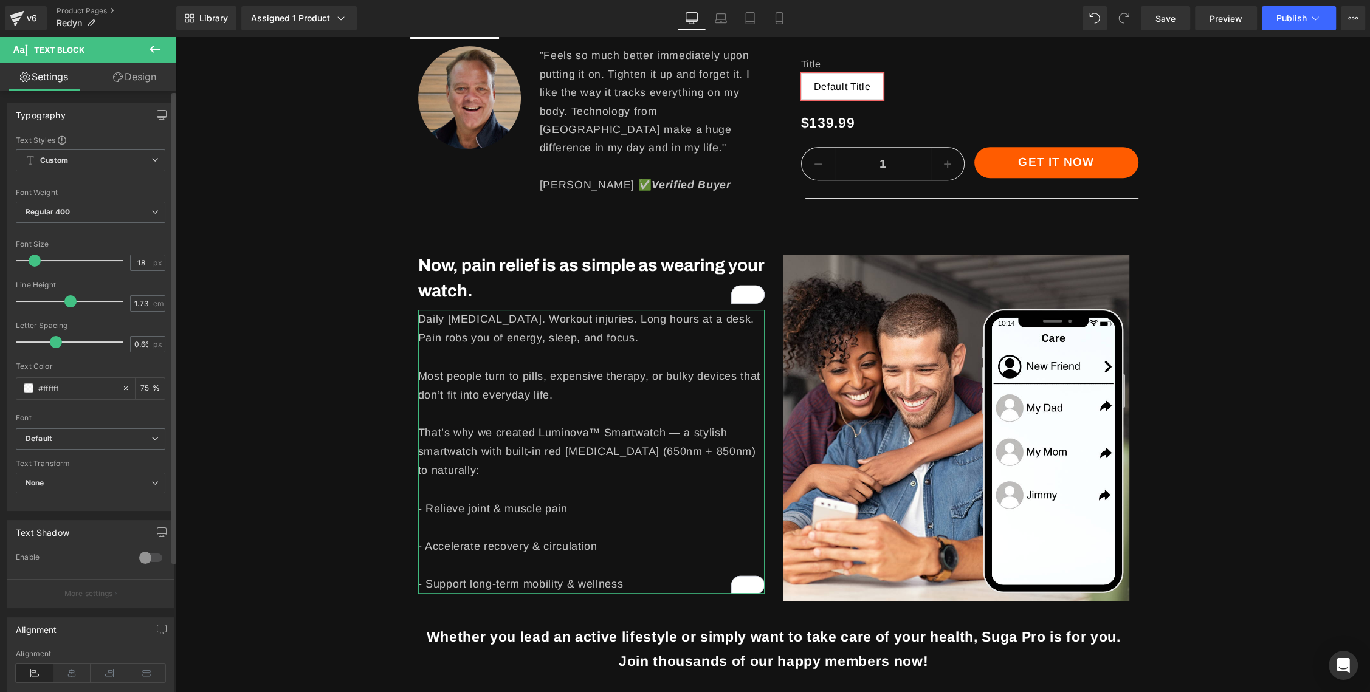
click at [32, 263] on span at bounding box center [35, 261] width 12 height 12
click at [375, 373] on div "Sale Off (P) Image Row ‹ › (P) Image List Image "Feels so much better immediate…" at bounding box center [773, 354] width 1193 height 1558
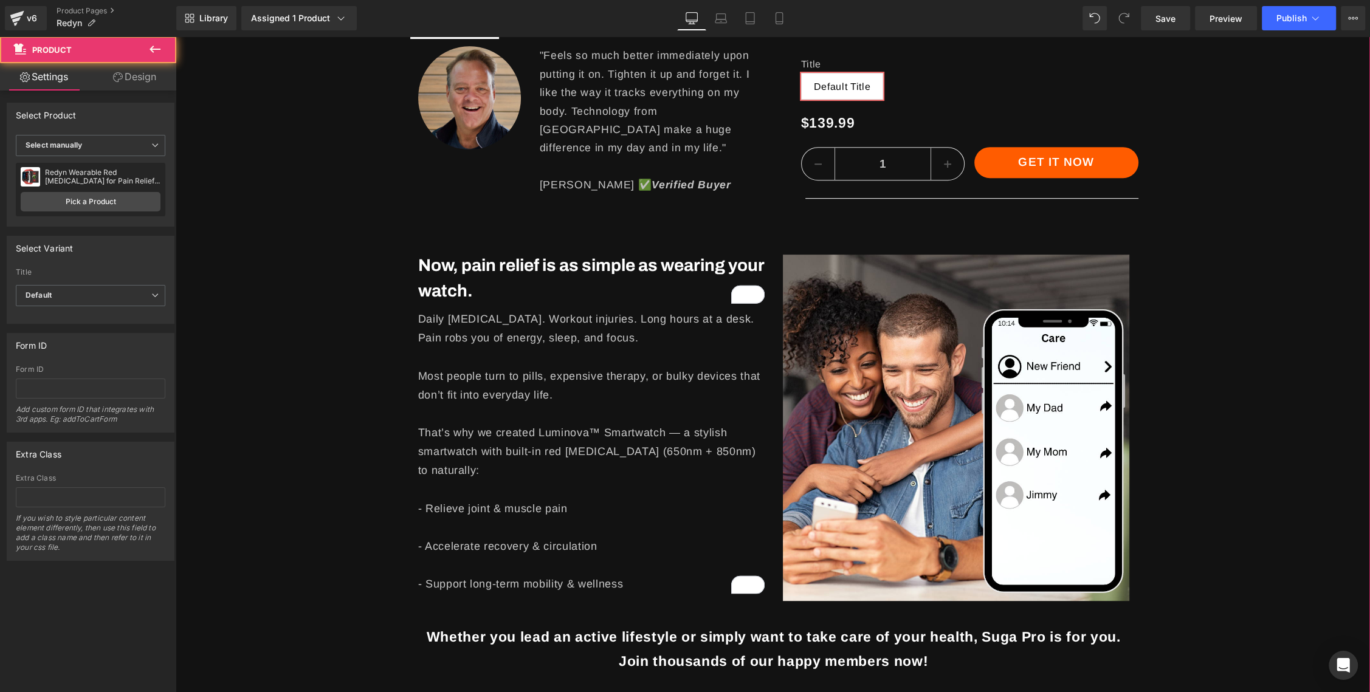
click at [572, 436] on p "That’s why we created Luminova™ Smartwatch — a stylish smartwatch with built-in…" at bounding box center [591, 452] width 346 height 57
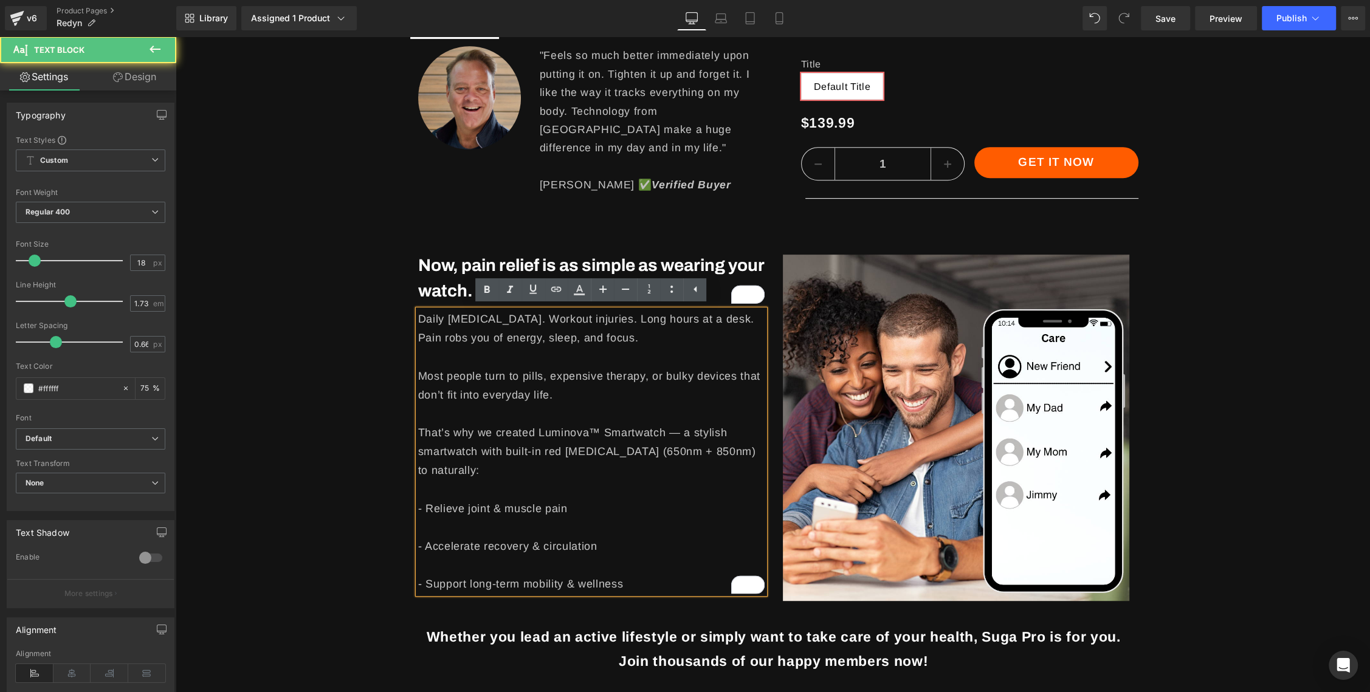
click at [544, 435] on p "That’s why we created Luminova™ Smartwatch — a stylish smartwatch with built-in…" at bounding box center [591, 452] width 346 height 57
click at [563, 433] on p "That’s why we created Luminova™ Smartwatch — a stylish smartwatch with built-in…" at bounding box center [591, 452] width 346 height 57
click at [589, 433] on p "That’s why we created Luminova™ Smartwatch — a stylish smartwatch with built-in…" at bounding box center [591, 452] width 346 height 57
drag, startPoint x: 599, startPoint y: 433, endPoint x: 539, endPoint y: 433, distance: 59.6
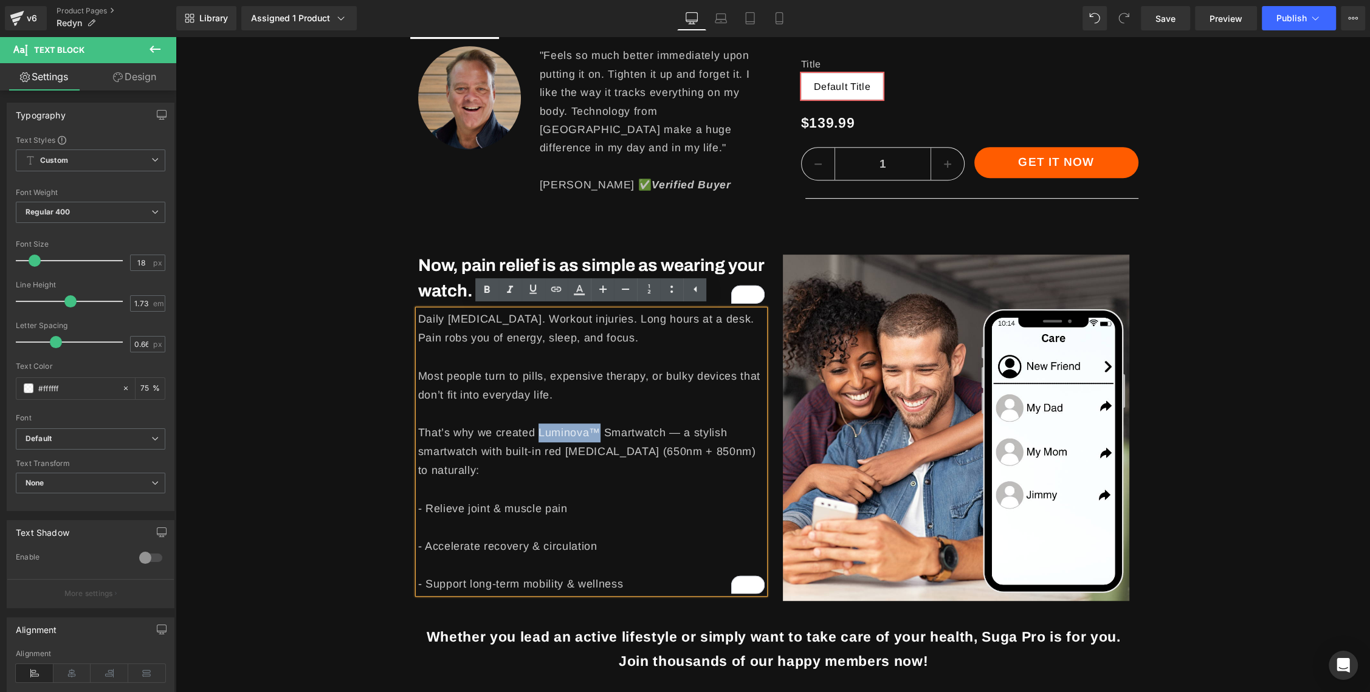
click at [539, 433] on p "That’s why we created Luminova™ Smartwatch — a stylish smartwatch with built-in…" at bounding box center [591, 452] width 346 height 57
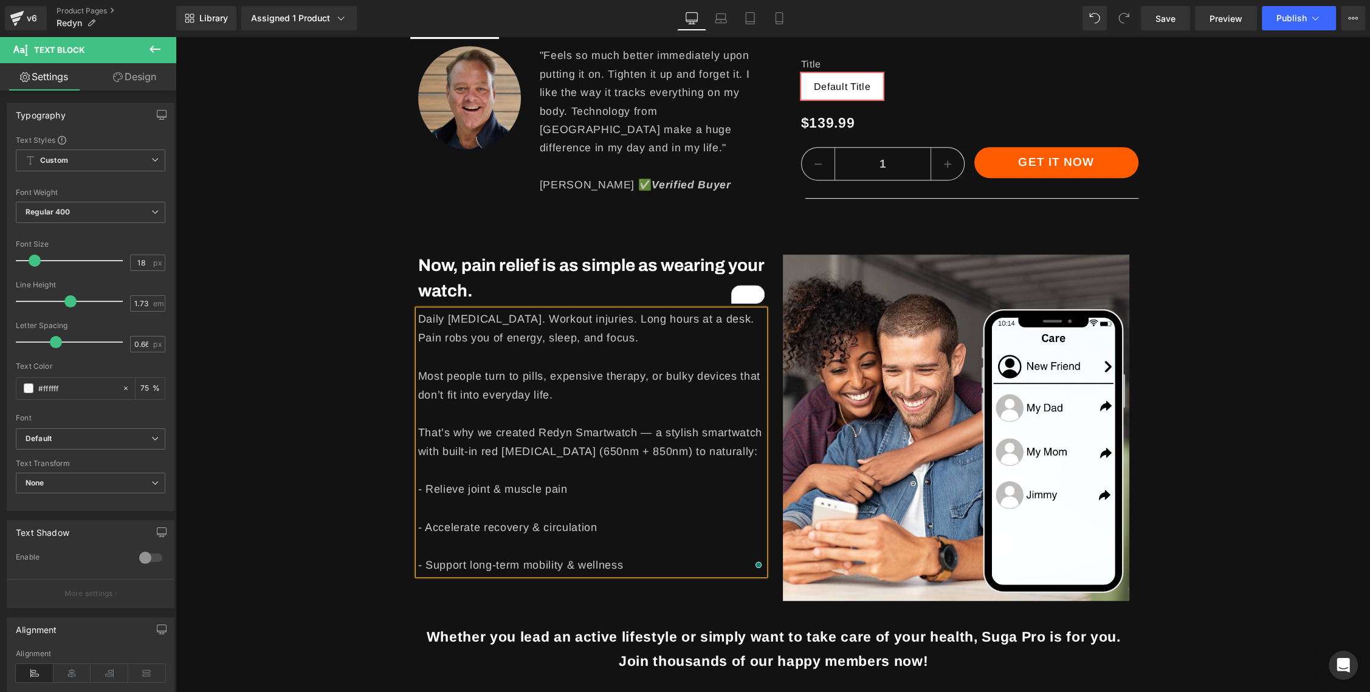
click at [339, 452] on div "Sale Off (P) Image Row ‹ › (P) Image List Image "Feels so much better immediate…" at bounding box center [773, 354] width 1193 height 1558
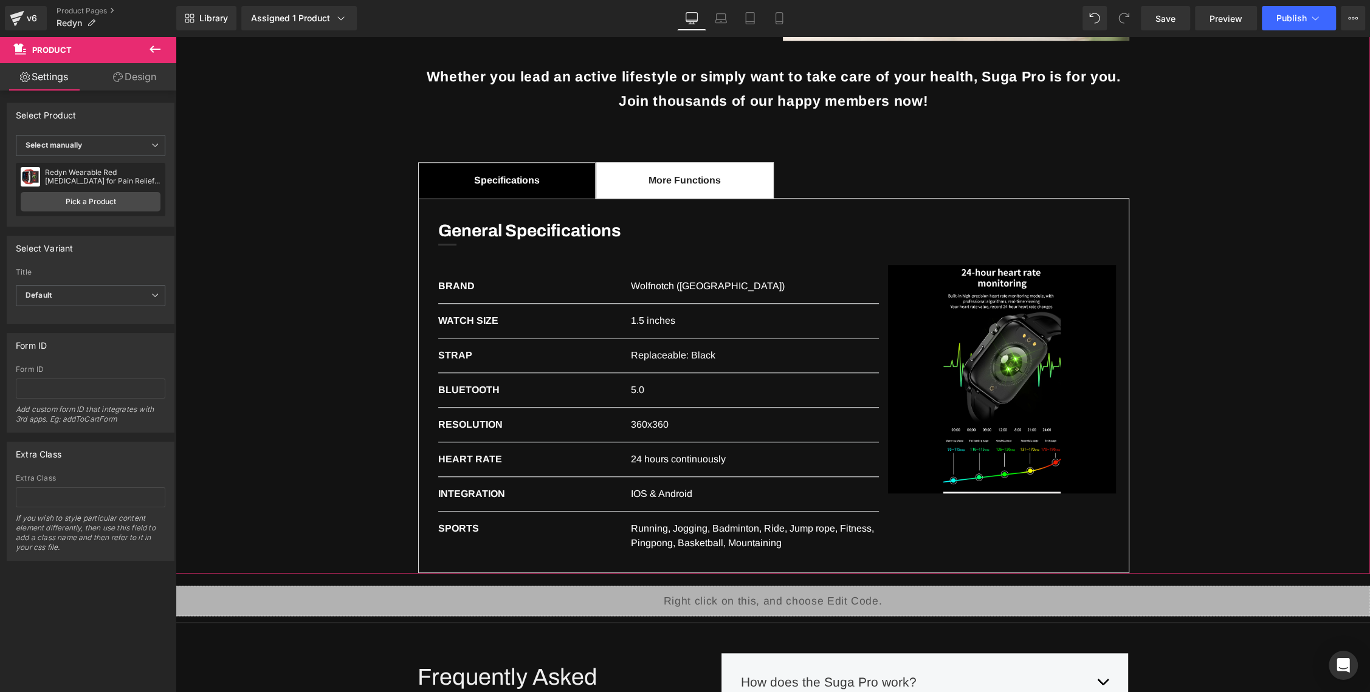
scroll to position [667, 0]
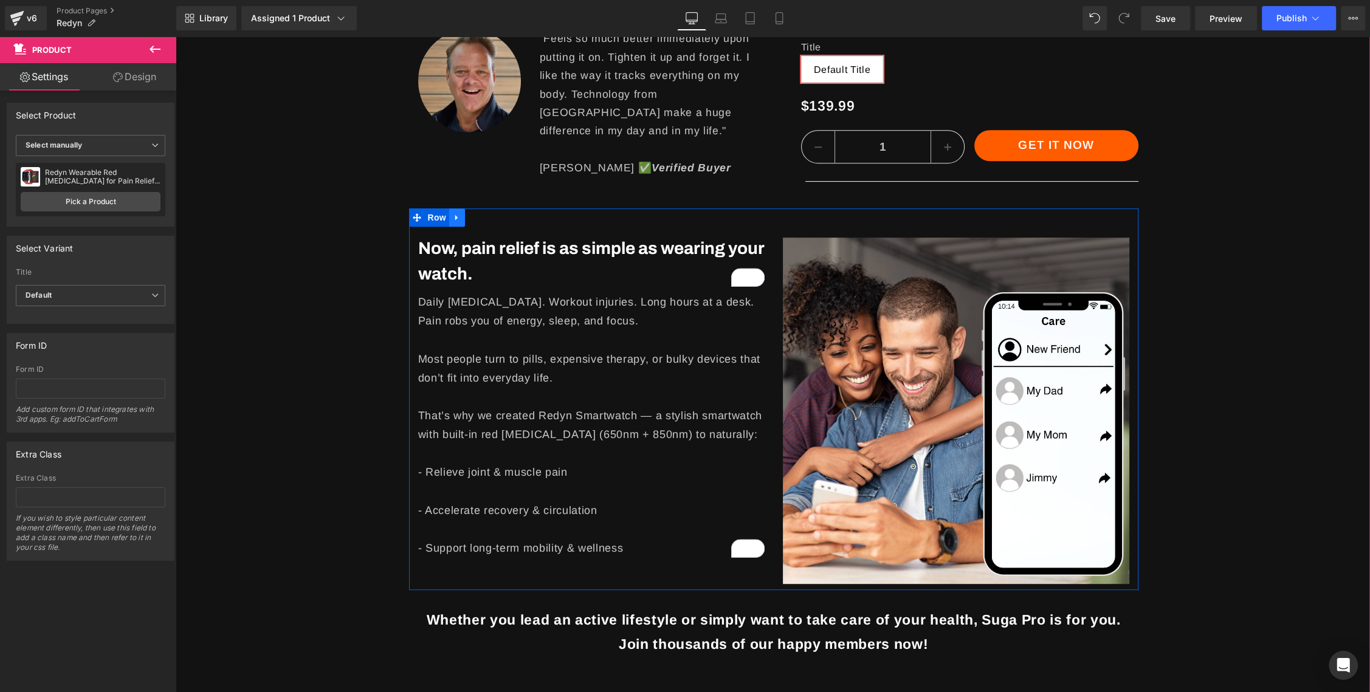
click at [462, 216] on link at bounding box center [457, 217] width 16 height 18
click at [470, 216] on icon at bounding box center [473, 217] width 9 height 9
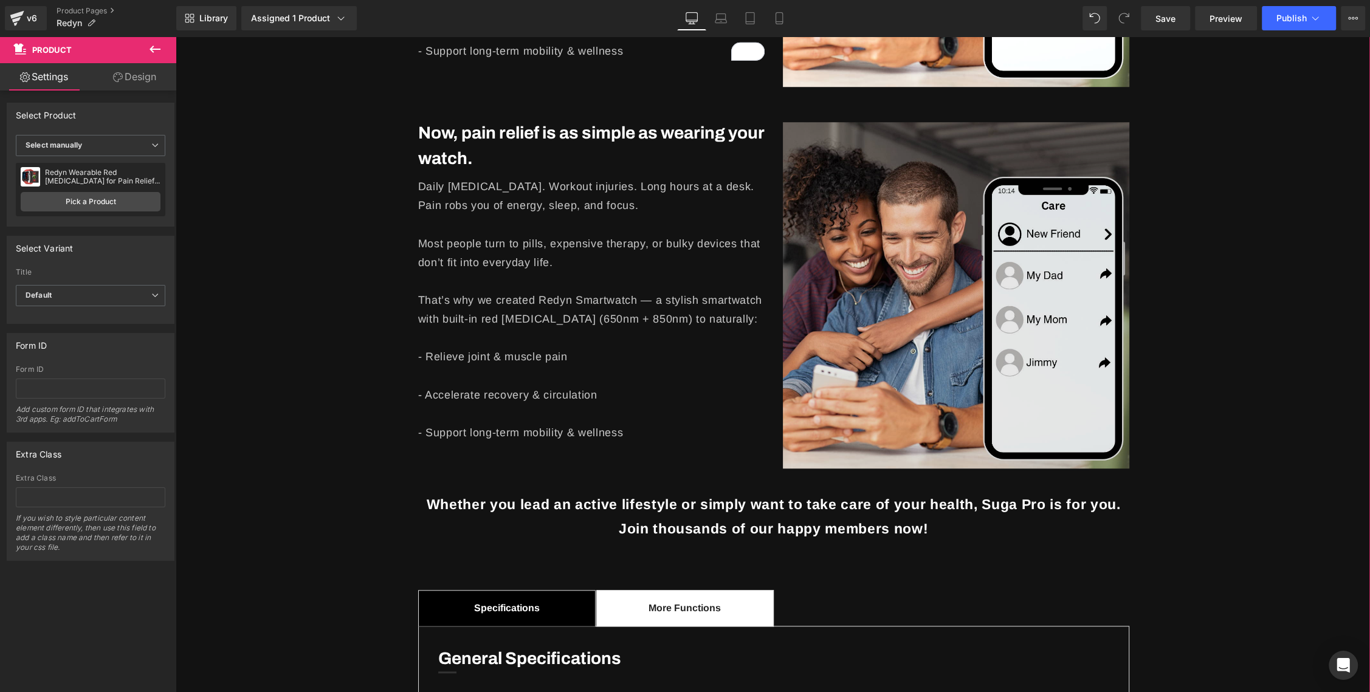
click at [898, 352] on img at bounding box center [956, 294] width 346 height 348
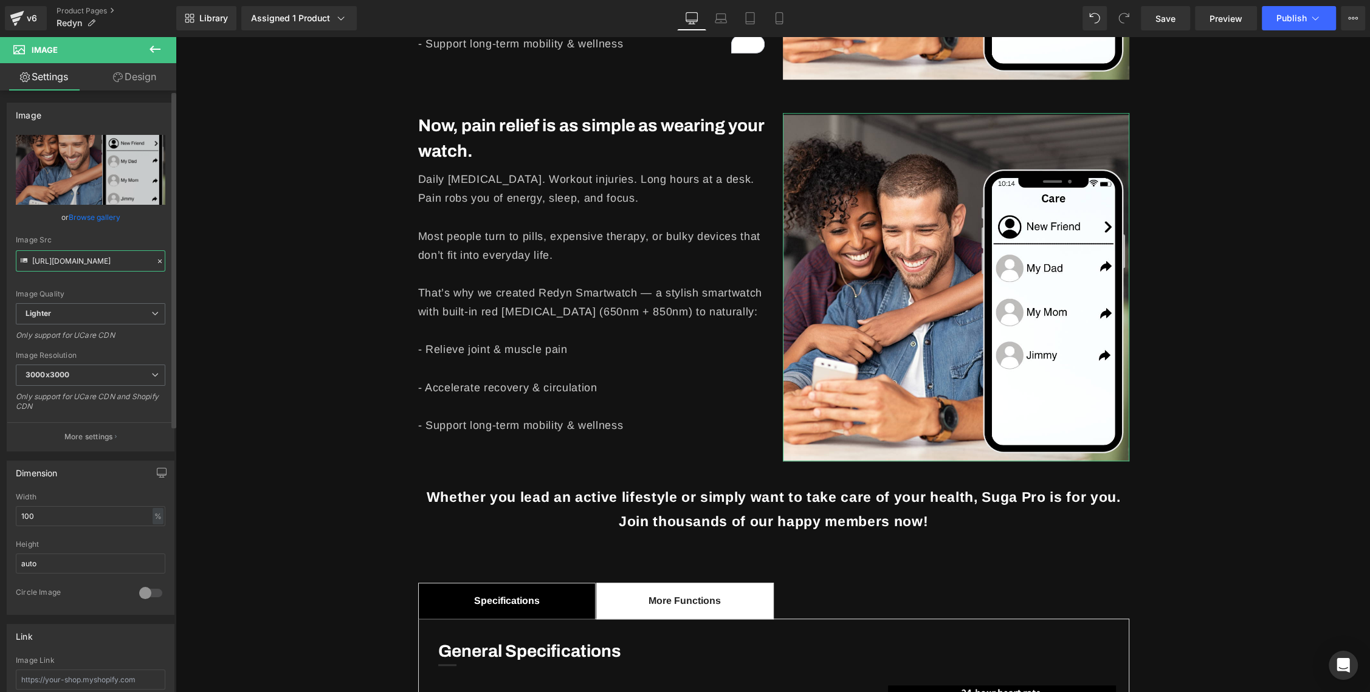
click at [110, 262] on input "https://ucarecdn.com/cdf90303-4eb4-4548-8865-8a6a1c6d7f43/-/format/auto/-/previ…" at bounding box center [91, 260] width 150 height 21
paste input "media.dinomarket.com/docs/imgTD/2023-07/_SMine_1690188192040_240723150712_xl.jp"
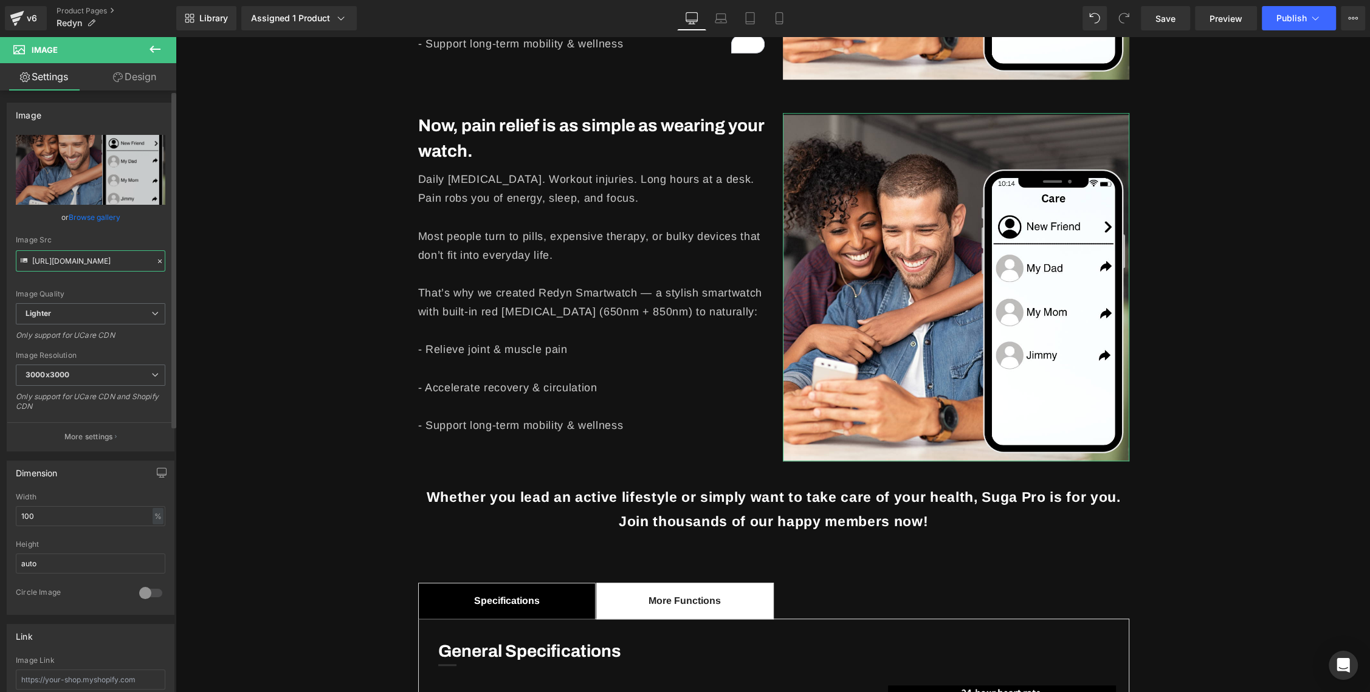
scroll to position [0, 228]
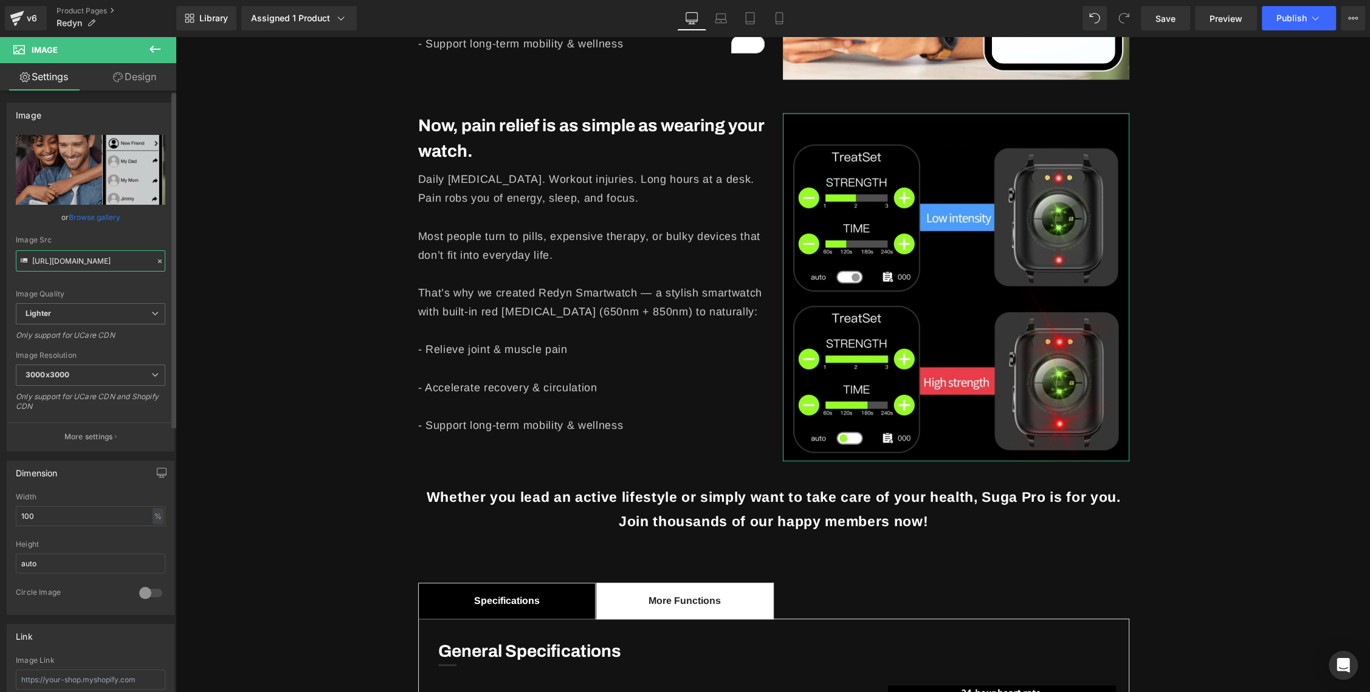
click at [88, 259] on input "https://media.dinomarket.com/docs/imgTD/2023-07/_SMine_1690188192040_2407231507…" at bounding box center [91, 260] width 150 height 21
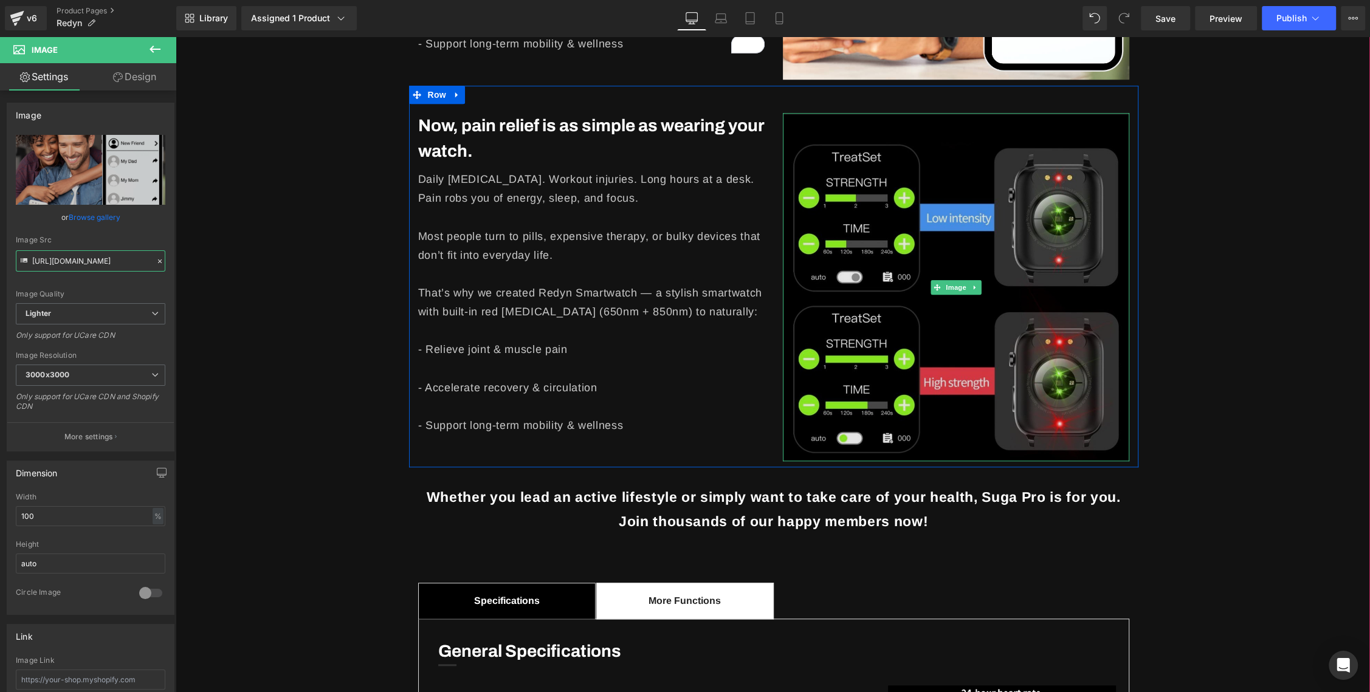
type input "https://media.dinomarket.com/docs/imgTD/2023-07/_SMine_1690188192040_2407231507…"
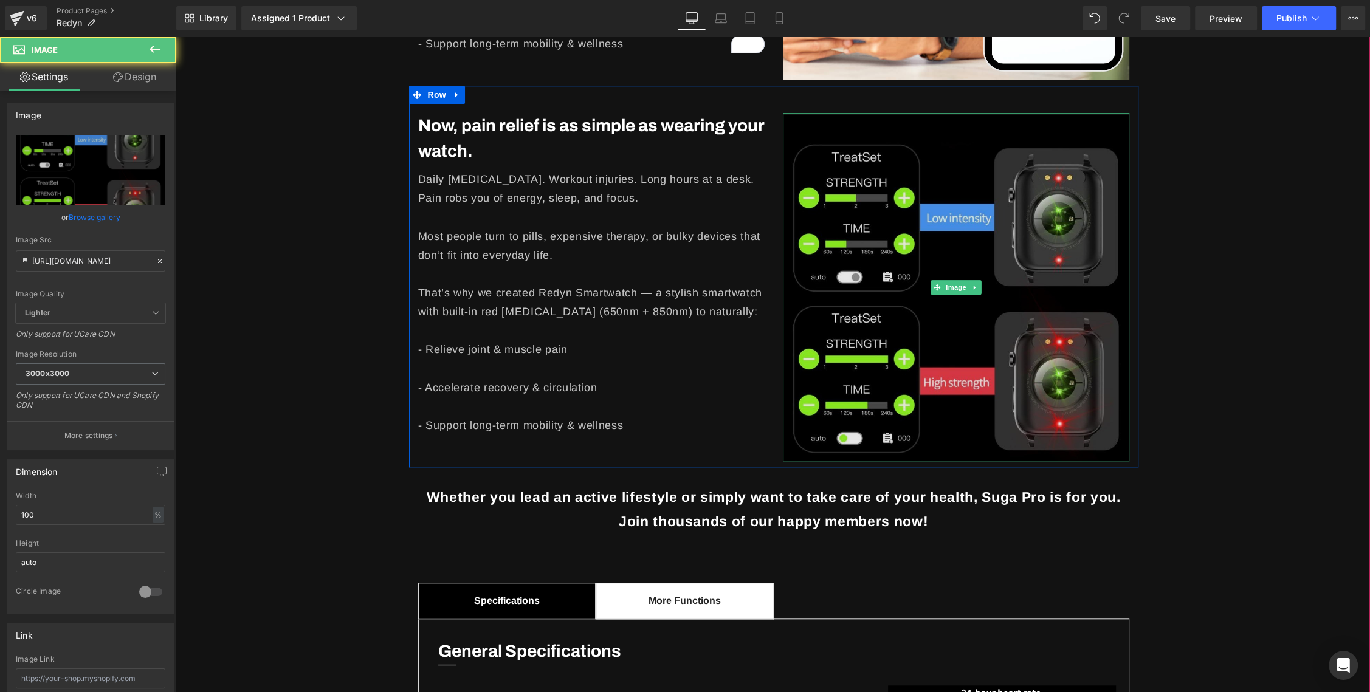
click at [896, 282] on img at bounding box center [956, 287] width 346 height 348
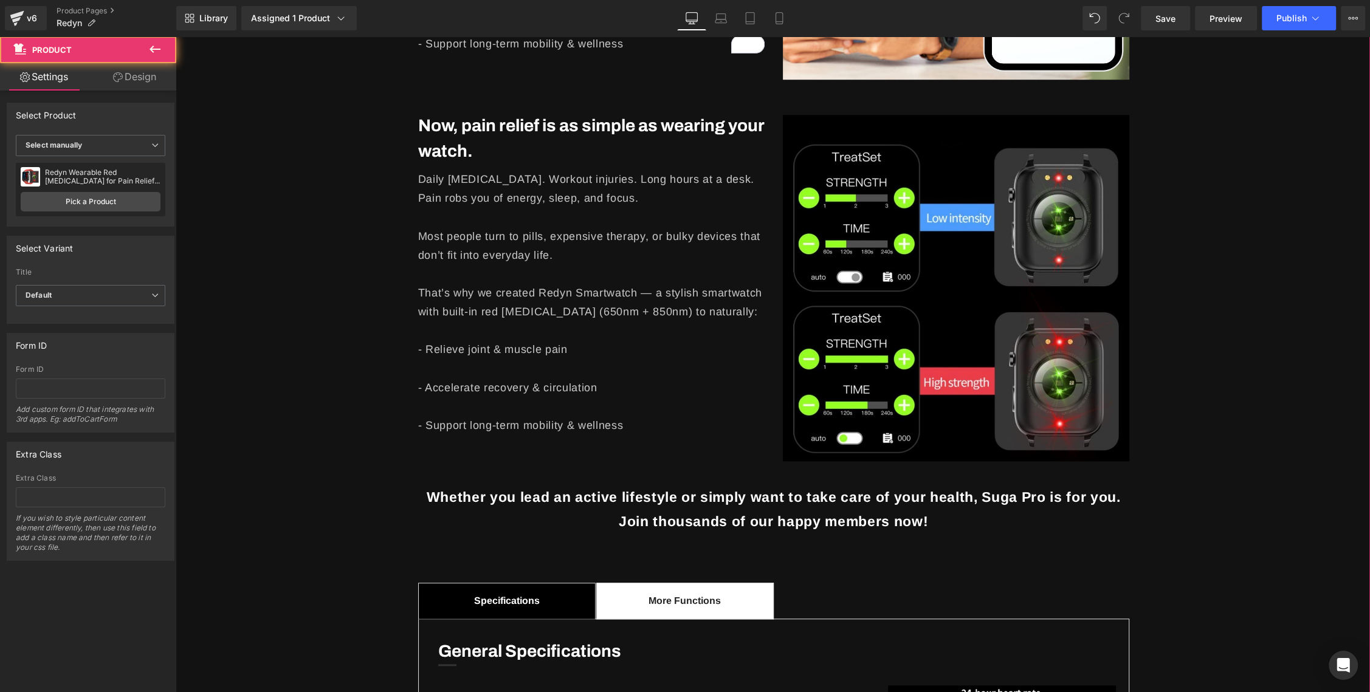
click at [369, 239] on div "Sale Off (P) Image Row ‹ › (P) Image List Image "Feels so much better immediate…" at bounding box center [773, 24] width 1193 height 1940
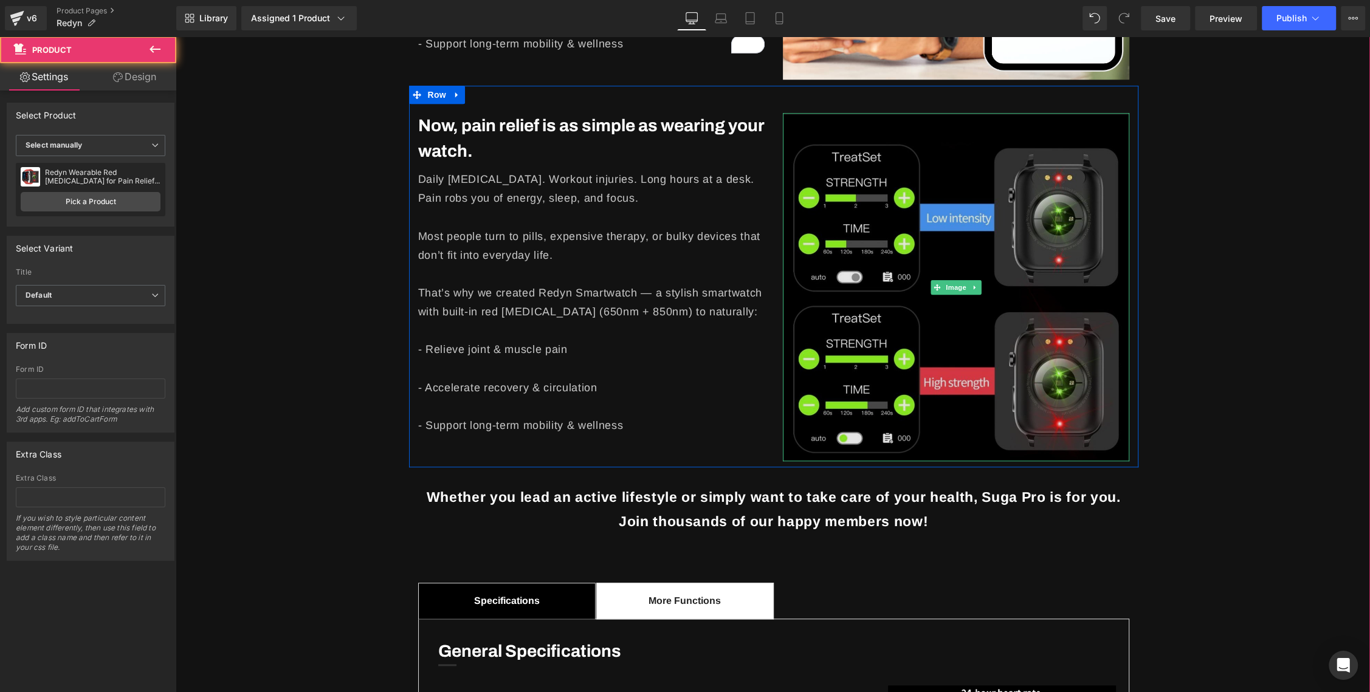
click at [998, 248] on img at bounding box center [956, 287] width 346 height 348
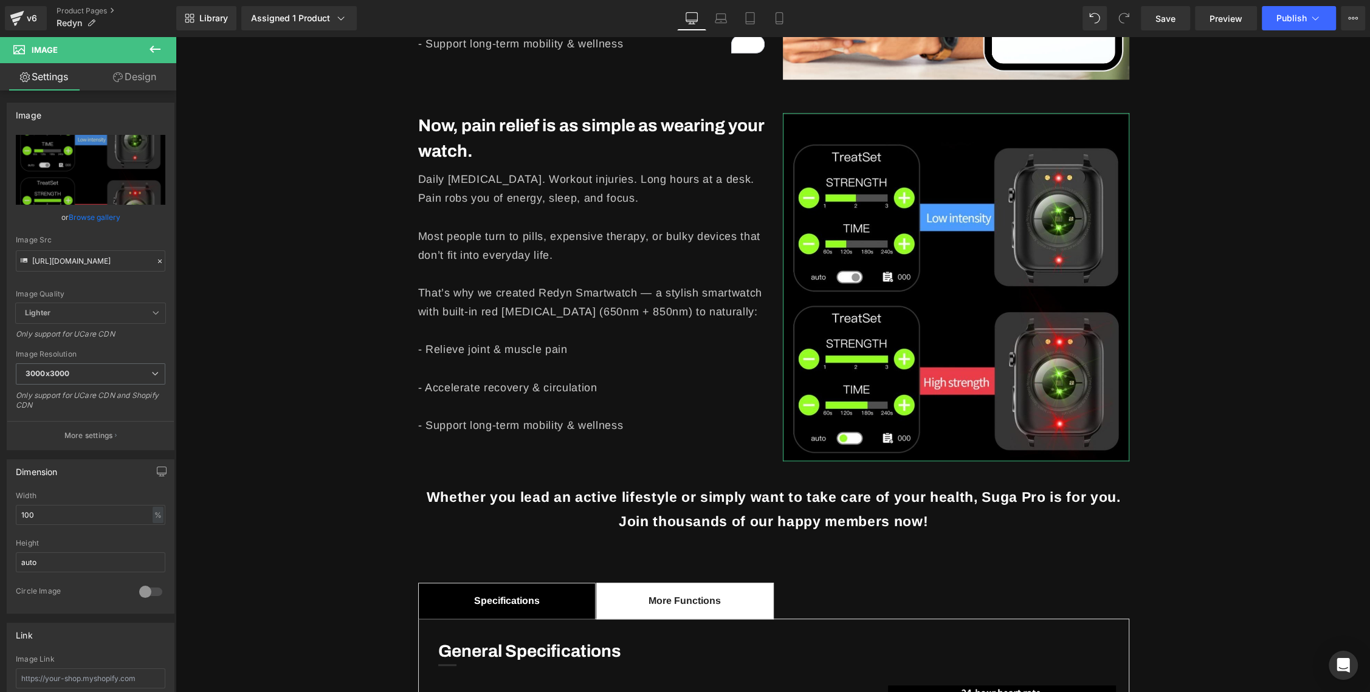
click at [136, 83] on link "Design" at bounding box center [135, 76] width 88 height 27
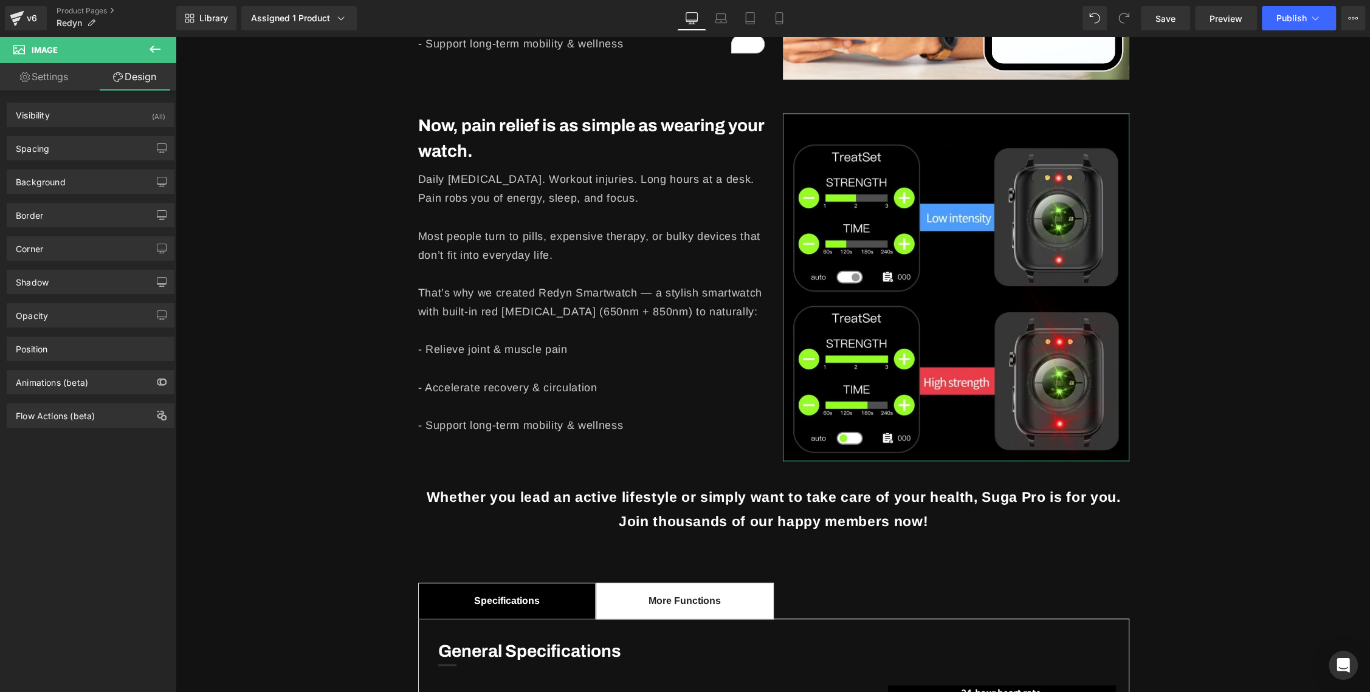
type input "0"
click at [58, 241] on div "Corner" at bounding box center [90, 248] width 167 height 23
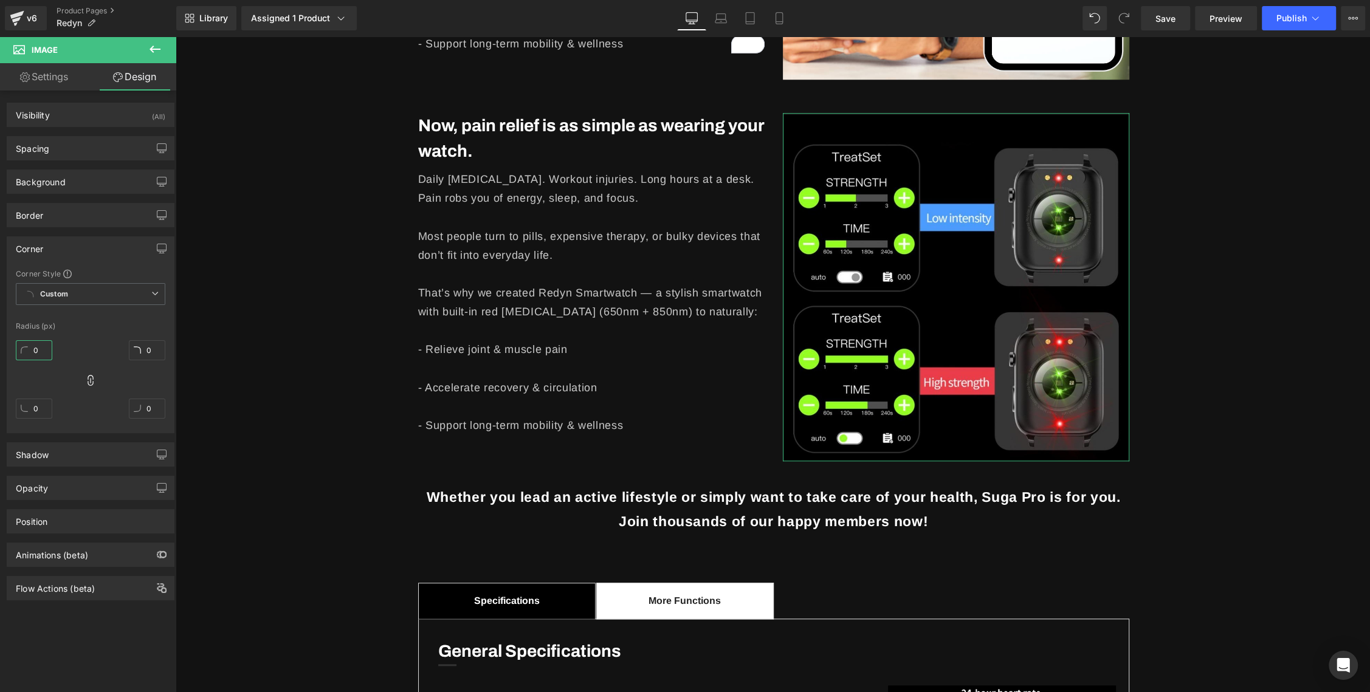
click at [18, 340] on input "0" at bounding box center [34, 350] width 36 height 20
click at [100, 384] on div "0px 0 0px 0 0px 0 0px 0" at bounding box center [91, 383] width 150 height 97
click at [89, 383] on icon at bounding box center [90, 380] width 5 height 11
click at [88, 382] on icon at bounding box center [90, 380] width 12 height 12
click at [34, 349] on input "0" at bounding box center [34, 350] width 36 height 20
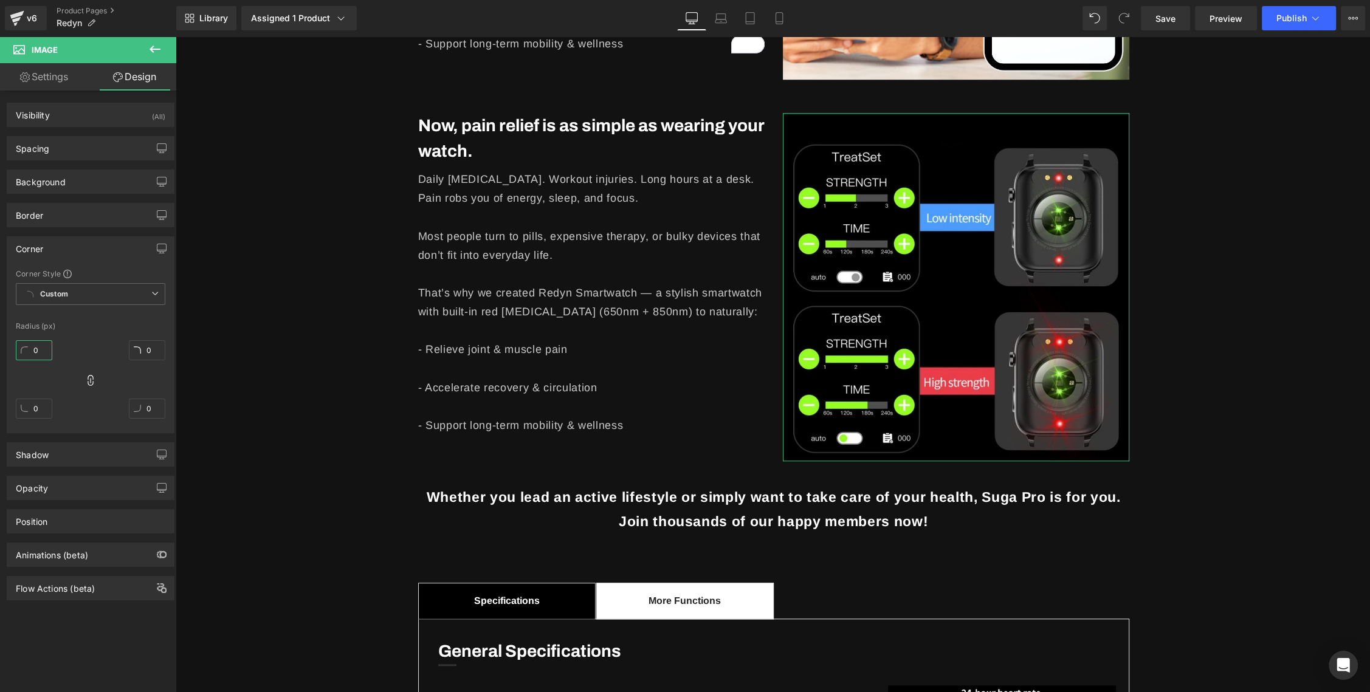
type input "2"
type input "22"
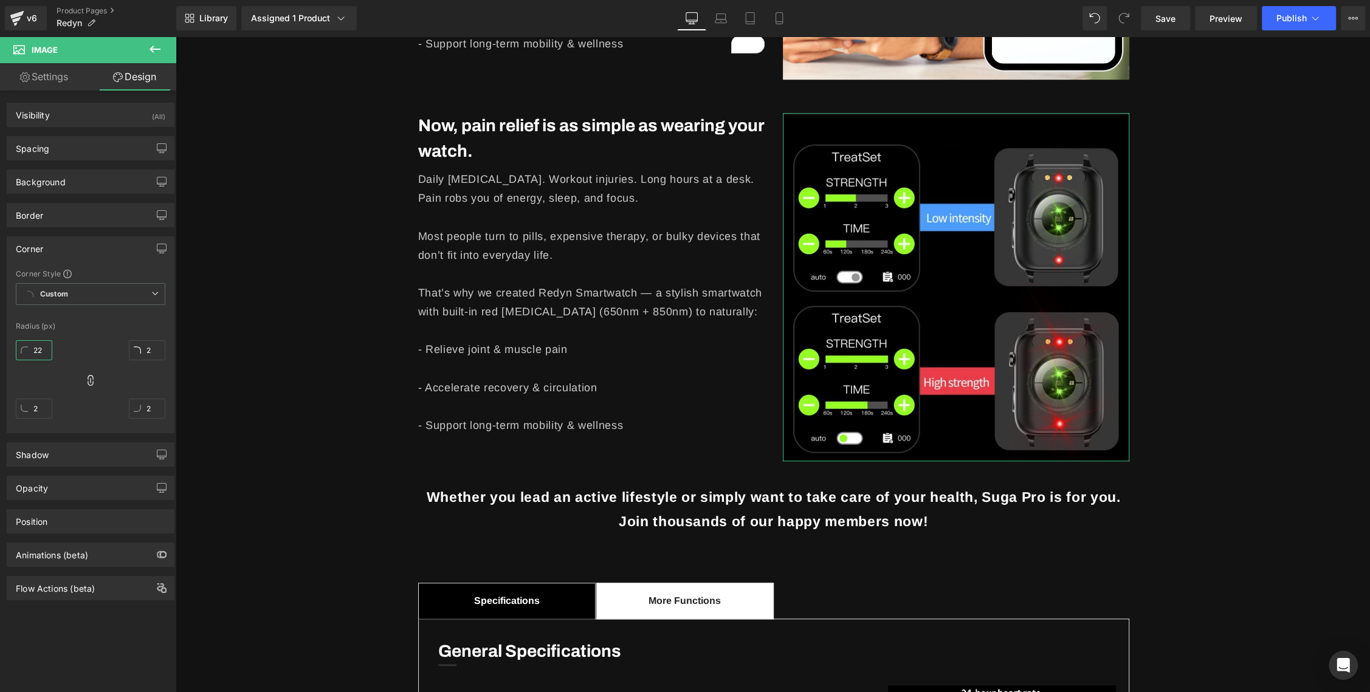
type input "22"
click at [296, 334] on div "Sale Off (P) Image Row ‹ › (P) Image List Image "Feels so much better immediate…" at bounding box center [773, 24] width 1193 height 1940
click at [1196, 310] on div "Sale Off (P) Image Row ‹ › (P) Image List Image "Feels so much better immediate…" at bounding box center [773, 24] width 1193 height 1940
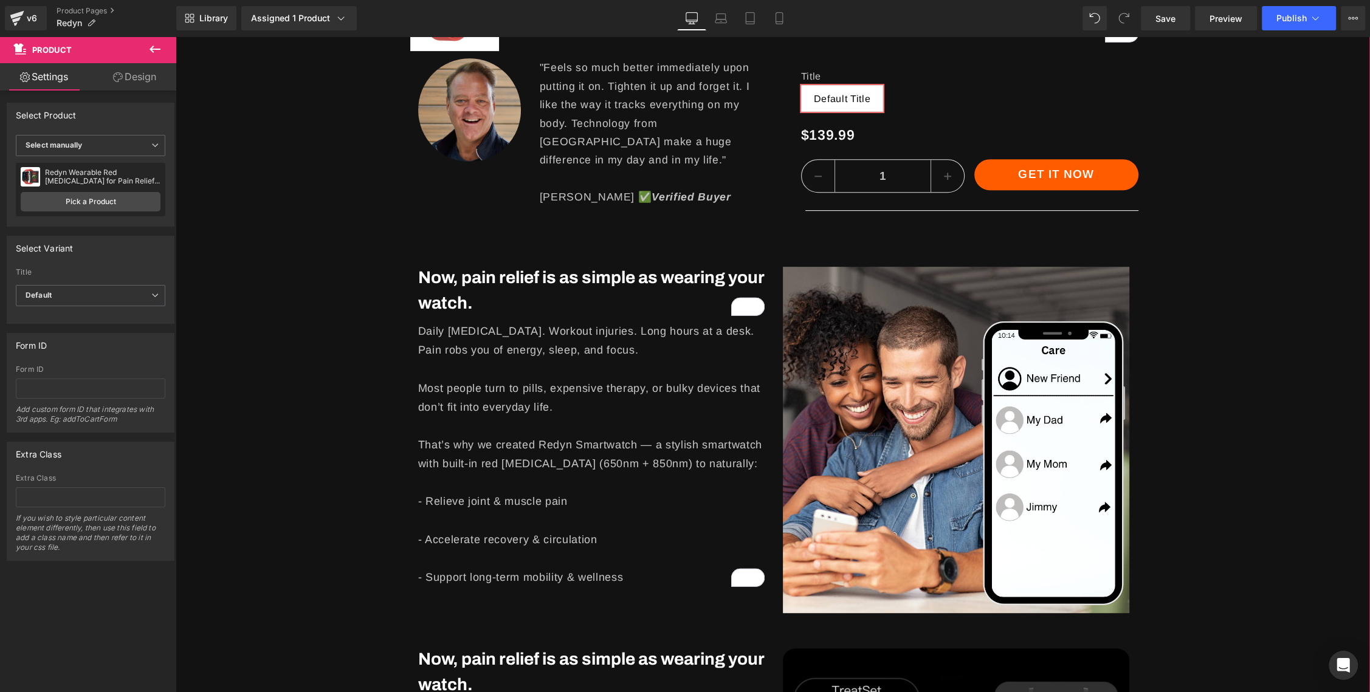
scroll to position [645, 0]
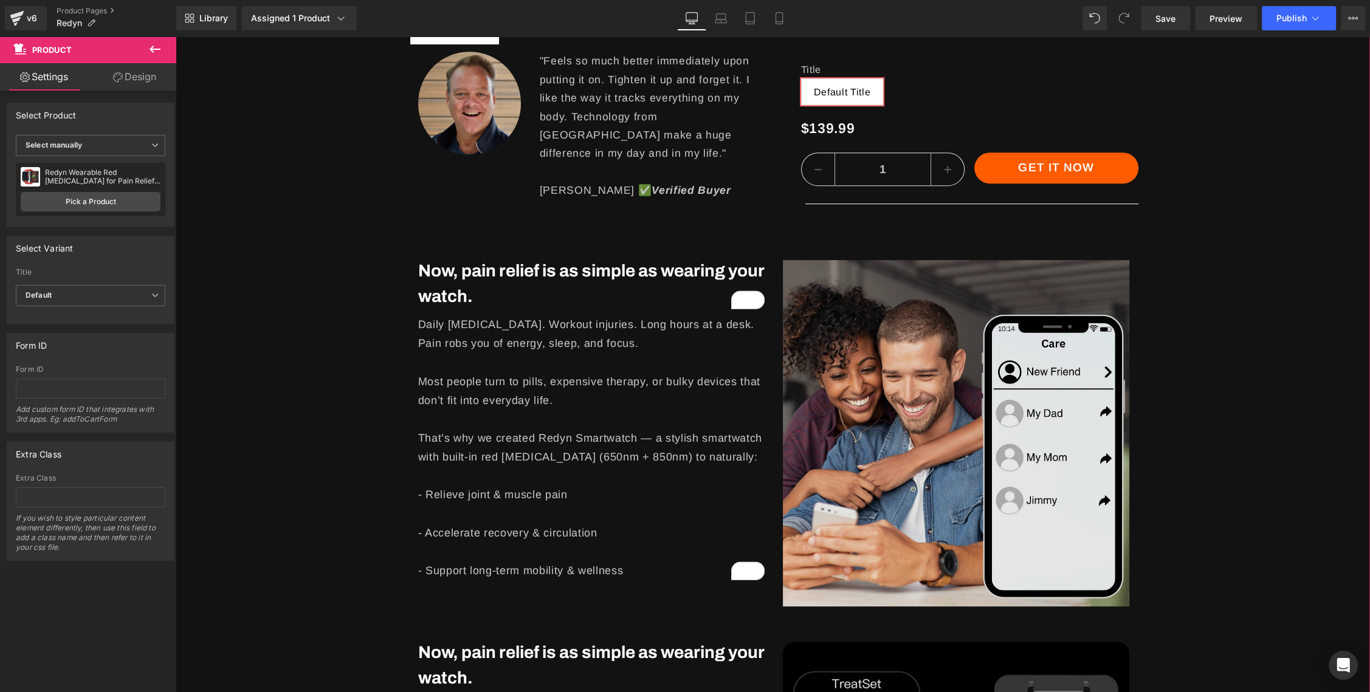
click at [984, 309] on img at bounding box center [956, 432] width 346 height 348
click at [1012, 360] on img at bounding box center [956, 432] width 346 height 348
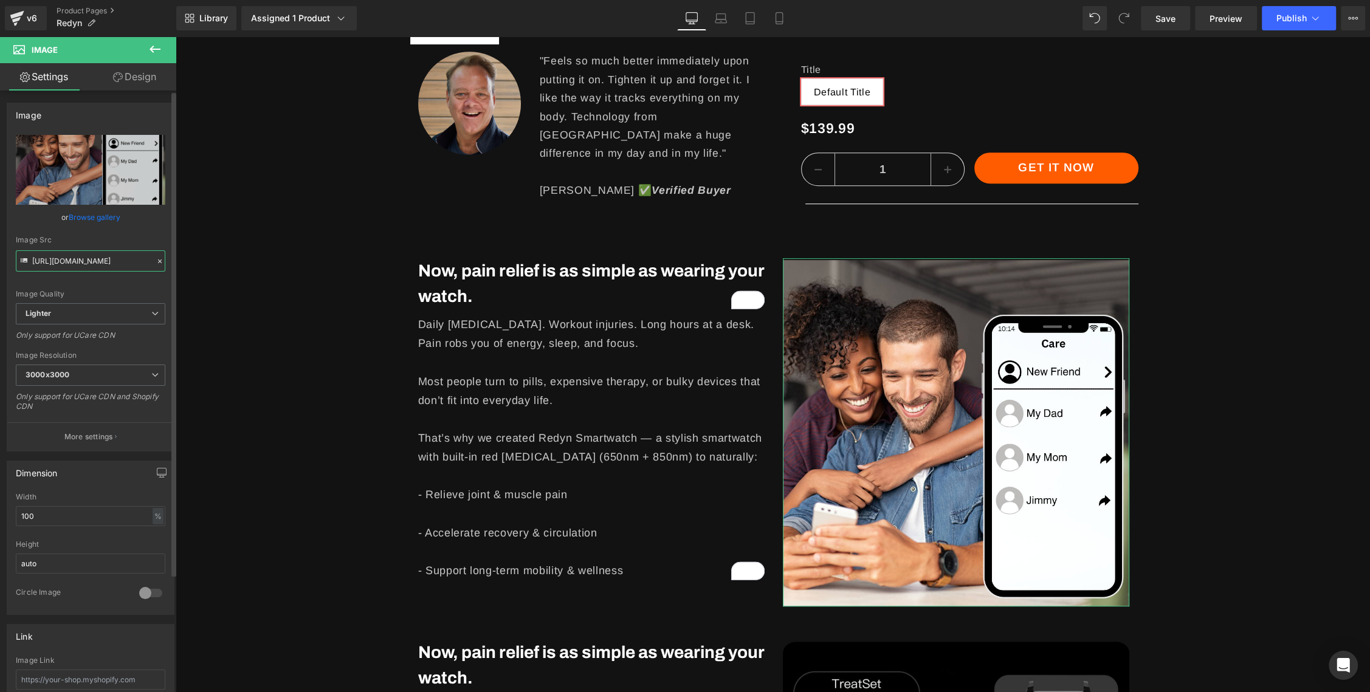
click at [86, 263] on input "https://ucarecdn.com/cdf90303-4eb4-4548-8865-8a6a1c6d7f43/-/format/auto/-/previ…" at bounding box center [91, 260] width 150 height 21
paste input "77246bc1-3c9f-4dd0-849c-cdfcf23e5926/-/format/auto/-/preview/3000x3000/-/qualit…"
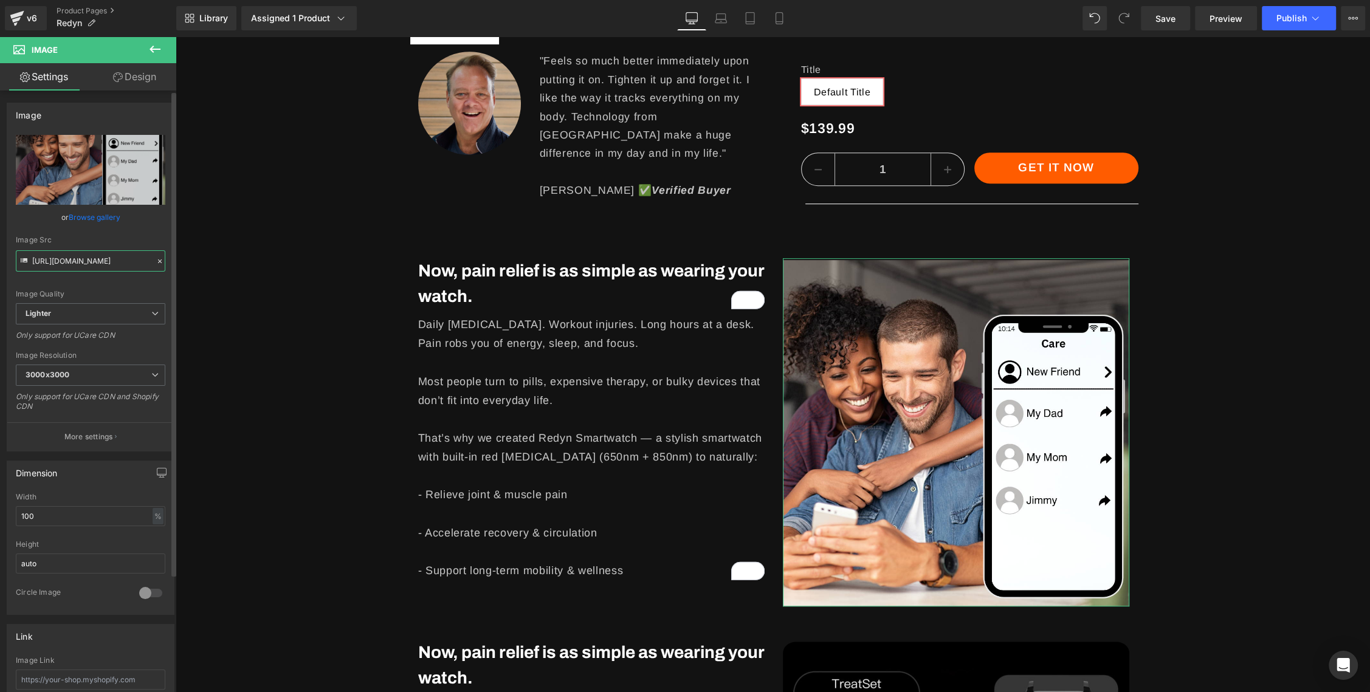
type input "https://ucarecdn.com/77246bc1-3c9f-4dd0-849c-cdfcf23e5926/-/format/auto/-/previ…"
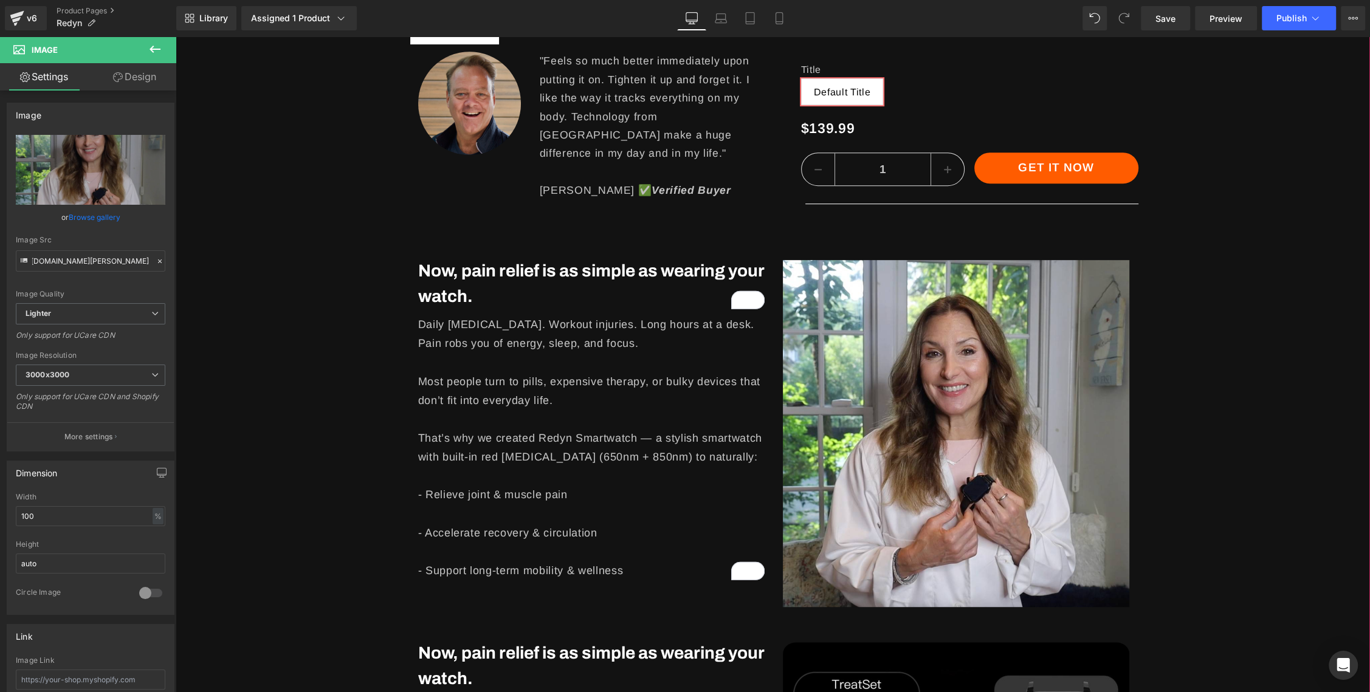
click at [1243, 398] on div "Sale Off (P) Image Row ‹ › (P) Image List Image "Feels so much better immediate…" at bounding box center [773, 551] width 1193 height 1940
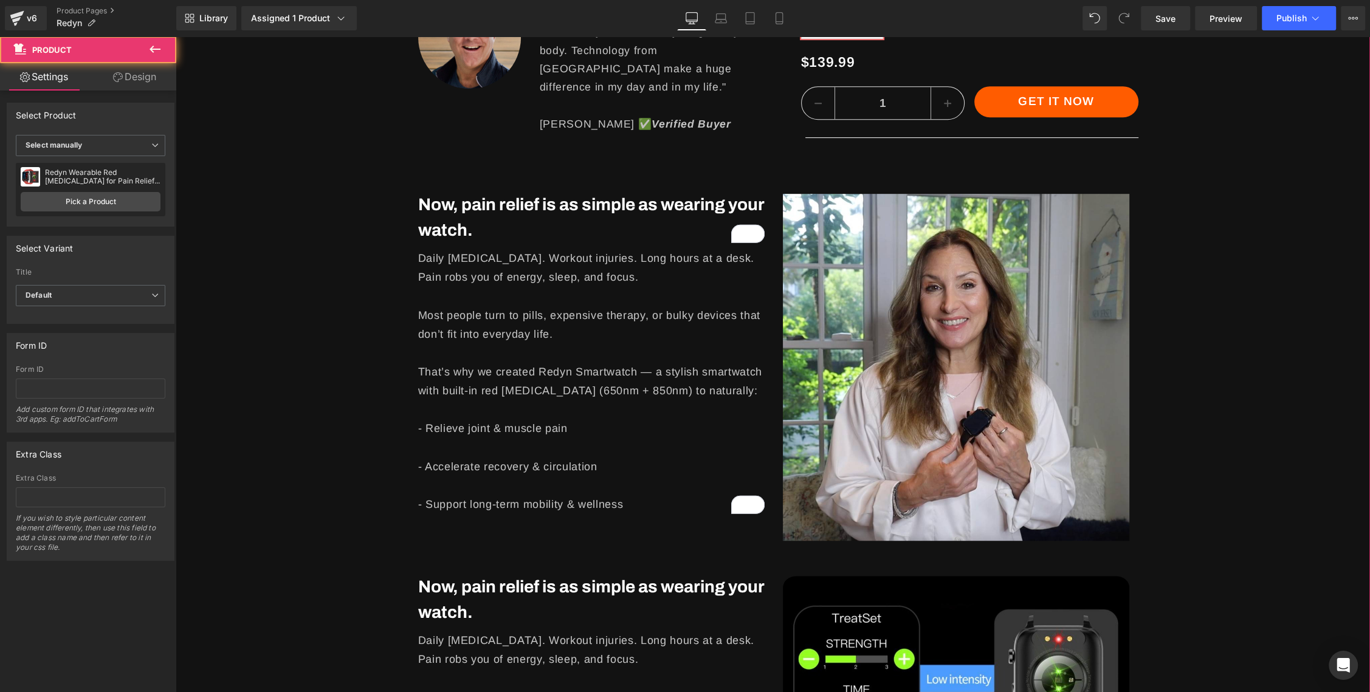
scroll to position [725, 0]
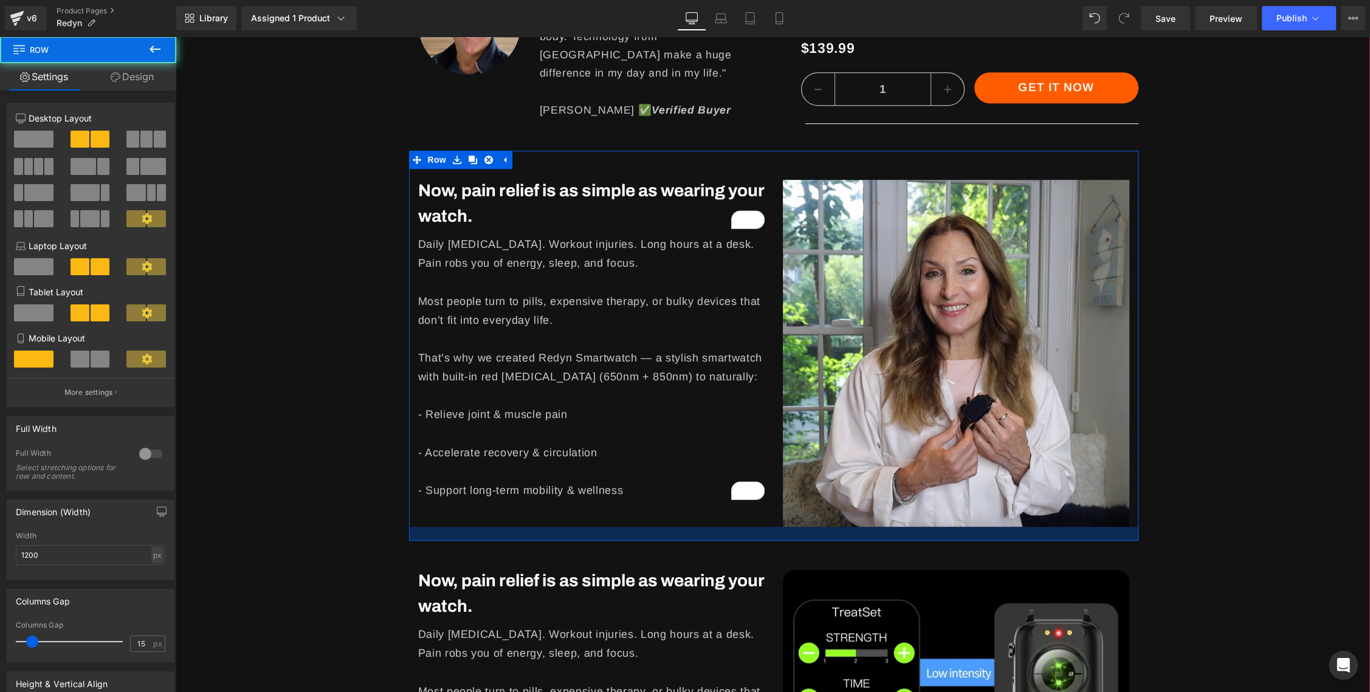
drag, startPoint x: 801, startPoint y: 530, endPoint x: 800, endPoint y: 538, distance: 7.9
click at [800, 538] on div at bounding box center [773, 534] width 729 height 14
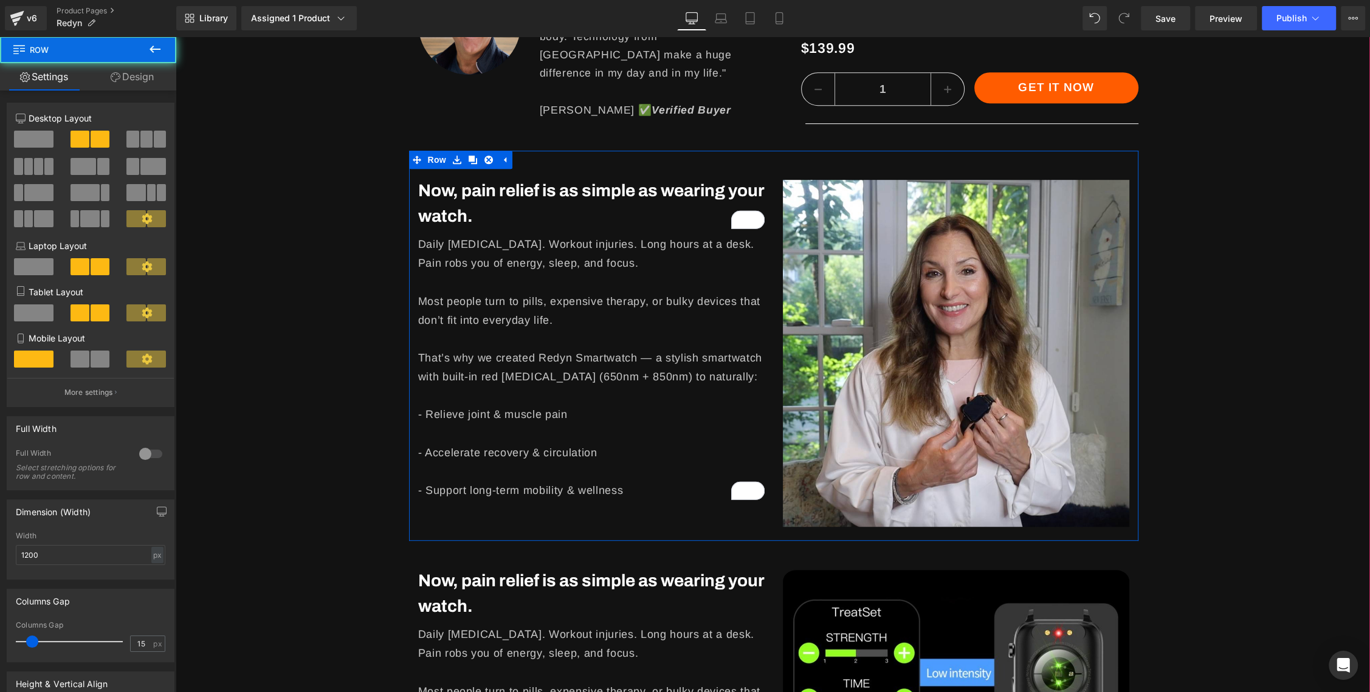
click at [1192, 493] on div "Sale Off (P) Image Row ‹ › (P) Image List Image "Feels so much better immediate…" at bounding box center [773, 474] width 1193 height 1948
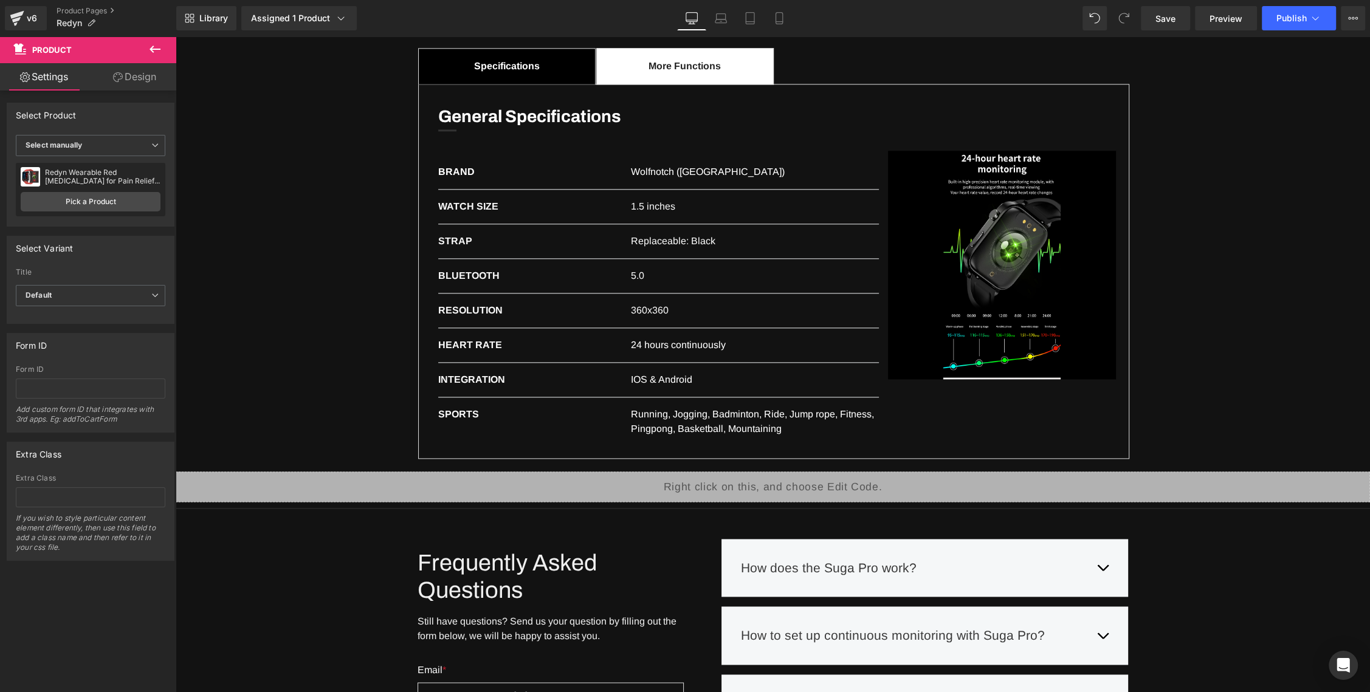
scroll to position [1741, 0]
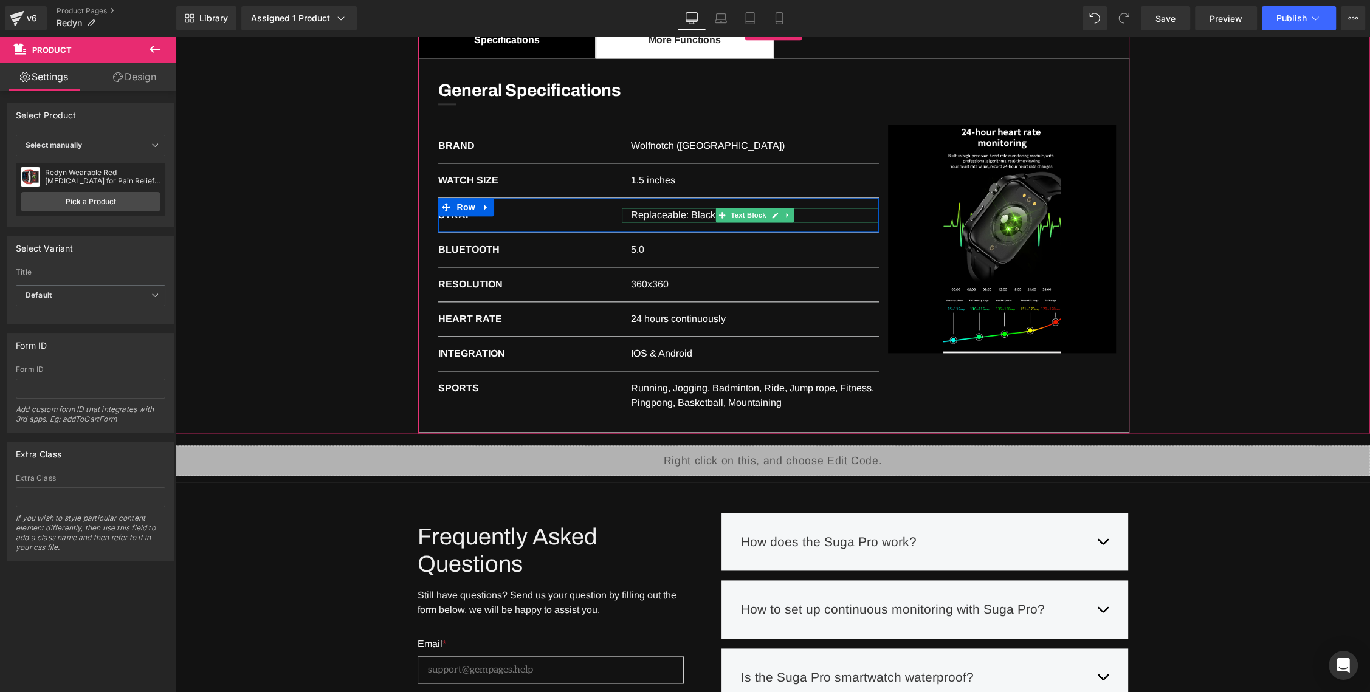
click at [667, 212] on p "Replaceable: Black" at bounding box center [755, 215] width 248 height 15
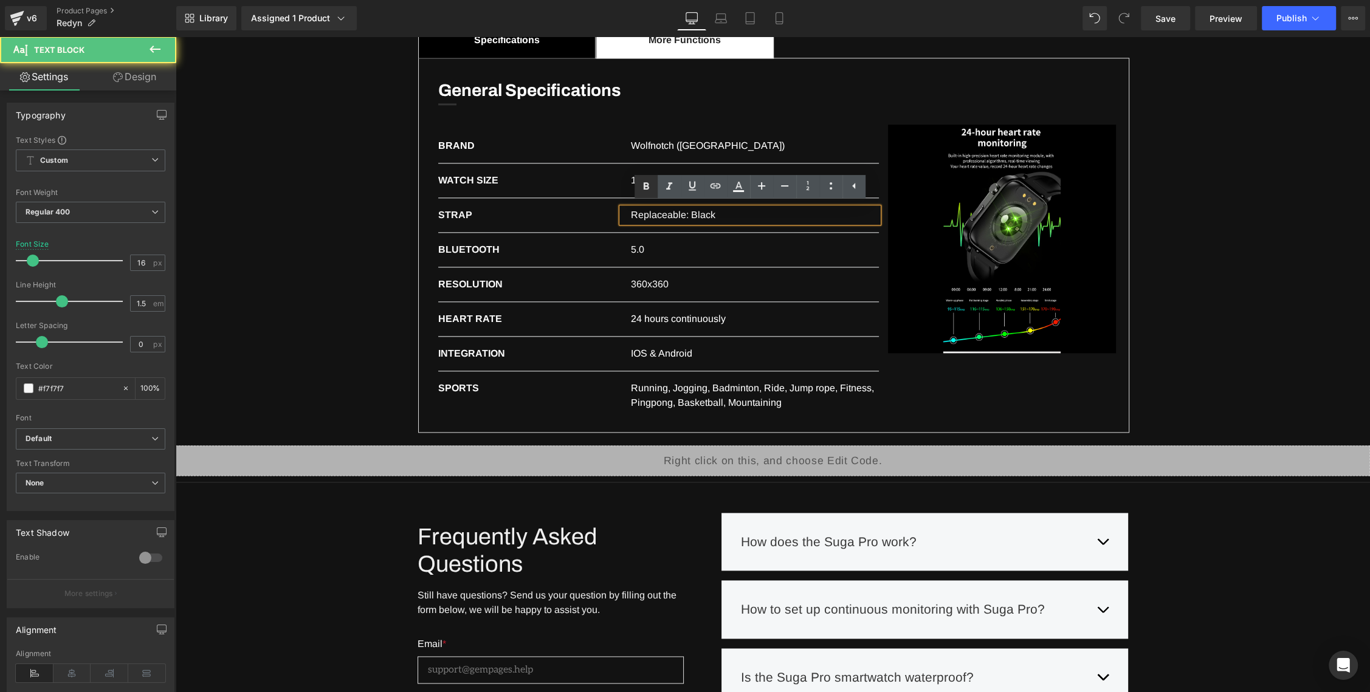
click at [647, 177] on link at bounding box center [645, 186] width 23 height 23
click at [642, 185] on icon at bounding box center [646, 186] width 15 height 15
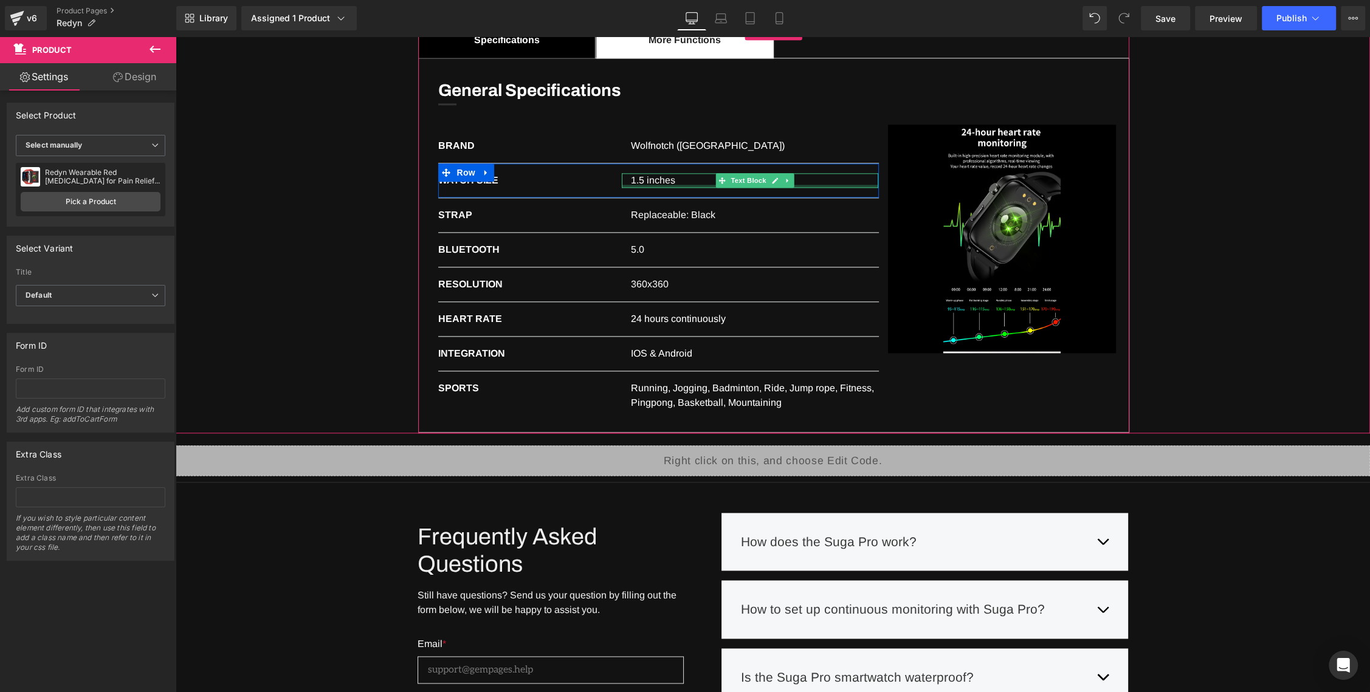
click at [645, 179] on div "1.5 inches" at bounding box center [750, 180] width 257 height 15
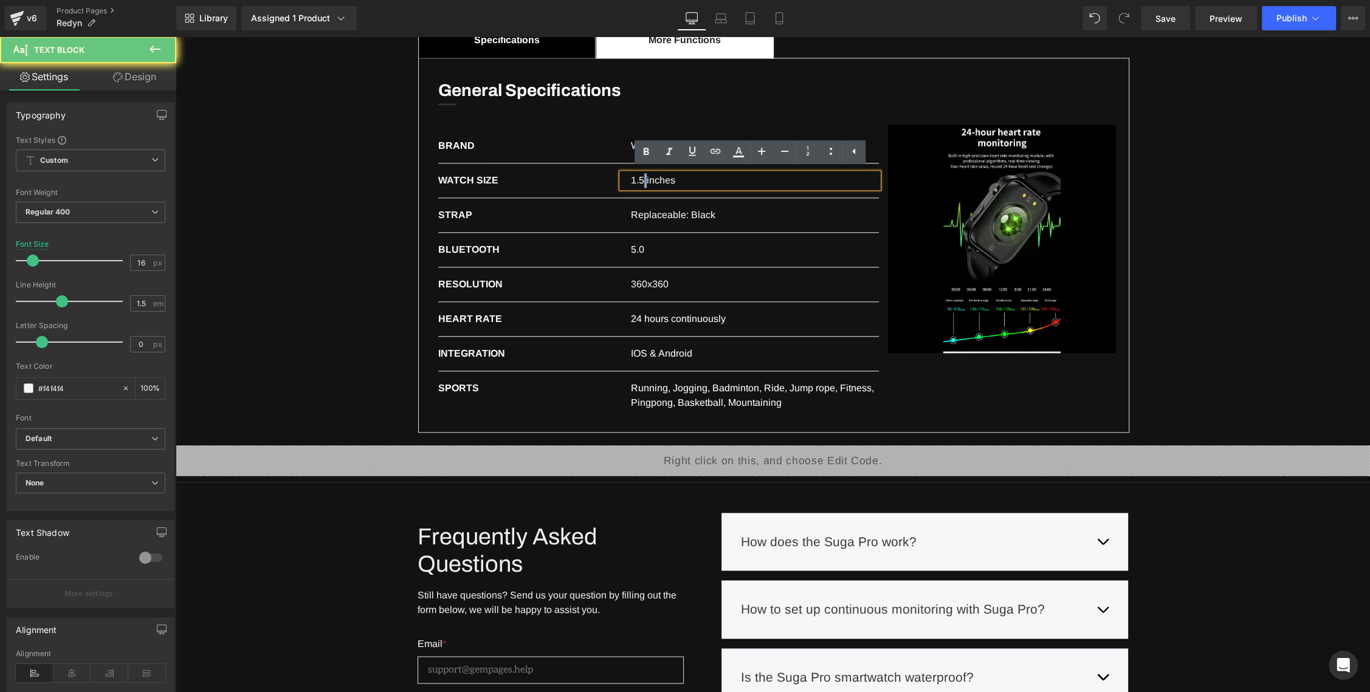
click at [645, 179] on div "1.5 inches" at bounding box center [750, 180] width 257 height 15
paste div
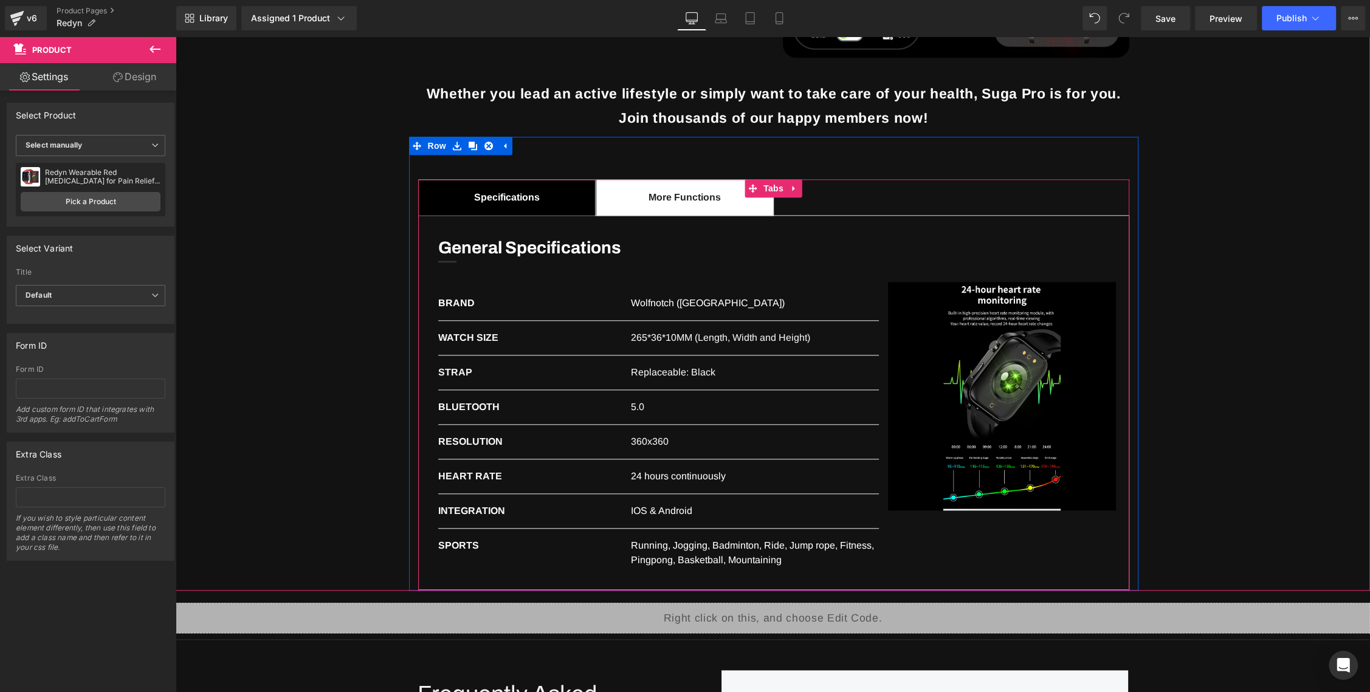
scroll to position [1572, 0]
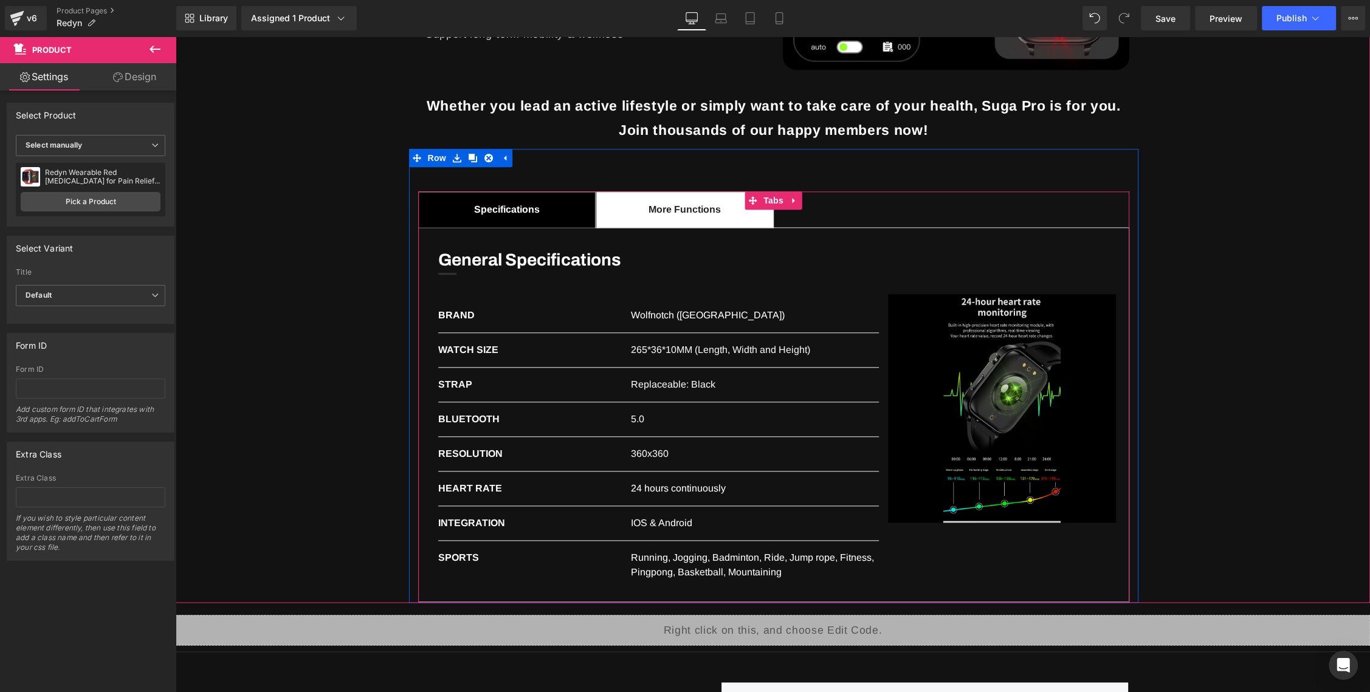
click at [983, 309] on img at bounding box center [1002, 408] width 229 height 229
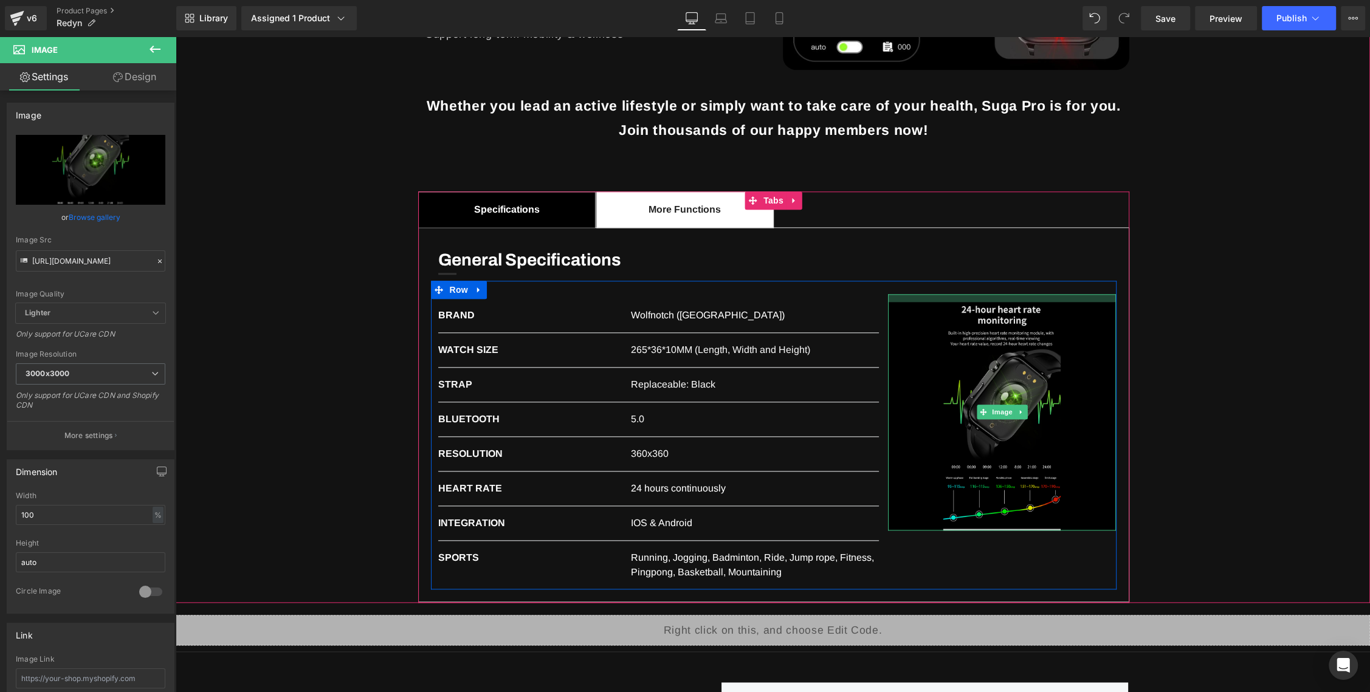
drag, startPoint x: 989, startPoint y: 294, endPoint x: 989, endPoint y: 301, distance: 7.3
click at [989, 301] on div "Image" at bounding box center [1002, 412] width 229 height 236
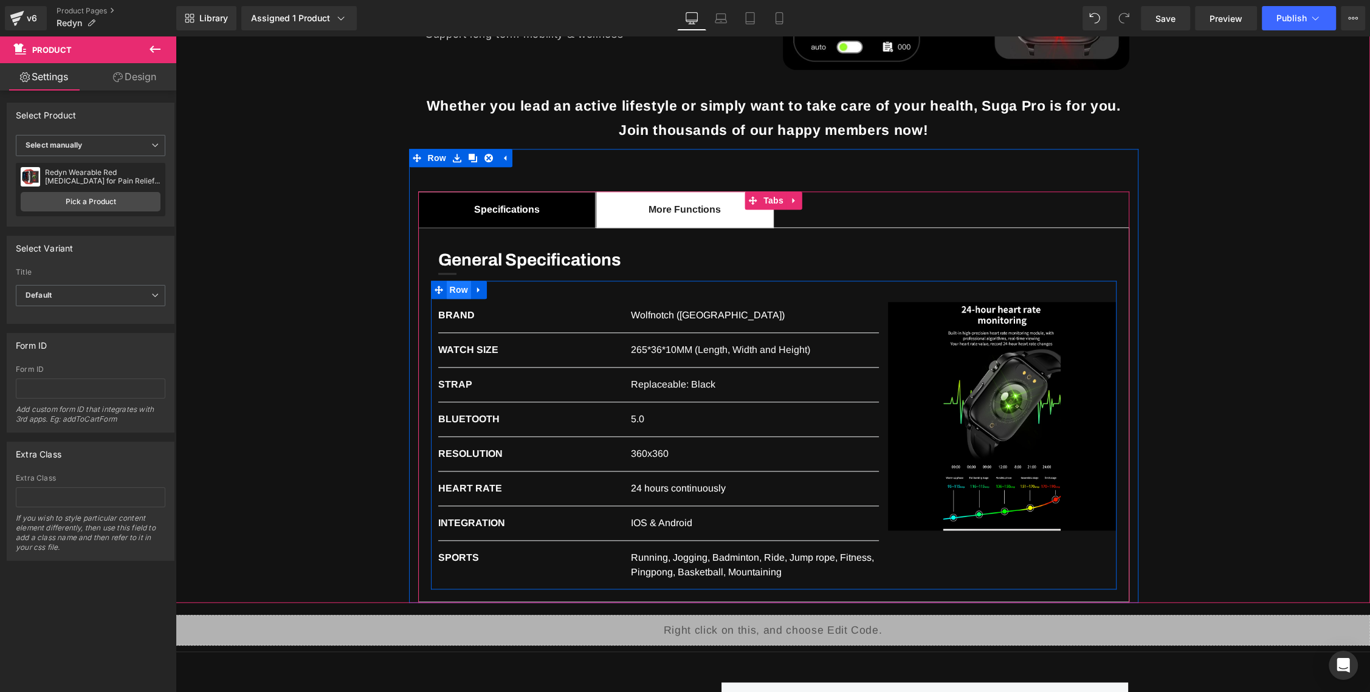
click at [467, 291] on span "Row" at bounding box center [459, 290] width 24 height 18
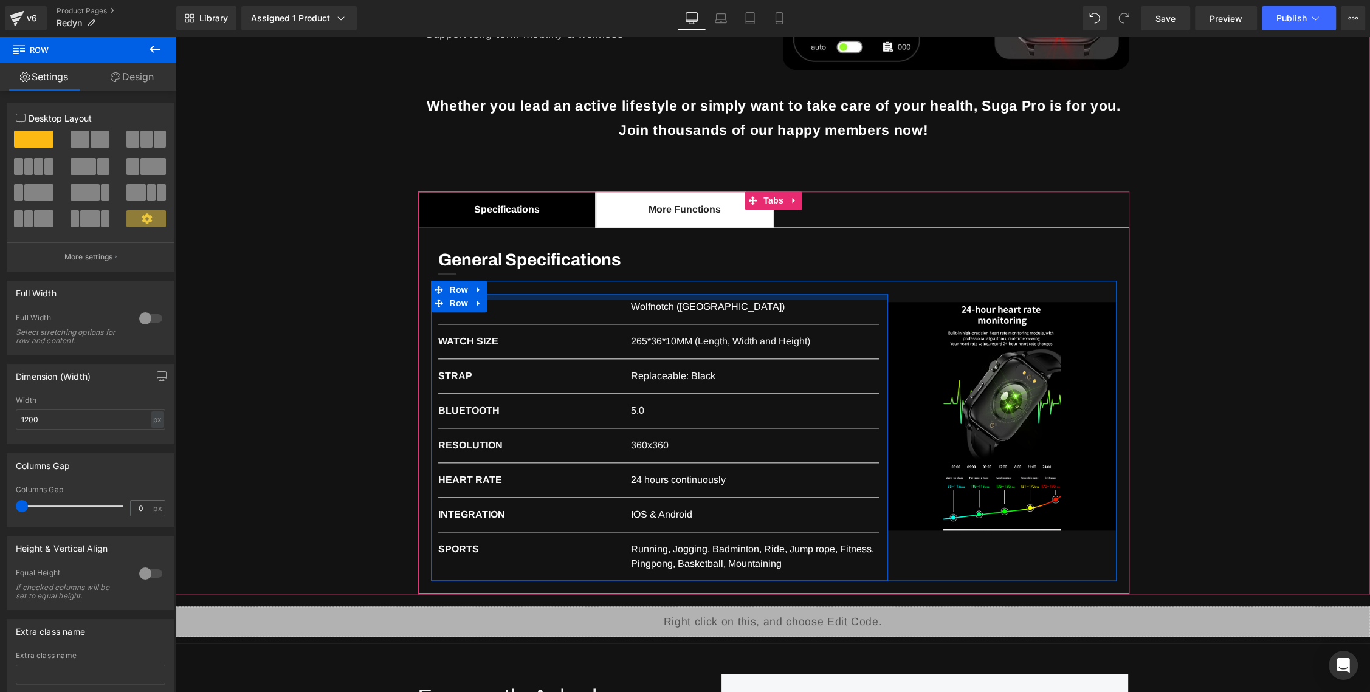
drag, startPoint x: 517, startPoint y: 301, endPoint x: 520, endPoint y: 292, distance: 9.8
click at [520, 292] on div "BRAND Text Block Wolfnotch (USA) Text Block Row WATCH SIZE Text Block 265*36*10…" at bounding box center [774, 431] width 686 height 300
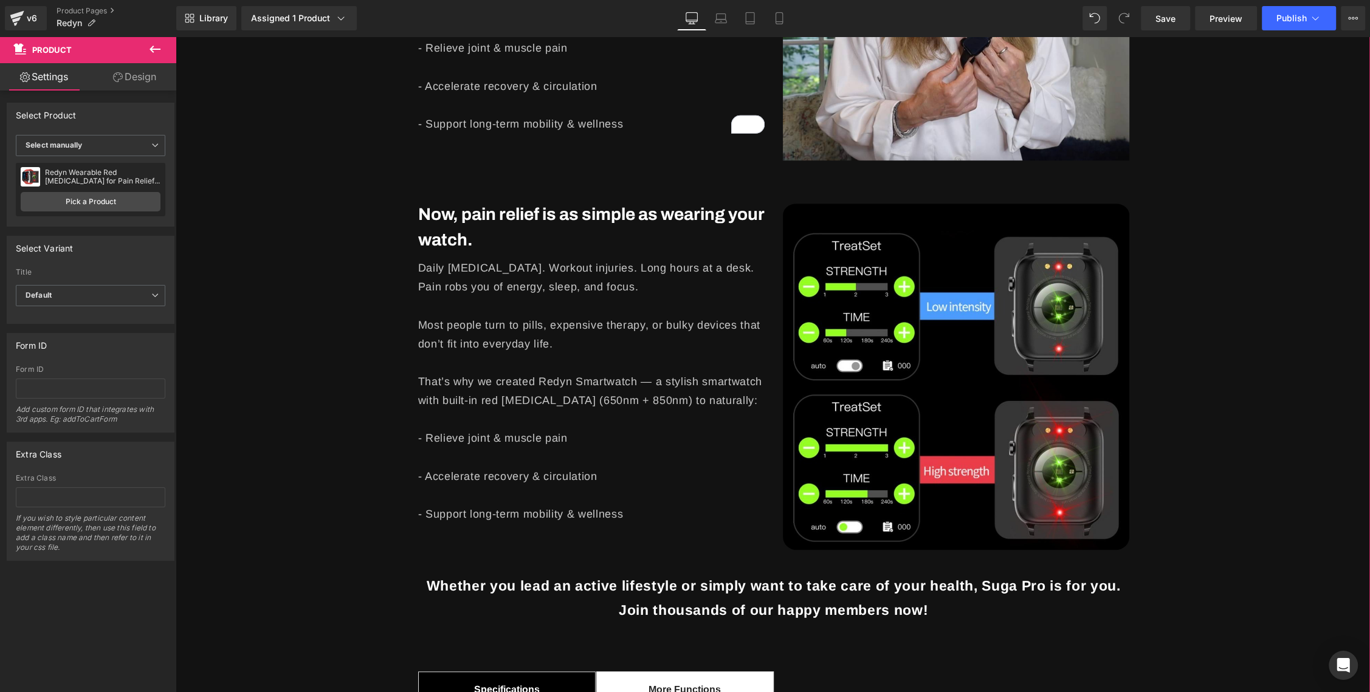
scroll to position [1074, 0]
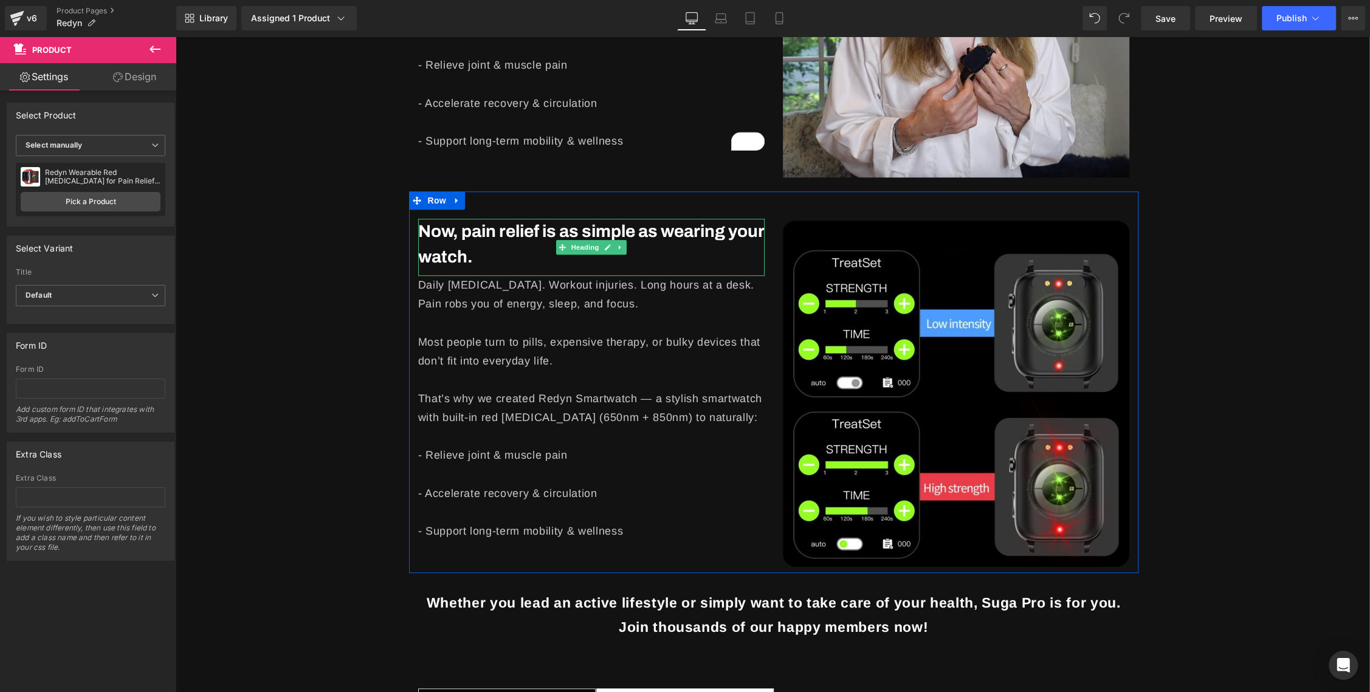
click at [515, 233] on b "Now, pain relief is as simple as wearing your watch." at bounding box center [591, 244] width 346 height 44
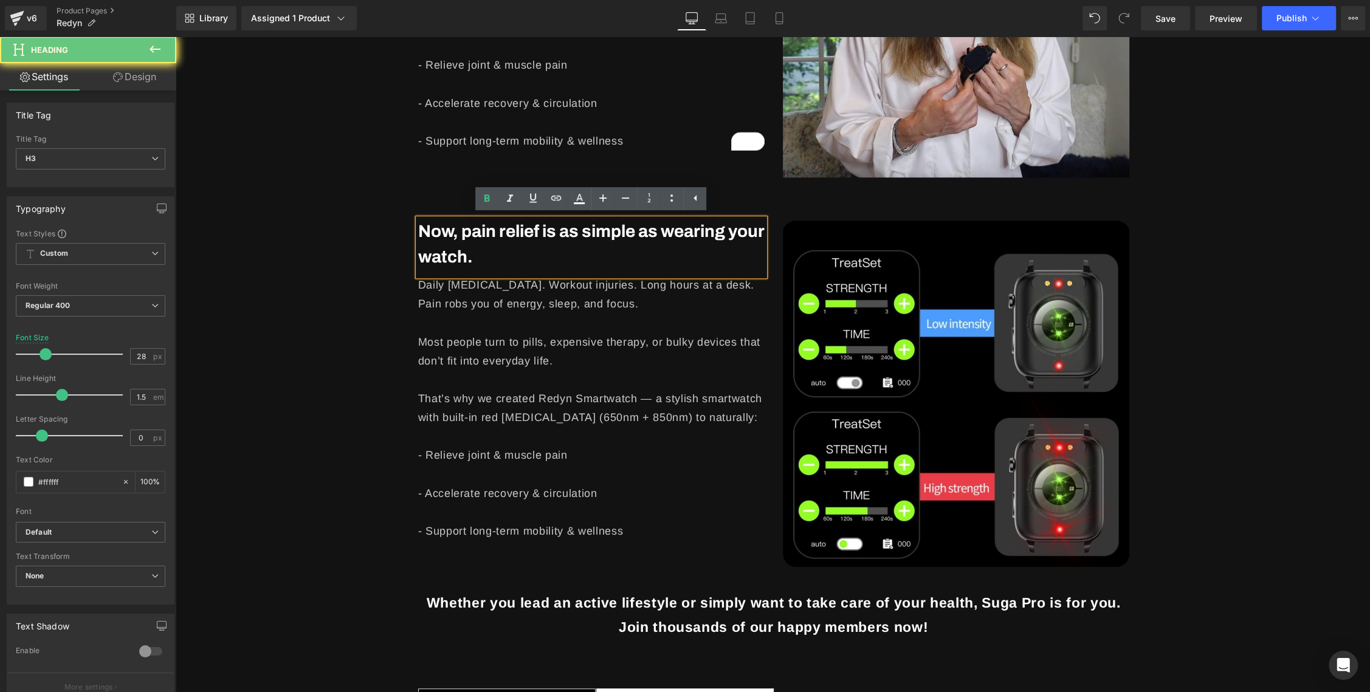
click at [515, 233] on b "Now, pain relief is as simple as wearing your watch." at bounding box center [591, 244] width 346 height 44
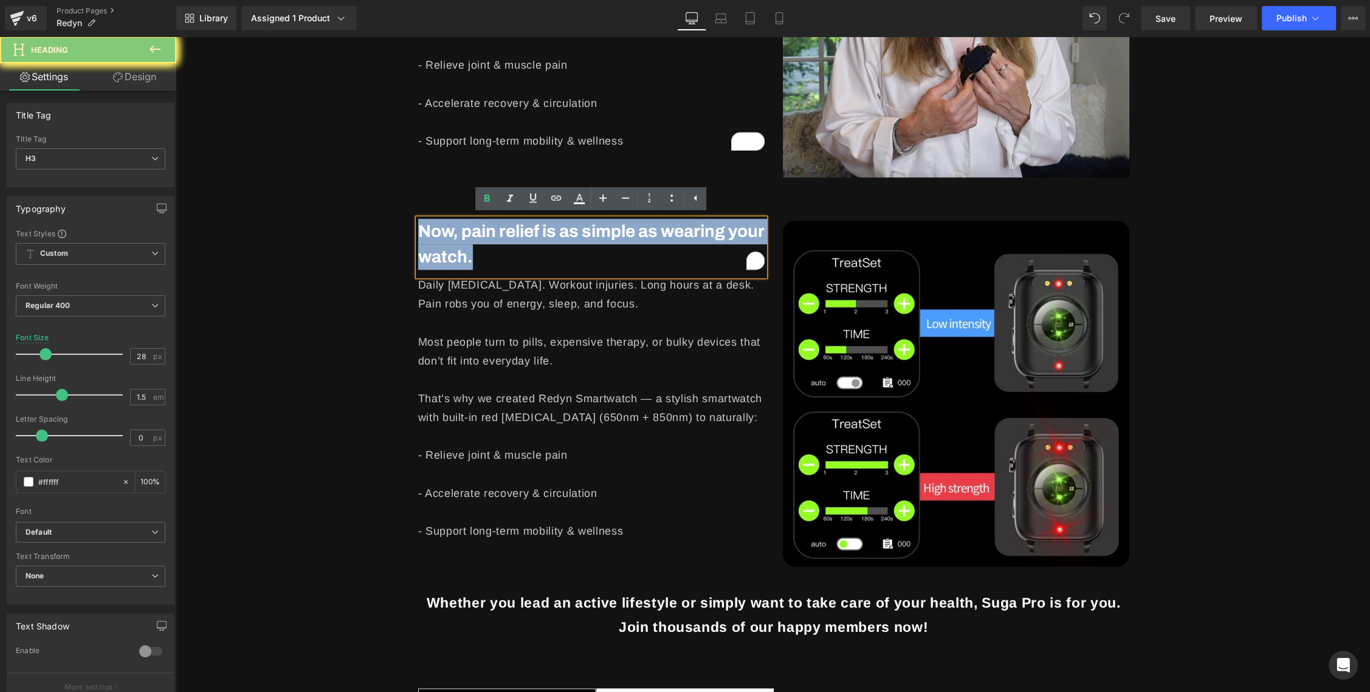
paste div "To enrich screen reader interactions, please activate Accessibility in Grammarl…"
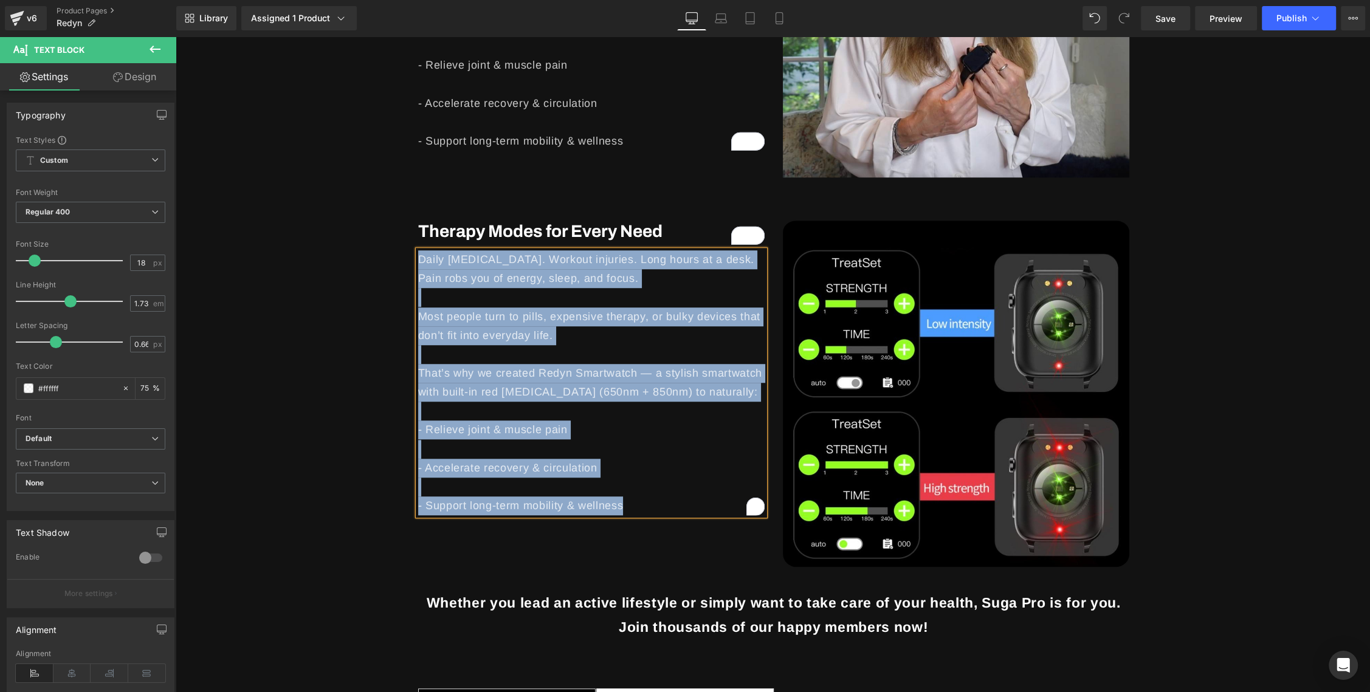
scroll to position [1074, 0]
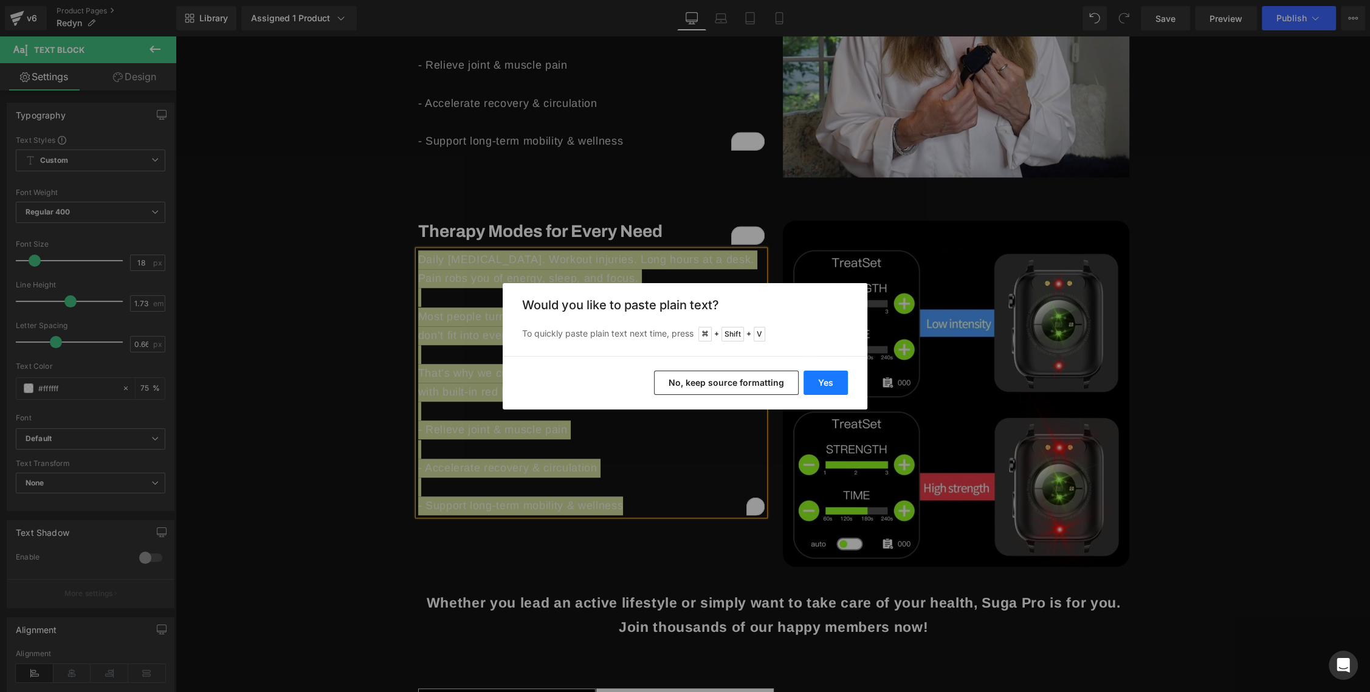
click at [806, 379] on button "Yes" at bounding box center [825, 383] width 44 height 24
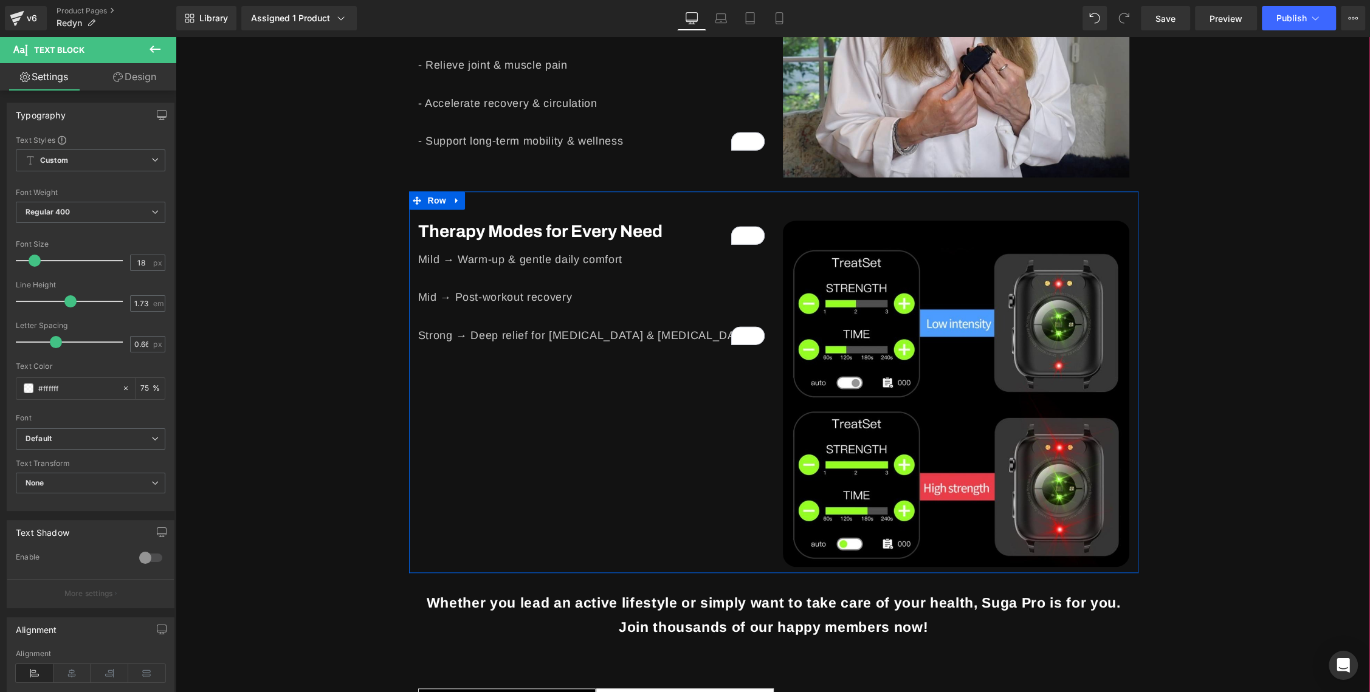
click at [486, 261] on p "Mild → Warm-up & gentle daily comfort" at bounding box center [591, 259] width 346 height 19
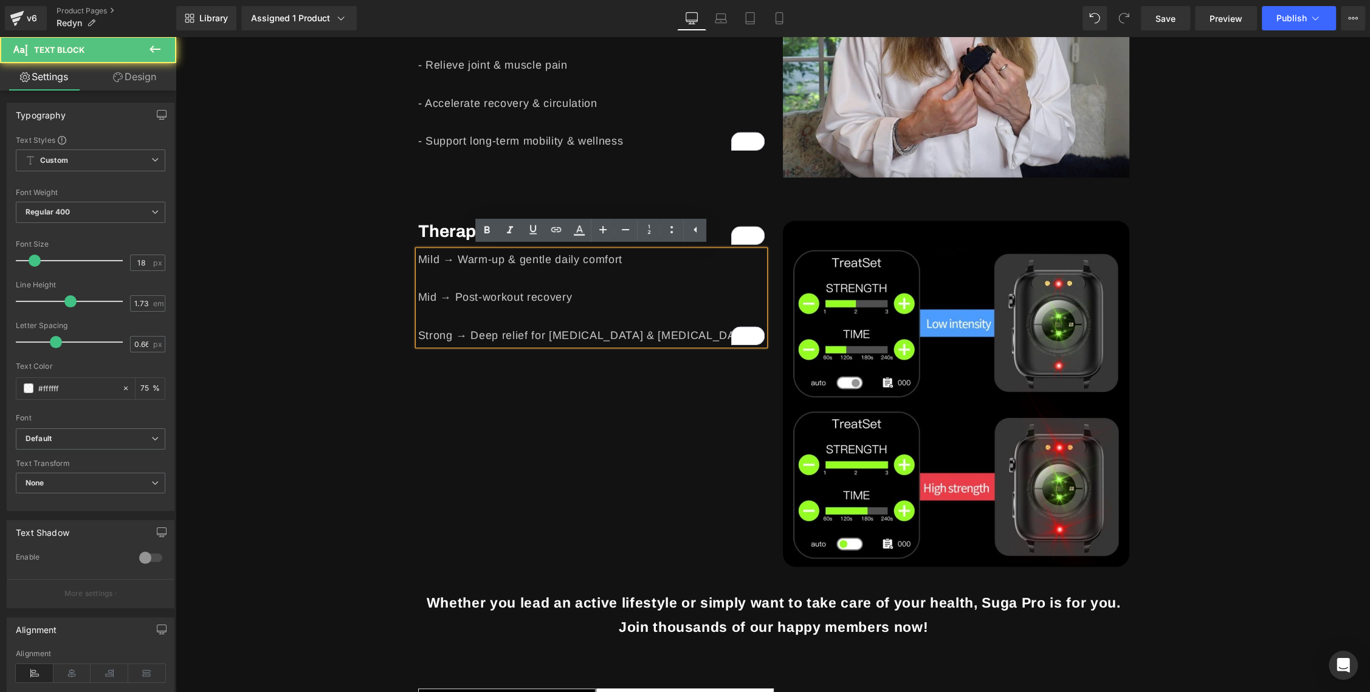
click at [689, 334] on p "Strong → Deep relief for [MEDICAL_DATA] & [MEDICAL_DATA]" at bounding box center [591, 335] width 346 height 19
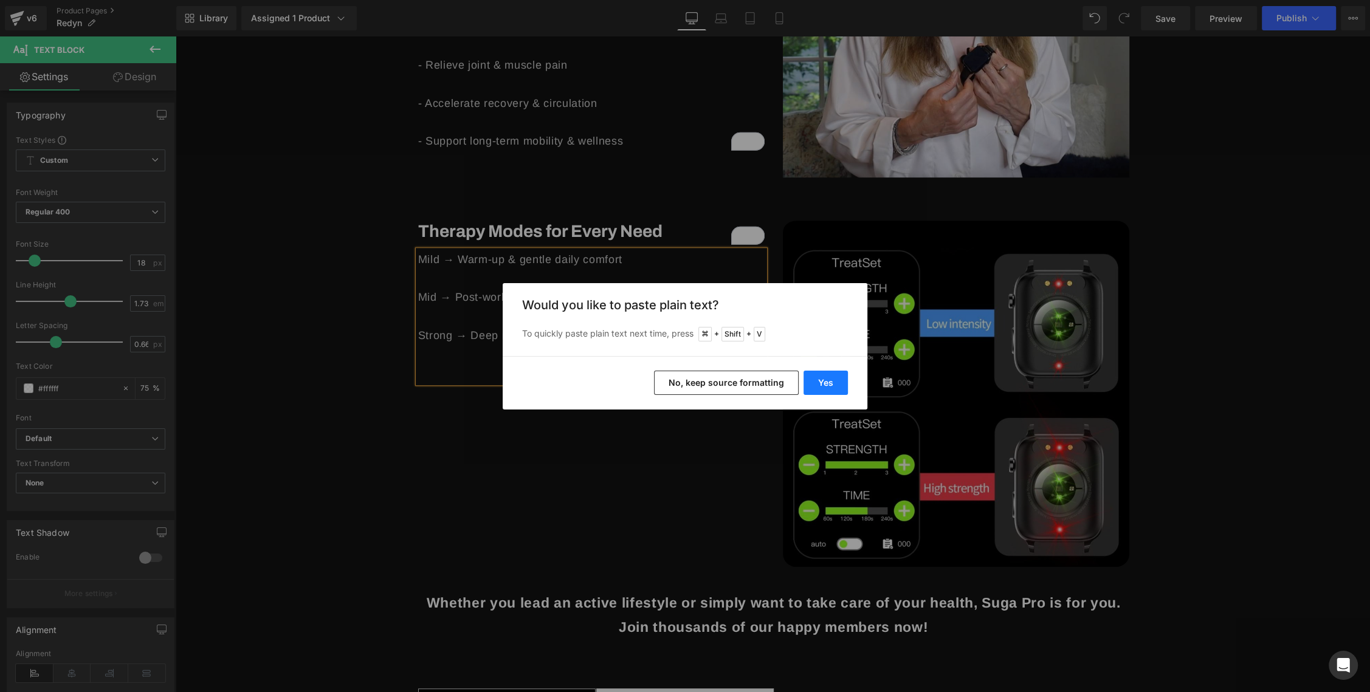
click at [826, 388] on button "Yes" at bounding box center [825, 383] width 44 height 24
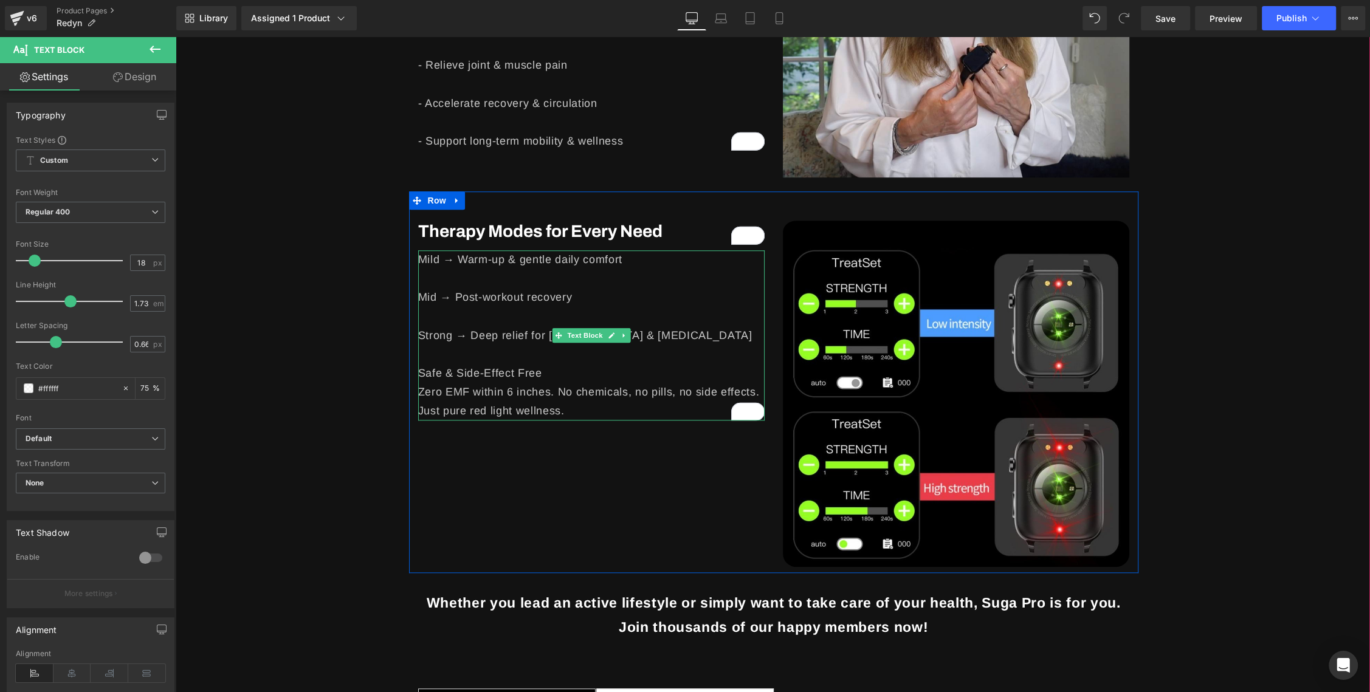
click at [509, 368] on p "Safe & Side-Effect Free" at bounding box center [591, 373] width 346 height 19
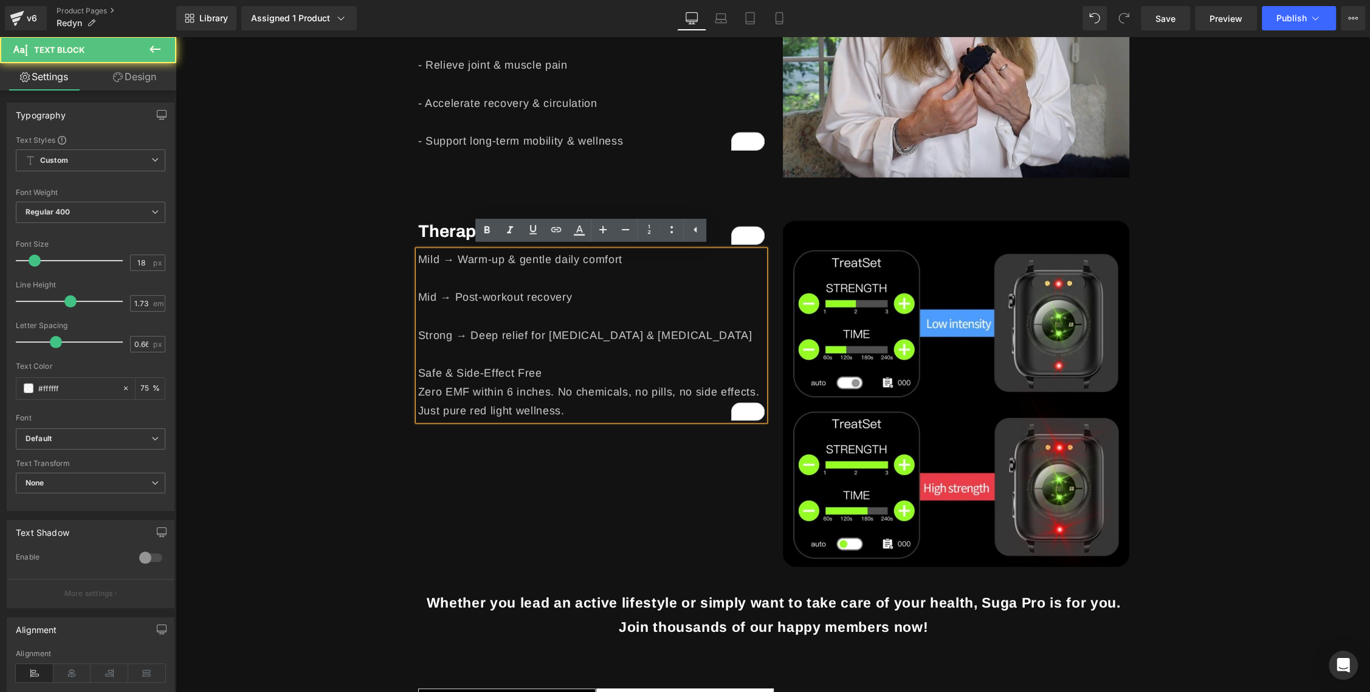
click at [457, 373] on p "Safe & Side-Effect Free" at bounding box center [591, 373] width 346 height 19
click at [450, 398] on p "Zero EMF within 6 inches. No chemicals, no pills, no side effects. Just pure re…" at bounding box center [591, 402] width 346 height 38
click at [593, 371] on p "Safe & Side-Effect Free" at bounding box center [591, 373] width 346 height 19
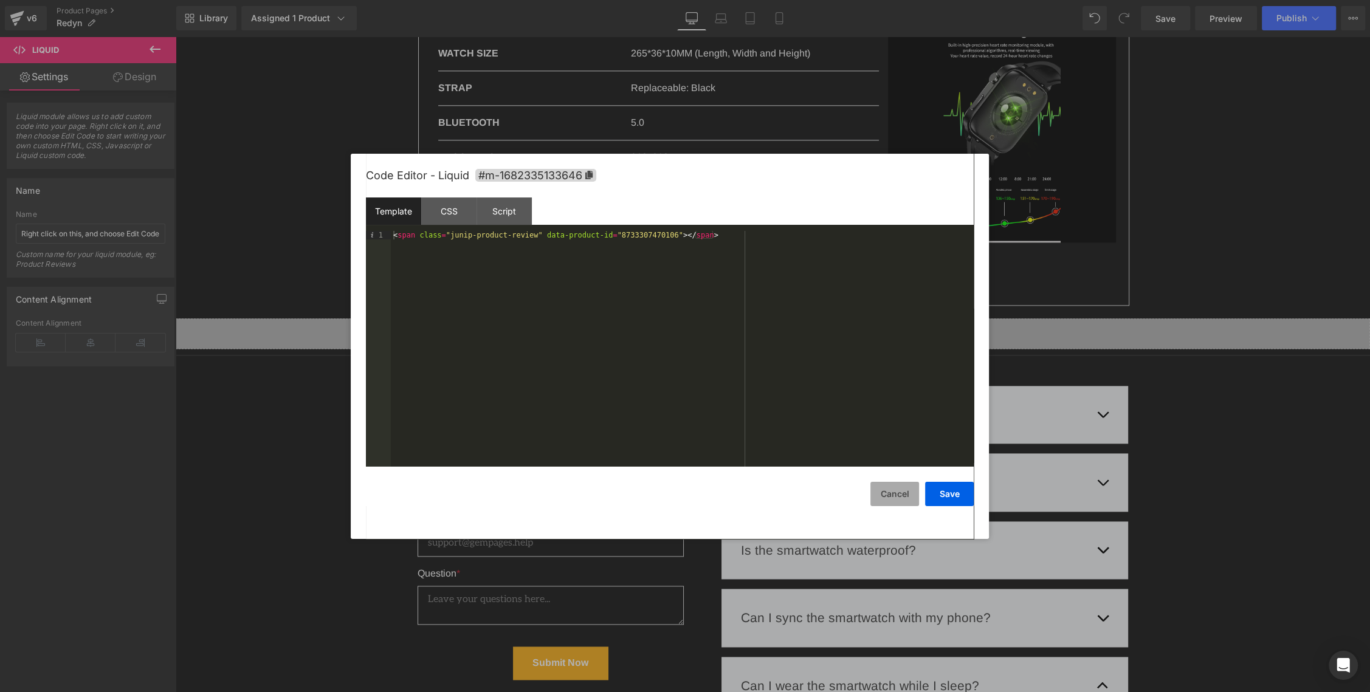
click at [893, 486] on button "Cancel" at bounding box center [894, 494] width 49 height 24
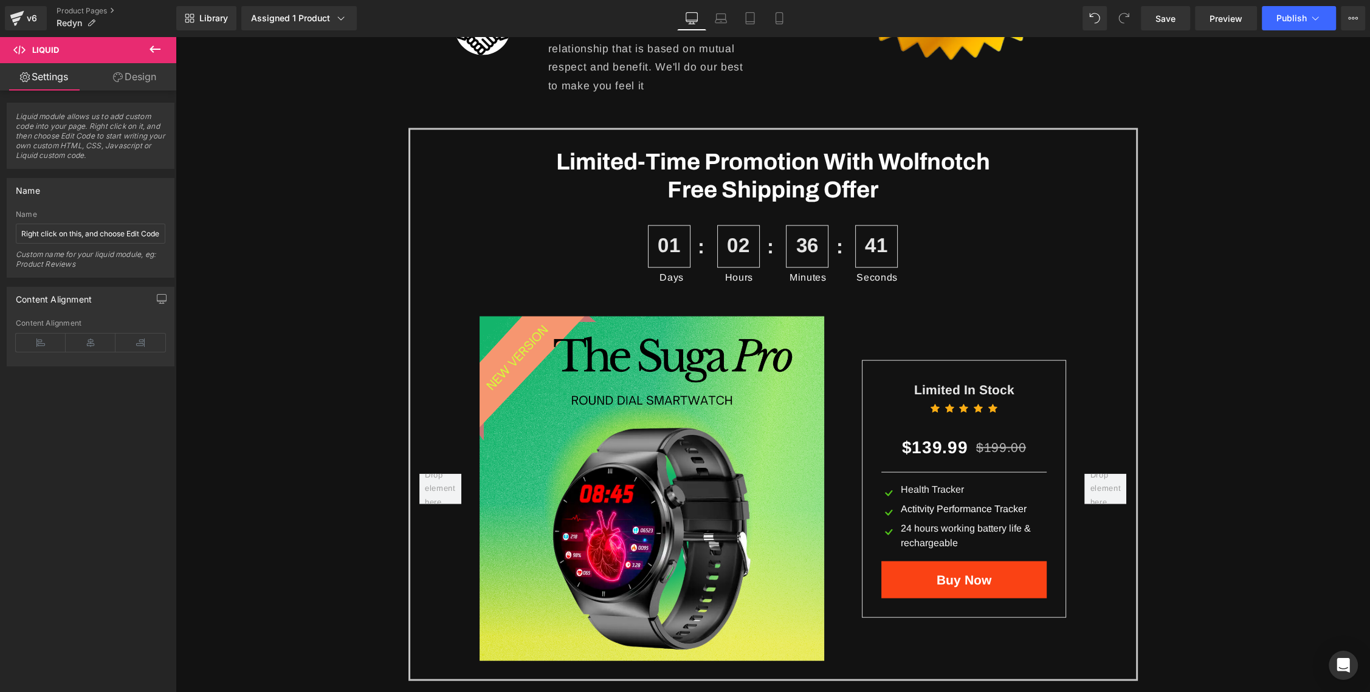
scroll to position [2993, 0]
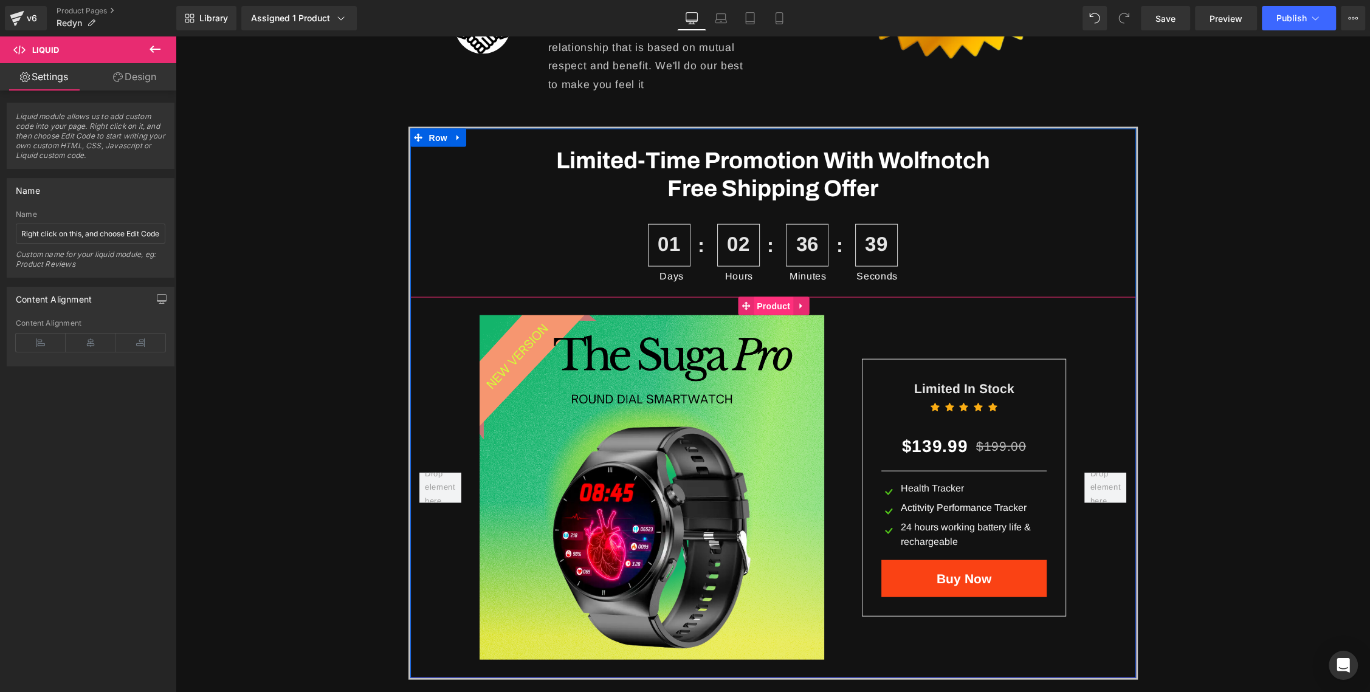
click at [763, 303] on span "Product" at bounding box center [774, 306] width 40 height 18
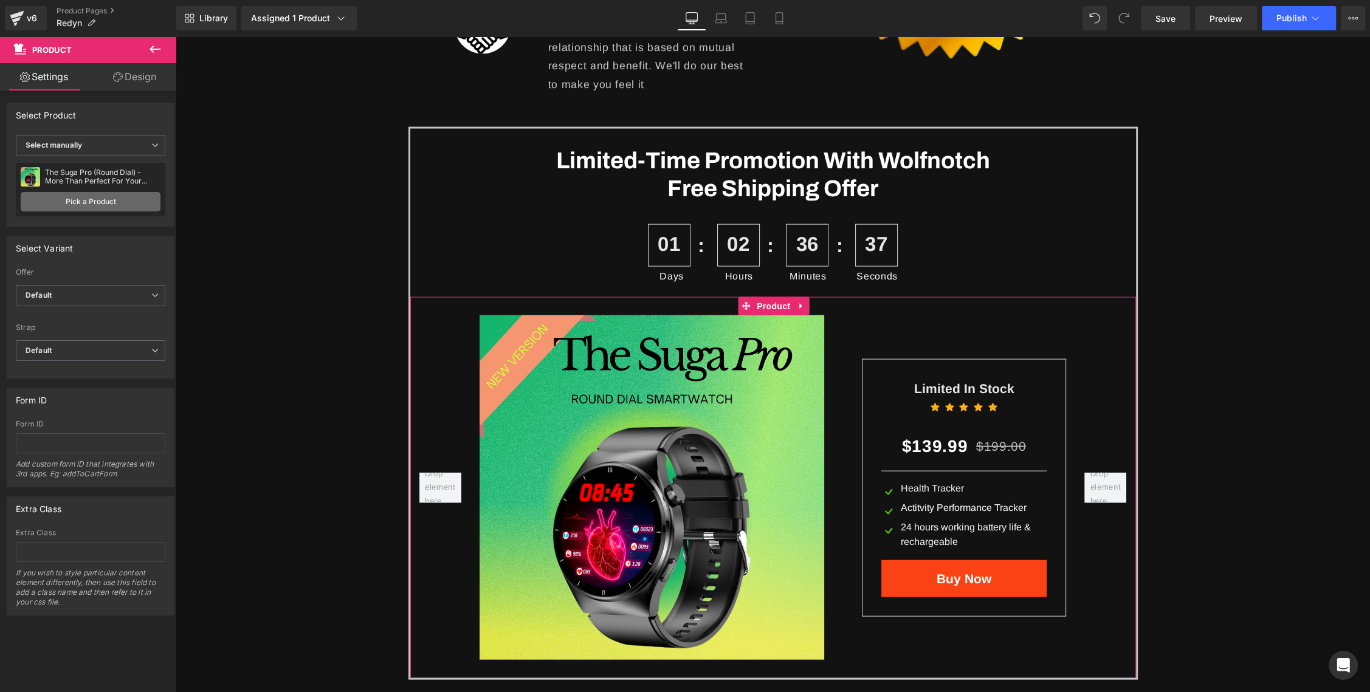
click at [108, 199] on link "Pick a Product" at bounding box center [91, 201] width 140 height 19
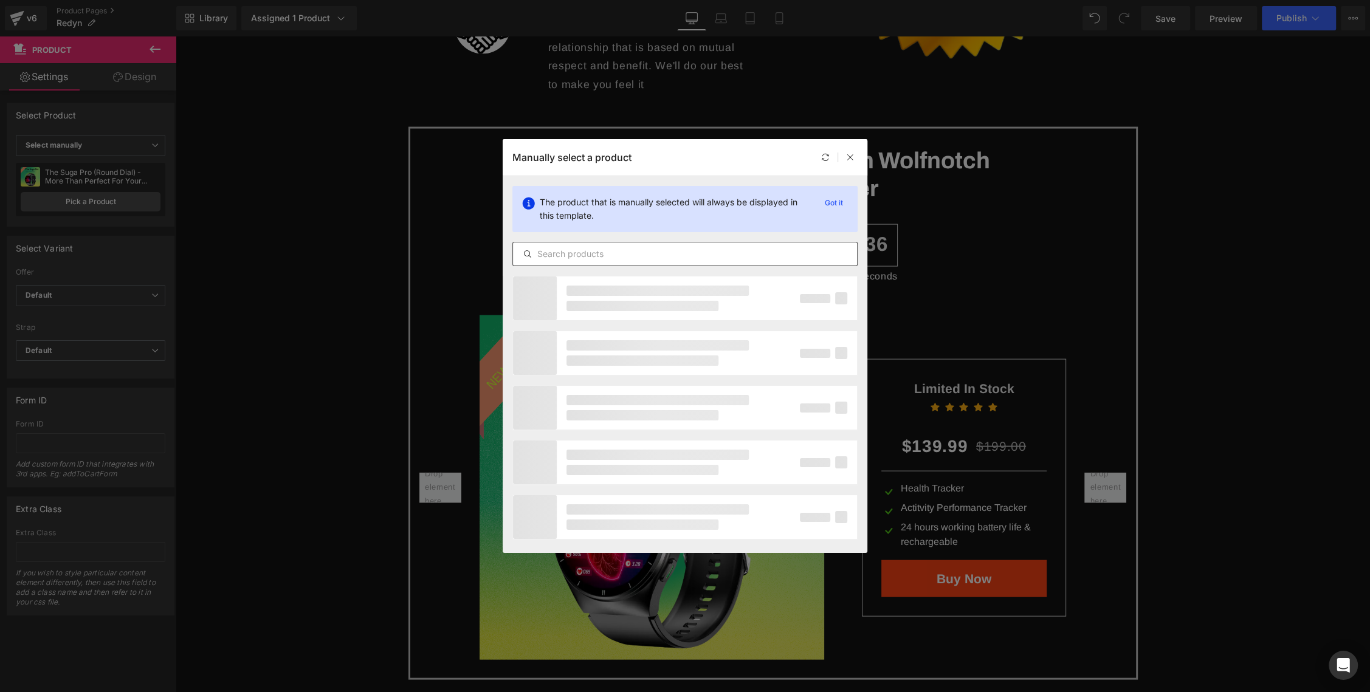
click at [591, 259] on input "text" at bounding box center [685, 254] width 344 height 15
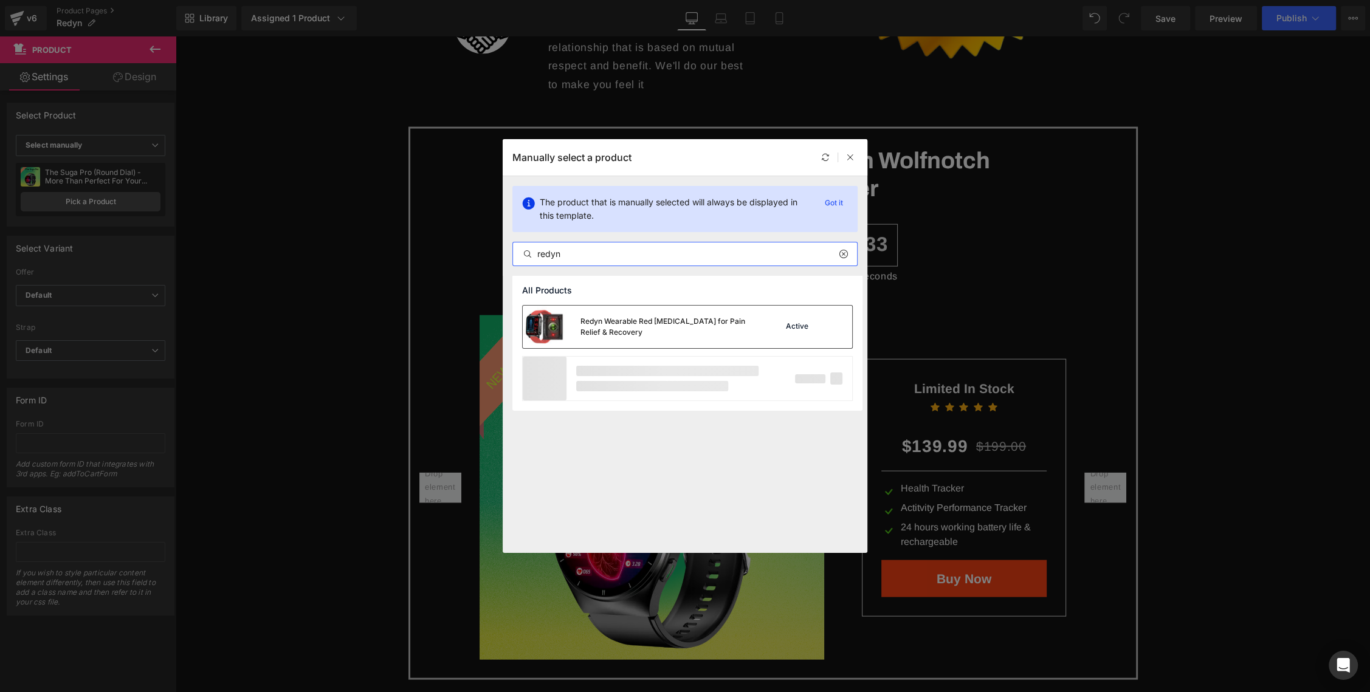
type input "redyn"
drag, startPoint x: 619, startPoint y: 322, endPoint x: 486, endPoint y: 303, distance: 134.5
click at [619, 322] on div "Redyn Wearable Red [MEDICAL_DATA] for Pain Relief & Recovery" at bounding box center [670, 327] width 180 height 22
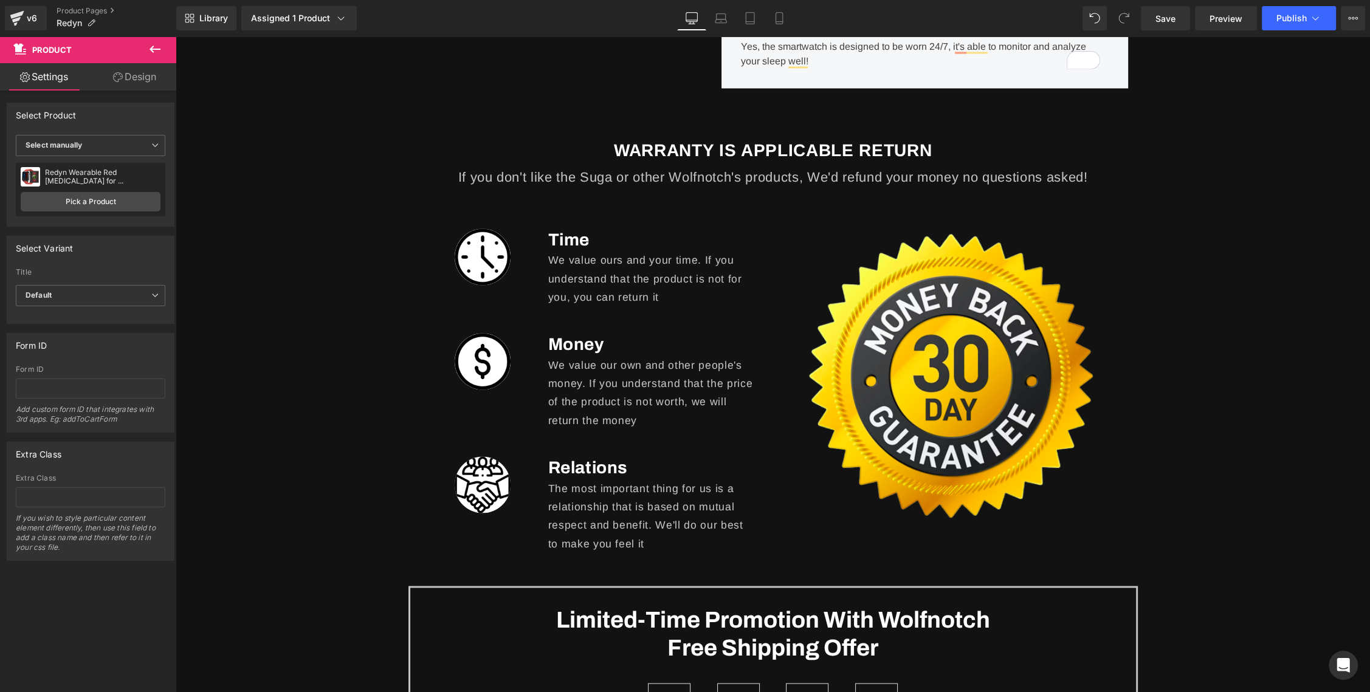
scroll to position [2958, 0]
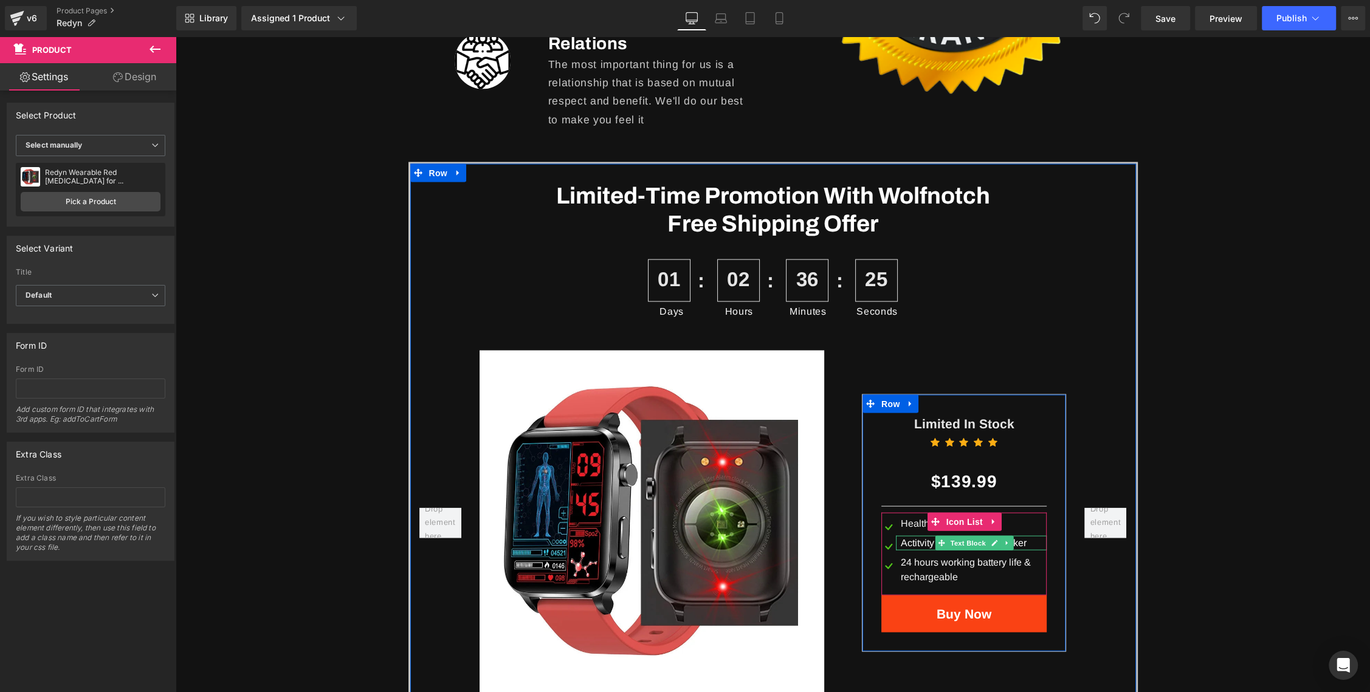
click at [916, 538] on div "Actitvity Performance Tracker" at bounding box center [971, 543] width 151 height 15
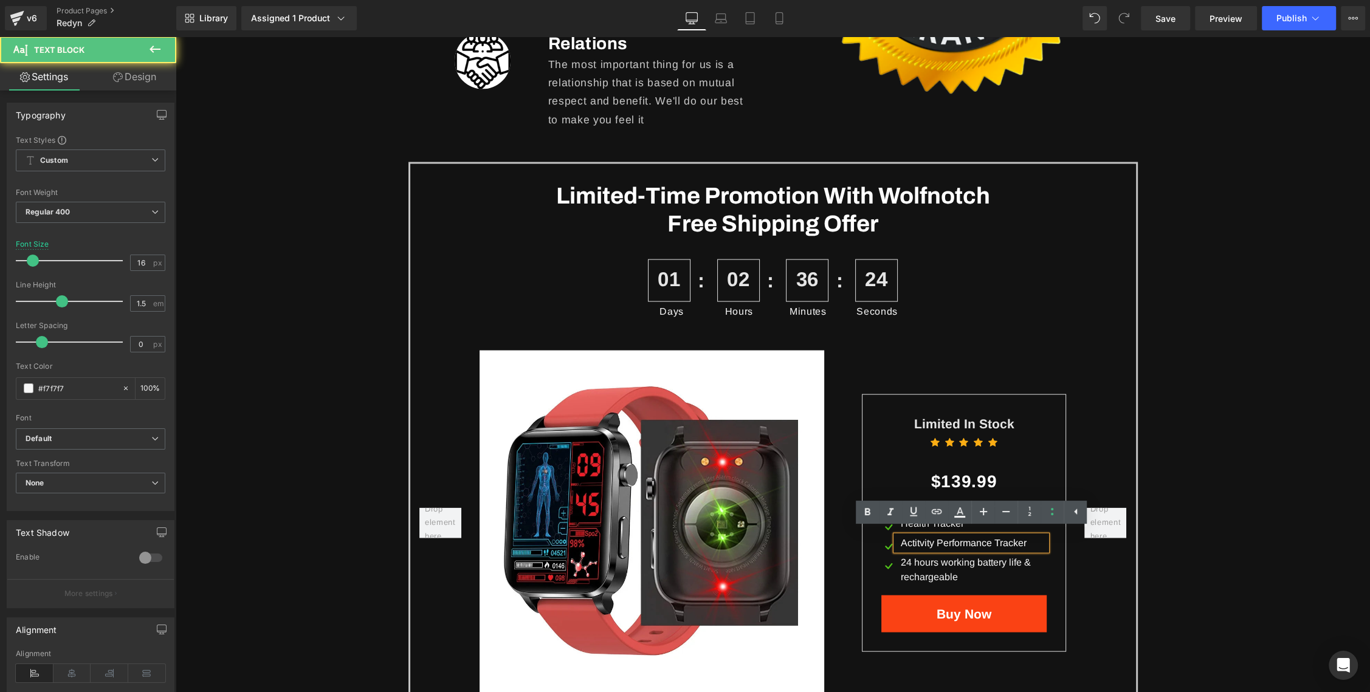
click at [918, 536] on div "Actitvity Performance Tracker" at bounding box center [971, 543] width 151 height 15
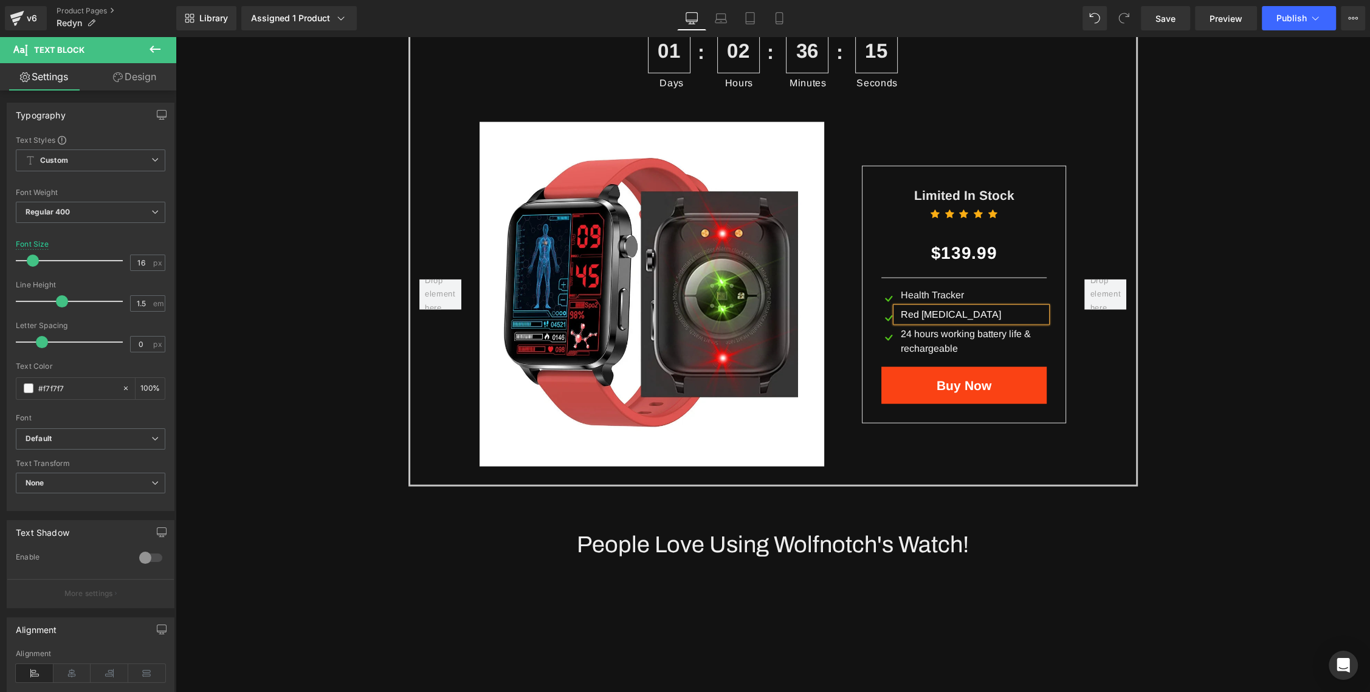
scroll to position [3219, 0]
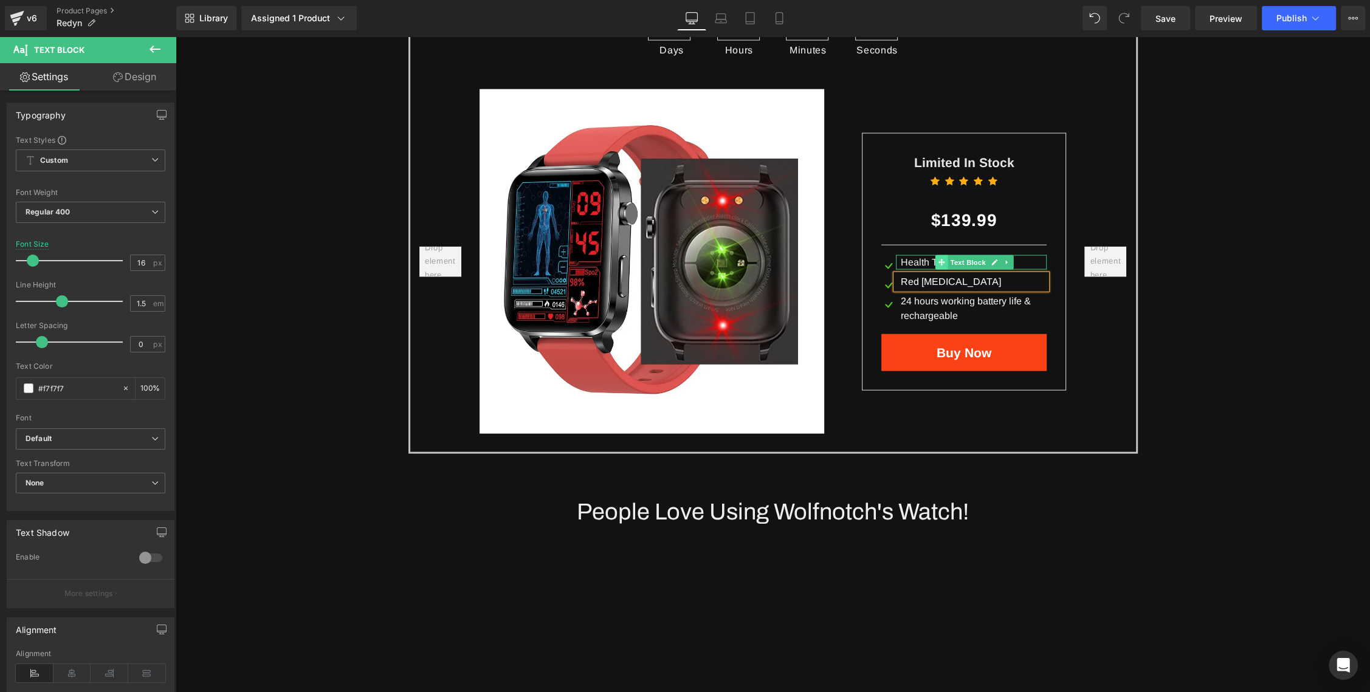
click at [935, 258] on span at bounding box center [941, 262] width 13 height 15
click at [923, 258] on div "Health Tracker" at bounding box center [971, 262] width 151 height 15
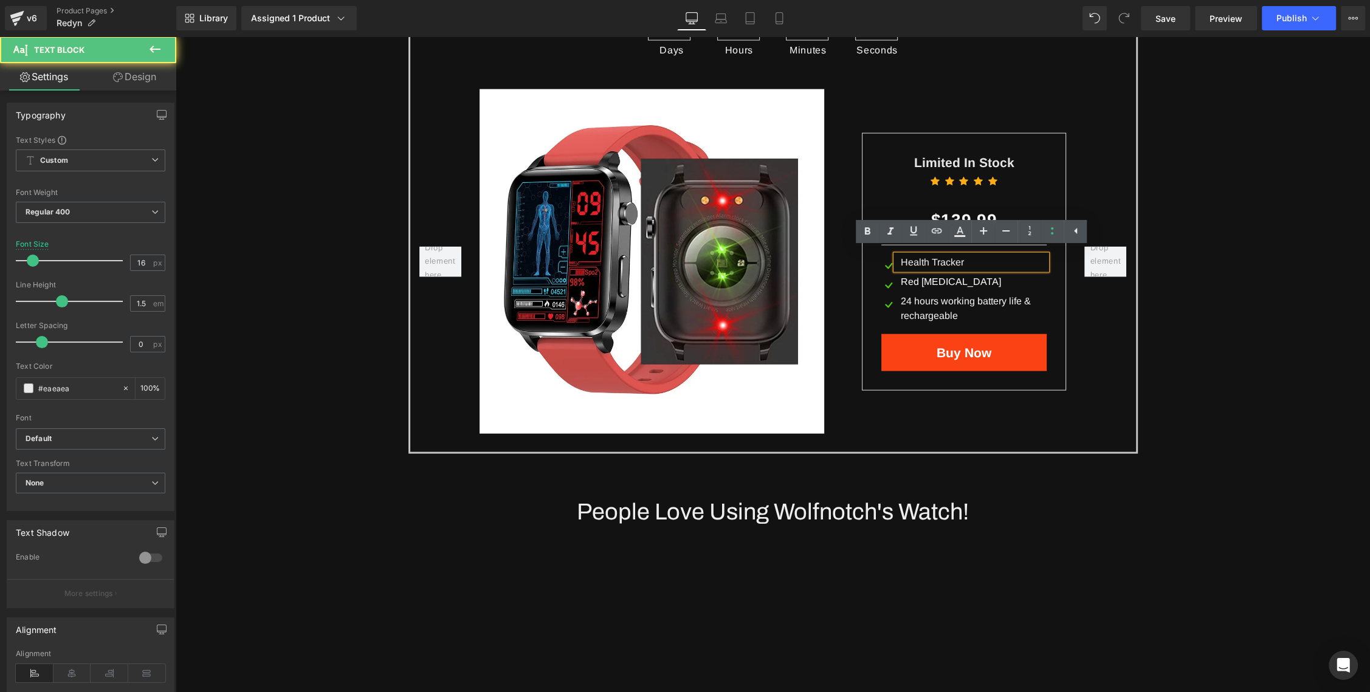
click at [933, 257] on div "Health Tracker" at bounding box center [971, 262] width 151 height 15
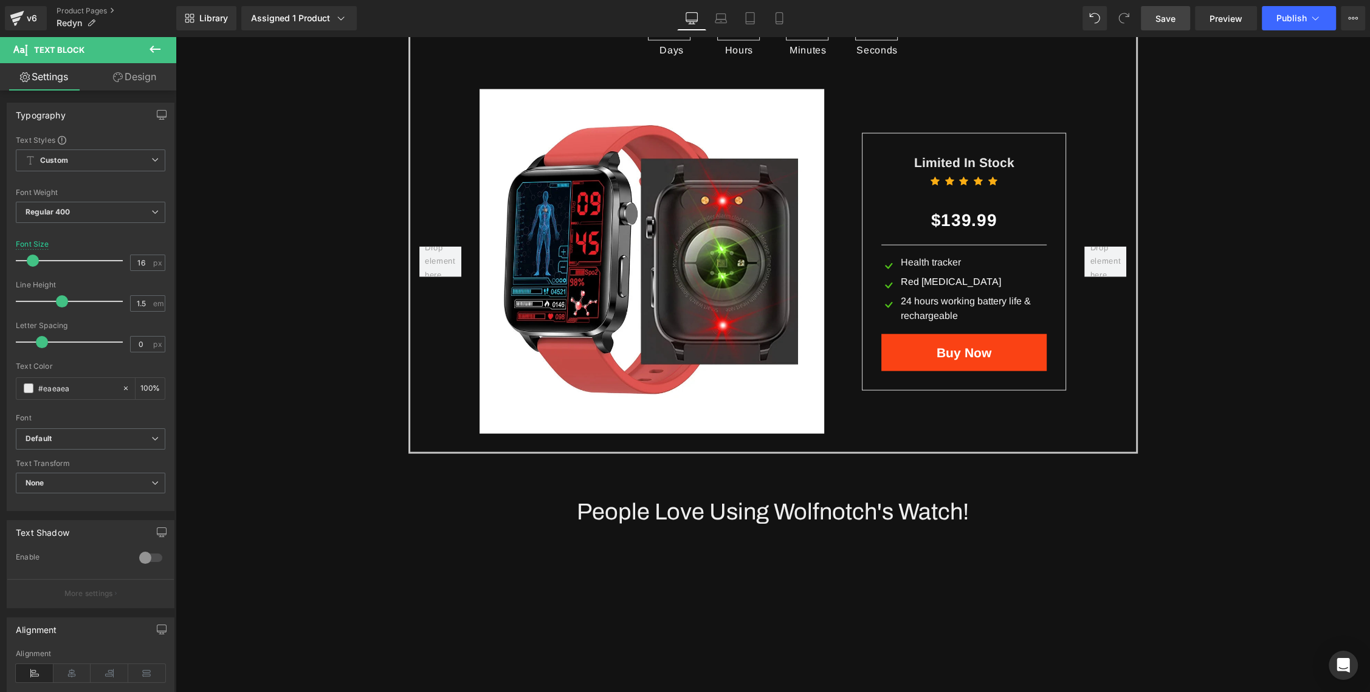
click at [1163, 25] on link "Save" at bounding box center [1165, 18] width 49 height 24
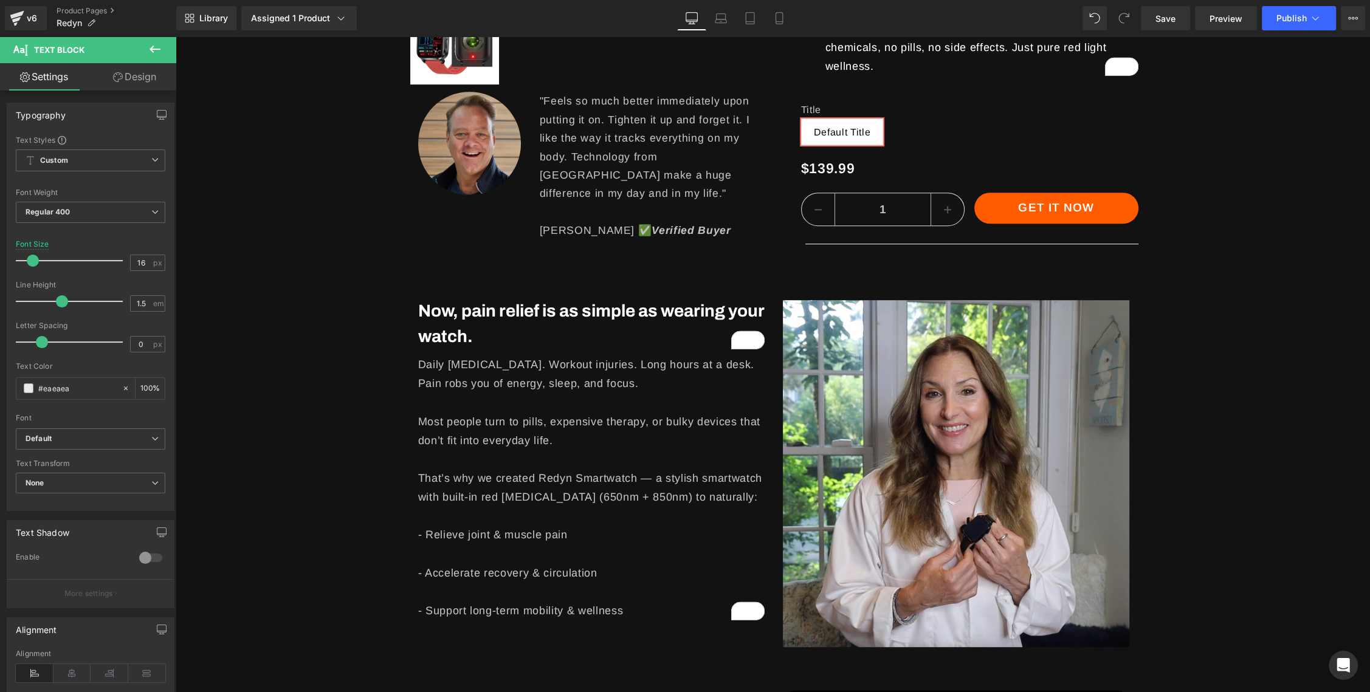
scroll to position [958, 0]
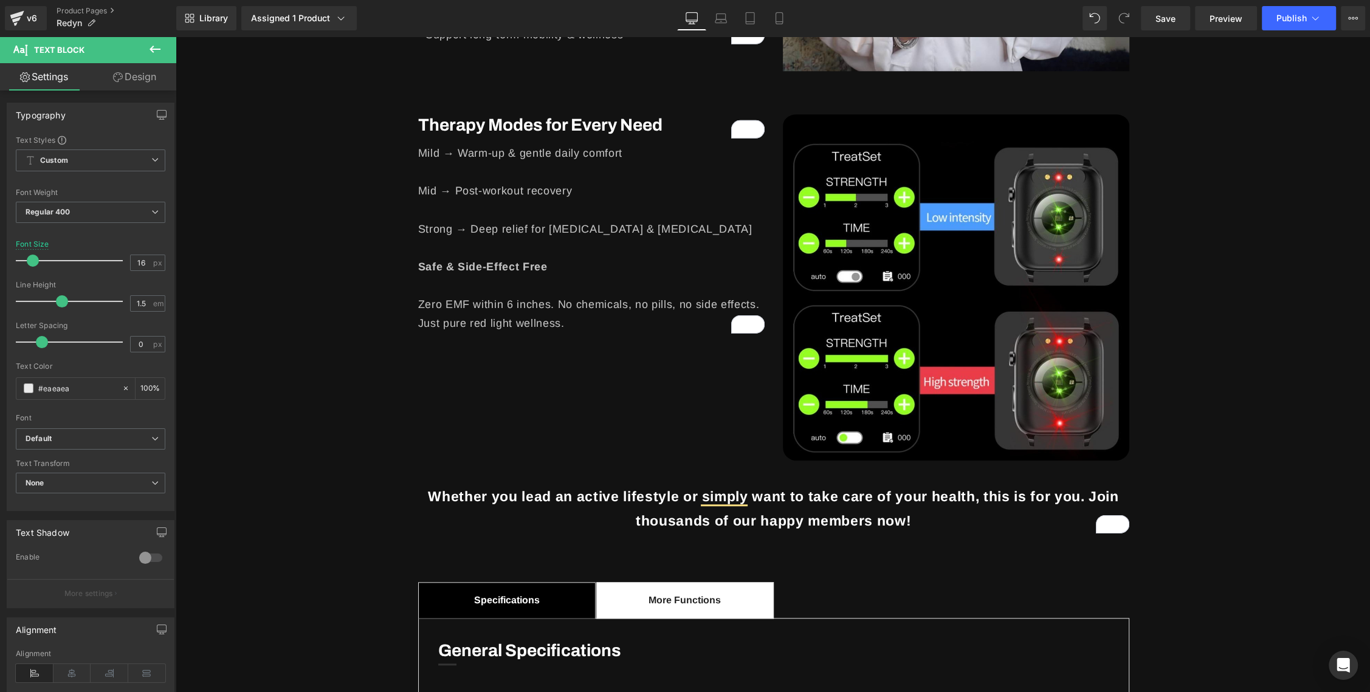
scroll to position [1305, 0]
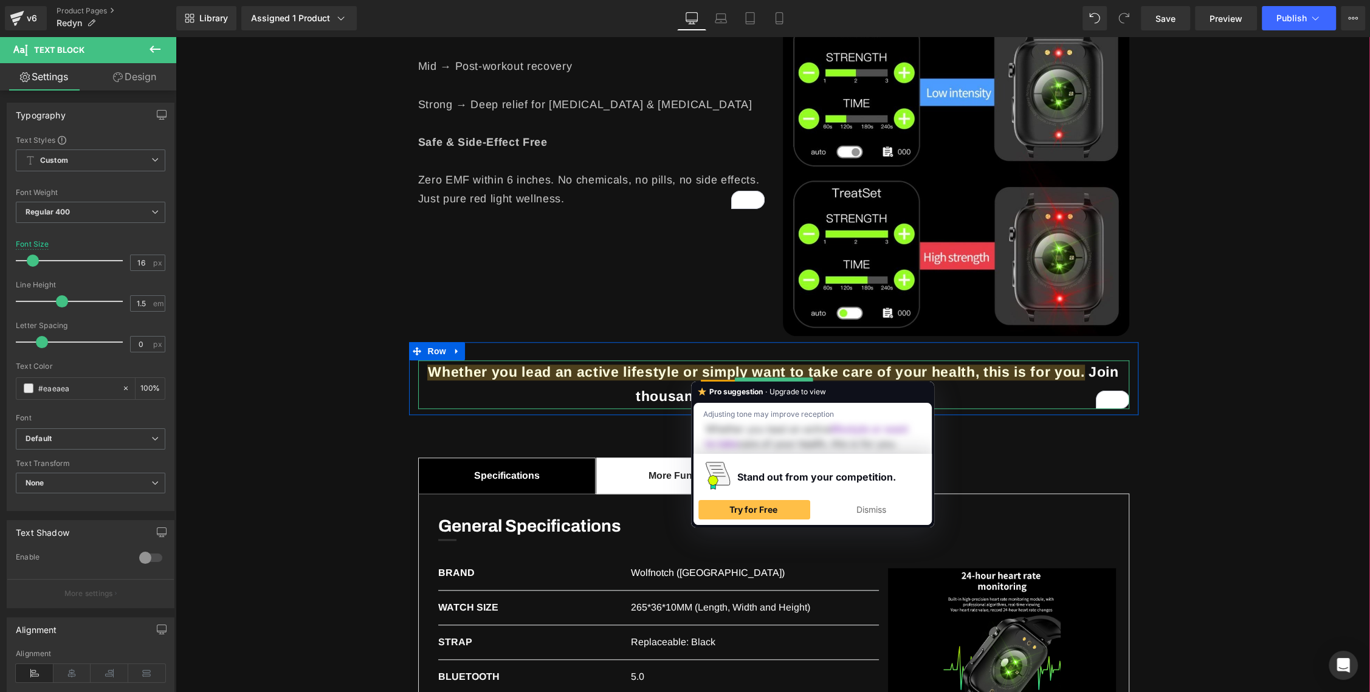
click at [715, 374] on b "Whether you lead an active lifestyle or simply want to take care of your health…" at bounding box center [773, 384] width 690 height 40
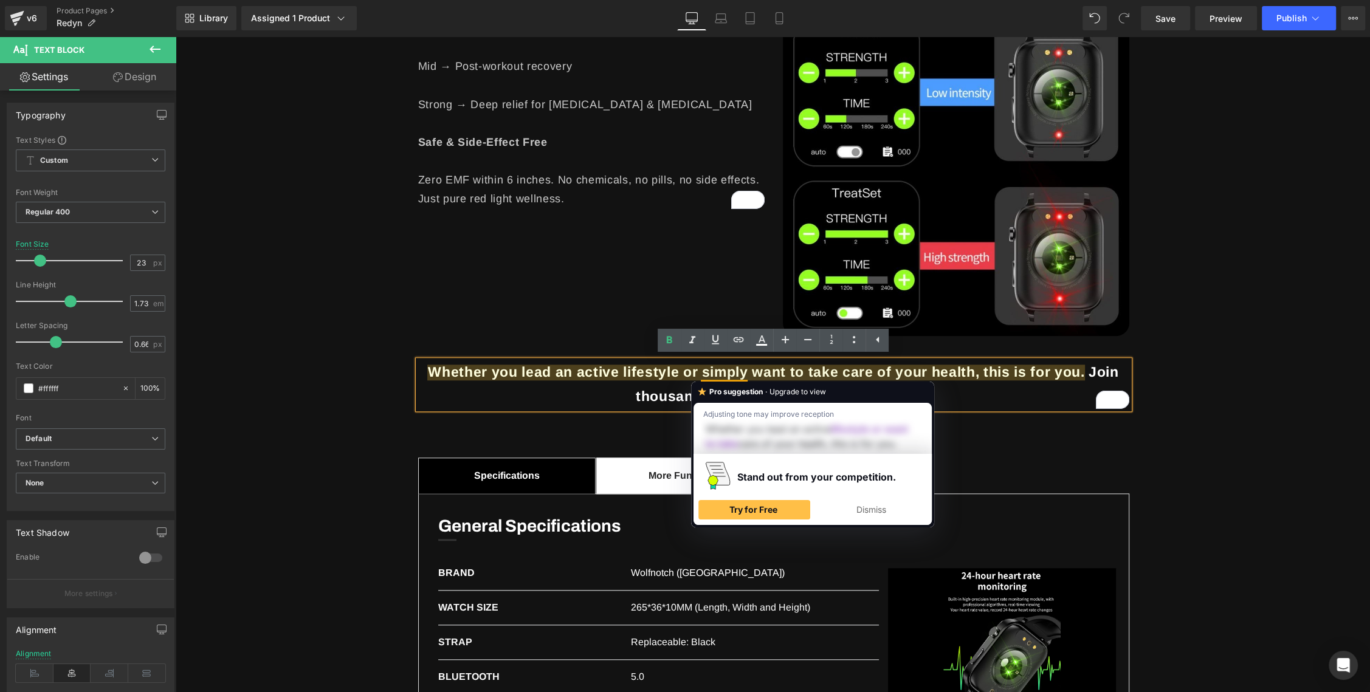
click at [735, 374] on b "Whether you lead an active lifestyle or simply want to take care of your health…" at bounding box center [773, 384] width 690 height 40
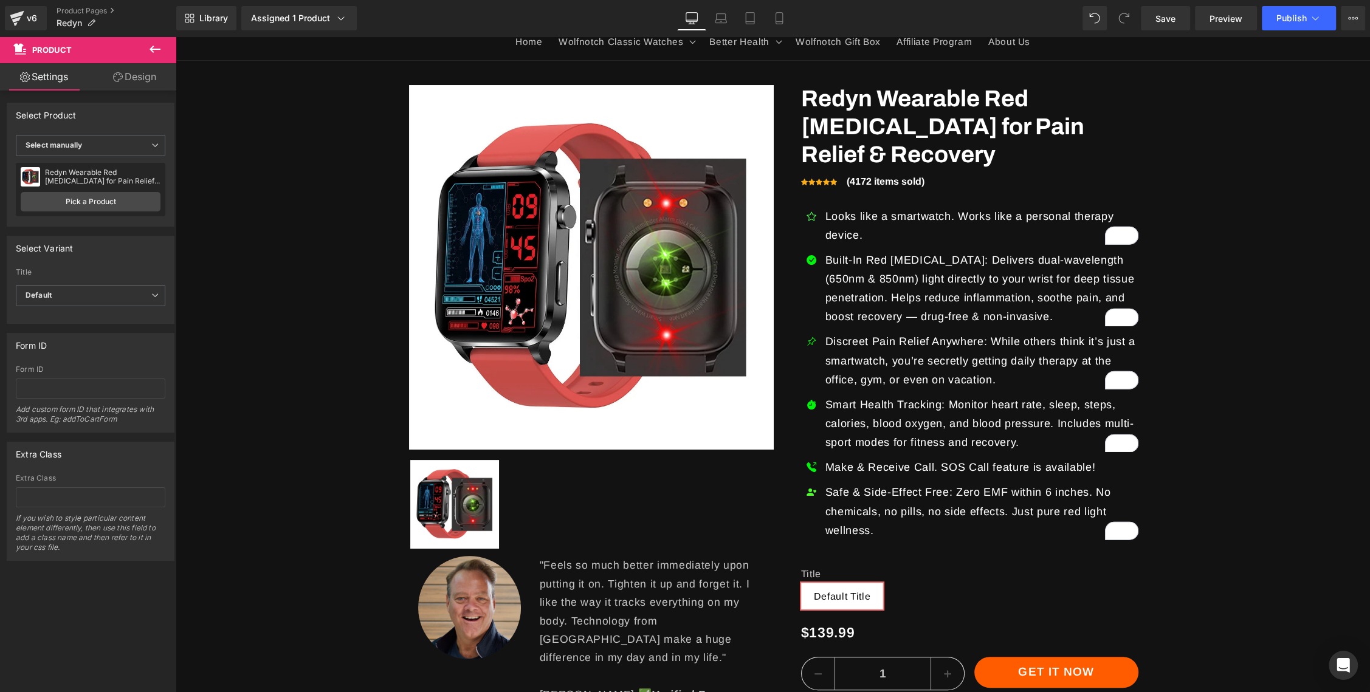
scroll to position [0, 0]
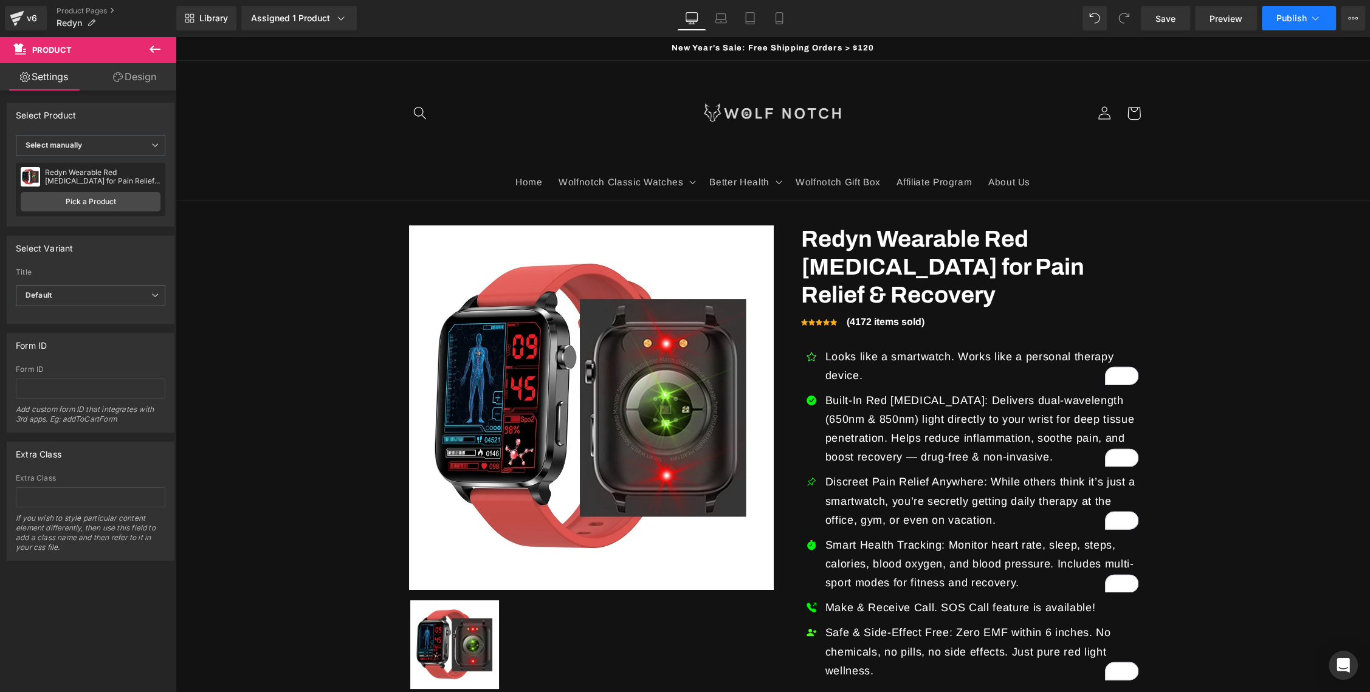
click at [1287, 14] on span "Publish" at bounding box center [1291, 18] width 30 height 10
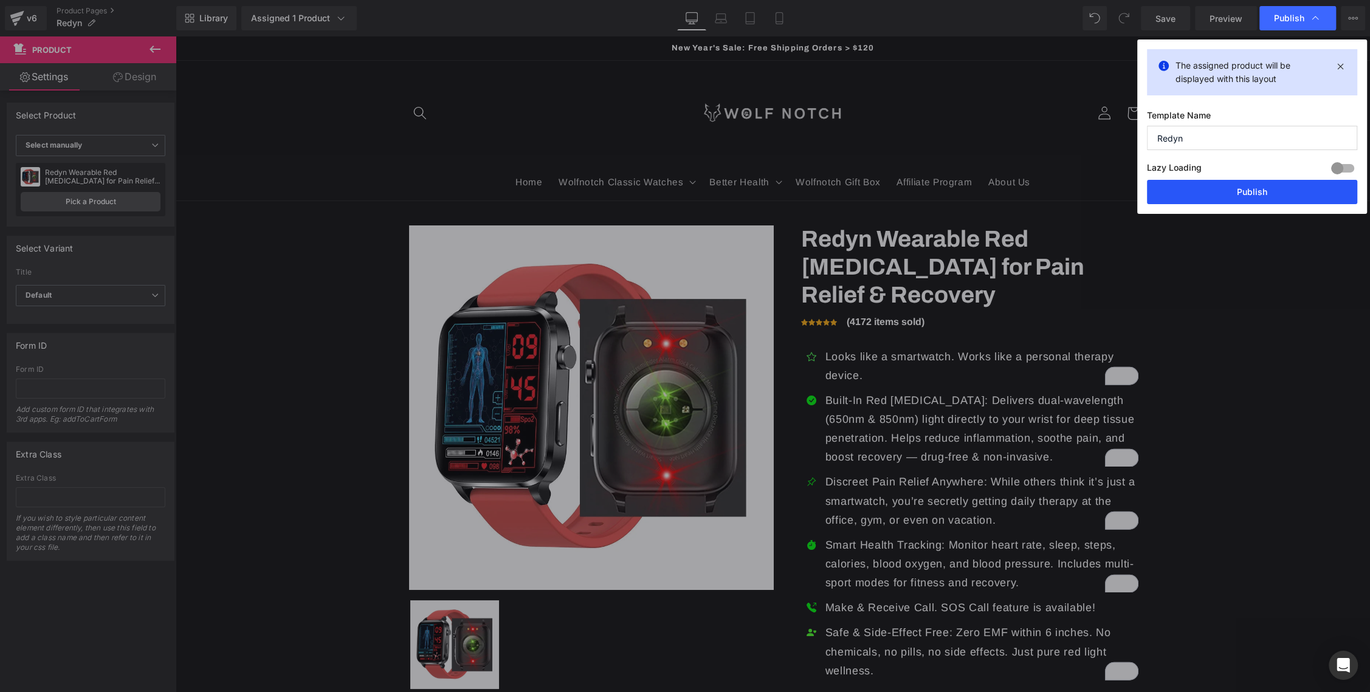
click at [1243, 187] on button "Publish" at bounding box center [1252, 192] width 210 height 24
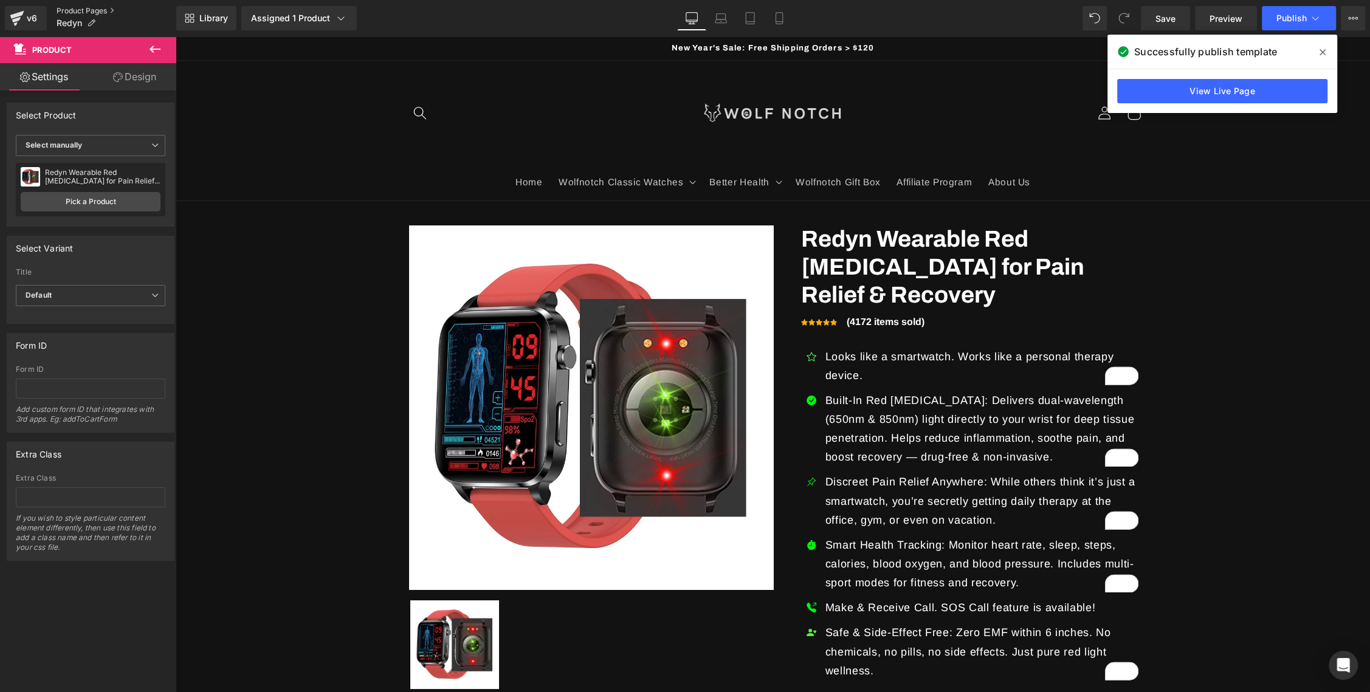
click at [84, 12] on link "Product Pages" at bounding box center [117, 11] width 120 height 10
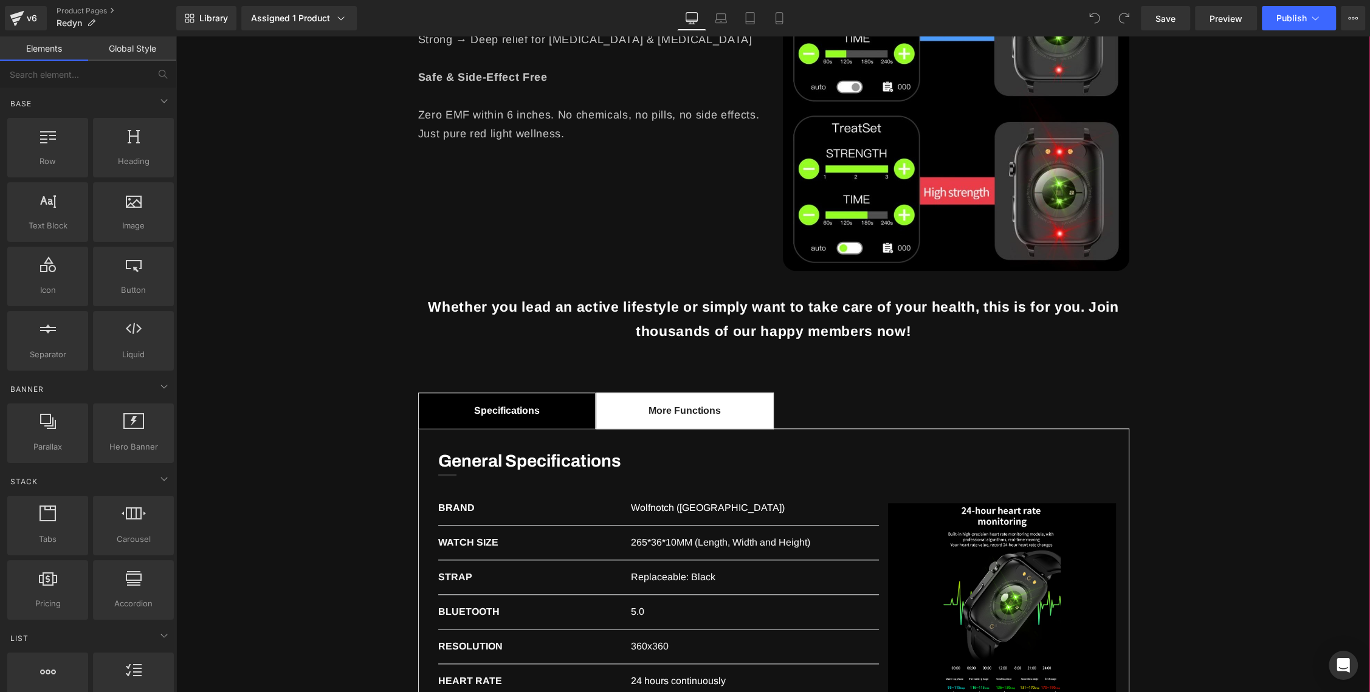
scroll to position [1372, 0]
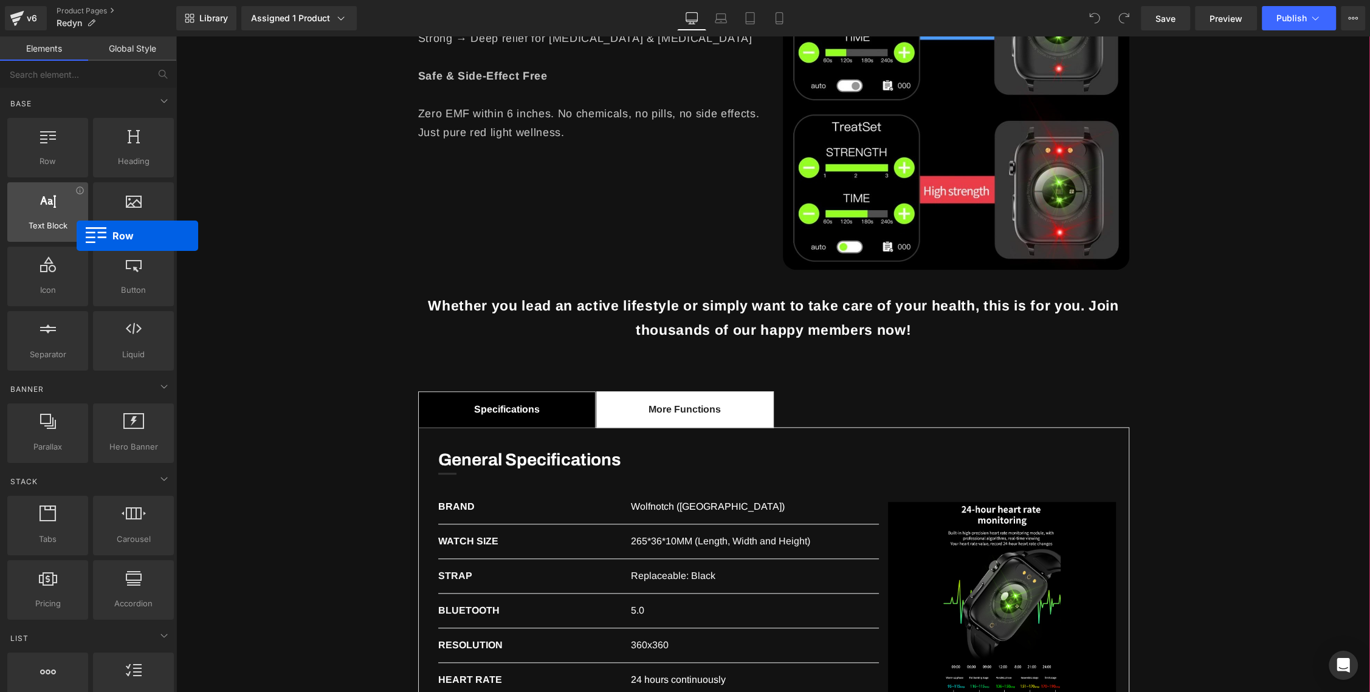
drag, startPoint x: 64, startPoint y: 162, endPoint x: 51, endPoint y: 235, distance: 74.0
click at [61, 235] on div "Row rows, columns, layouts, div Heading headings, titles, h1,h2,h3,h4,h5,h6 Tex…" at bounding box center [90, 244] width 171 height 258
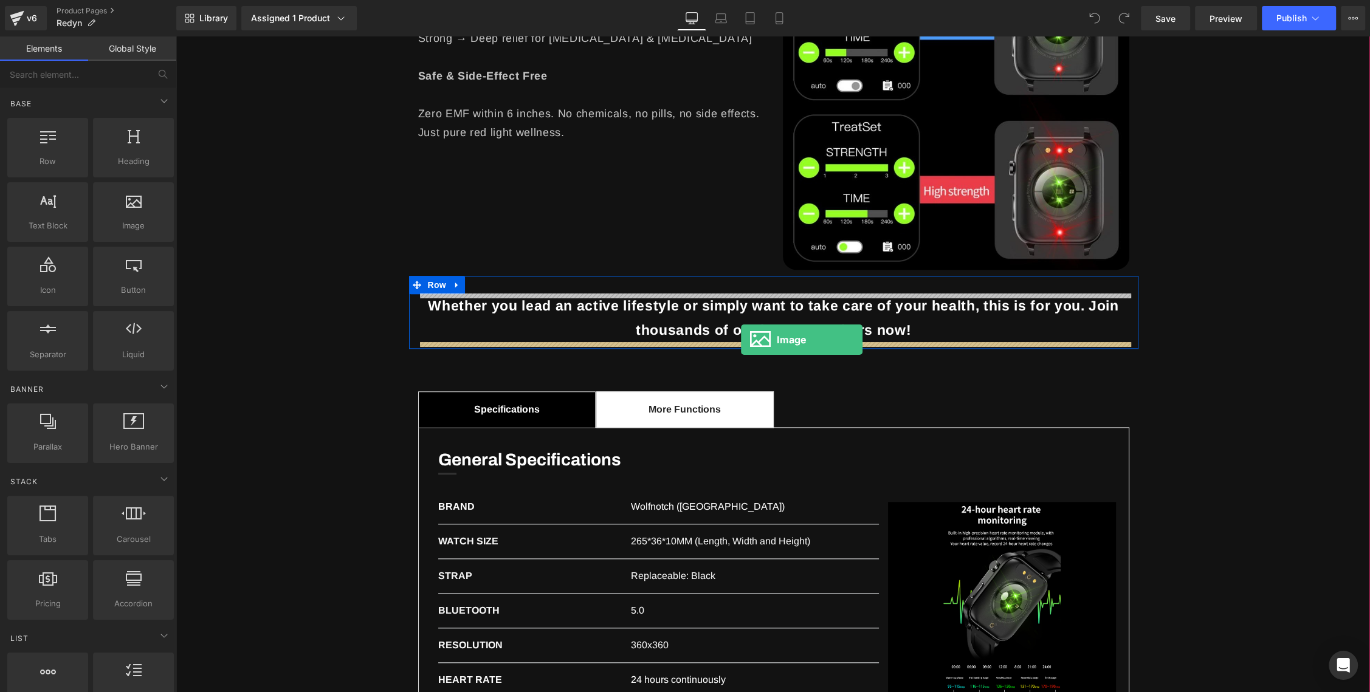
drag, startPoint x: 327, startPoint y: 260, endPoint x: 741, endPoint y: 340, distance: 421.4
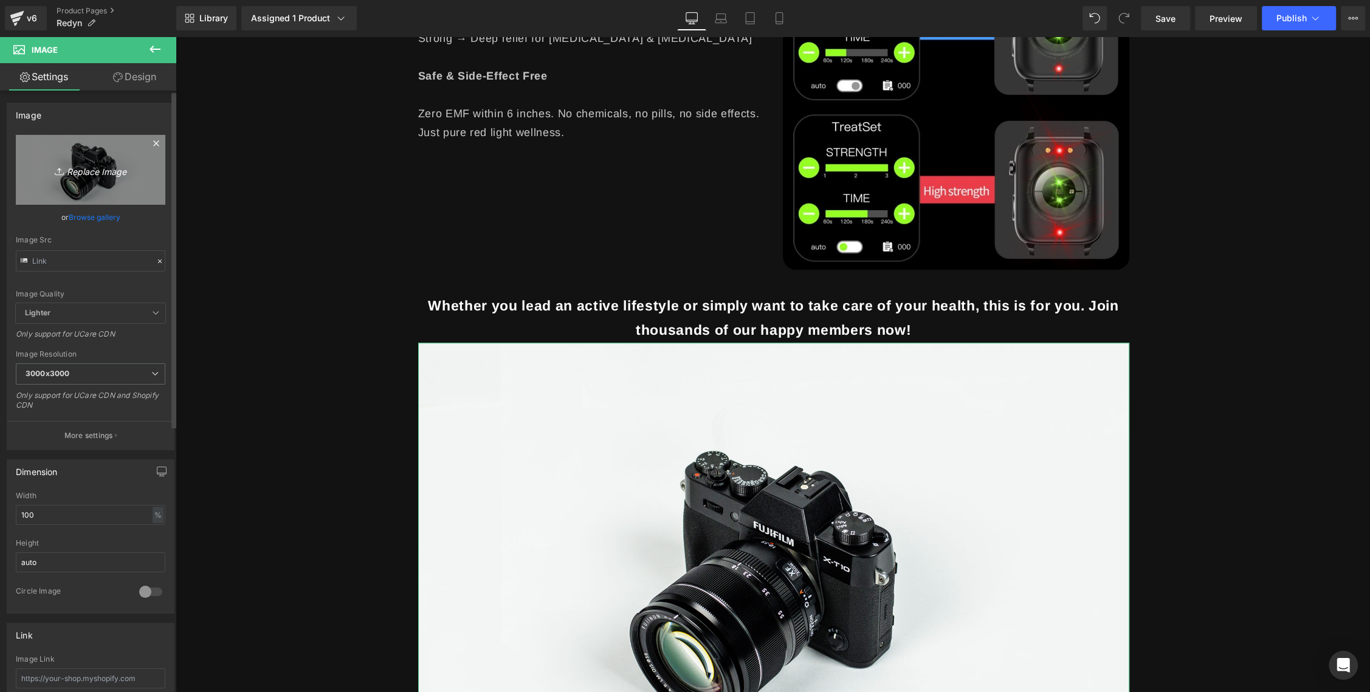
click at [88, 167] on icon "Replace Image" at bounding box center [90, 169] width 97 height 15
type input "C:\fakepath\banner1.png"
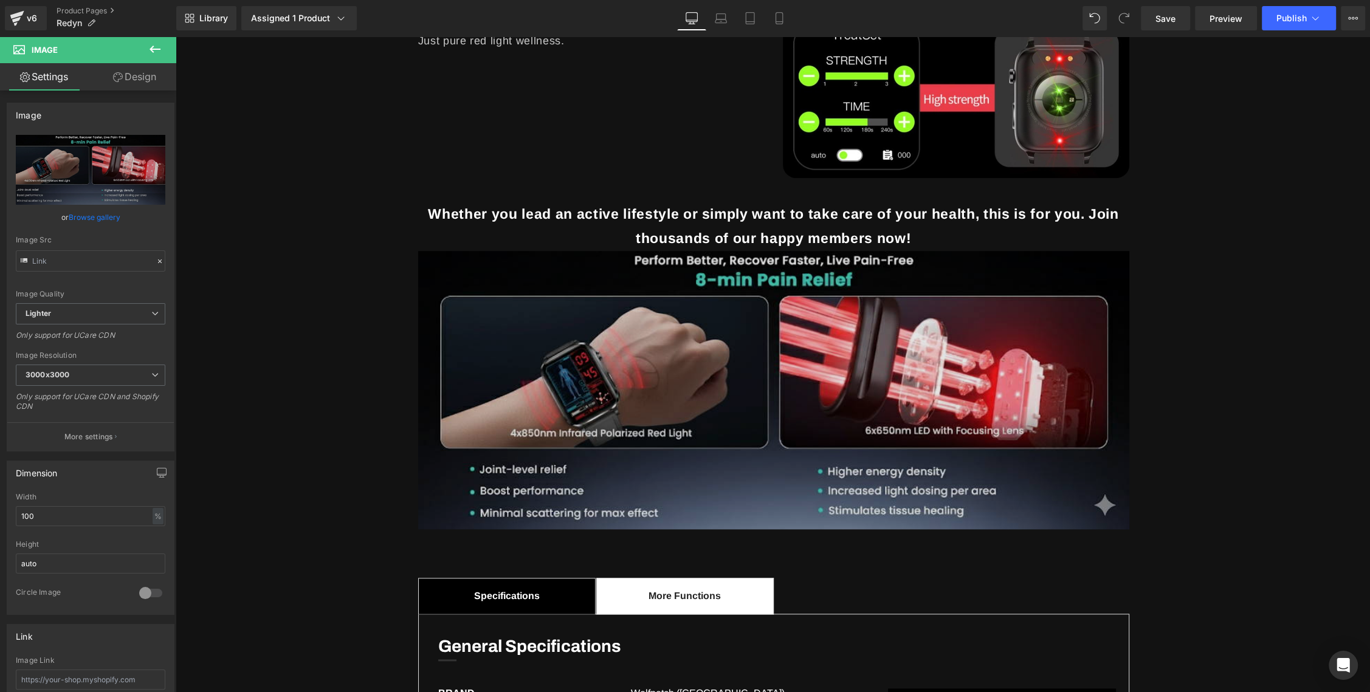
scroll to position [1409, 0]
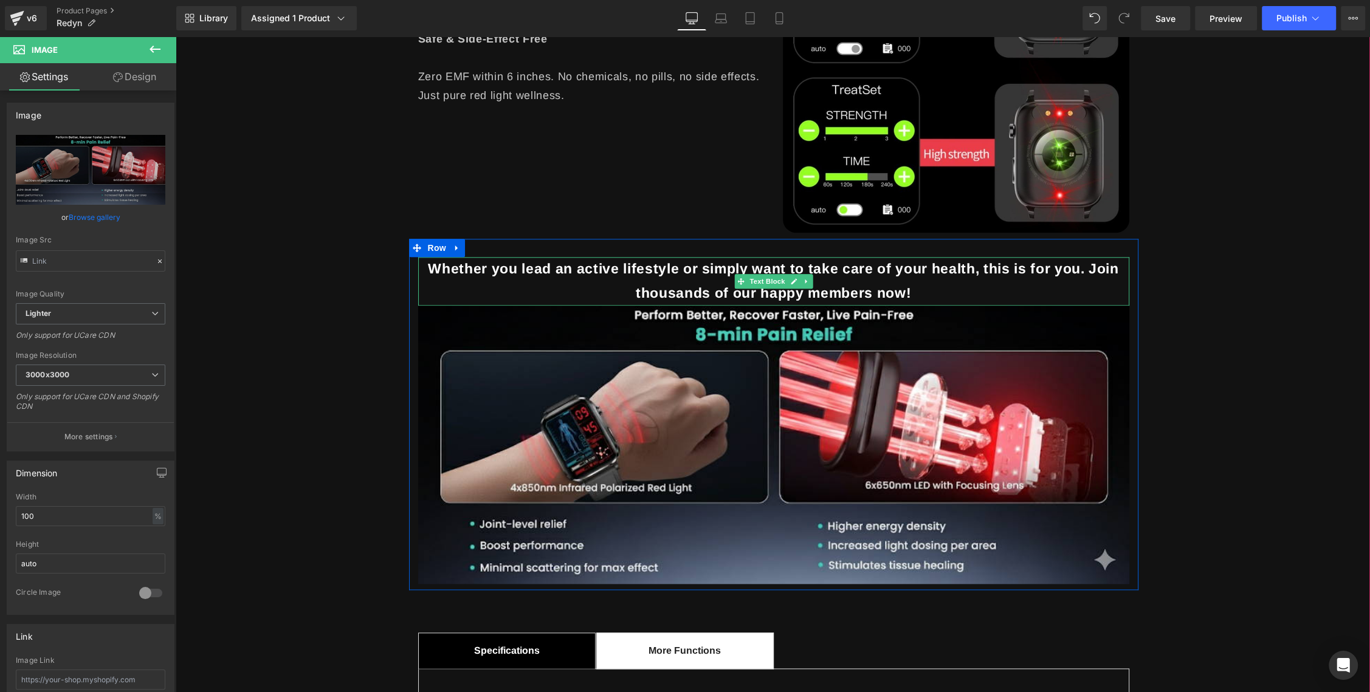
click at [551, 292] on div "Whether you lead an active lifestyle or simply want to take care of your health…" at bounding box center [773, 281] width 711 height 49
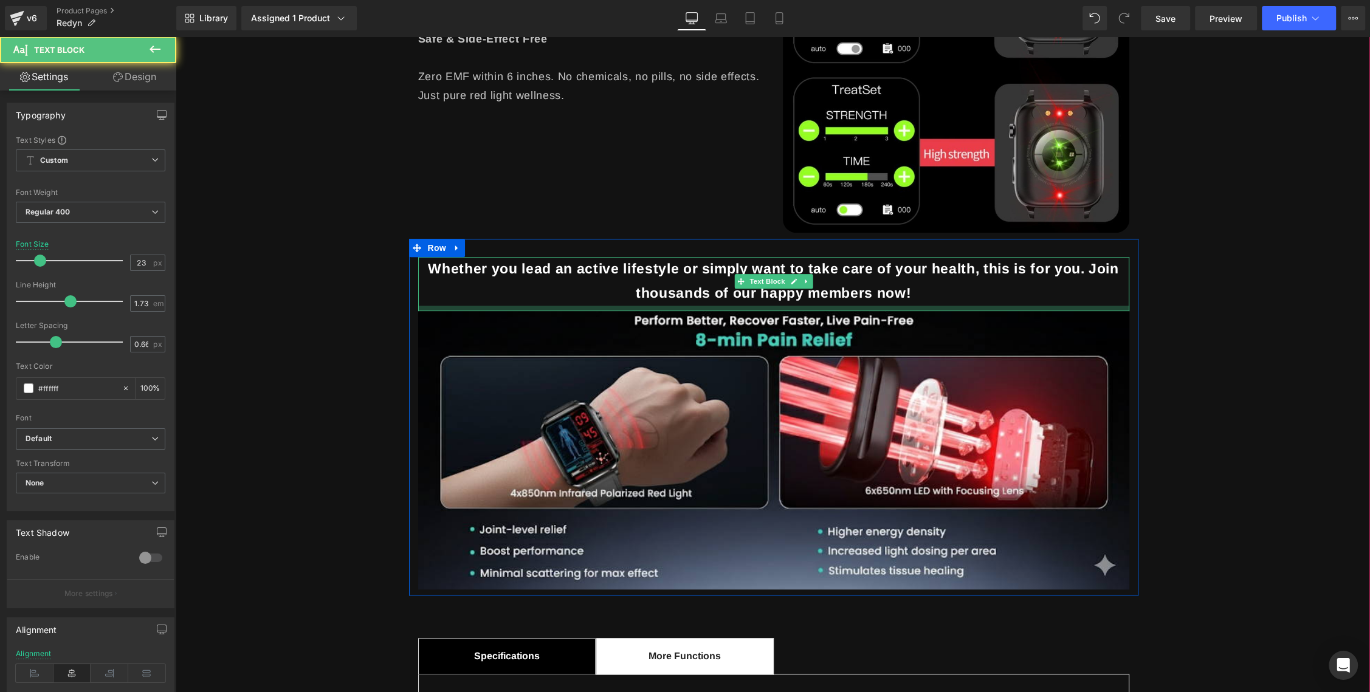
click at [778, 308] on div at bounding box center [773, 308] width 711 height 5
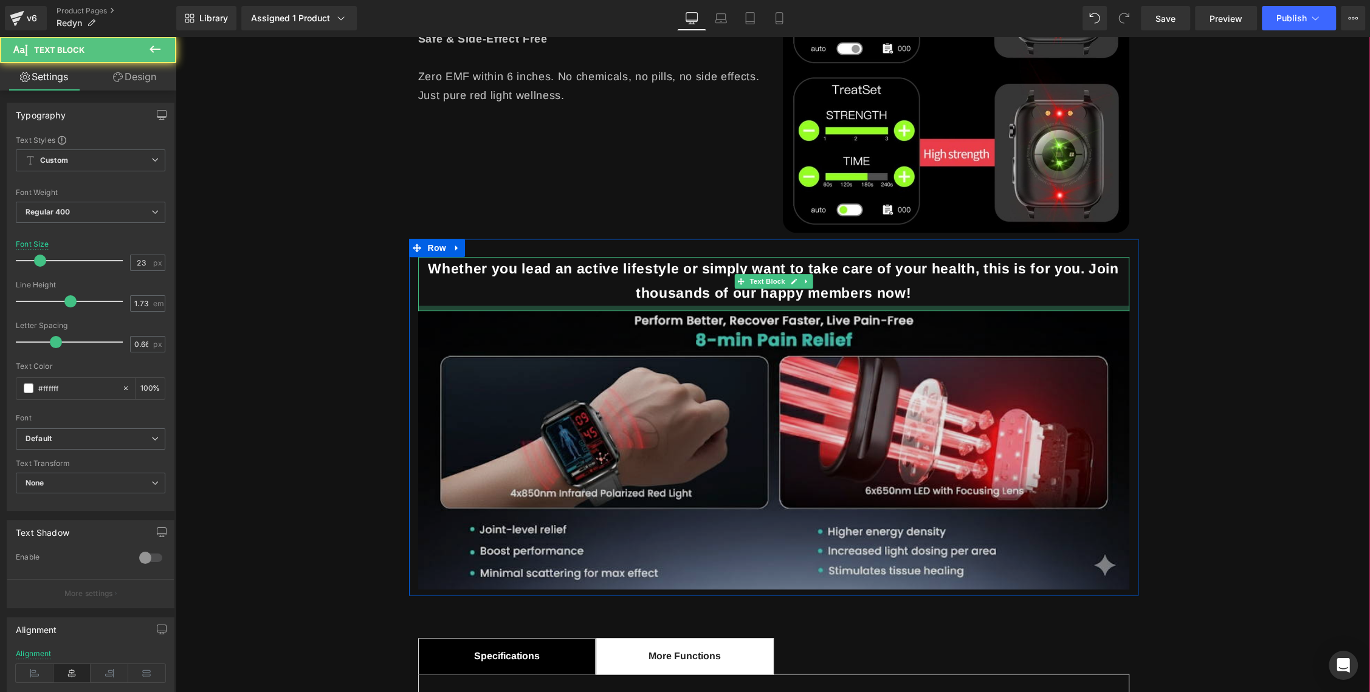
click at [924, 393] on img at bounding box center [773, 450] width 711 height 278
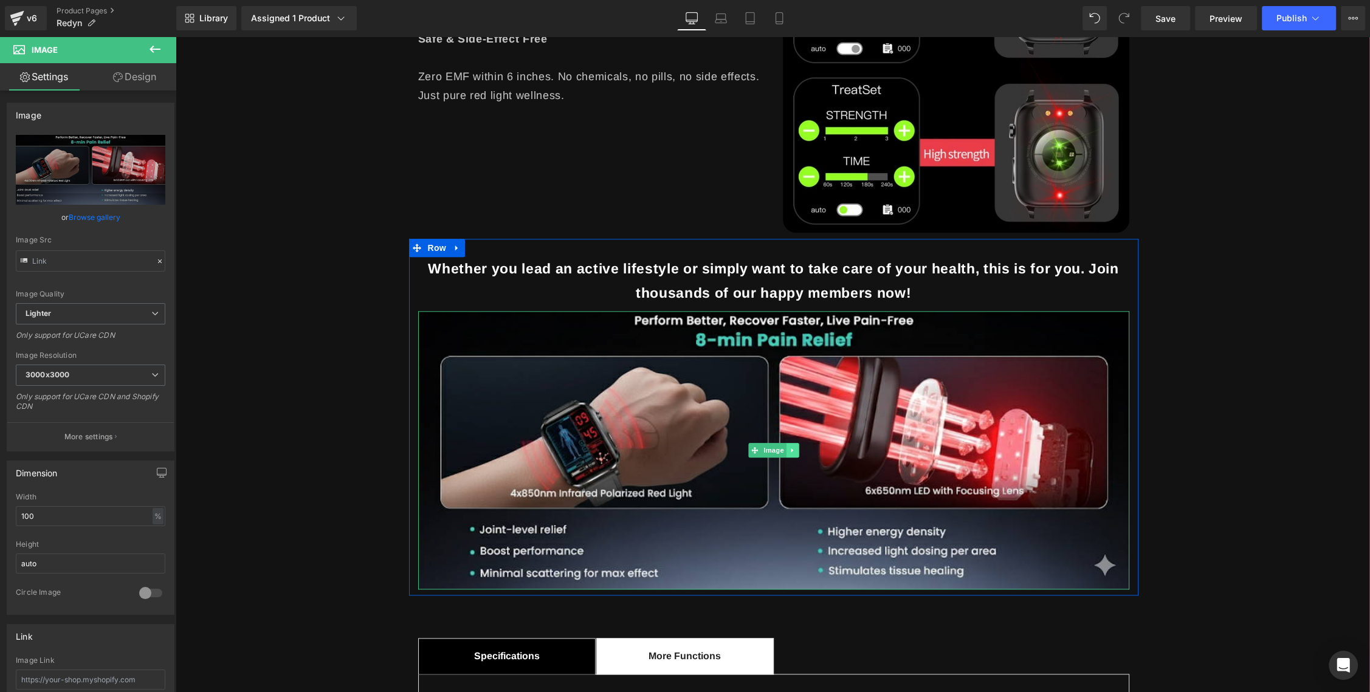
click at [789, 449] on icon at bounding box center [792, 450] width 7 height 7
click at [786, 452] on icon at bounding box center [786, 450] width 7 height 7
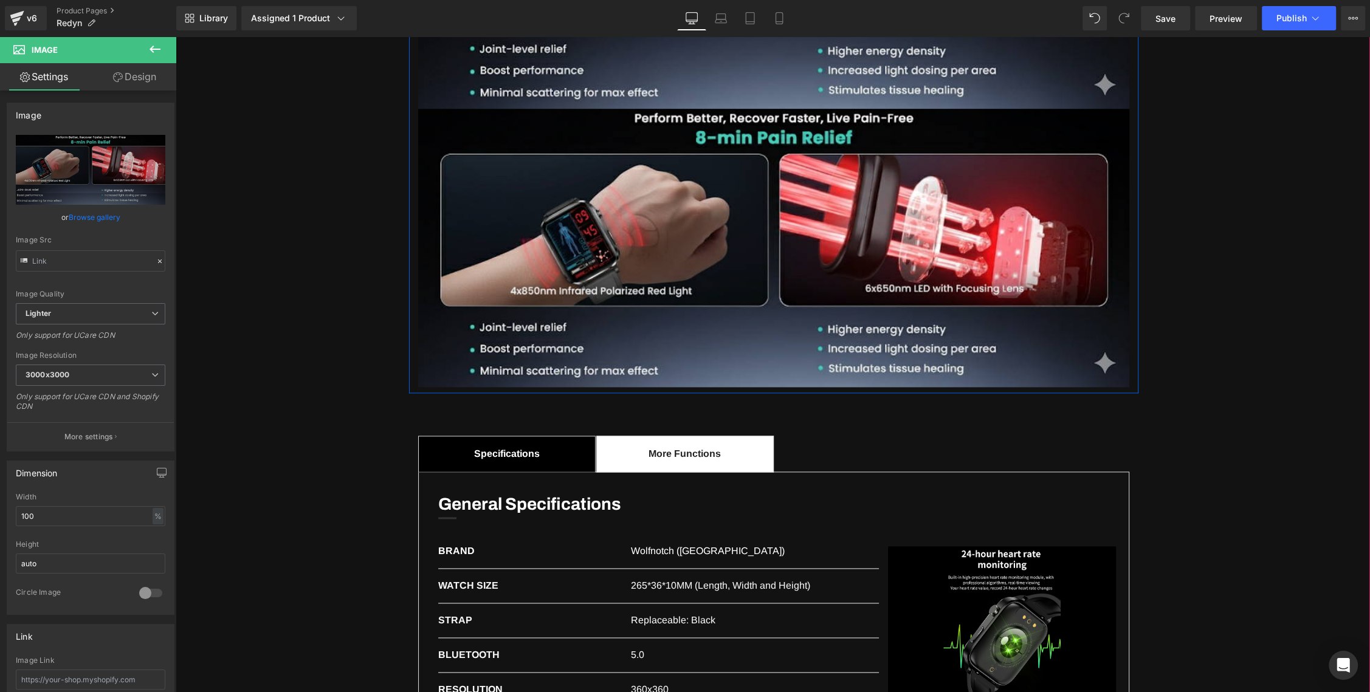
scroll to position [1913, 0]
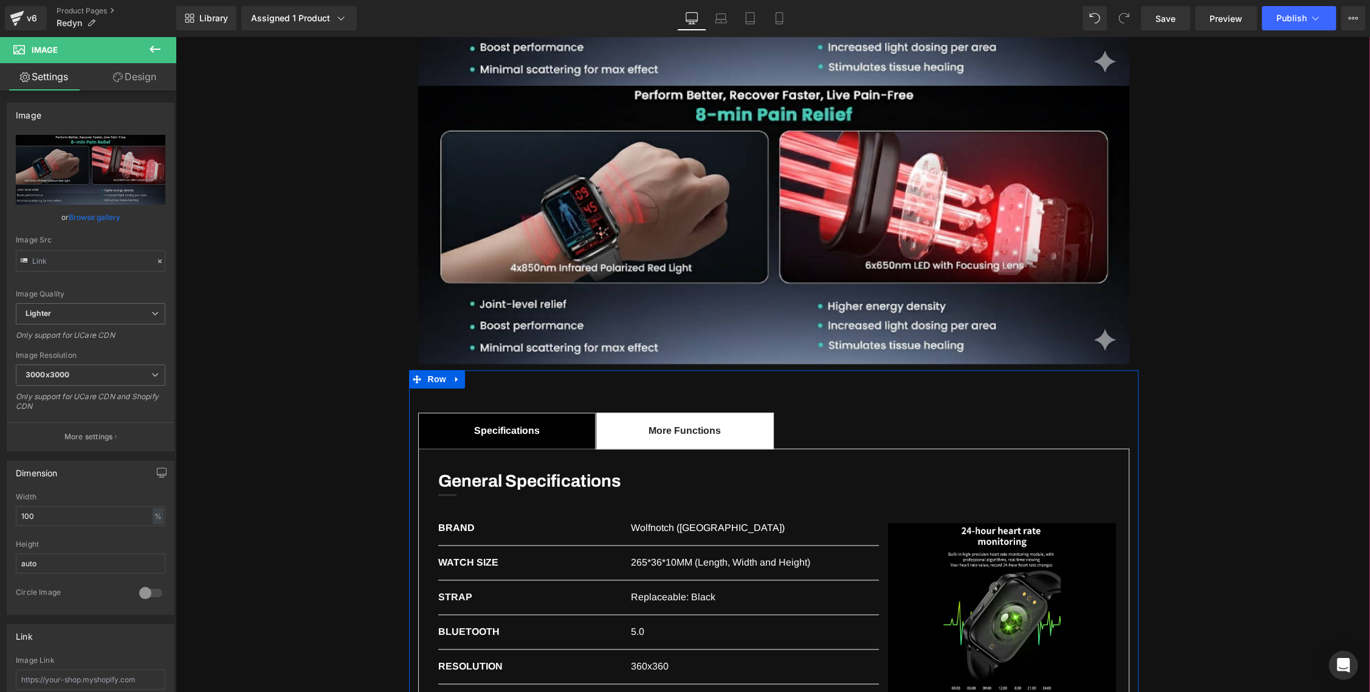
click at [692, 376] on div "Specifications Text Block More Functions Text Block General Specifications Head…" at bounding box center [773, 592] width 729 height 445
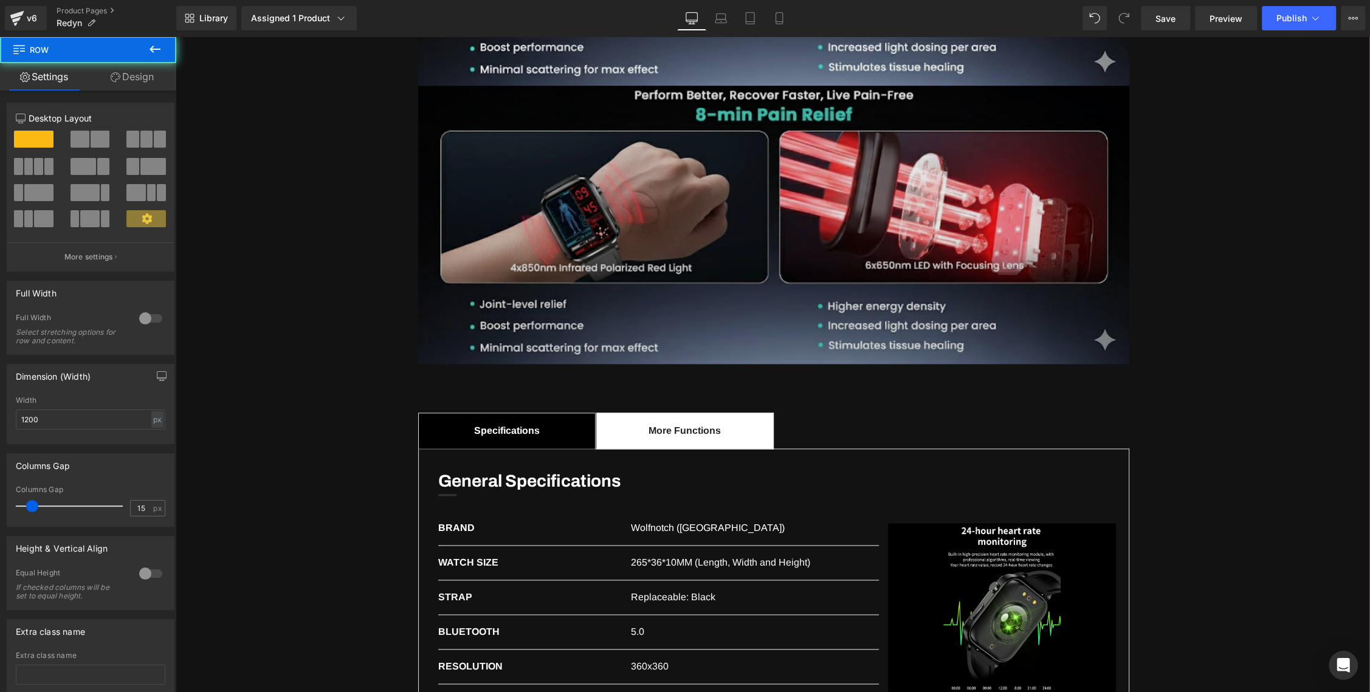
click at [639, 301] on img at bounding box center [773, 225] width 711 height 278
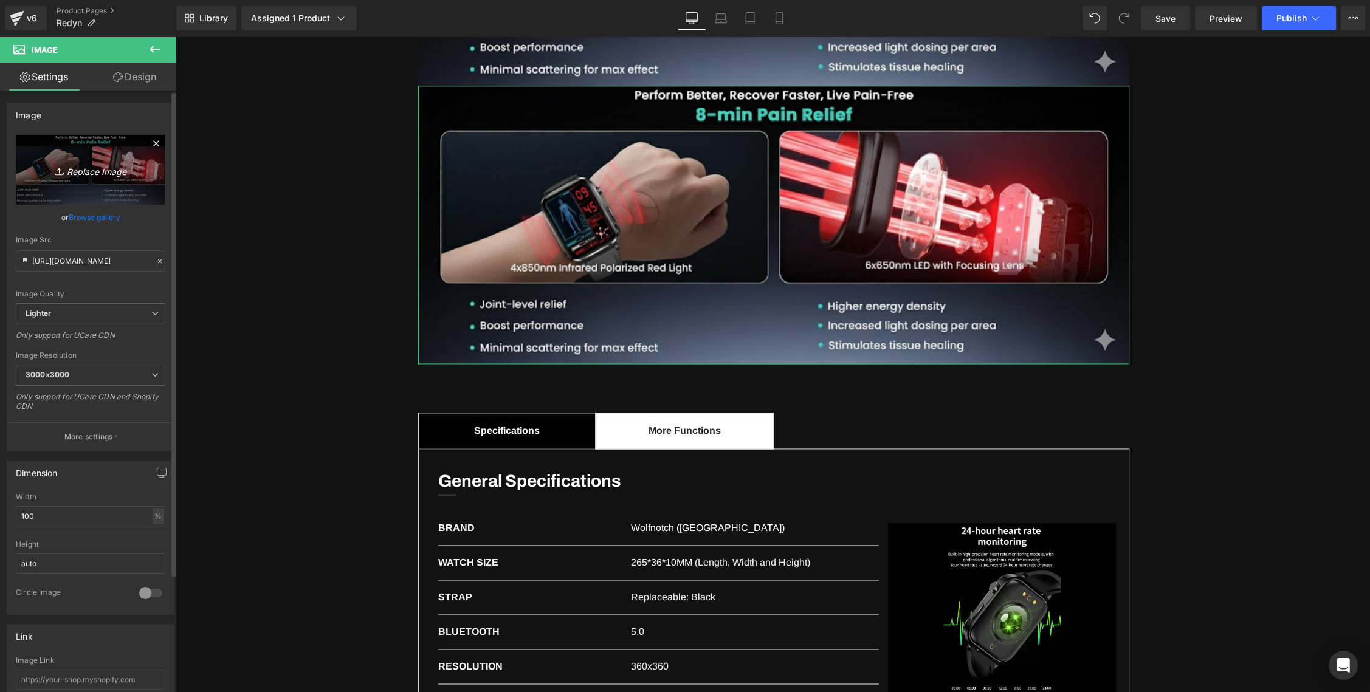
click at [85, 177] on icon "Replace Image" at bounding box center [90, 169] width 97 height 15
type input "C:\fakepath\banner2.png"
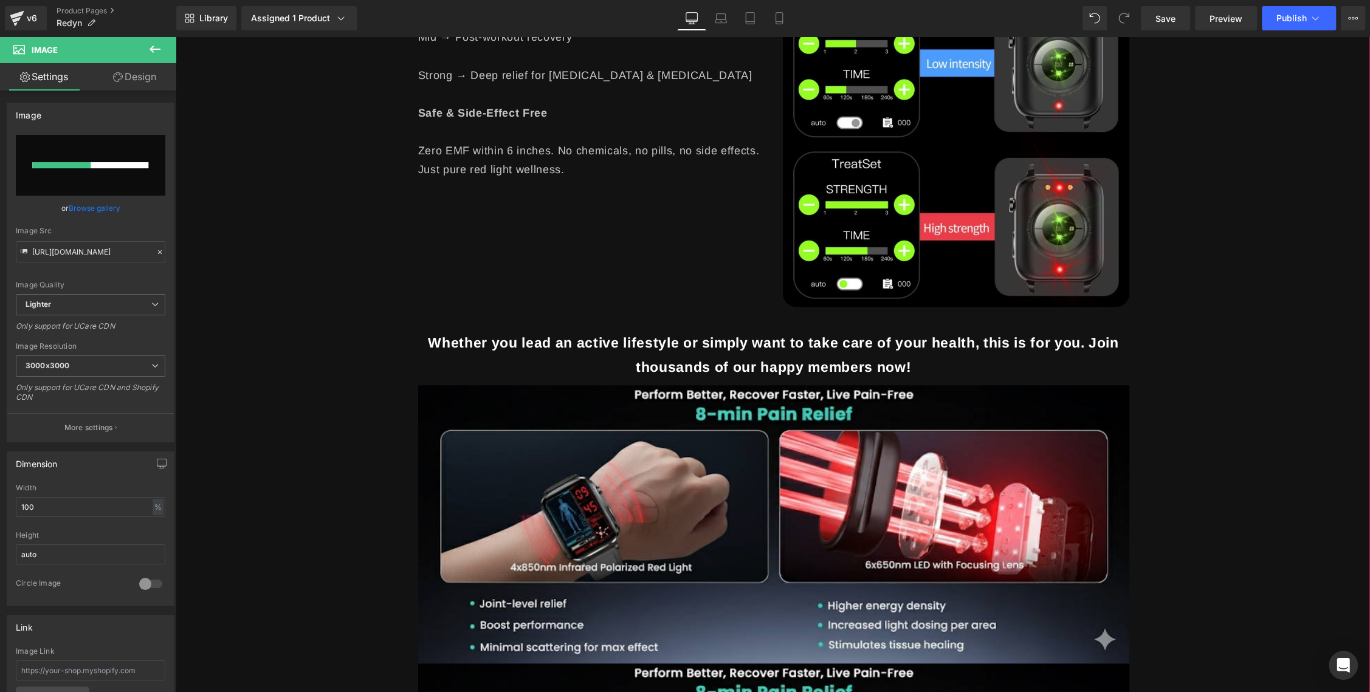
scroll to position [1565, 0]
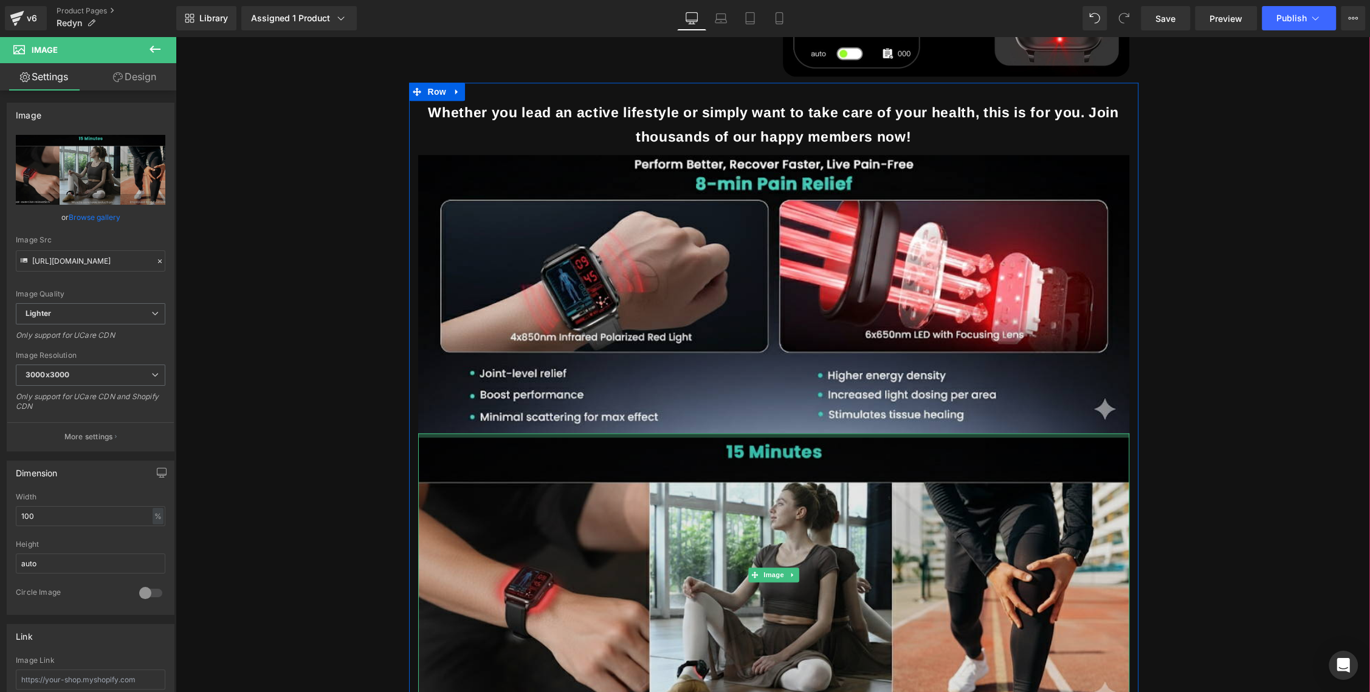
click at [964, 437] on div "Image" at bounding box center [773, 574] width 711 height 283
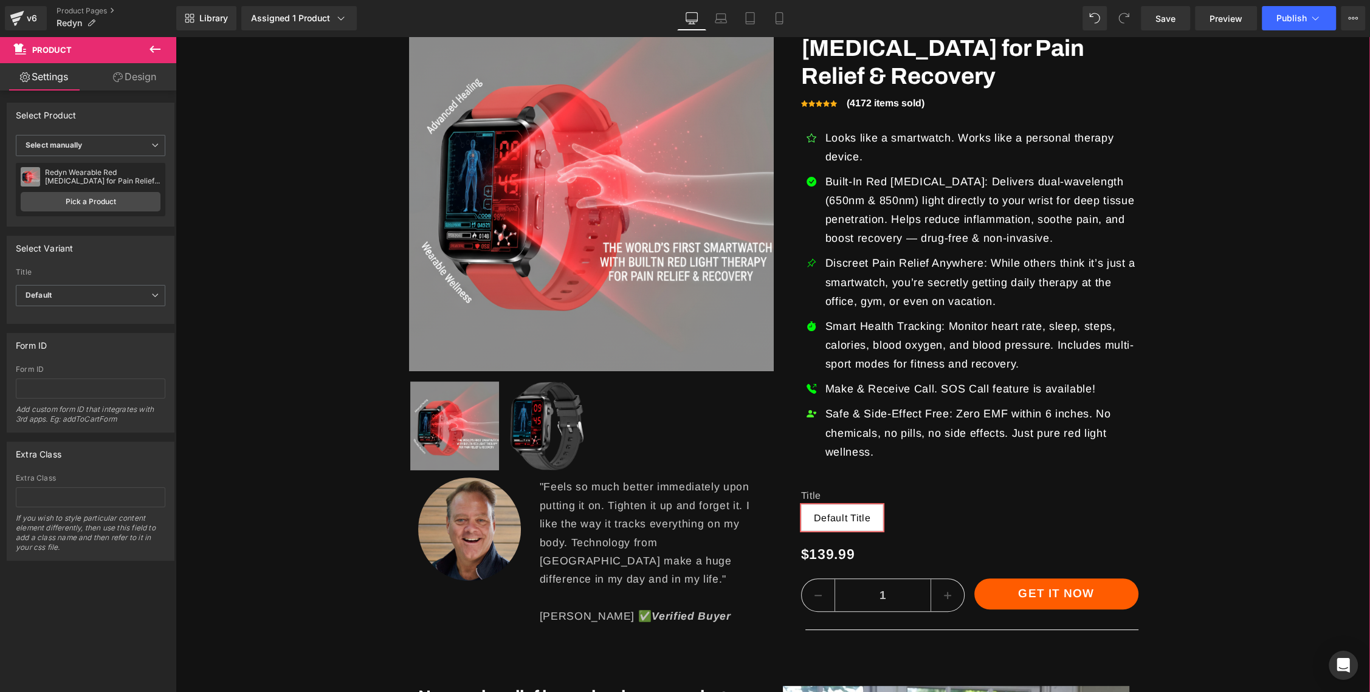
scroll to position [0, 0]
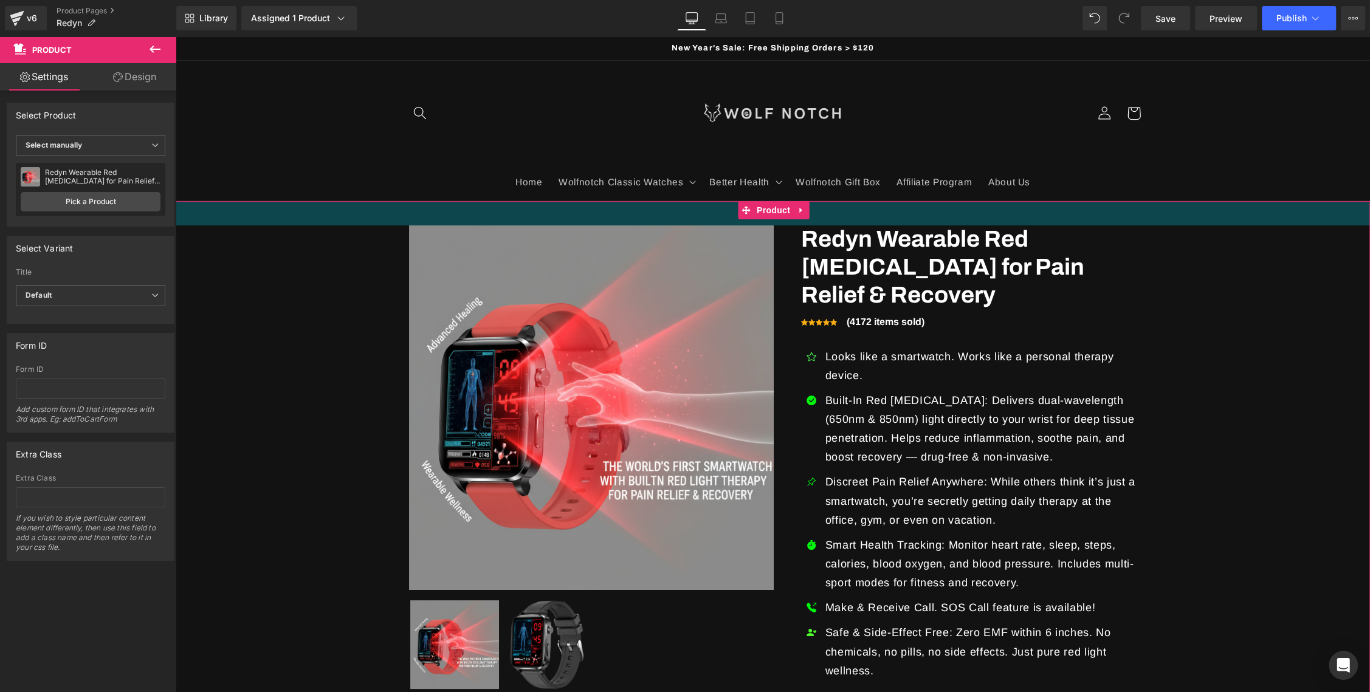
click at [342, 219] on div "40px" at bounding box center [773, 213] width 1194 height 24
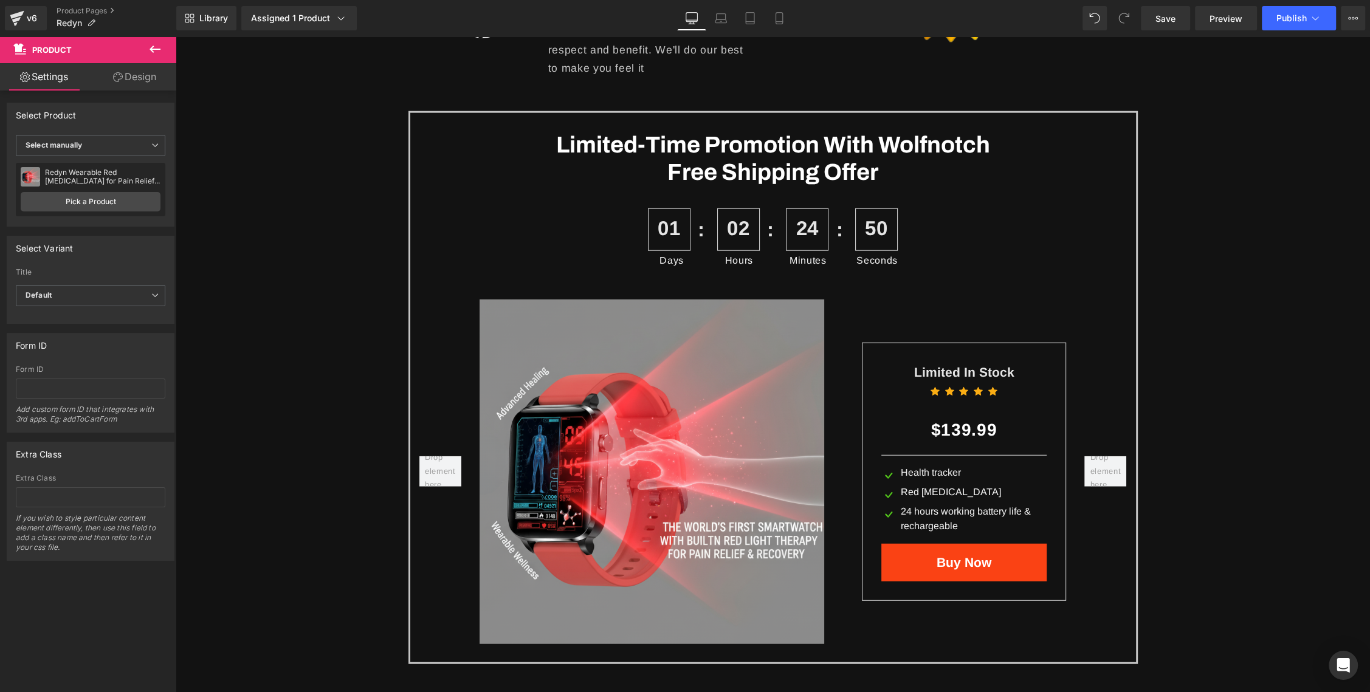
scroll to position [4000, 0]
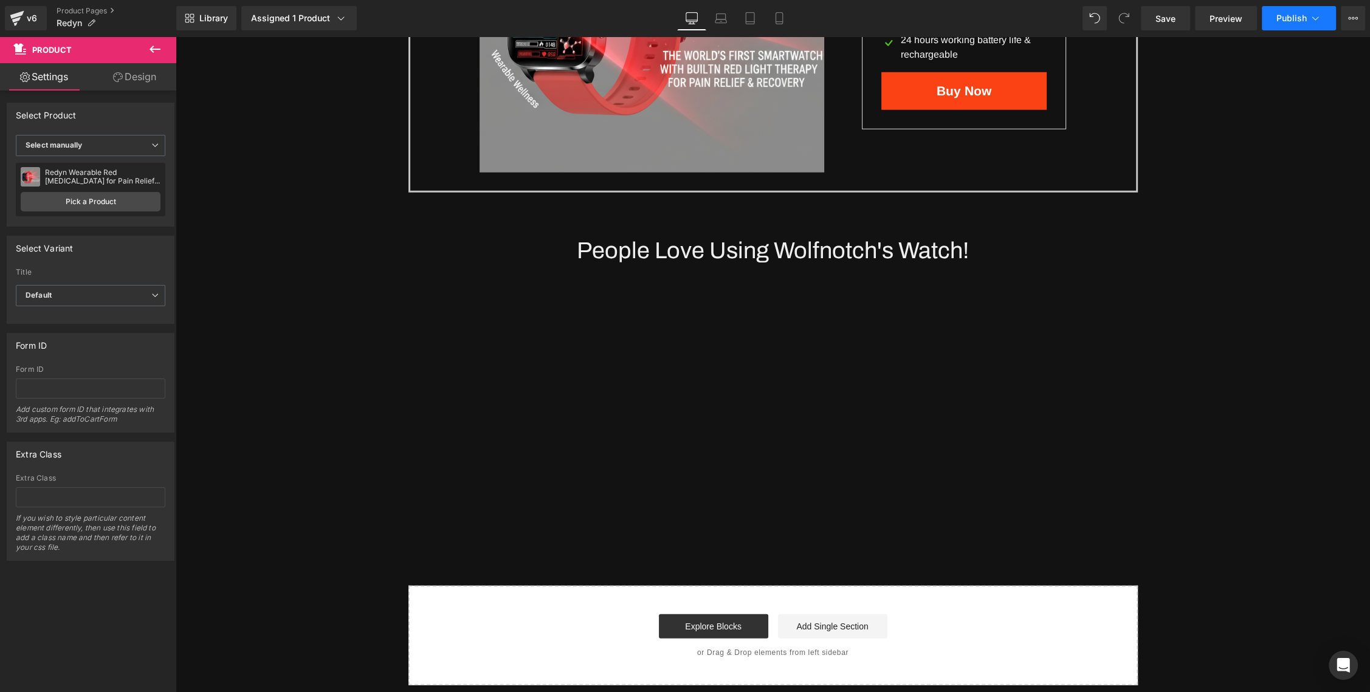
click at [1287, 16] on span "Publish" at bounding box center [1291, 18] width 30 height 10
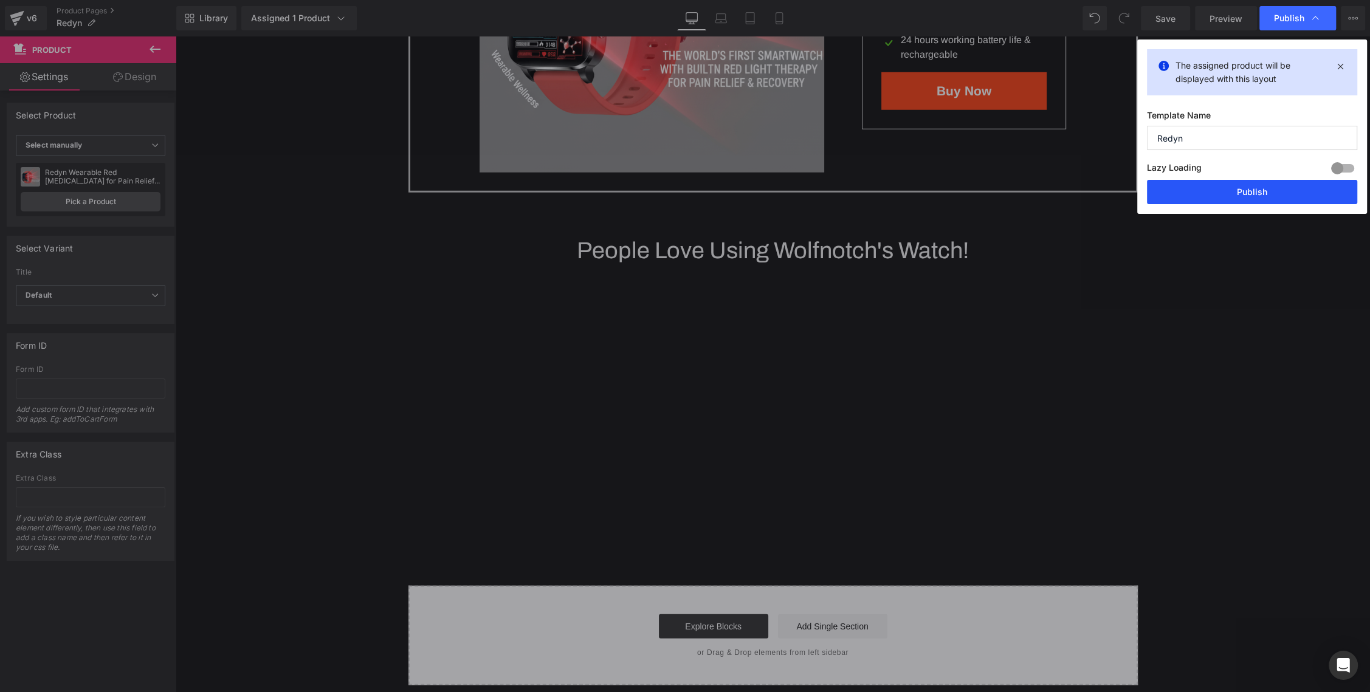
drag, startPoint x: 1244, startPoint y: 197, endPoint x: 975, endPoint y: 195, distance: 268.6
click at [1244, 197] on button "Publish" at bounding box center [1252, 192] width 210 height 24
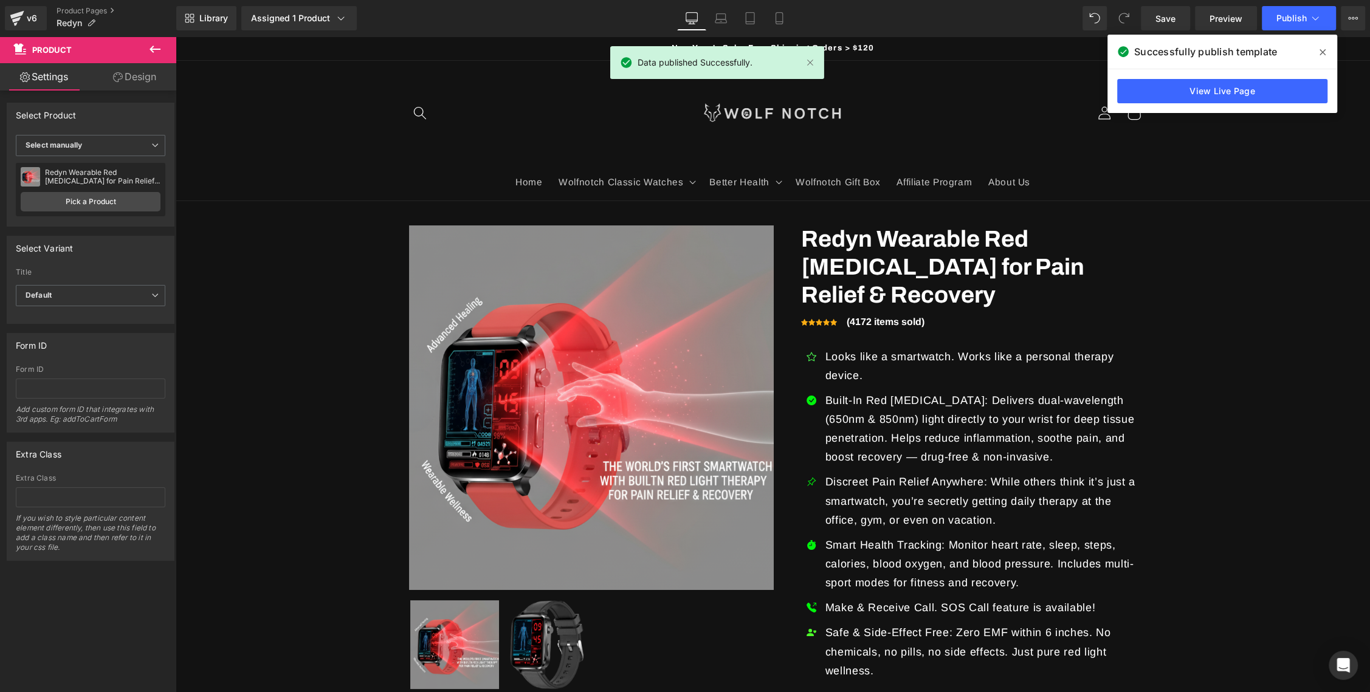
scroll to position [20, 0]
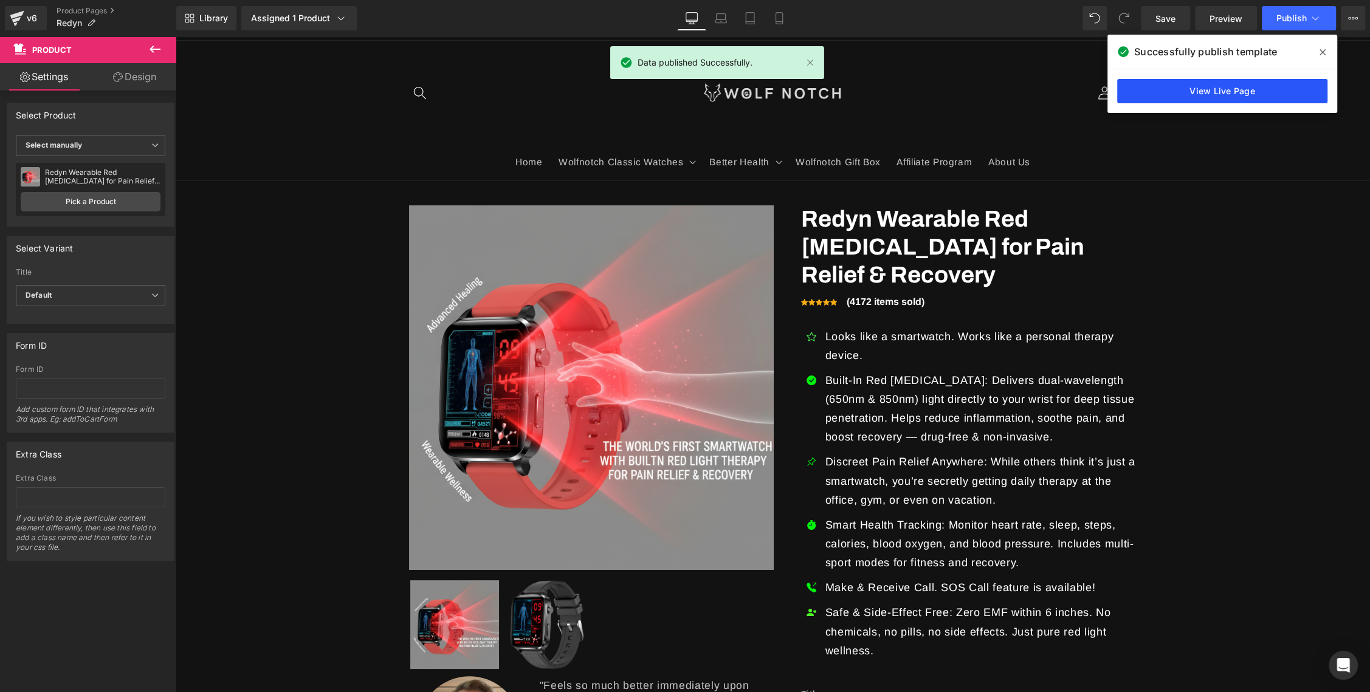
click at [1192, 86] on link "View Live Page" at bounding box center [1222, 91] width 210 height 24
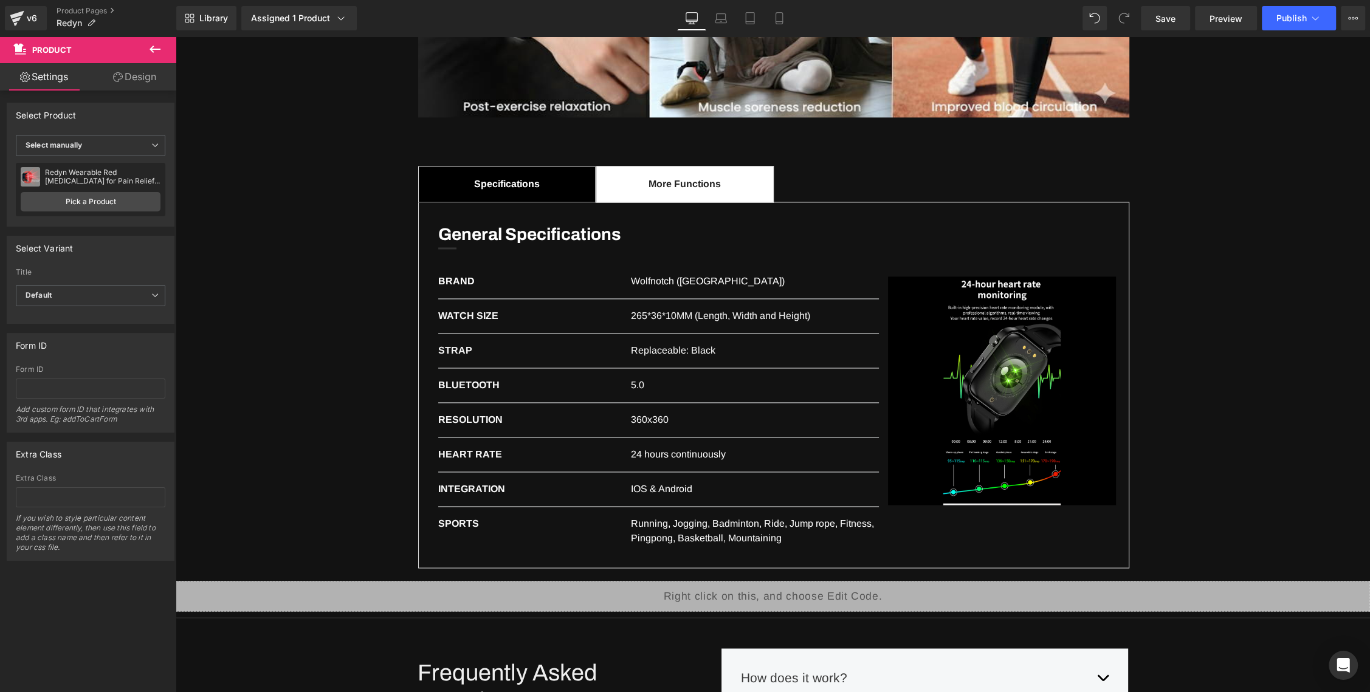
scroll to position [1817, 0]
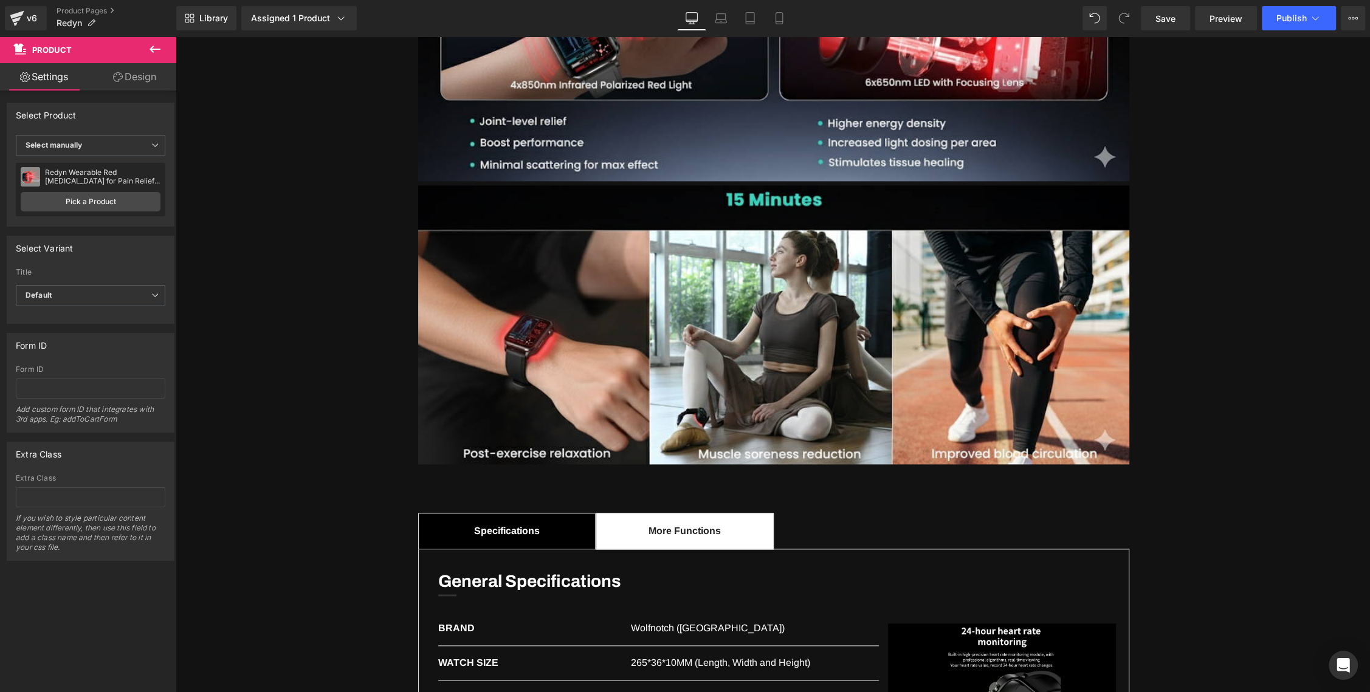
click at [160, 47] on icon at bounding box center [155, 49] width 15 height 15
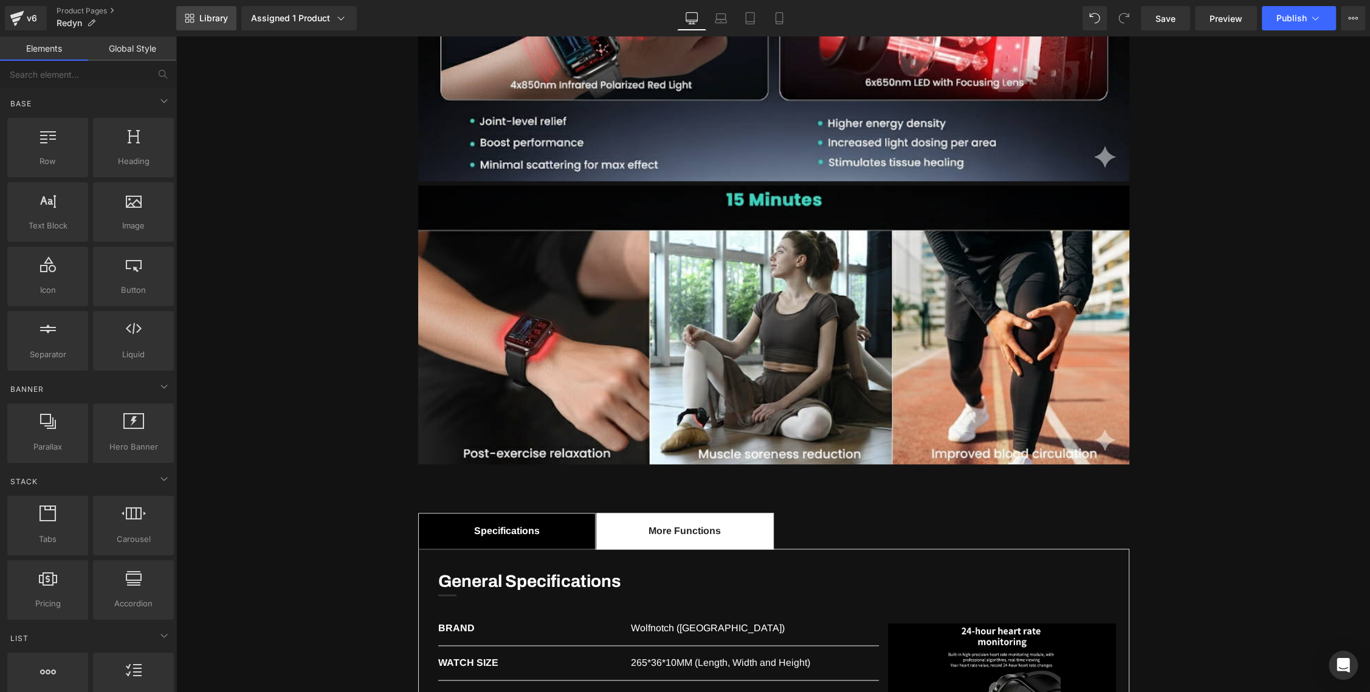
click at [216, 20] on span "Library" at bounding box center [213, 18] width 29 height 11
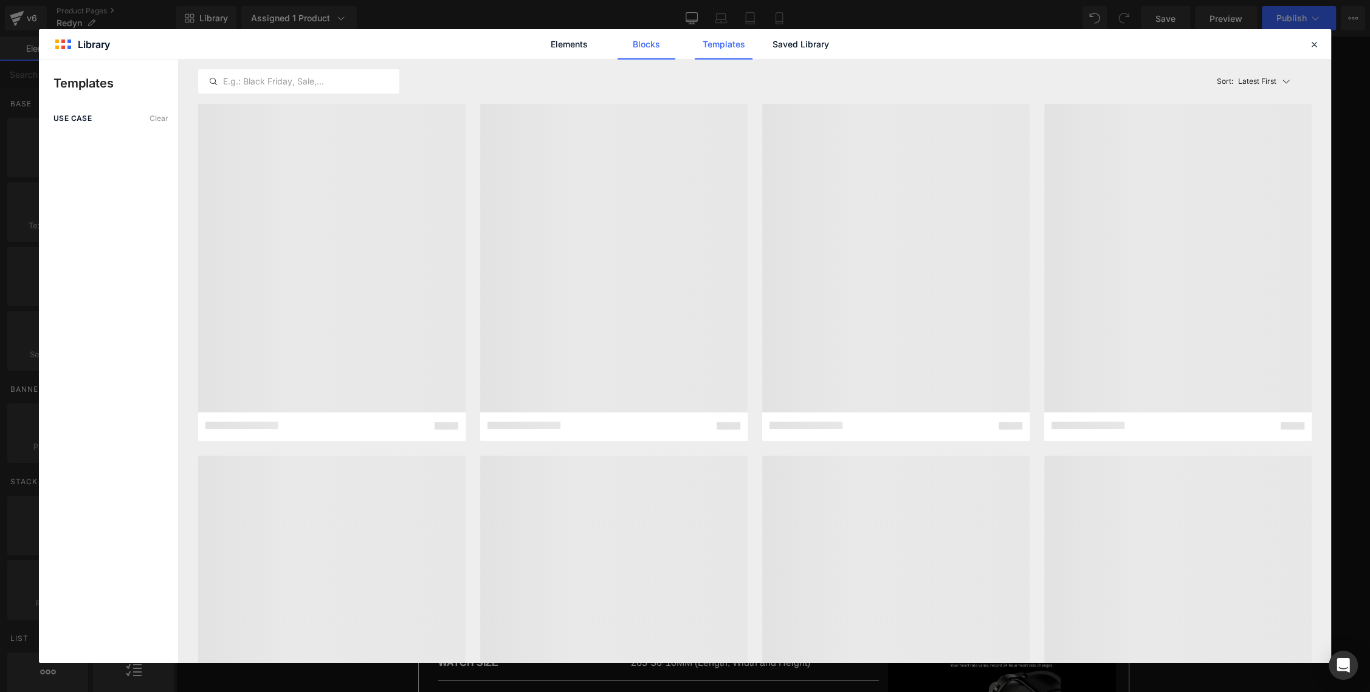
click at [638, 40] on link "Blocks" at bounding box center [646, 44] width 58 height 30
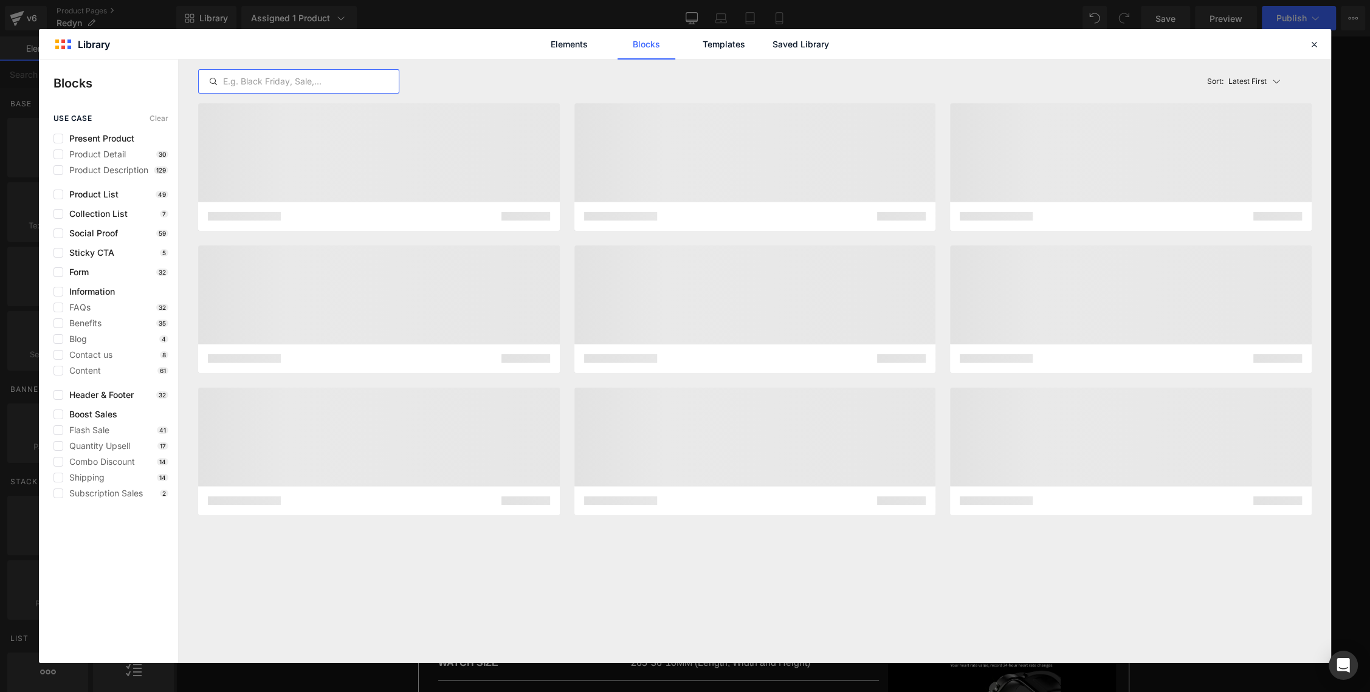
click at [280, 80] on input "text" at bounding box center [299, 81] width 200 height 15
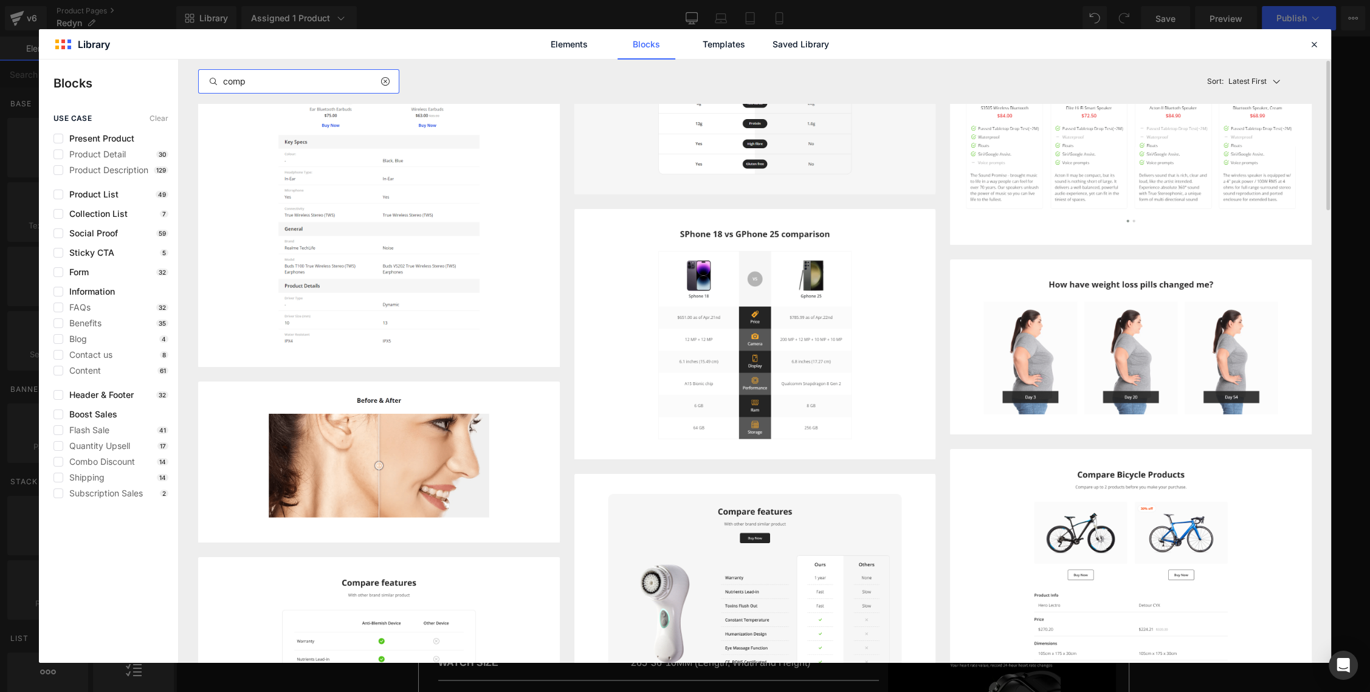
scroll to position [0, 0]
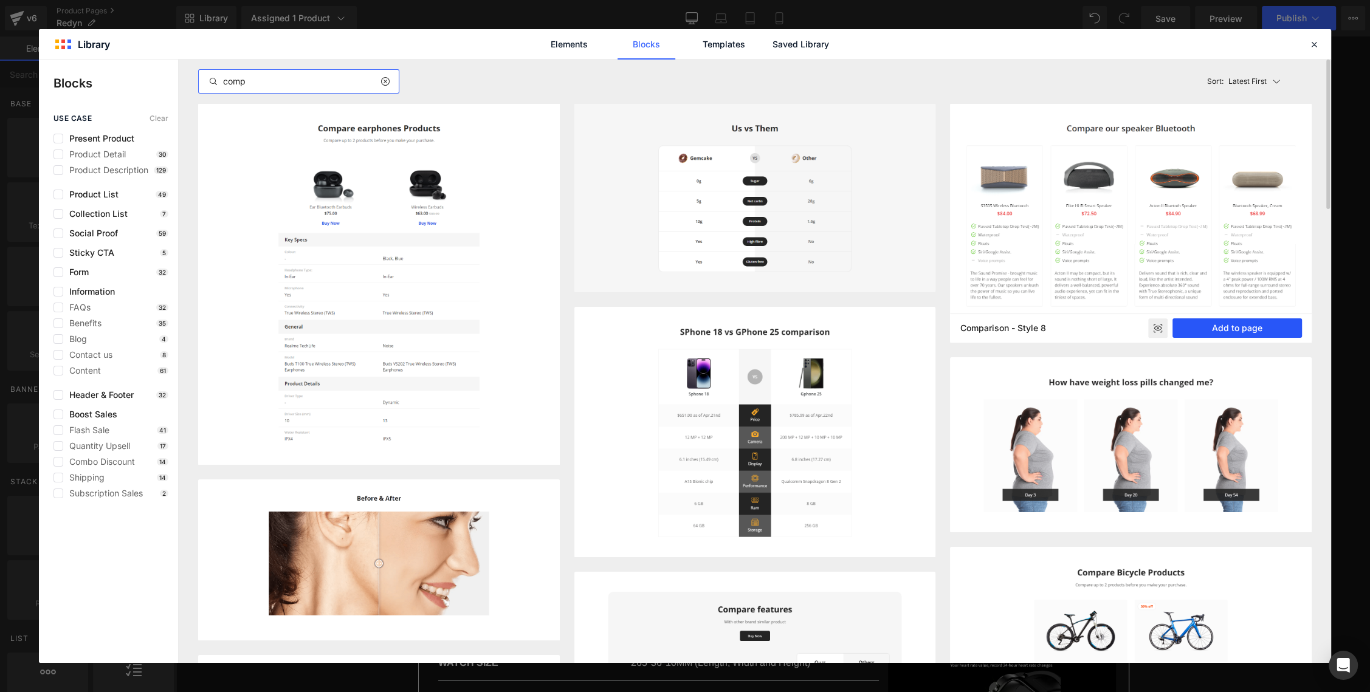
type input "comp"
click at [1225, 327] on button "Add to page" at bounding box center [1236, 327] width 129 height 19
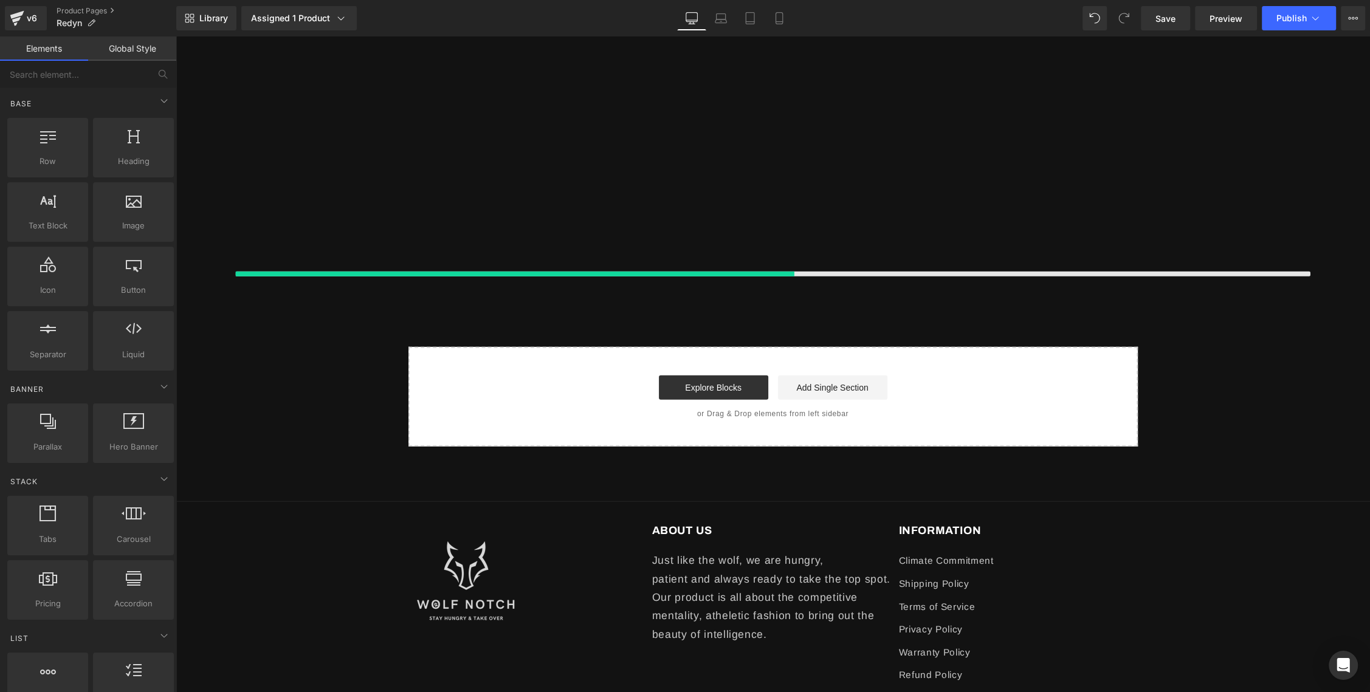
scroll to position [4424, 0]
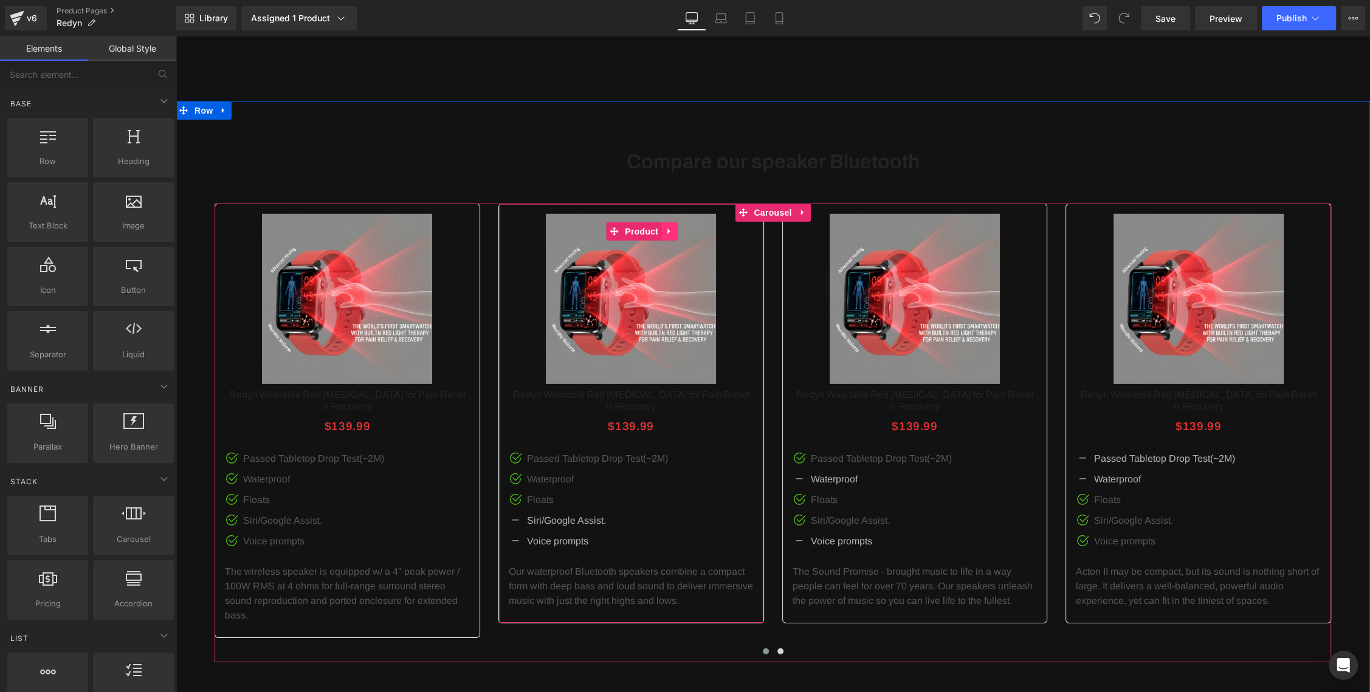
click at [670, 230] on icon at bounding box center [669, 231] width 9 height 9
click at [677, 229] on icon at bounding box center [677, 231] width 9 height 9
click at [643, 328] on img at bounding box center [631, 299] width 170 height 170
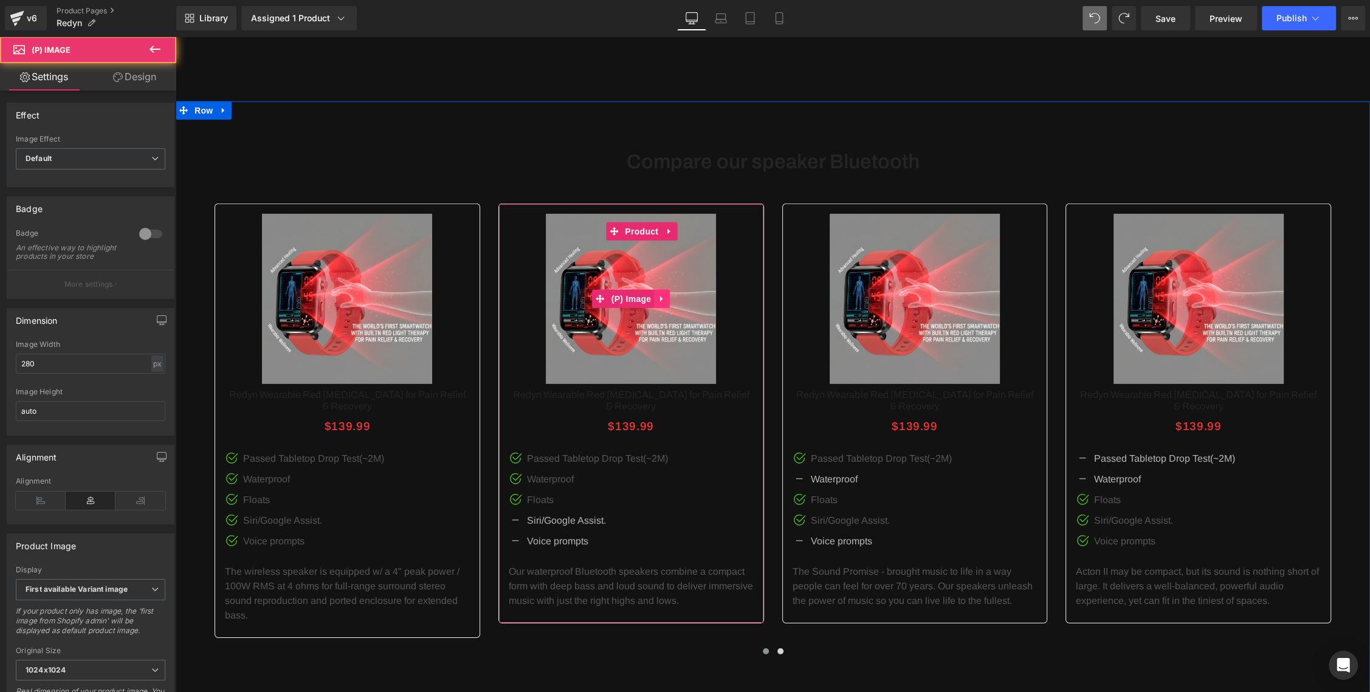
click at [661, 296] on icon at bounding box center [661, 298] width 2 height 5
click at [670, 295] on icon at bounding box center [669, 298] width 9 height 9
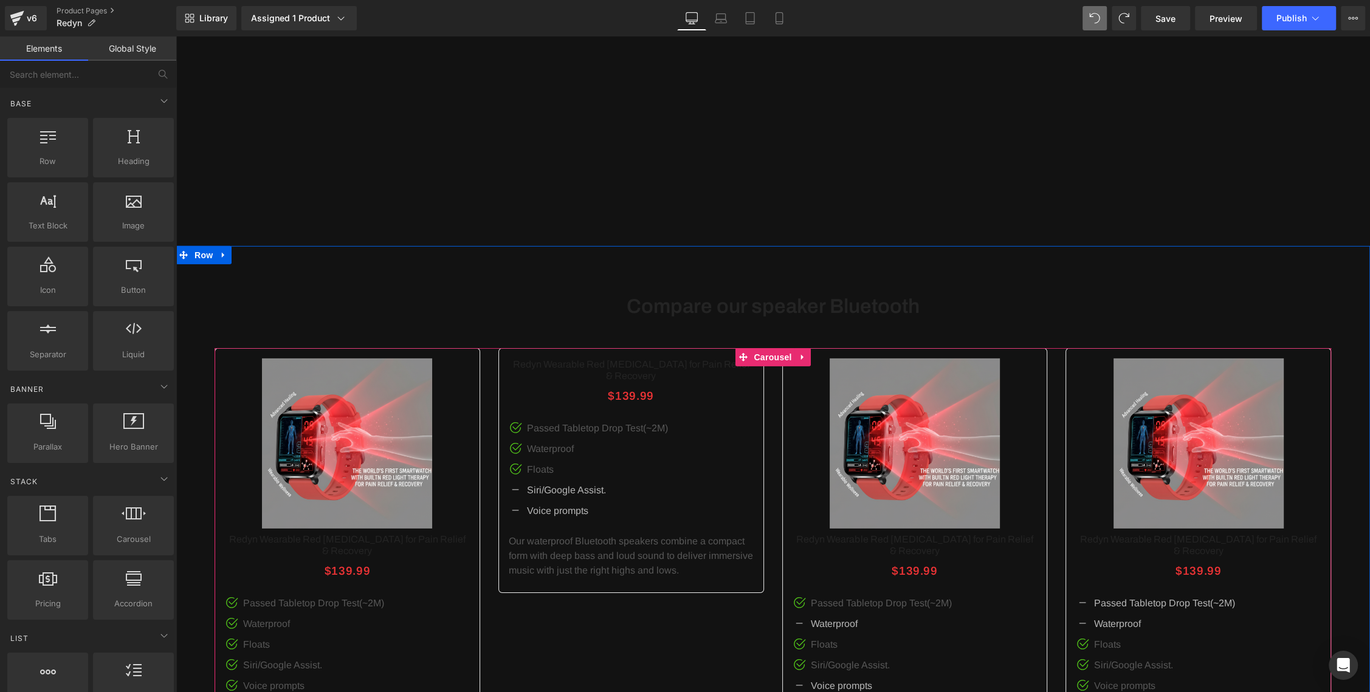
scroll to position [4254, 0]
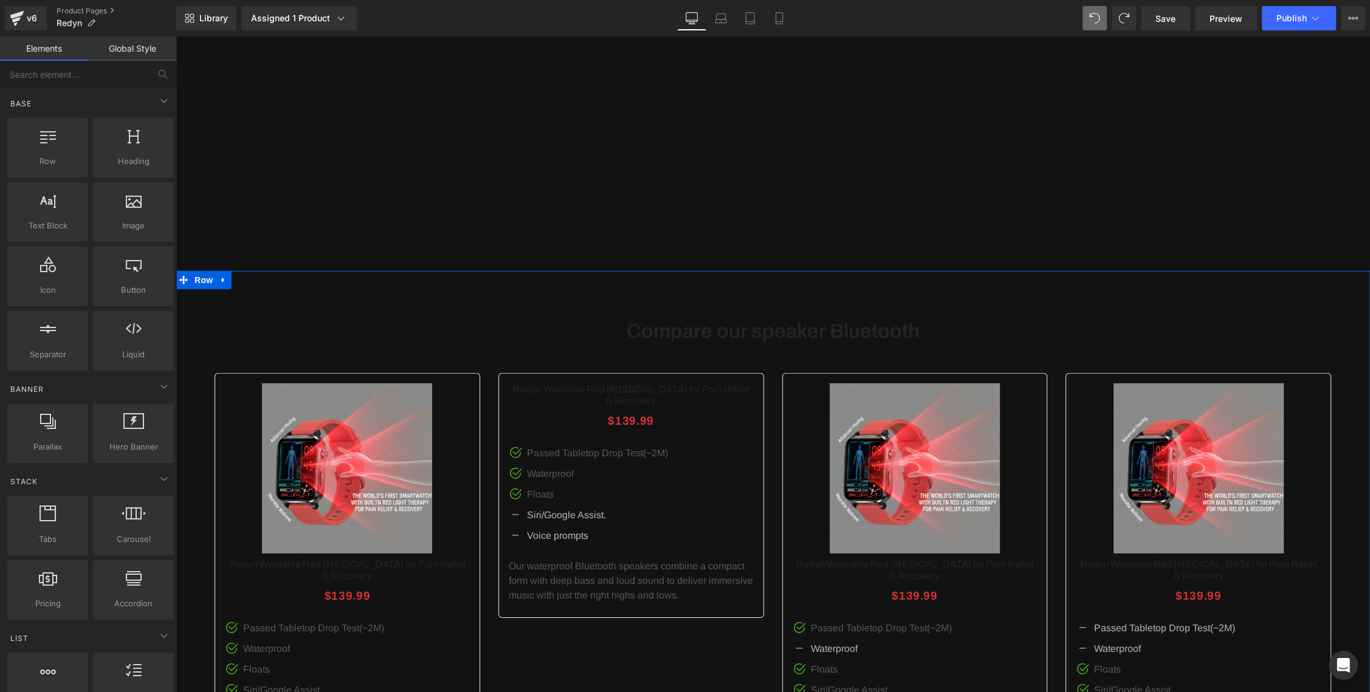
click at [709, 329] on h1 "Compare our speaker Bluetooth" at bounding box center [773, 332] width 1116 height 24
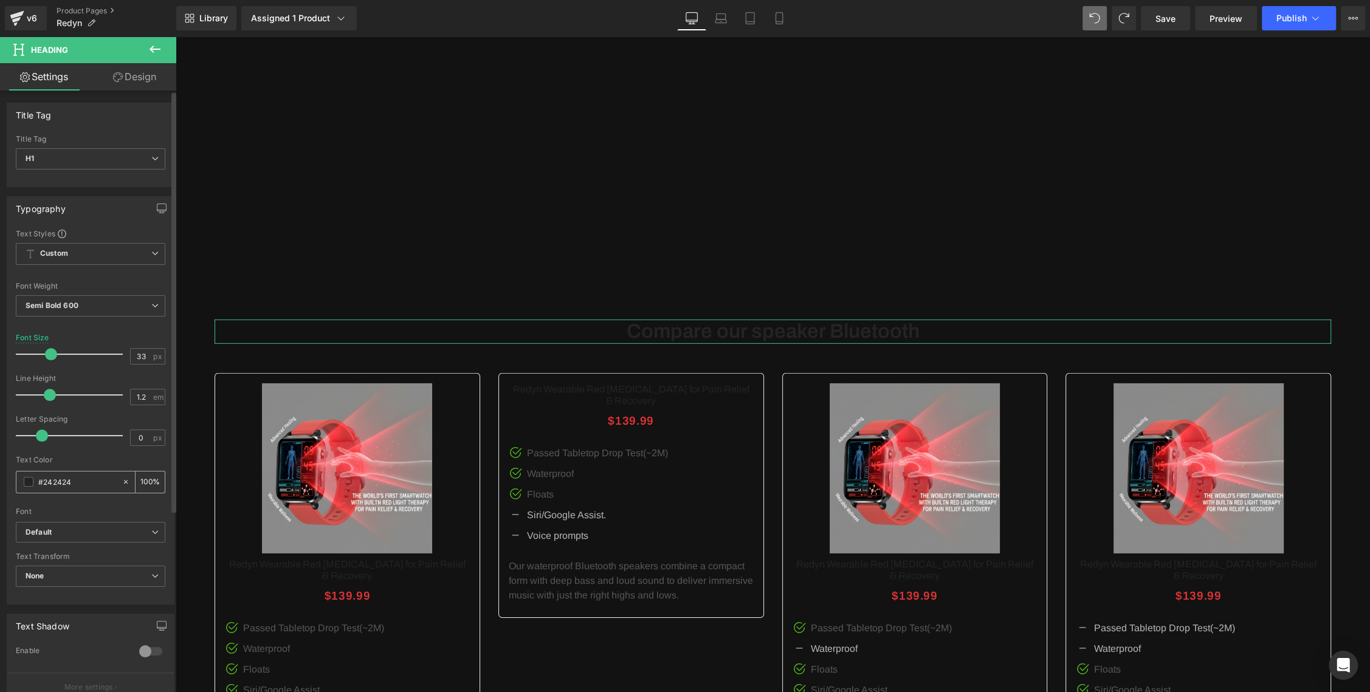
click at [29, 481] on span at bounding box center [29, 482] width 10 height 10
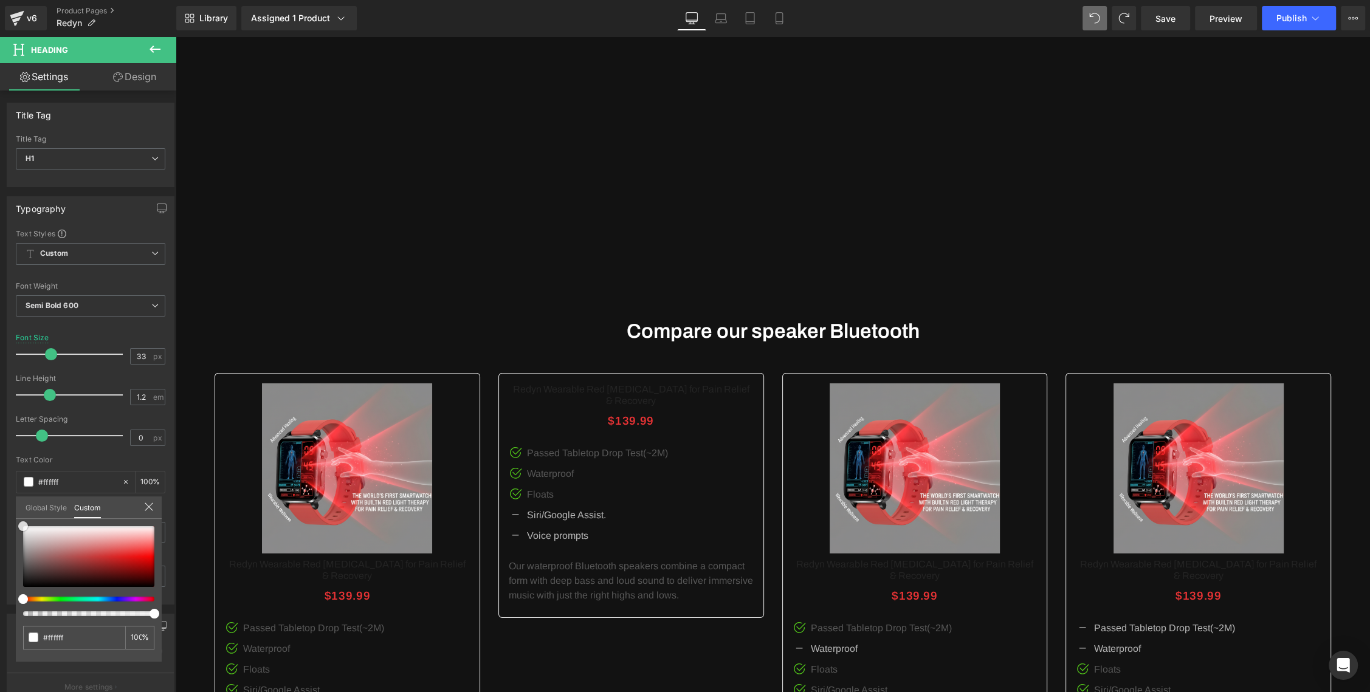
drag, startPoint x: 36, startPoint y: 528, endPoint x: -2, endPoint y: 521, distance: 39.0
click at [0, 521] on html "Image You are previewing how the will restyle your page. You can not edit Eleme…" at bounding box center [685, 346] width 1370 height 692
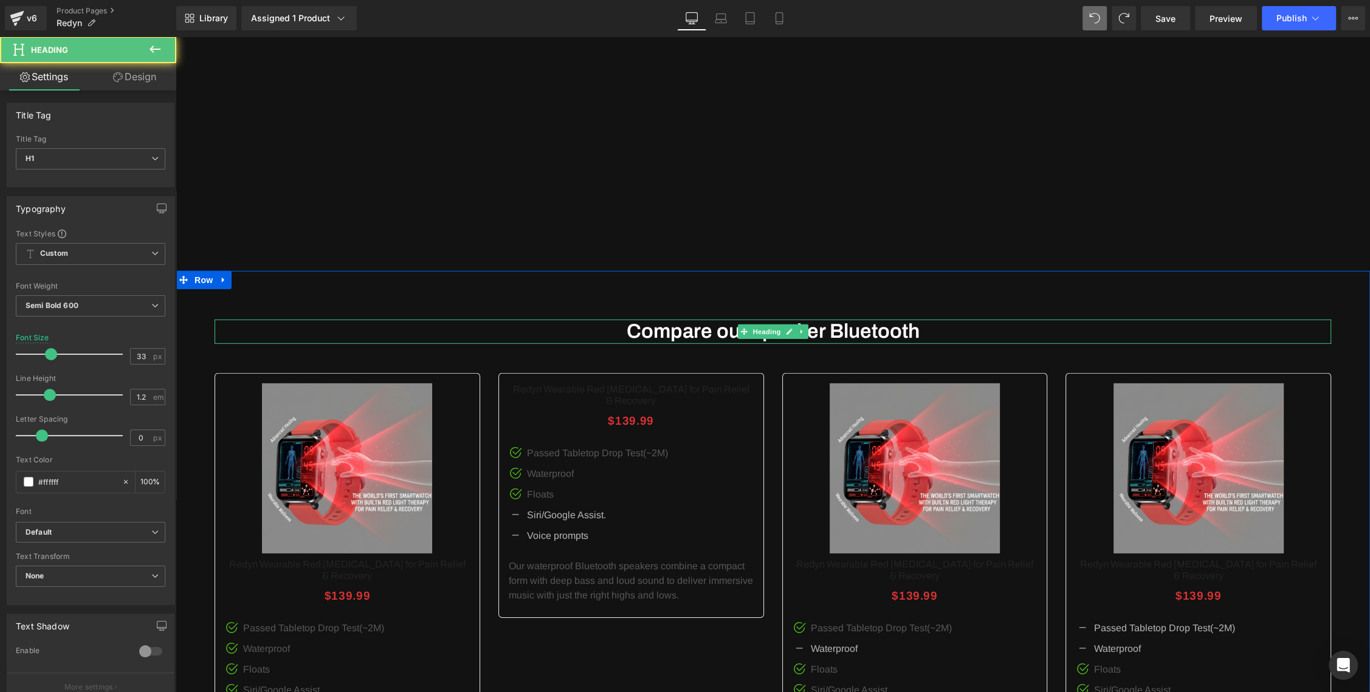
click at [825, 326] on h1 "Compare our speaker Bluetooth" at bounding box center [773, 332] width 1116 height 24
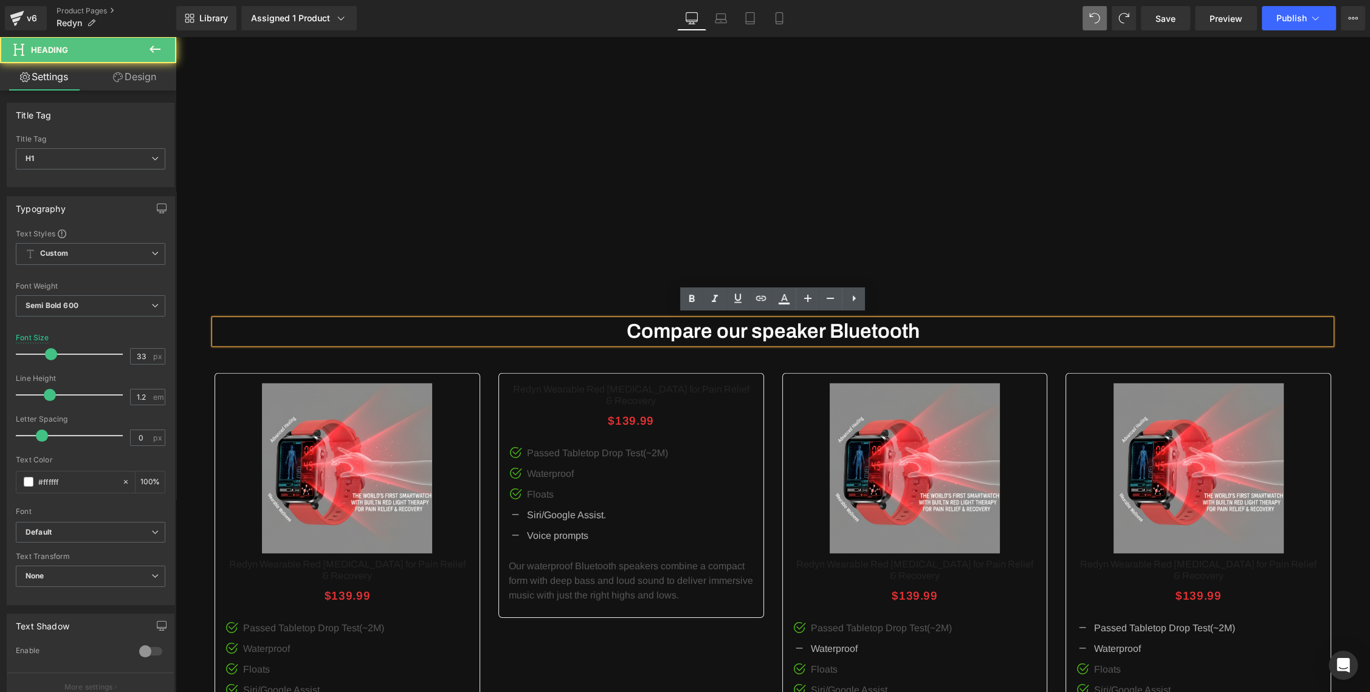
click at [729, 325] on h1 "Compare our speaker Bluetooth" at bounding box center [773, 332] width 1116 height 24
drag, startPoint x: 718, startPoint y: 329, endPoint x: 982, endPoint y: 324, distance: 264.4
click at [982, 324] on h1 "Compare our speaker Bluetooth" at bounding box center [773, 332] width 1116 height 24
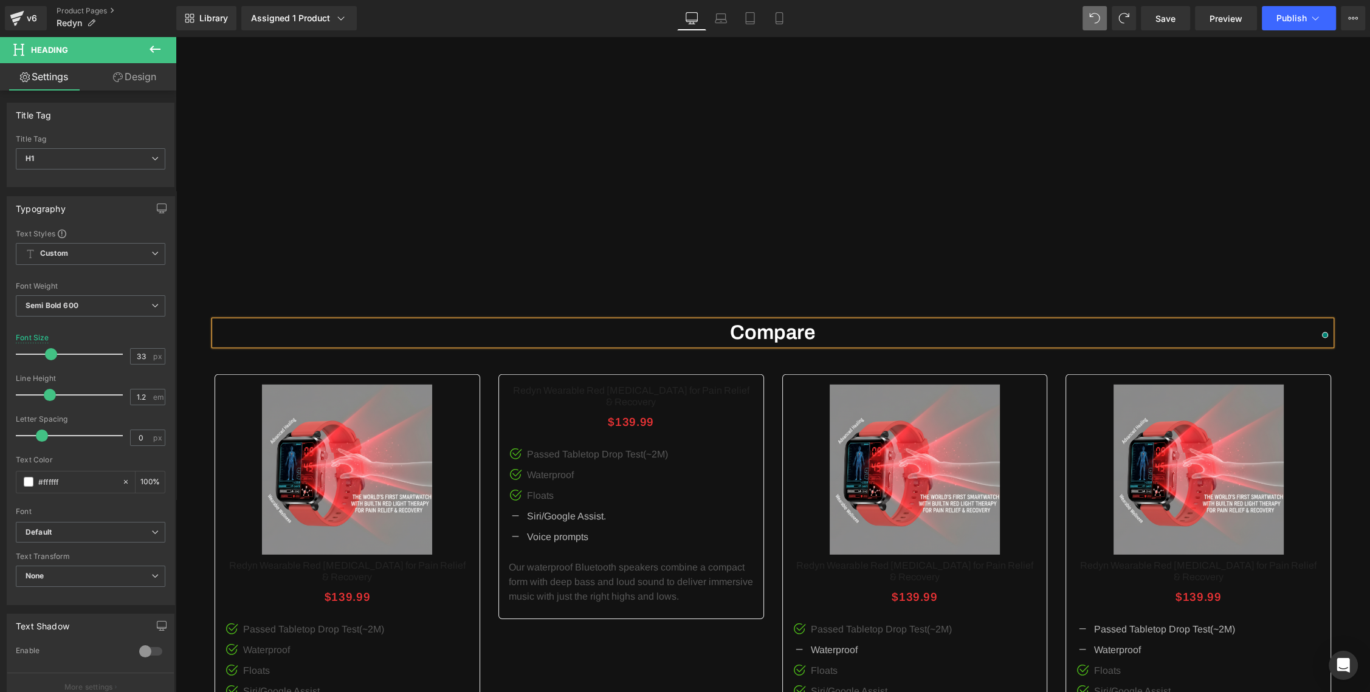
click at [1132, 311] on div "Compare Heading Sale Off" at bounding box center [773, 564] width 1194 height 585
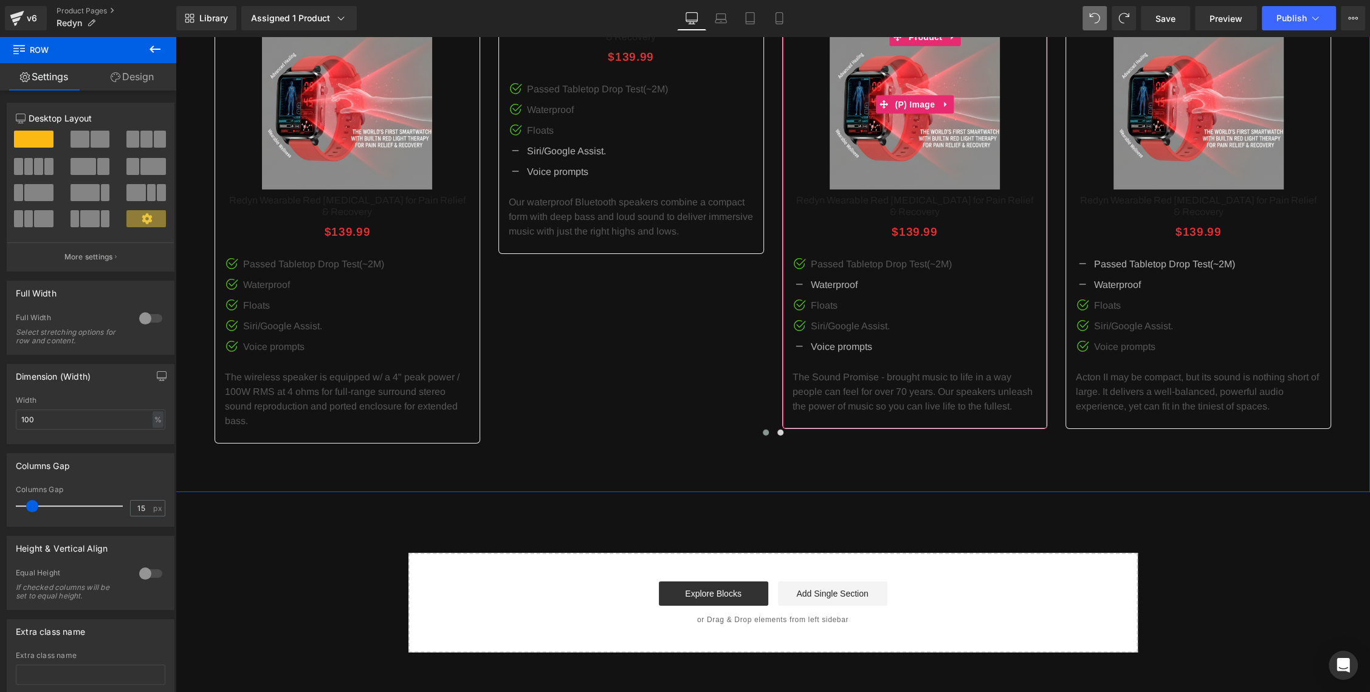
scroll to position [4789, 0]
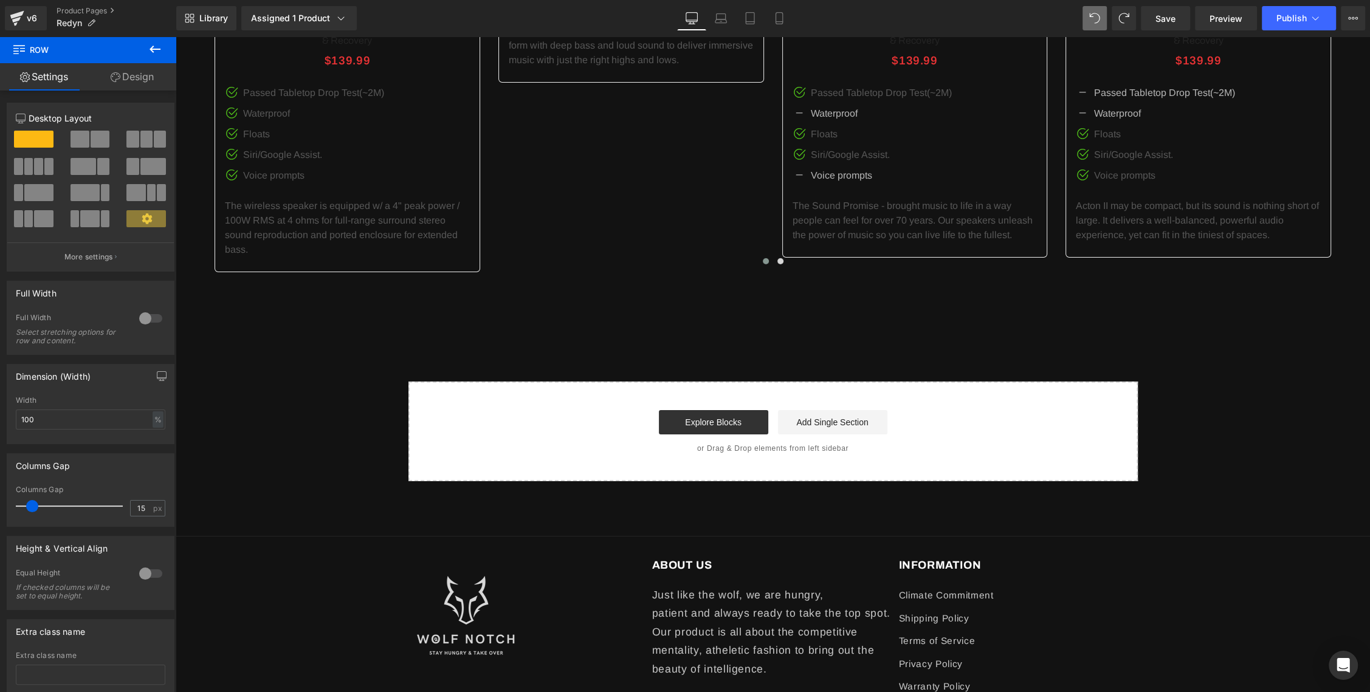
click at [765, 258] on span at bounding box center [766, 261] width 6 height 6
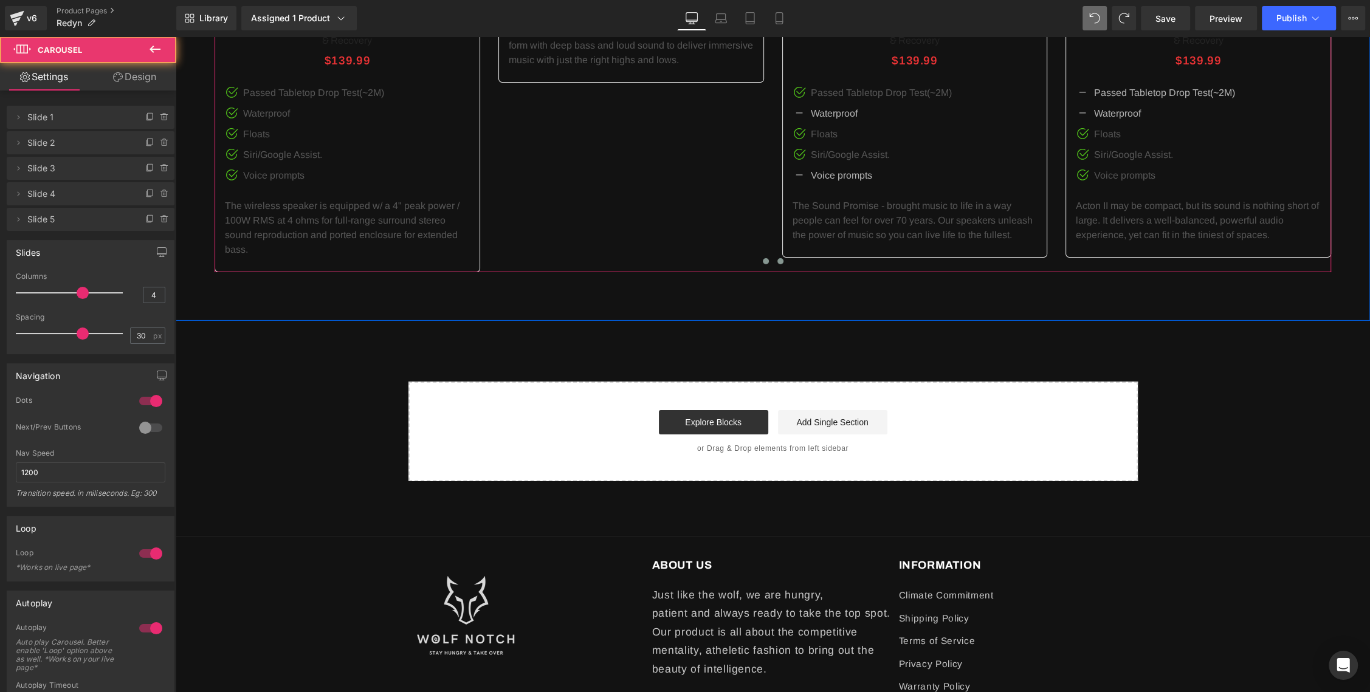
click at [780, 258] on span at bounding box center [780, 261] width 6 height 6
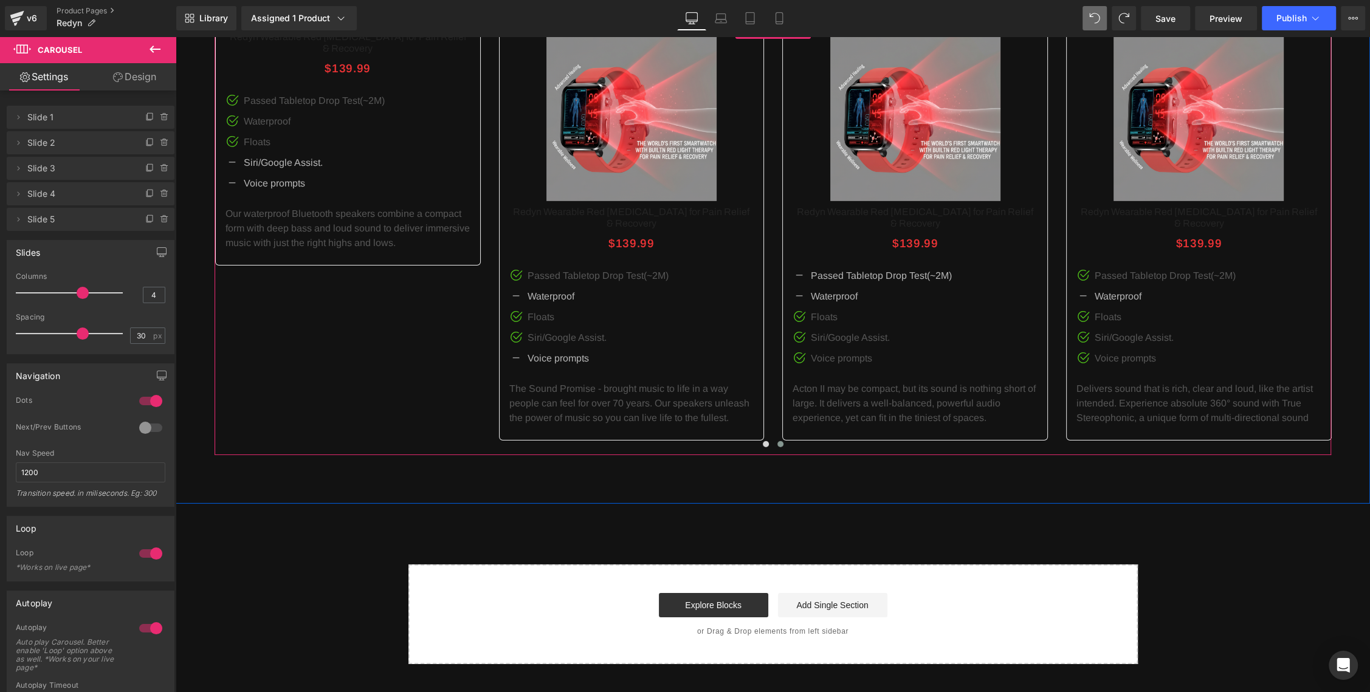
scroll to position [4458, 0]
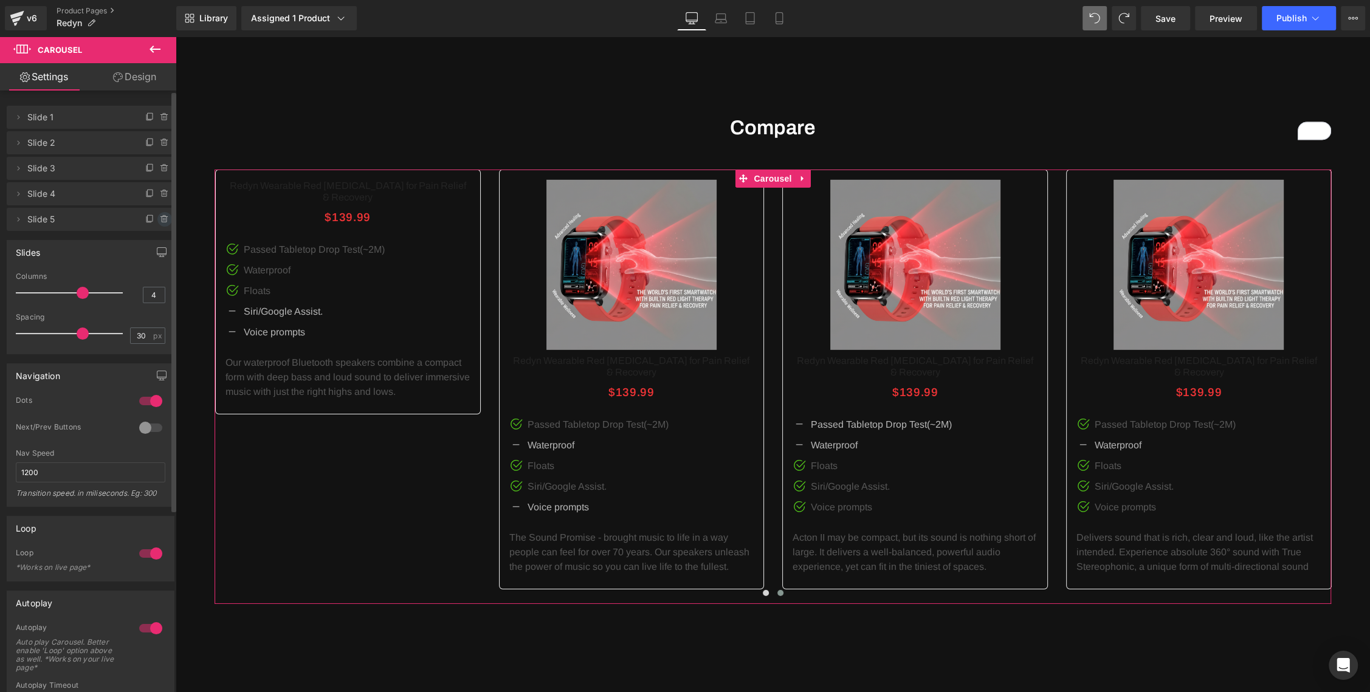
click at [163, 222] on icon at bounding box center [165, 220] width 10 height 10
click at [146, 218] on button "Delete" at bounding box center [151, 220] width 38 height 16
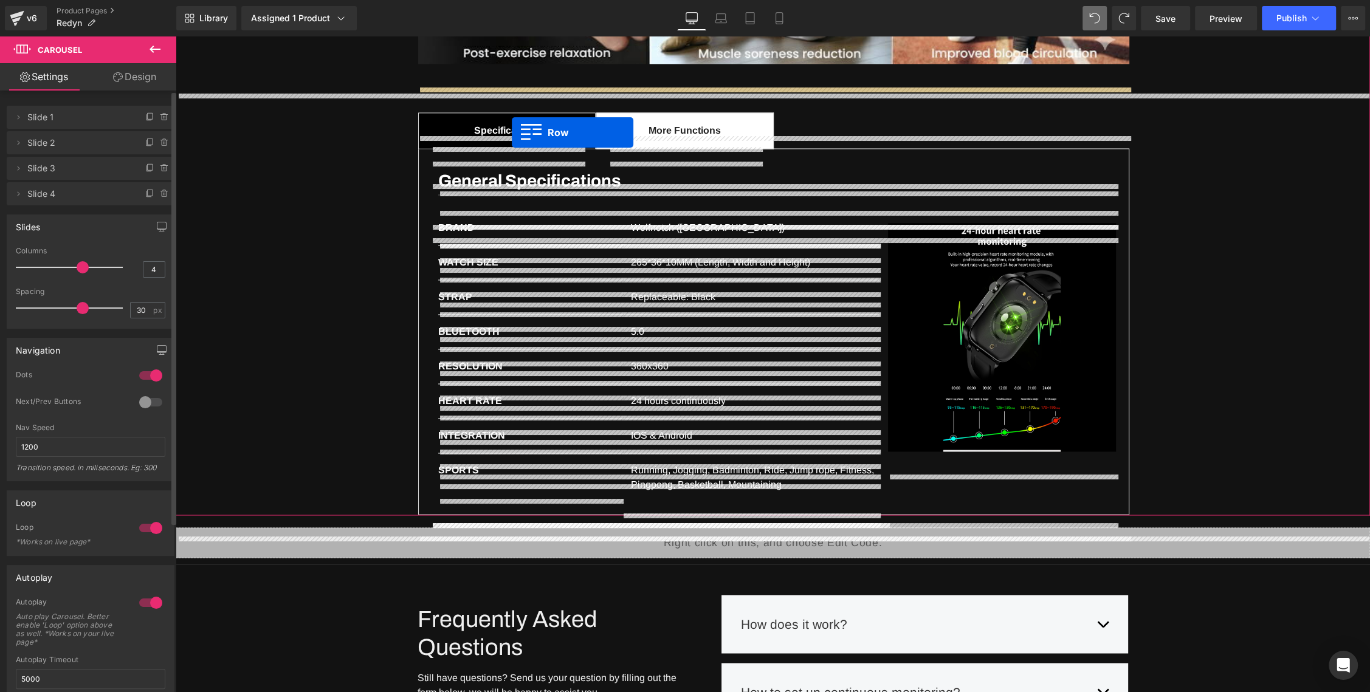
scroll to position [2193, 0]
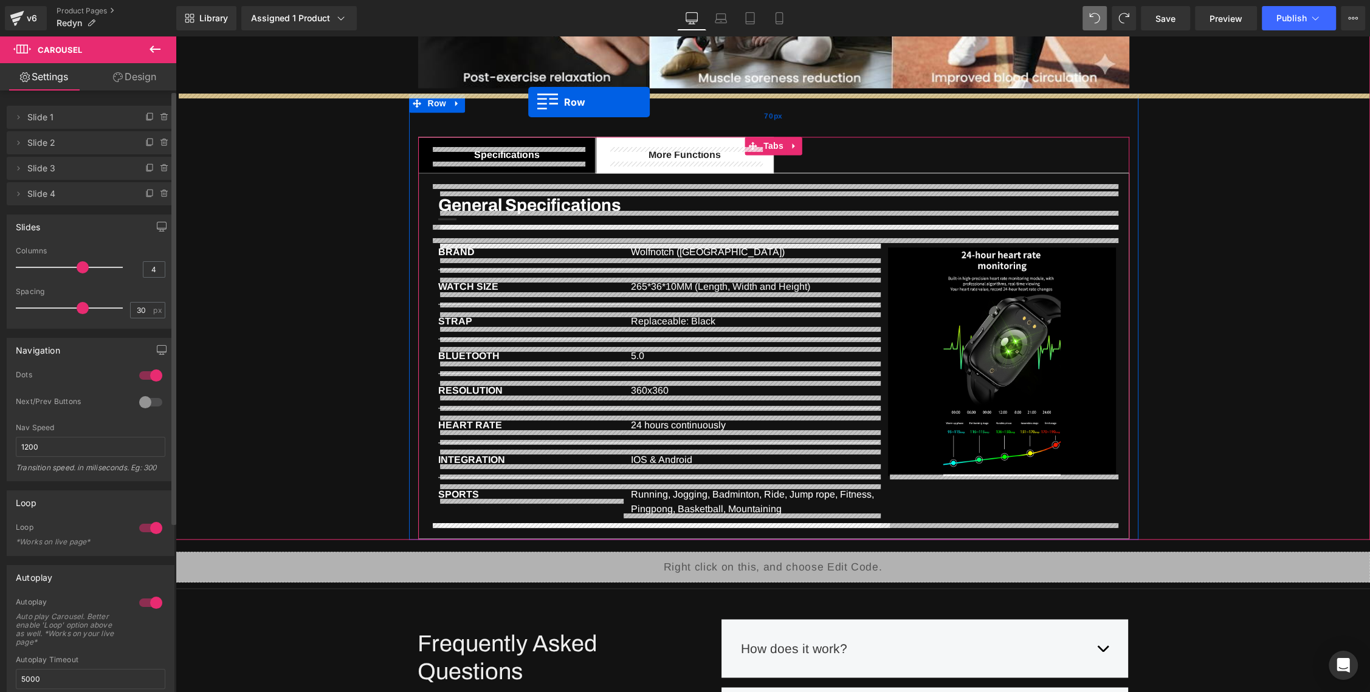
drag, startPoint x: 204, startPoint y: 263, endPoint x: 528, endPoint y: 101, distance: 362.6
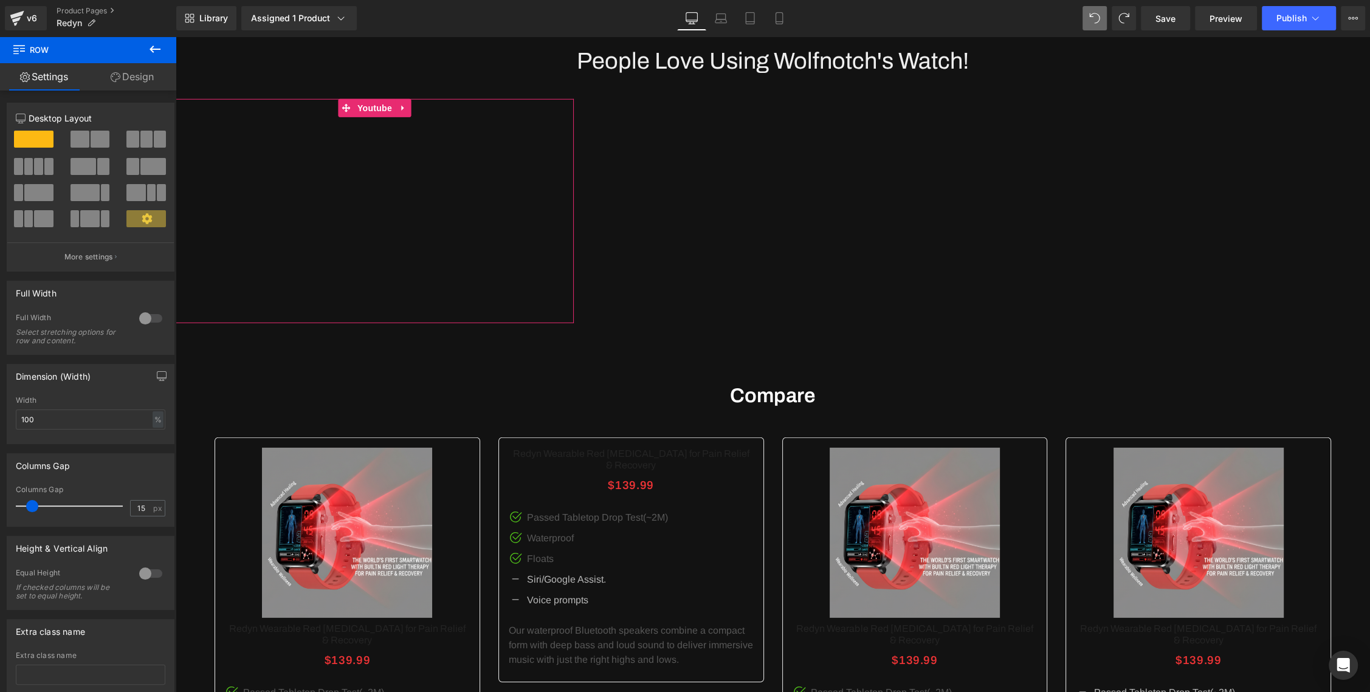
scroll to position [4401, 0]
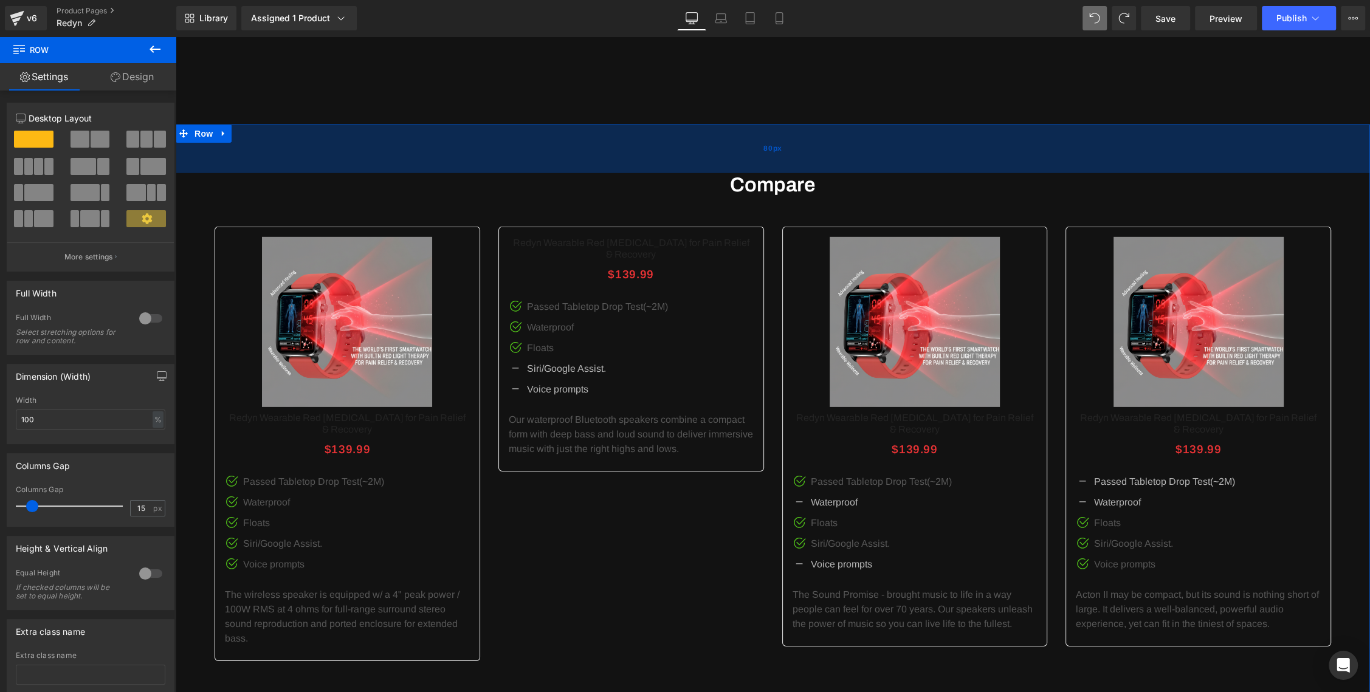
click at [433, 139] on div "80px" at bounding box center [773, 149] width 1194 height 49
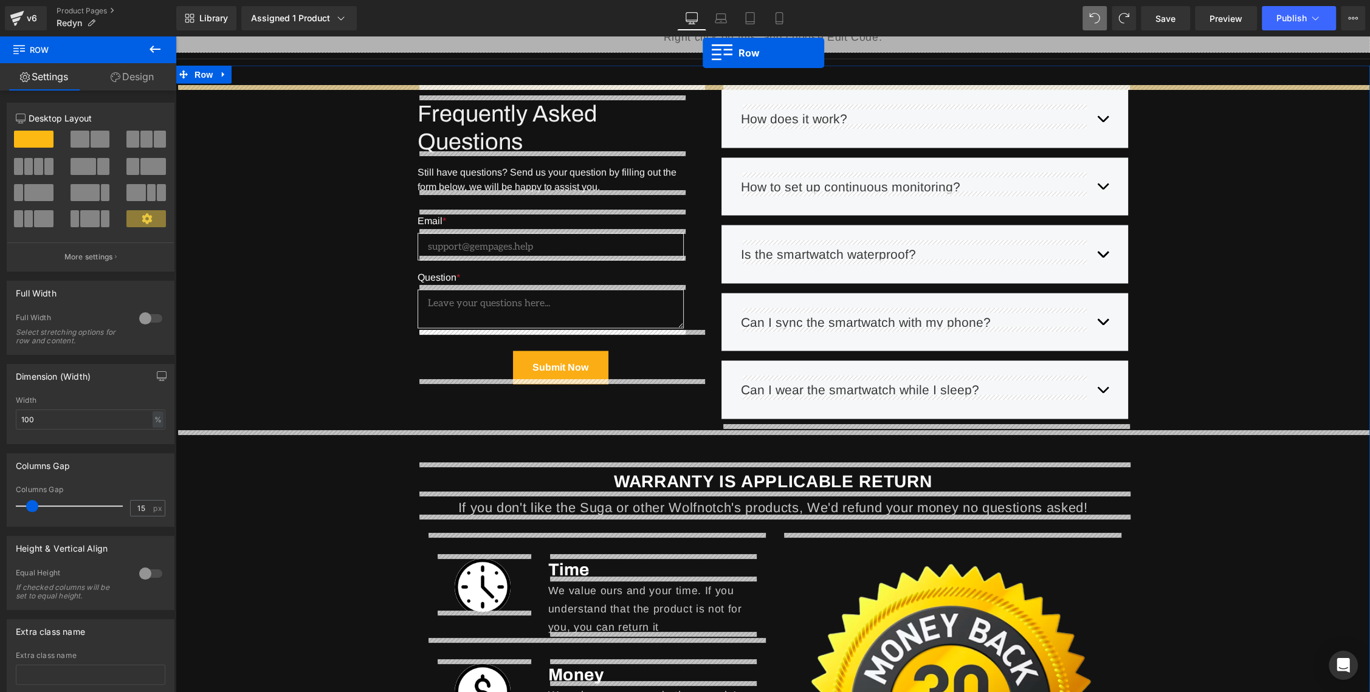
scroll to position [2675, 0]
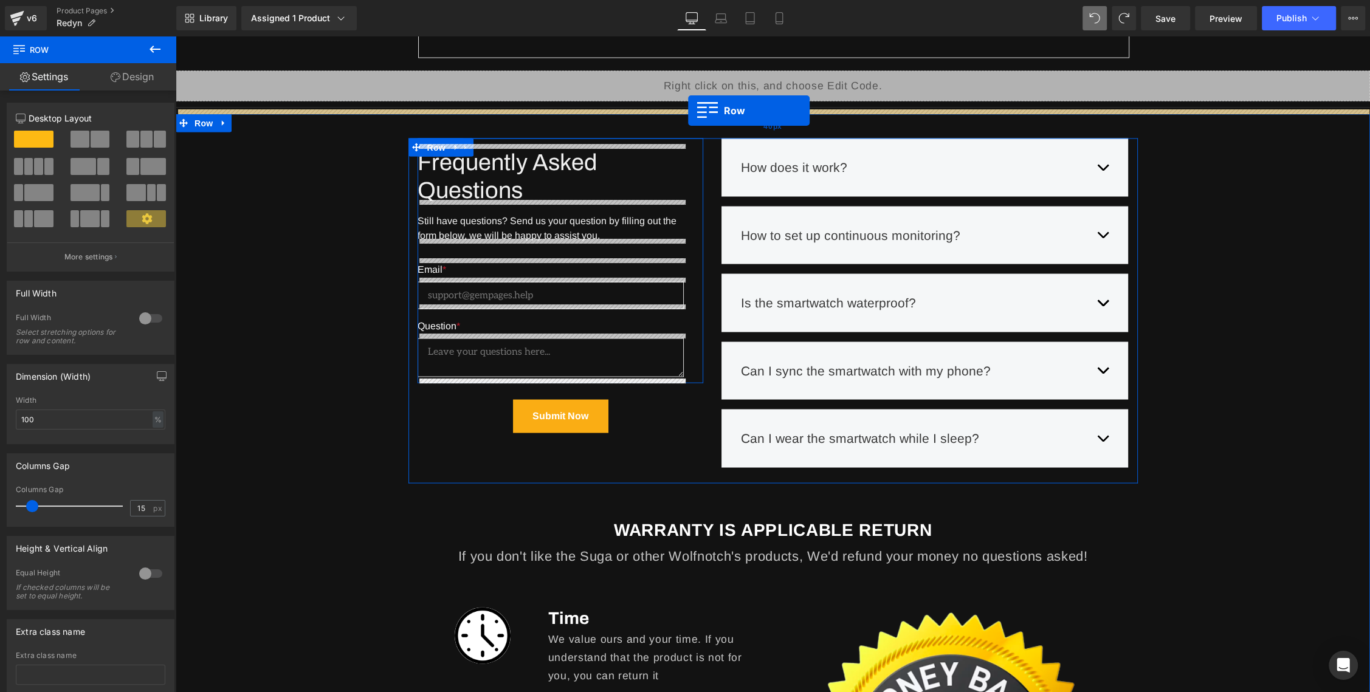
drag, startPoint x: 184, startPoint y: 129, endPoint x: 688, endPoint y: 111, distance: 504.8
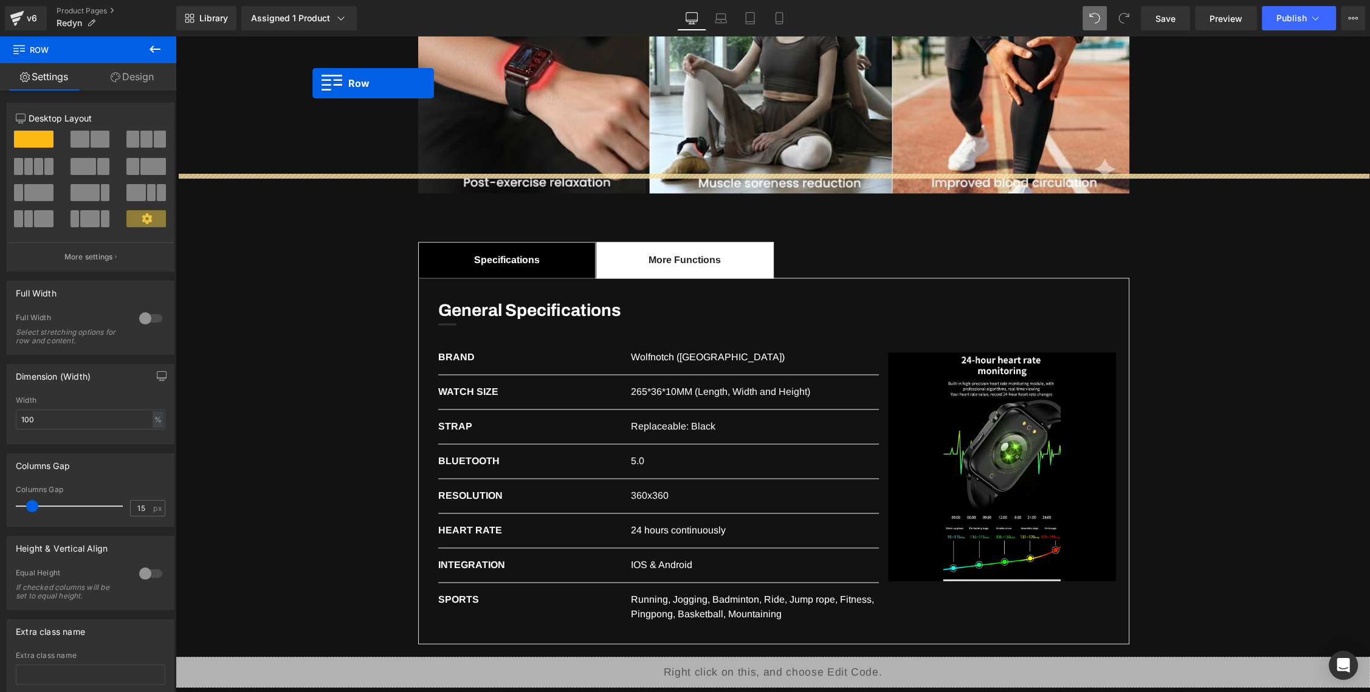
scroll to position [2052, 0]
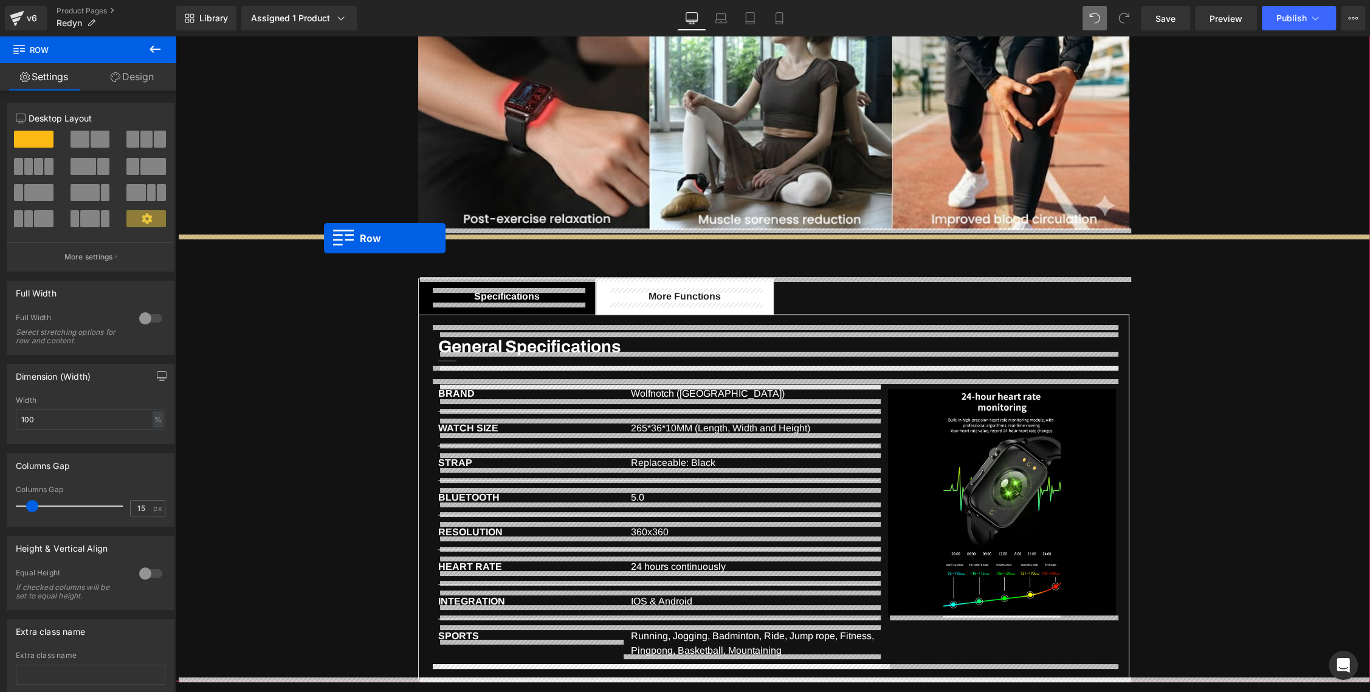
drag, startPoint x: 184, startPoint y: 419, endPoint x: 324, endPoint y: 238, distance: 229.1
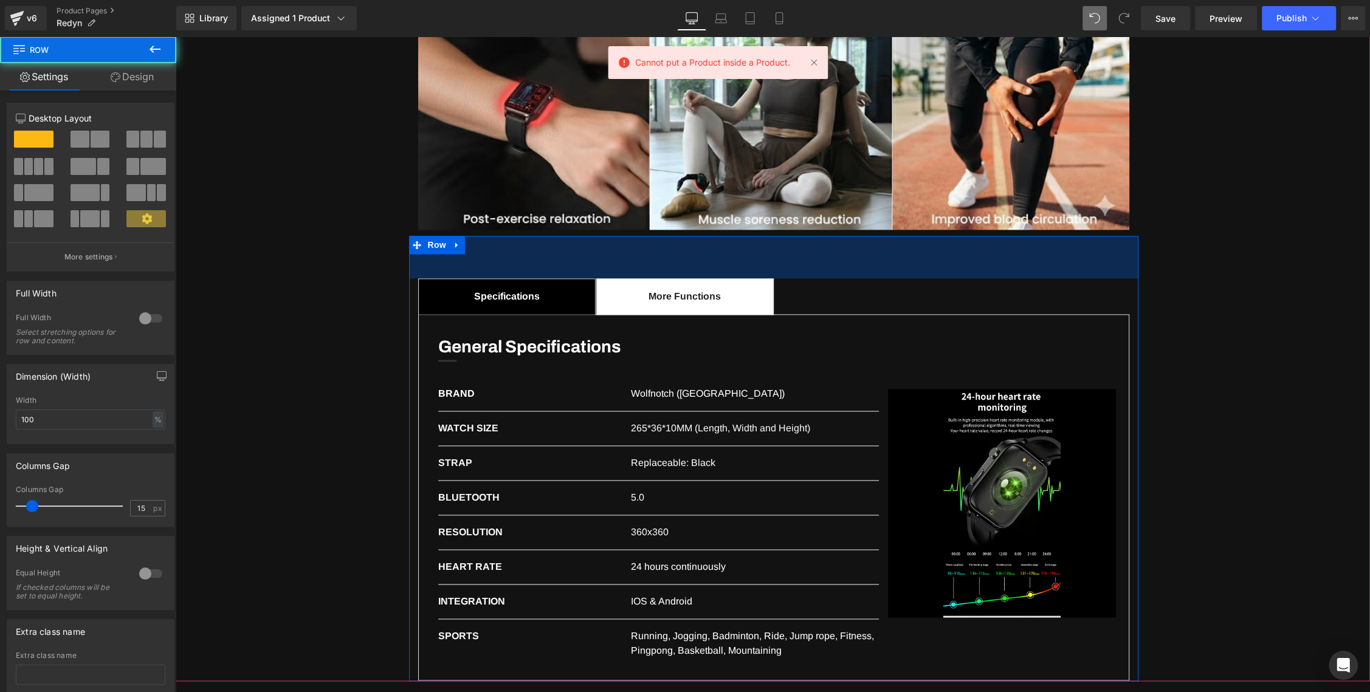
click at [518, 273] on div "70px" at bounding box center [773, 257] width 729 height 43
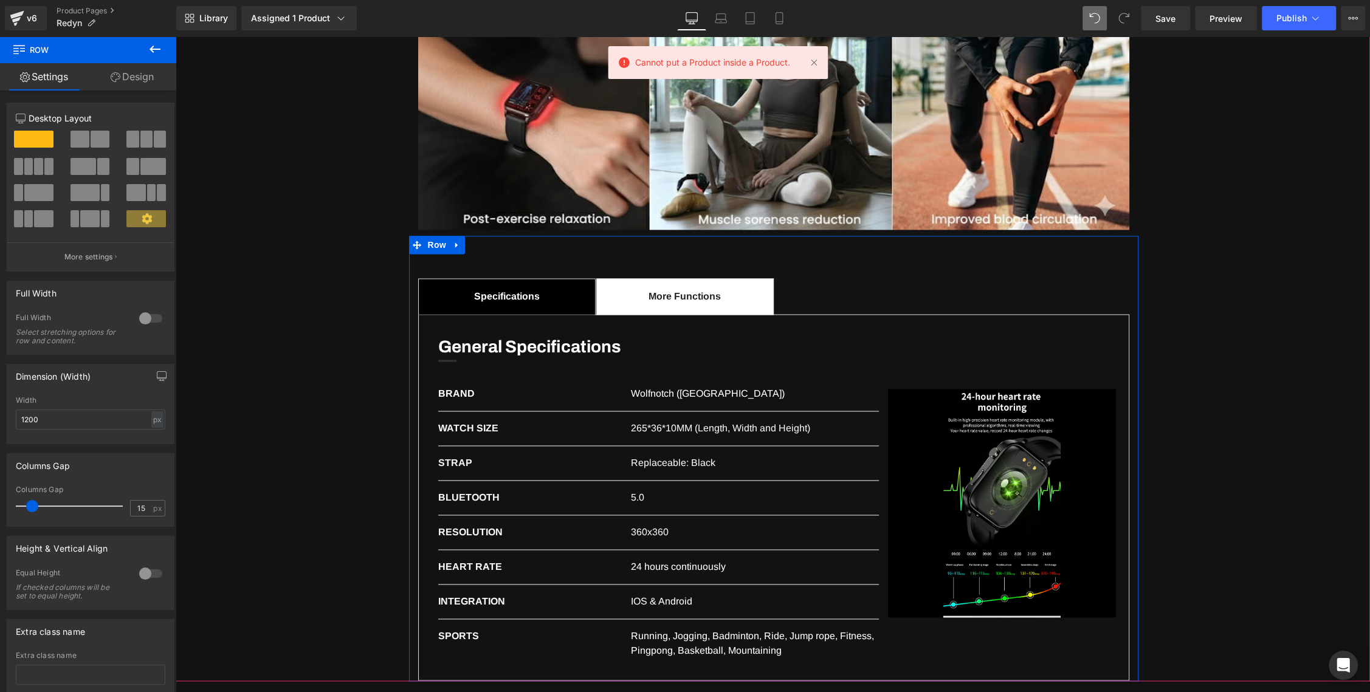
click at [415, 238] on span at bounding box center [417, 245] width 16 height 18
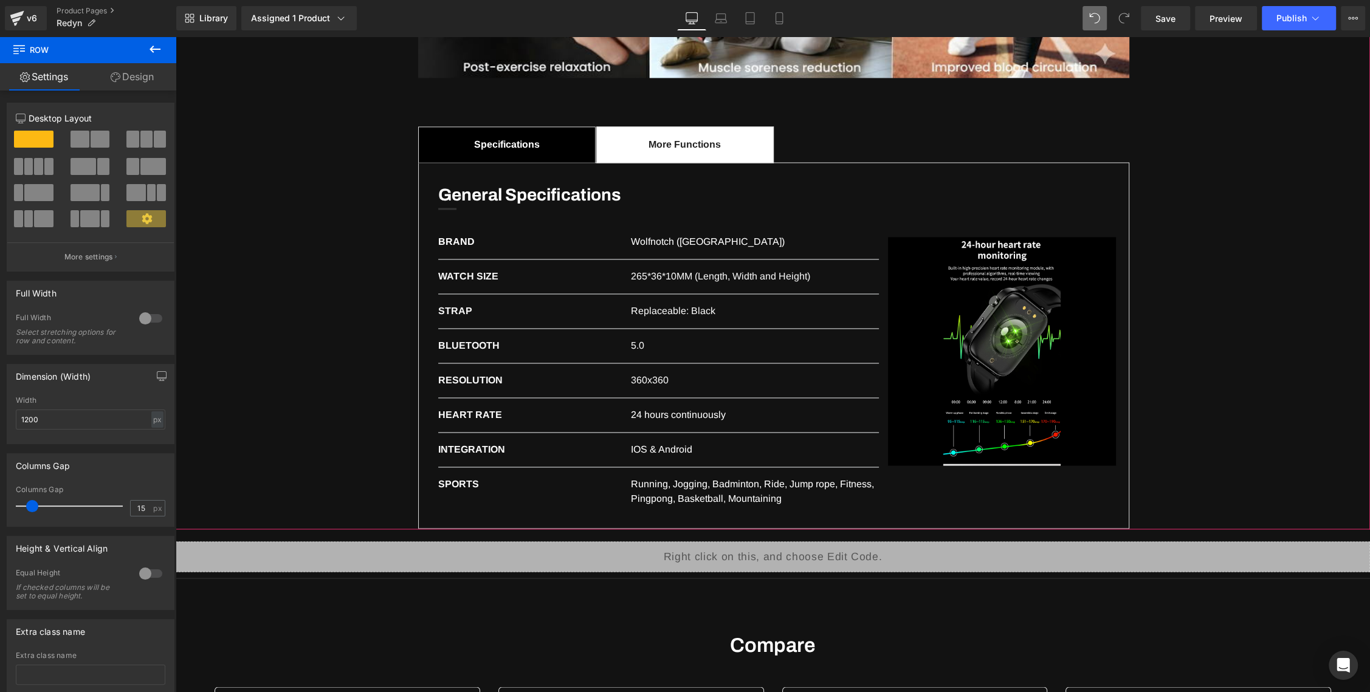
scroll to position [2205, 0]
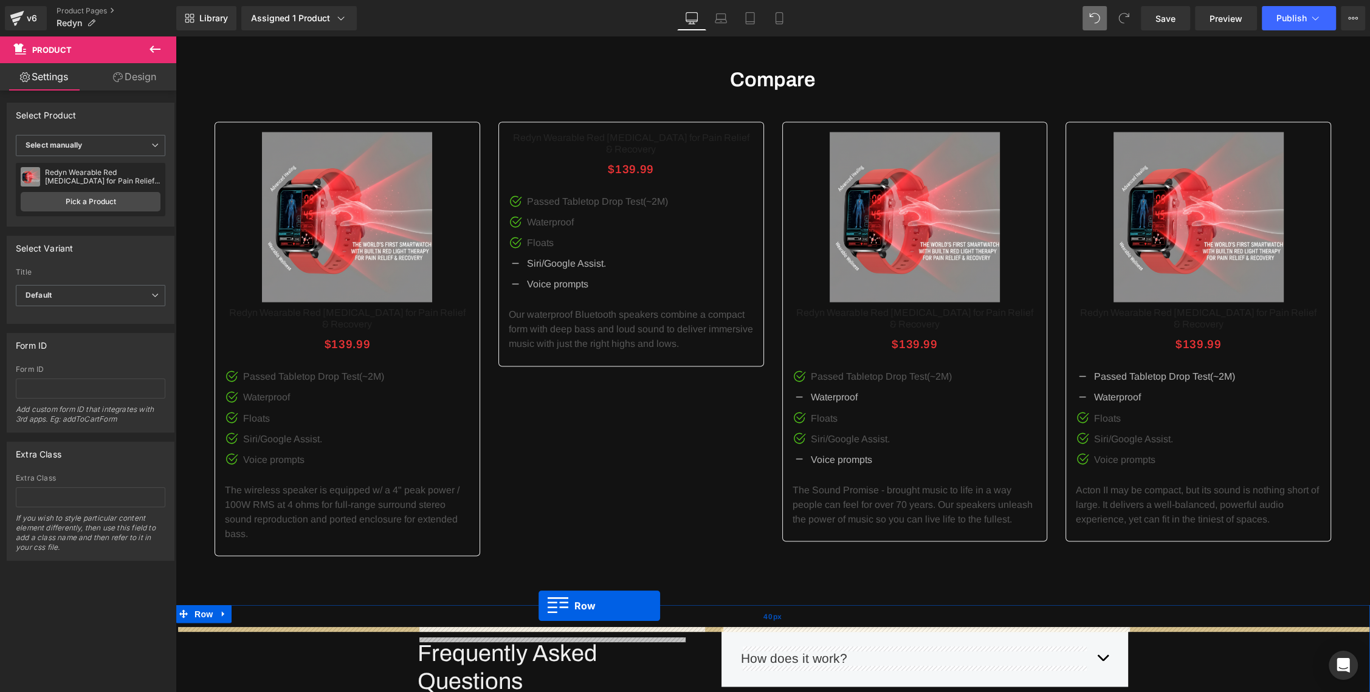
scroll to position [2355, 0]
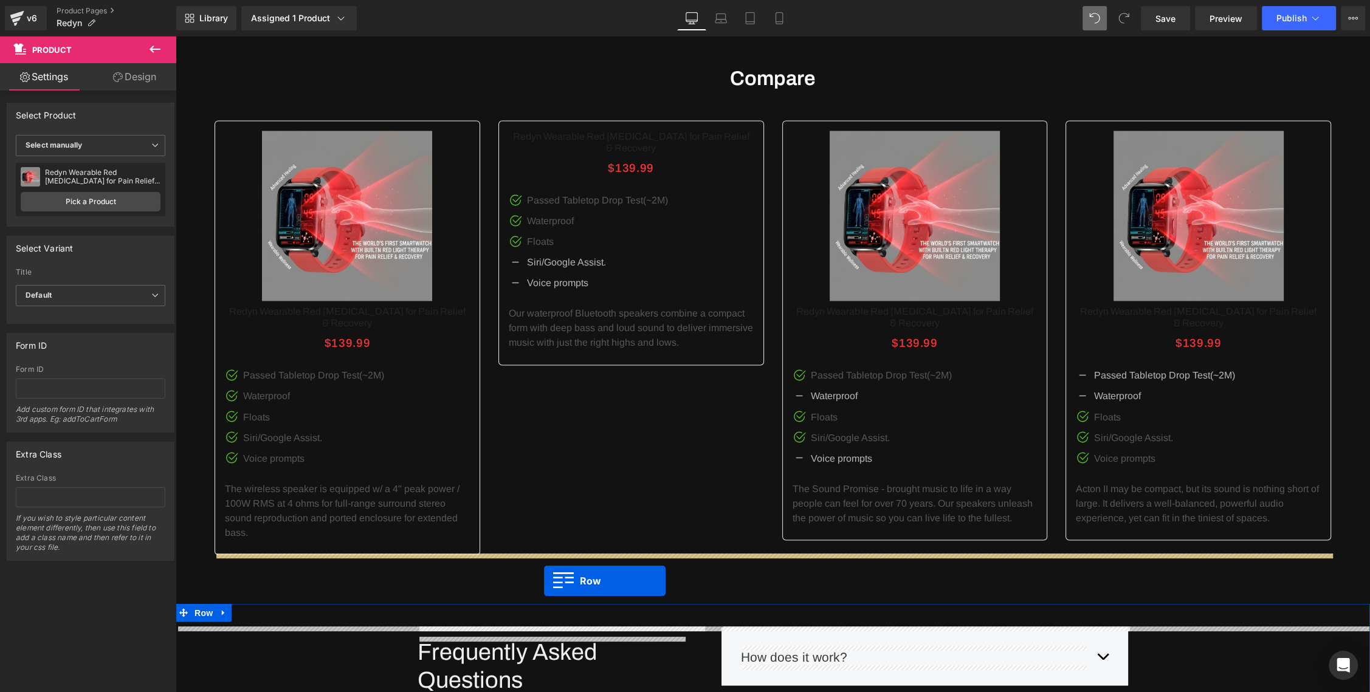
drag, startPoint x: 413, startPoint y: 92, endPoint x: 544, endPoint y: 580, distance: 505.9
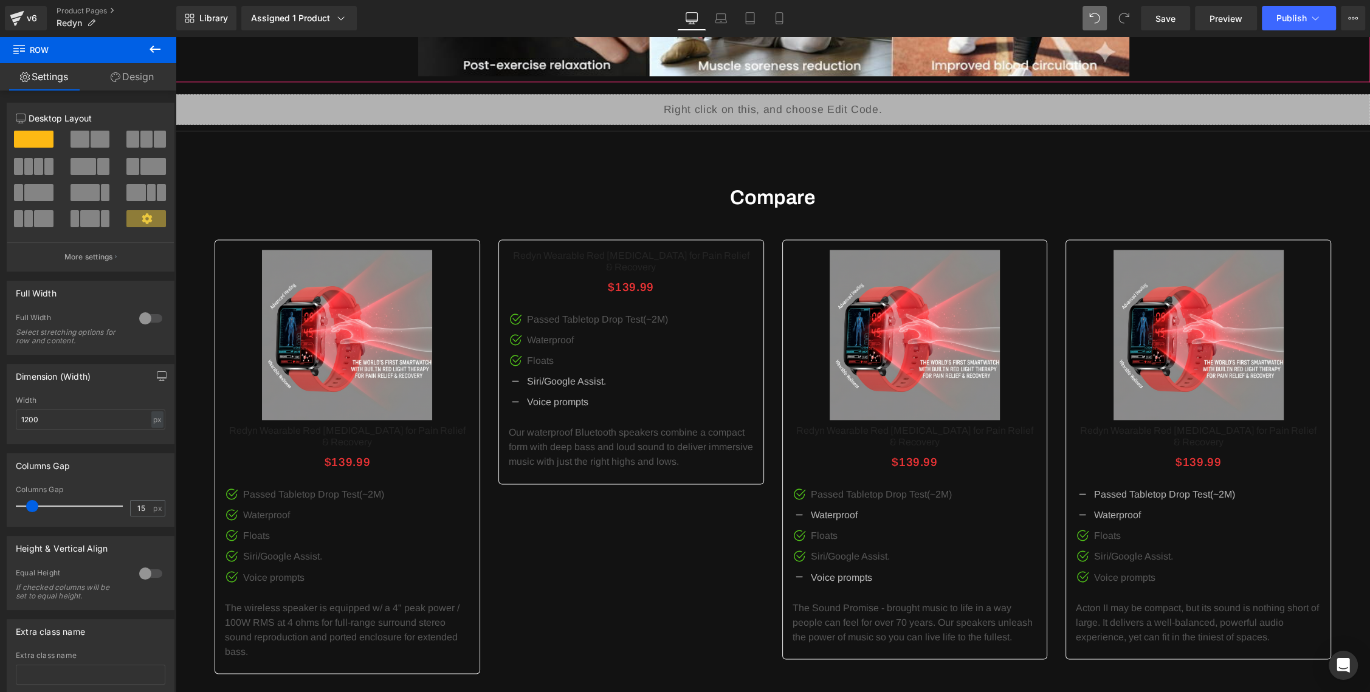
scroll to position [2109, 0]
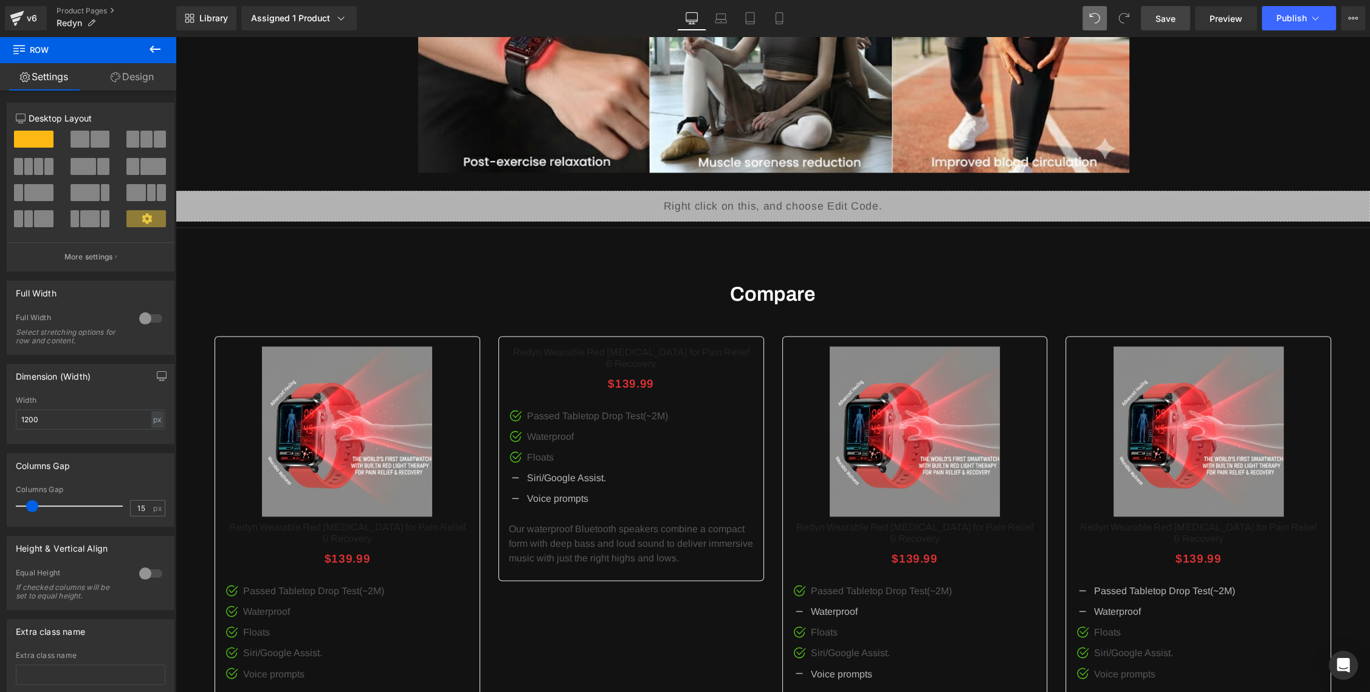
click at [1163, 26] on link "Save" at bounding box center [1165, 18] width 49 height 24
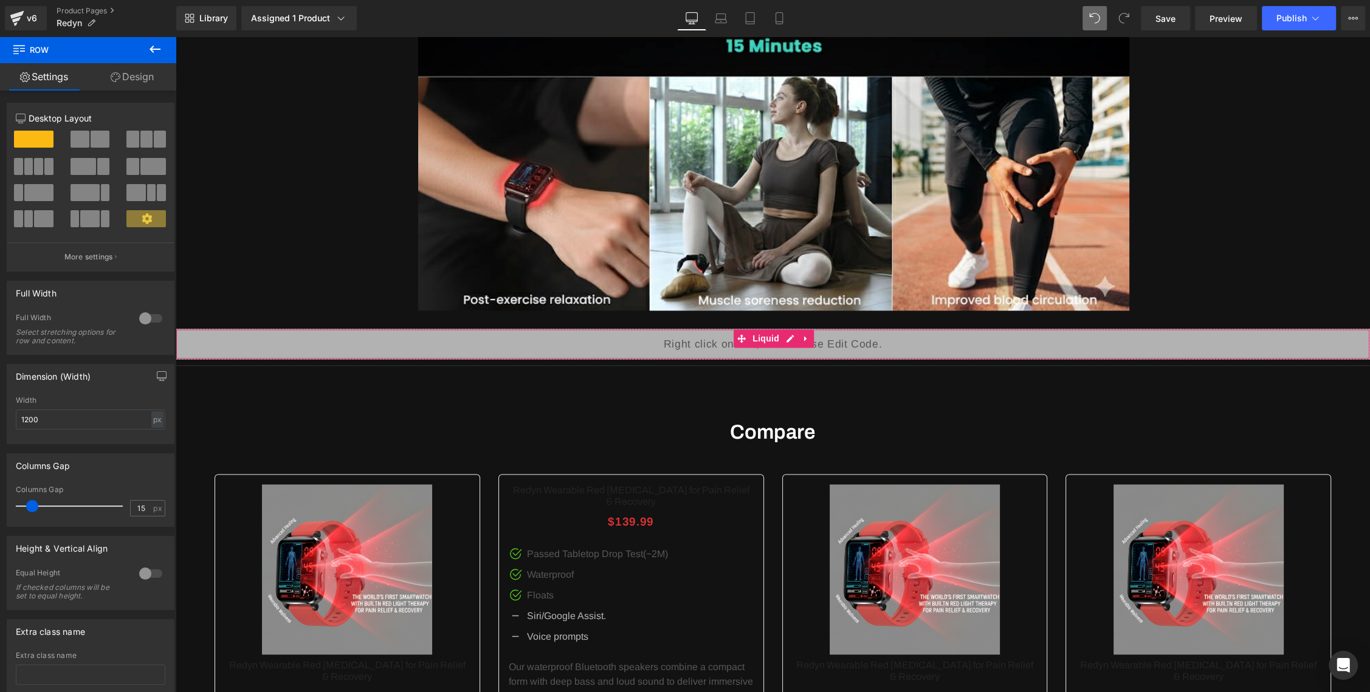
scroll to position [1978, 0]
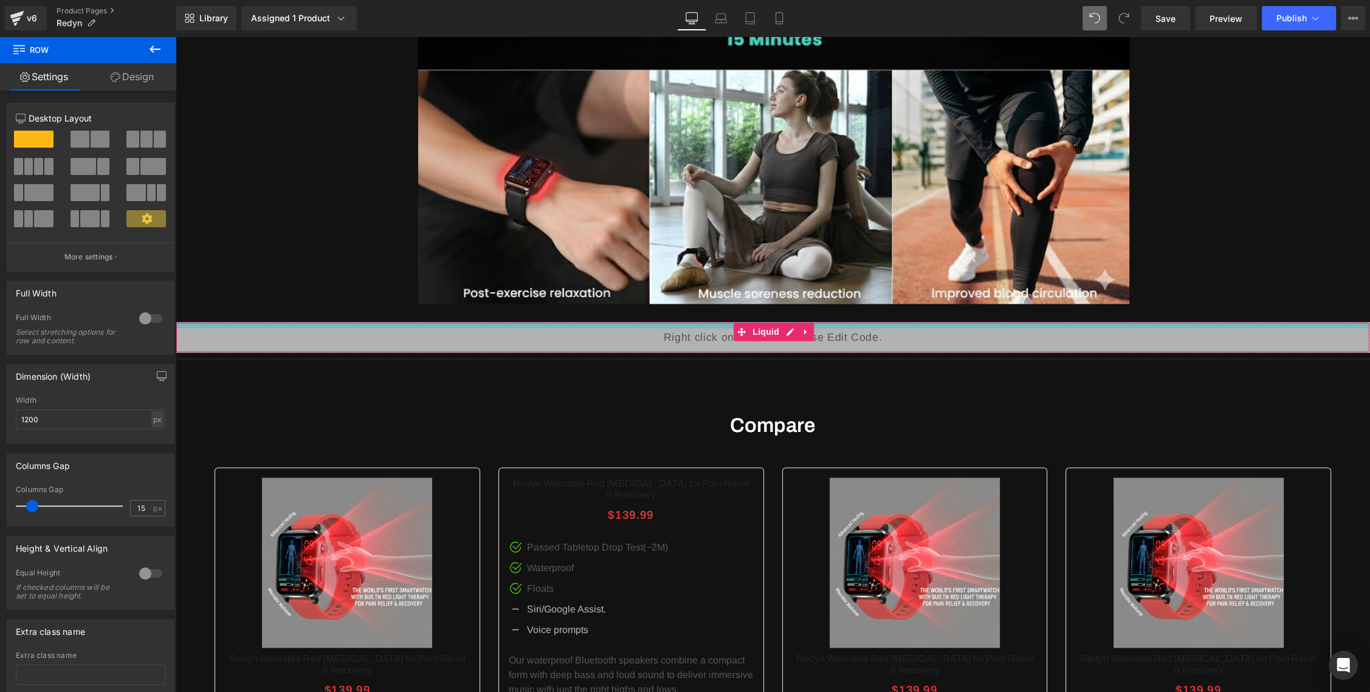
click at [721, 323] on div at bounding box center [772, 325] width 1193 height 5
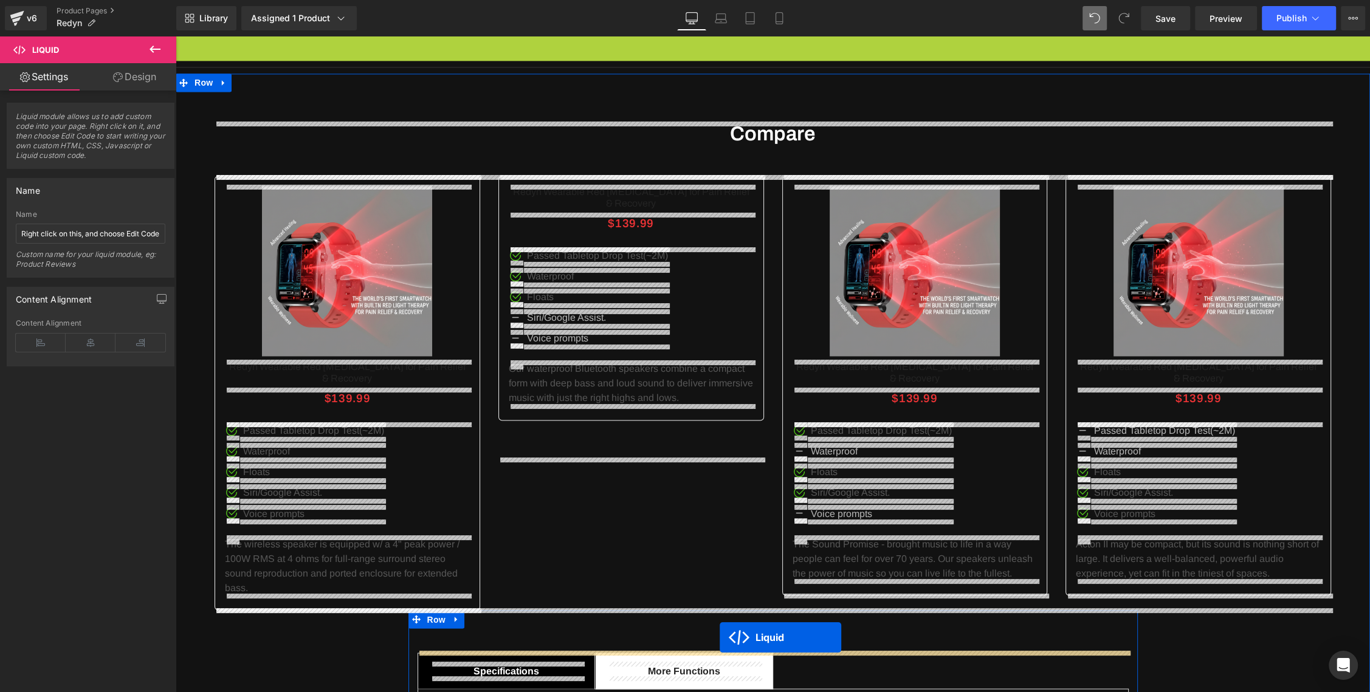
scroll to position [2379, 0]
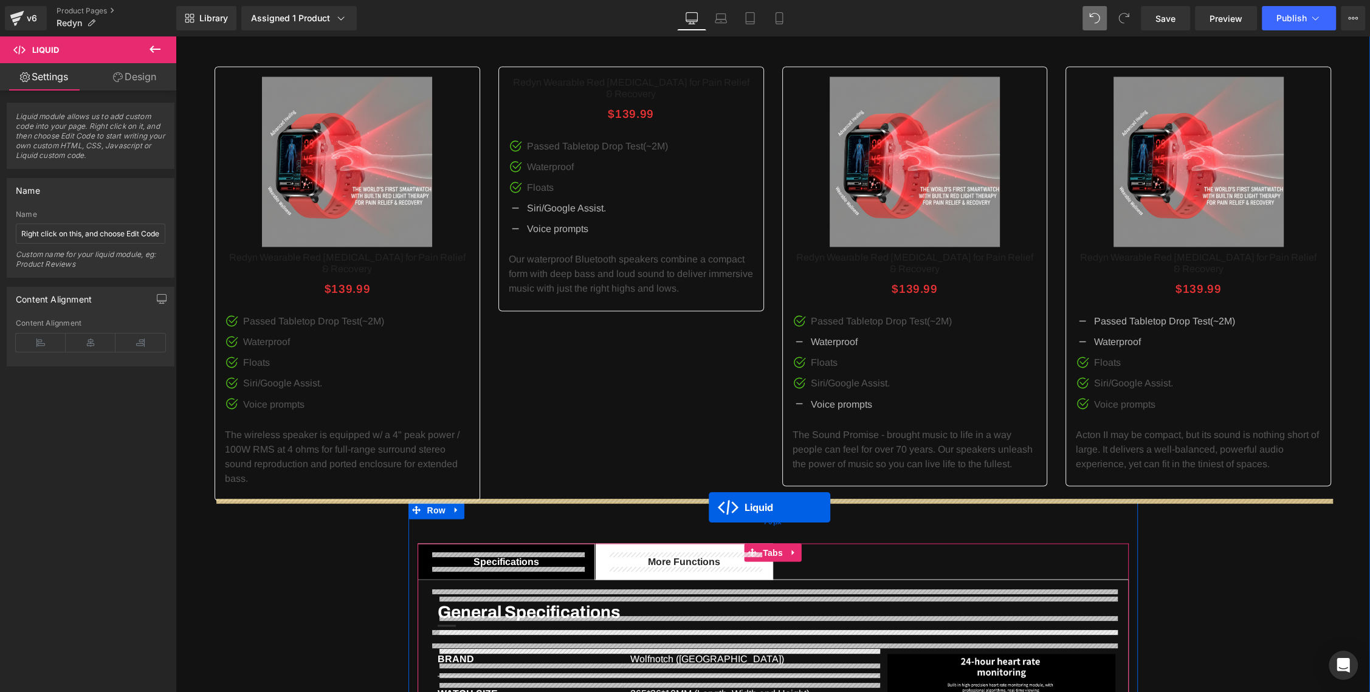
drag, startPoint x: 742, startPoint y: 332, endPoint x: 709, endPoint y: 507, distance: 177.6
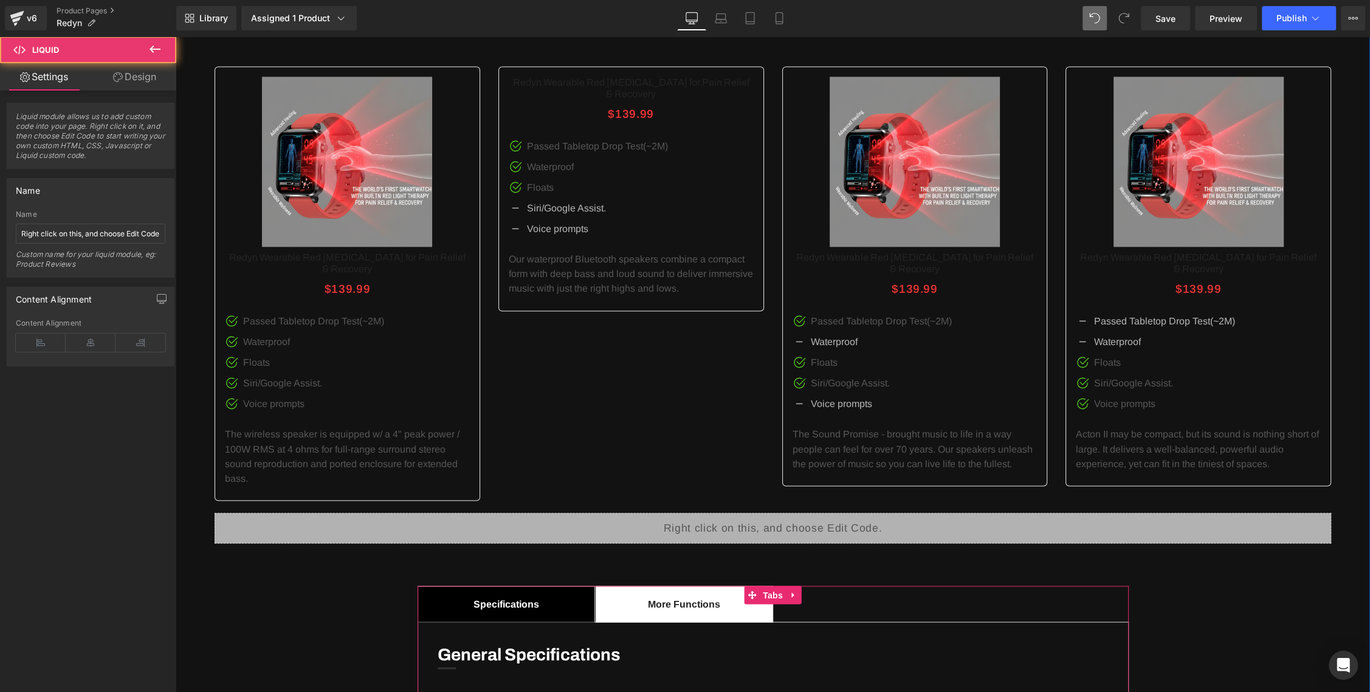
click at [850, 513] on div "Liquid" at bounding box center [773, 528] width 1116 height 30
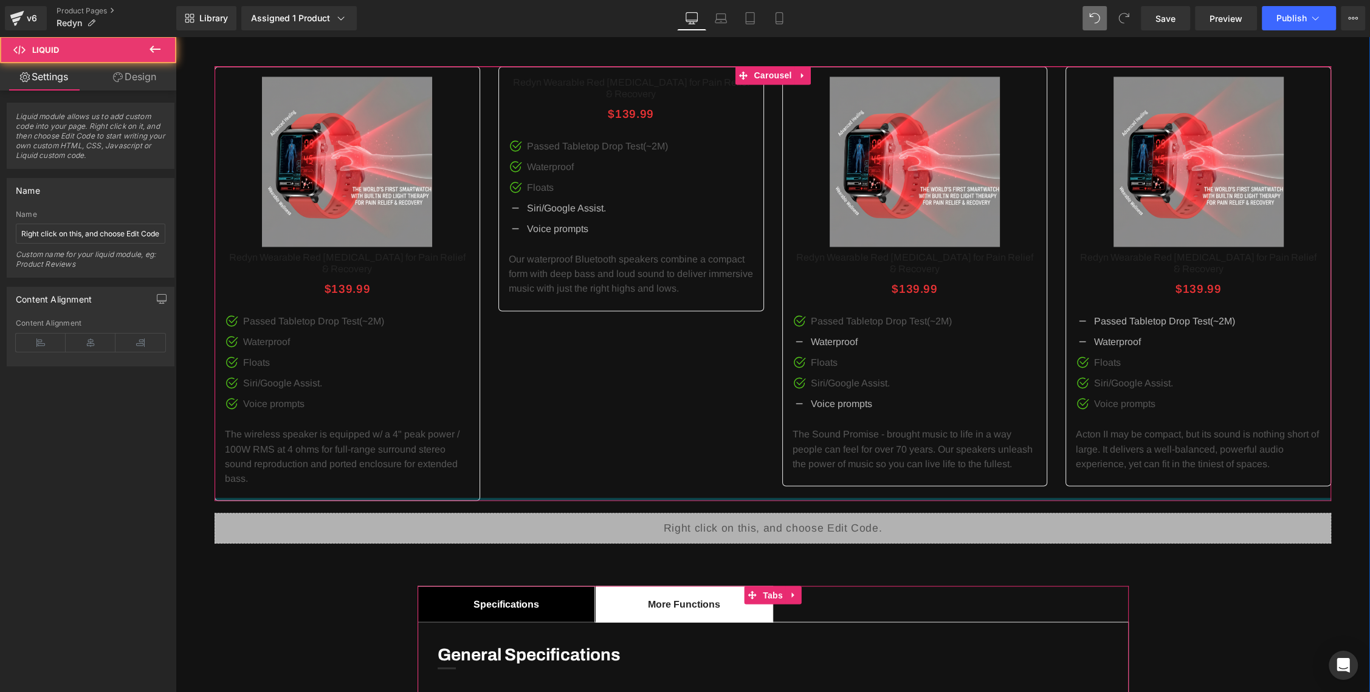
click at [851, 498] on div at bounding box center [773, 499] width 1116 height 3
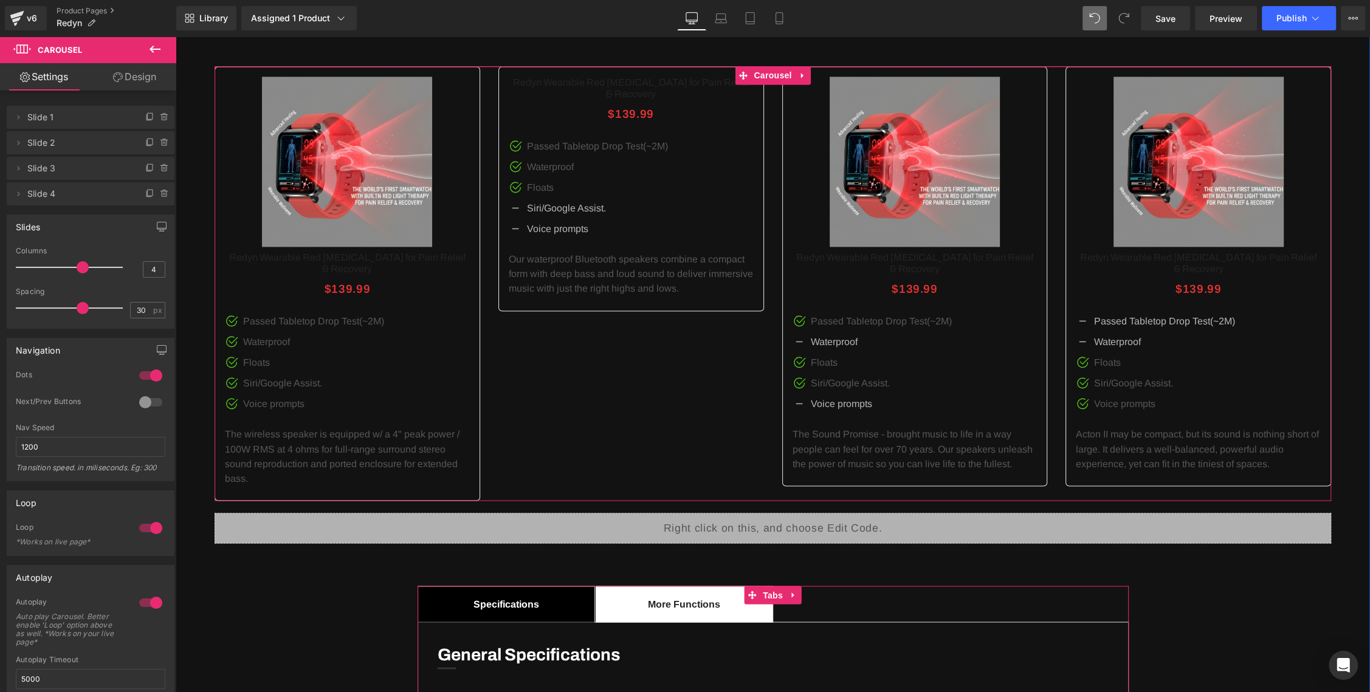
drag, startPoint x: 851, startPoint y: 496, endPoint x: 236, endPoint y: 499, distance: 614.4
click at [265, 564] on div "Compare Heading Sale Off" at bounding box center [772, 501] width 1135 height 976
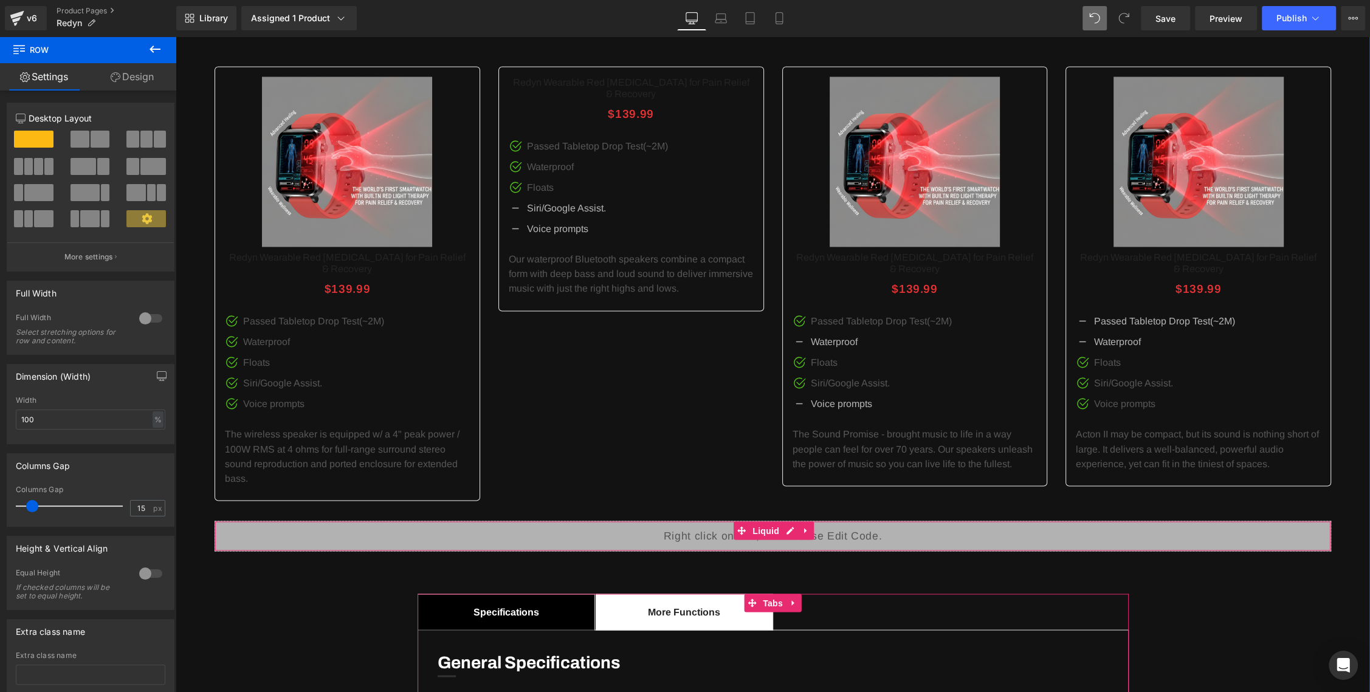
click at [715, 521] on div at bounding box center [772, 523] width 1115 height 5
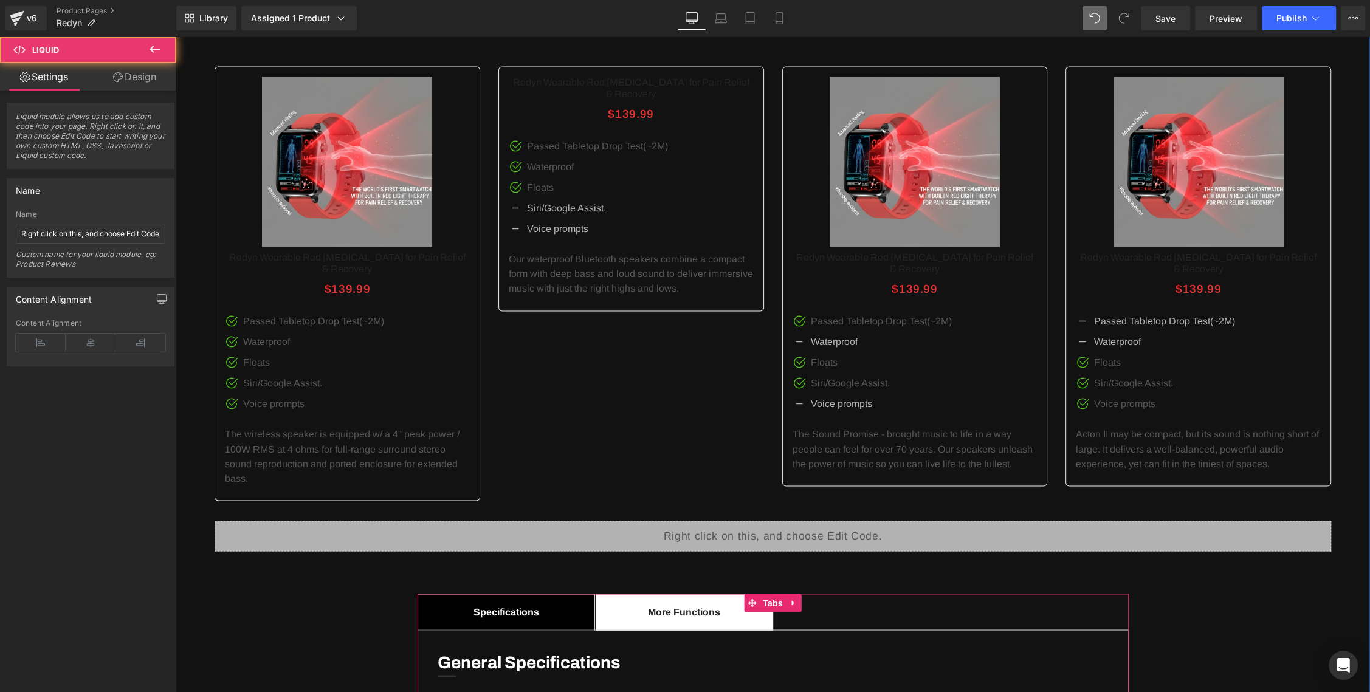
click at [176, 36] on div at bounding box center [176, 36] width 0 height 0
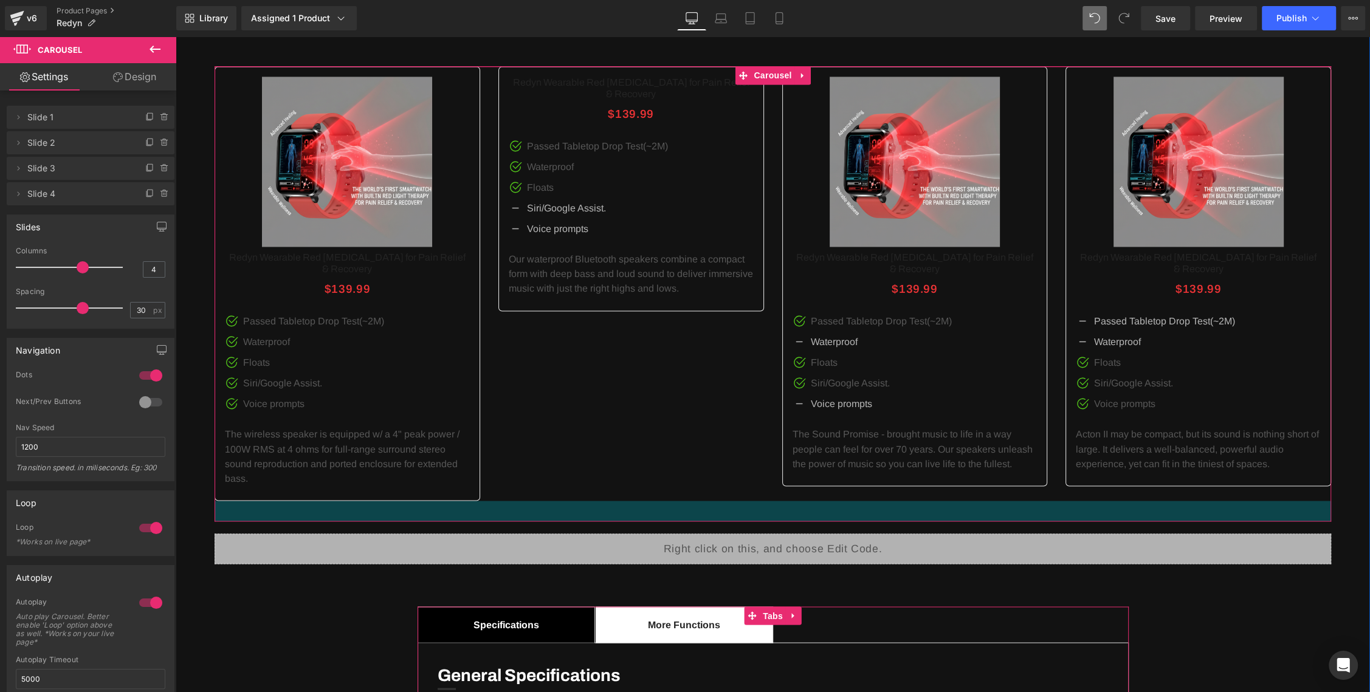
click at [298, 628] on div "Compare Heading" at bounding box center [772, 511] width 1135 height 997
click at [1172, 25] on link "Save" at bounding box center [1165, 18] width 49 height 24
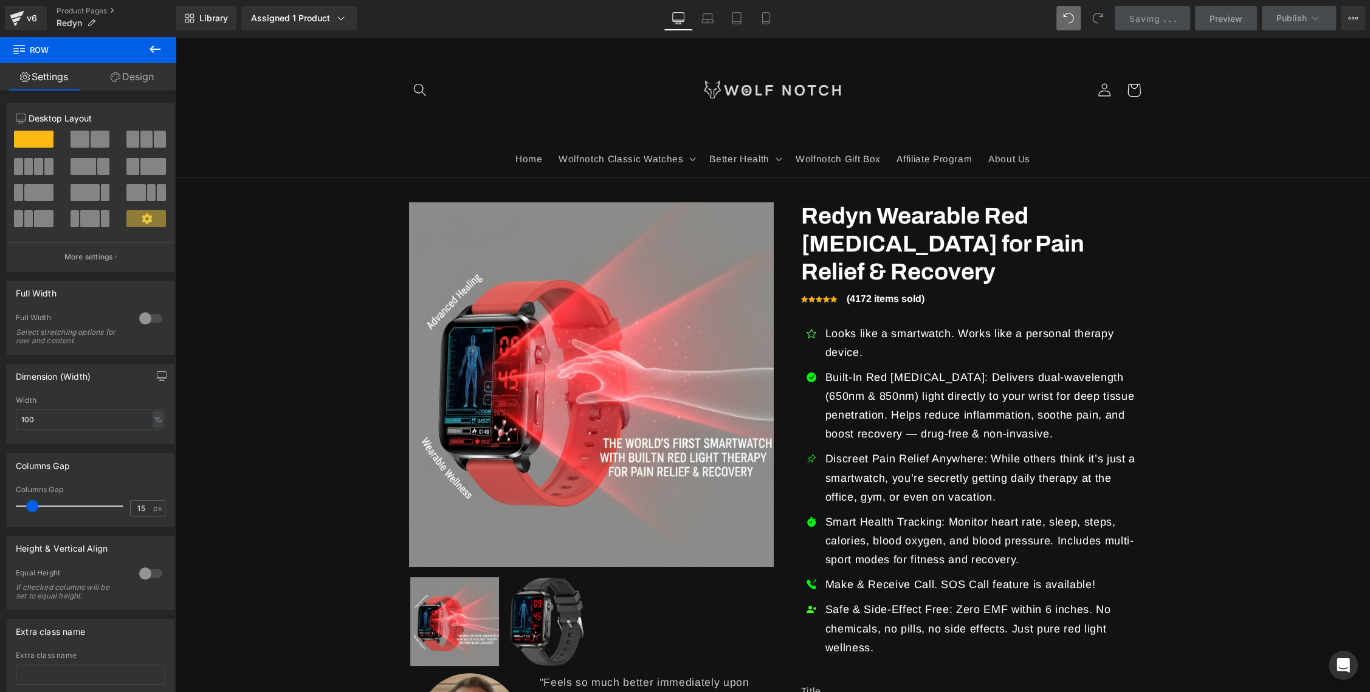
scroll to position [0, 0]
